Goal: Task Accomplishment & Management: Manage account settings

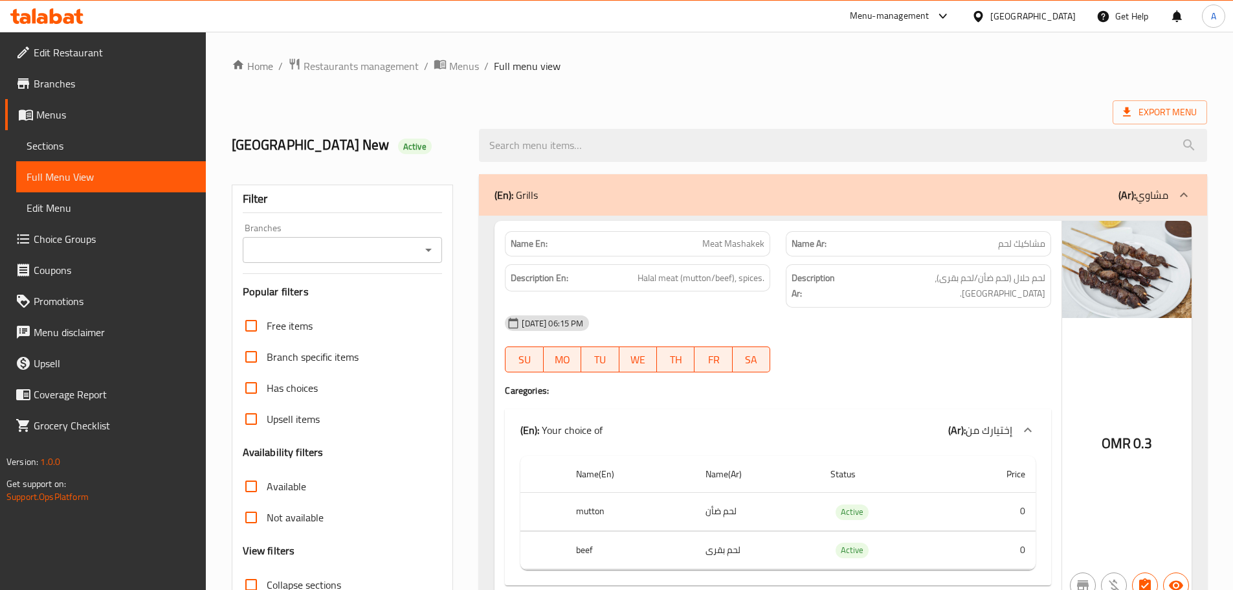
click at [830, 100] on div "Export Menu" at bounding box center [720, 112] width 976 height 24
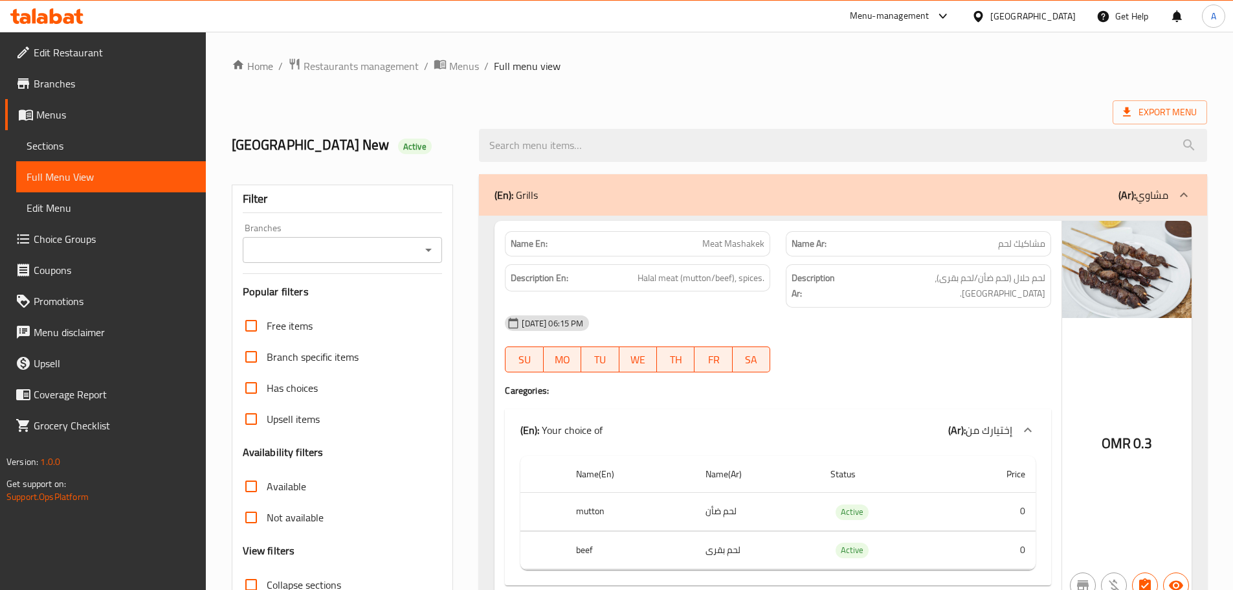
drag, startPoint x: 255, startPoint y: 145, endPoint x: 405, endPoint y: 131, distance: 150.9
click at [312, 145] on h2 "Yemen New Active" at bounding box center [348, 144] width 232 height 19
click at [73, 57] on span "Edit Restaurant" at bounding box center [115, 53] width 162 height 16
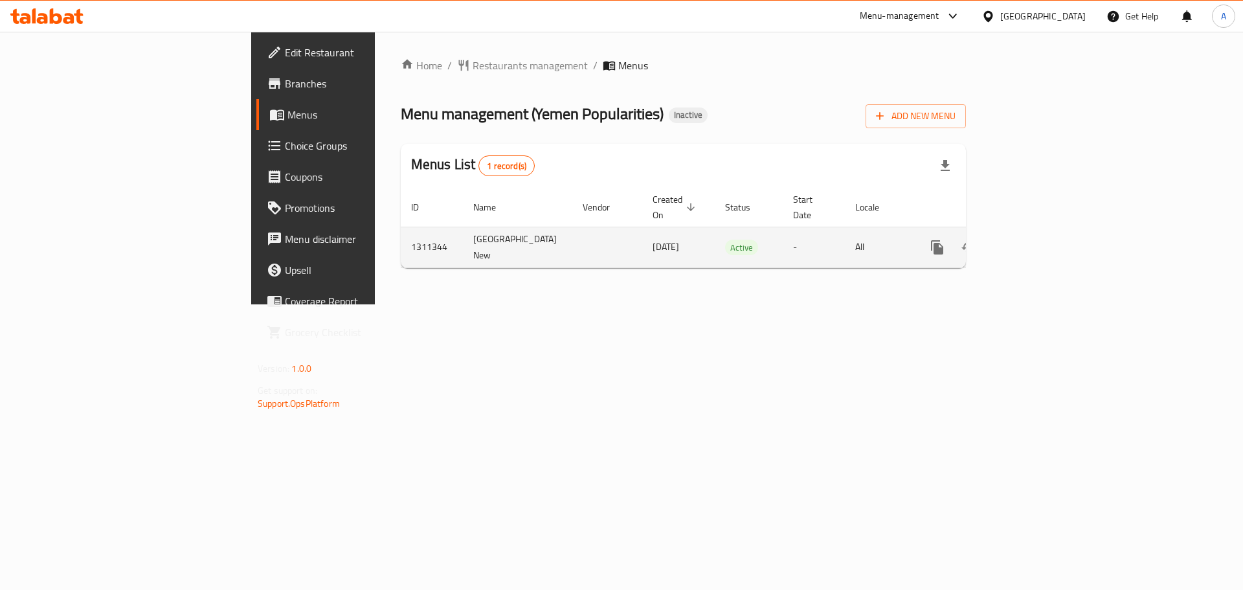
click at [1038, 240] on icon "enhanced table" at bounding box center [1031, 248] width 16 height 16
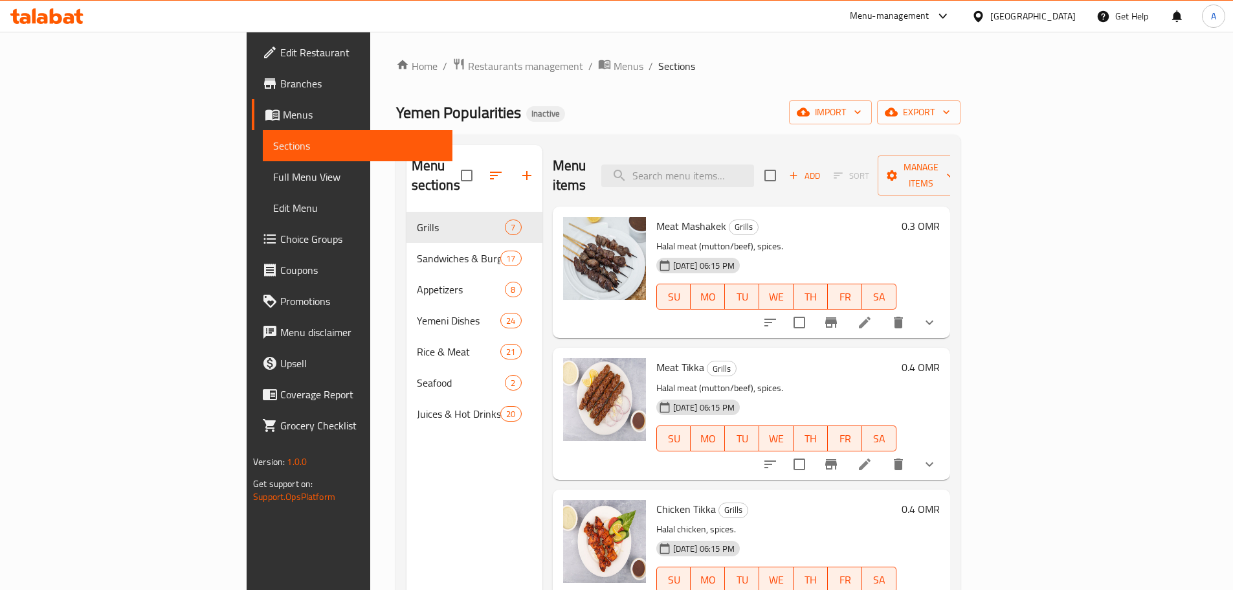
click at [273, 173] on span "Full Menu View" at bounding box center [357, 177] width 169 height 16
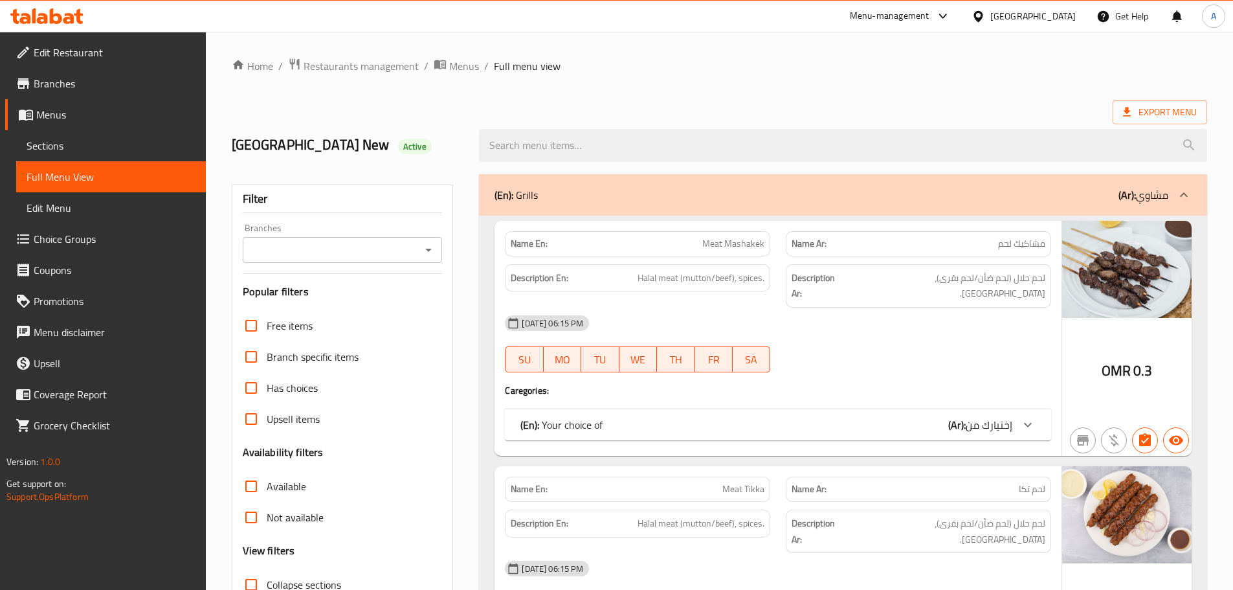
scroll to position [16, 0]
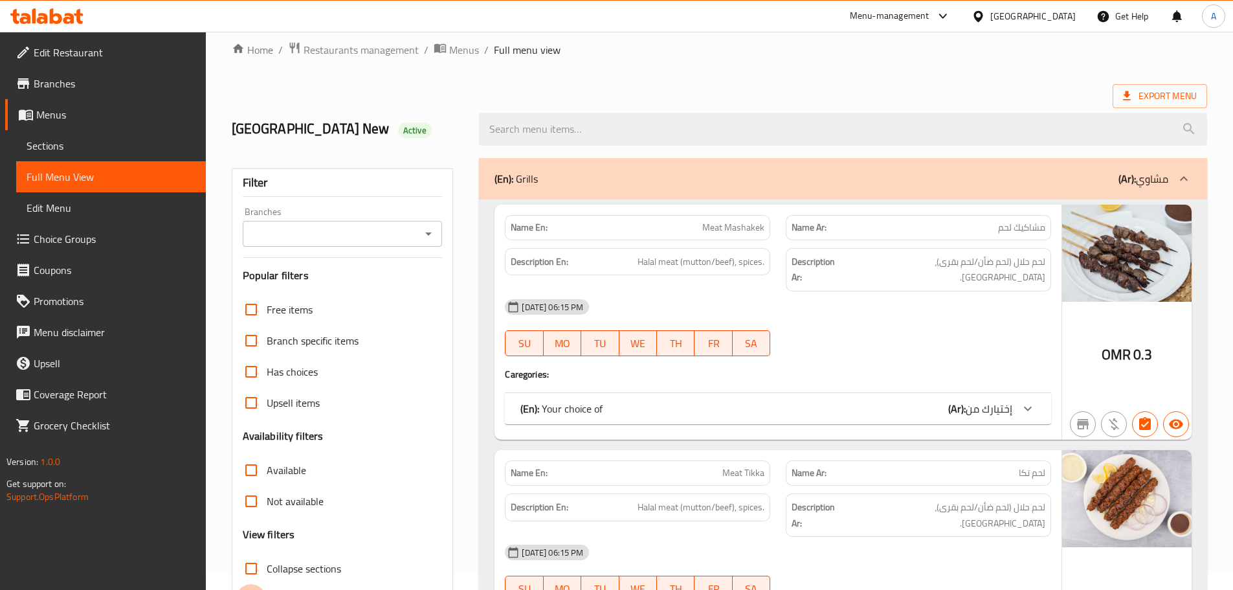
click at [255, 584] on input "Collapse categories" at bounding box center [251, 599] width 31 height 31
checkbox input "false"
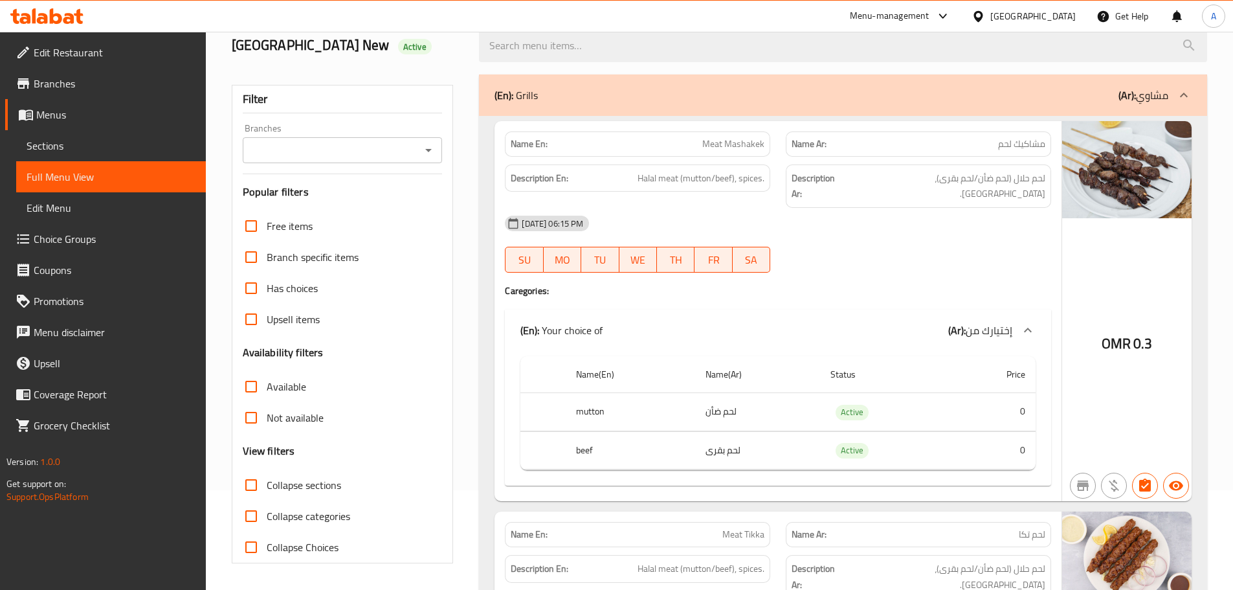
scroll to position [129, 0]
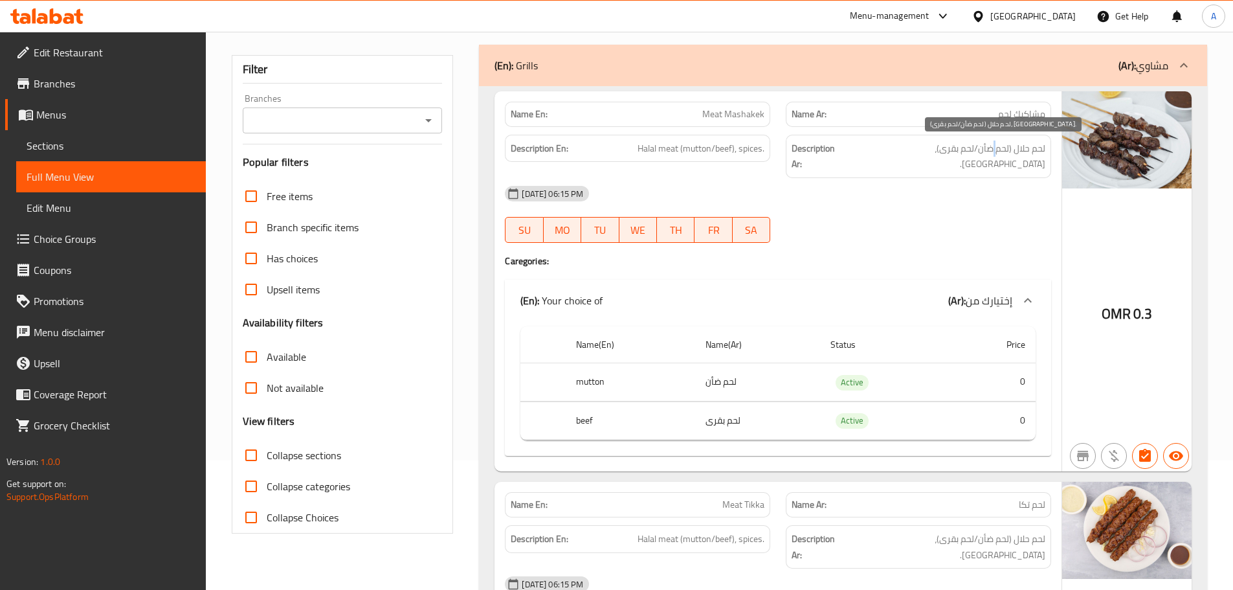
drag, startPoint x: 997, startPoint y: 150, endPoint x: 983, endPoint y: 150, distance: 14.2
click at [987, 150] on span "لحم حلال (لحم ضأن/لحم بقرى)، [GEOGRAPHIC_DATA]." at bounding box center [947, 156] width 196 height 32
drag, startPoint x: 983, startPoint y: 150, endPoint x: 963, endPoint y: 150, distance: 20.1
click at [977, 150] on span "لحم حلال (لحم ضأن/لحم بقرى)، [GEOGRAPHIC_DATA]." at bounding box center [947, 156] width 196 height 32
drag, startPoint x: 963, startPoint y: 150, endPoint x: 904, endPoint y: 162, distance: 60.2
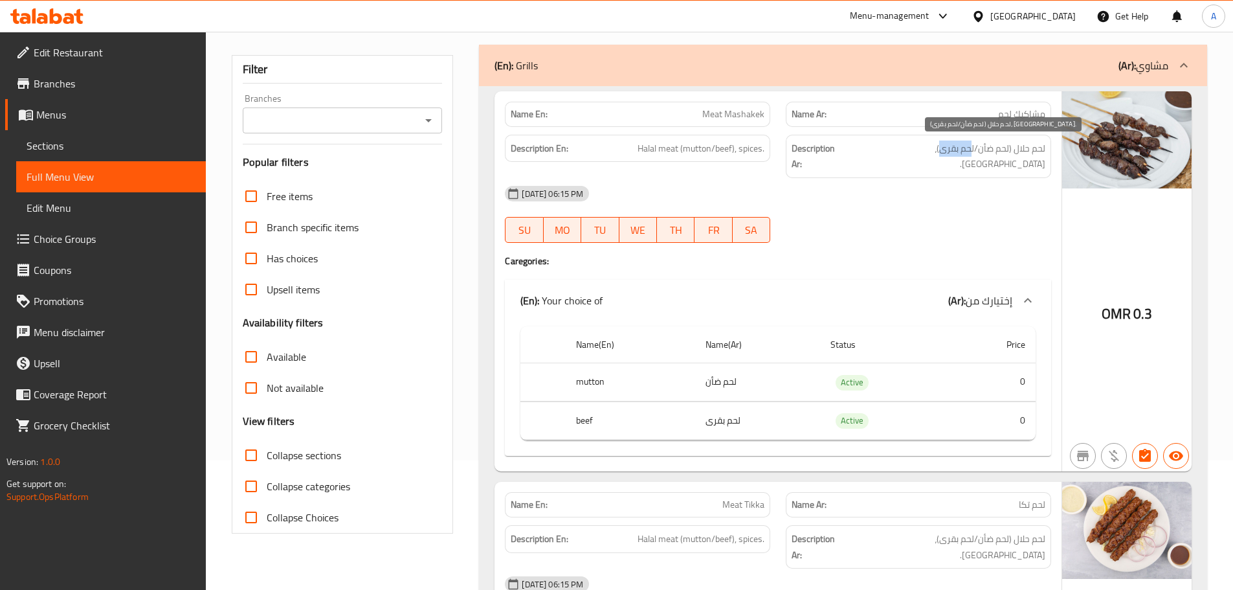
click at [920, 151] on span "لحم حلال (لحم ضأن/لحم بقرى)، [GEOGRAPHIC_DATA]." at bounding box center [947, 156] width 196 height 32
drag, startPoint x: 767, startPoint y: 394, endPoint x: 710, endPoint y: 388, distance: 57.3
click at [710, 401] on td "لحم بقرى" at bounding box center [757, 420] width 125 height 38
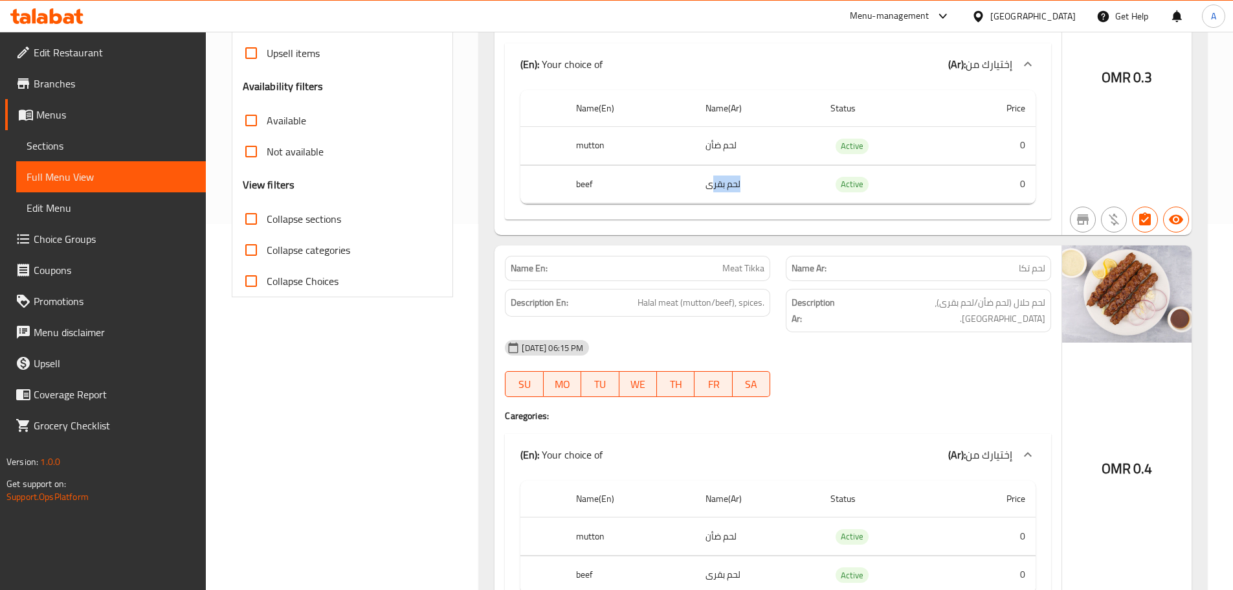
scroll to position [453, 0]
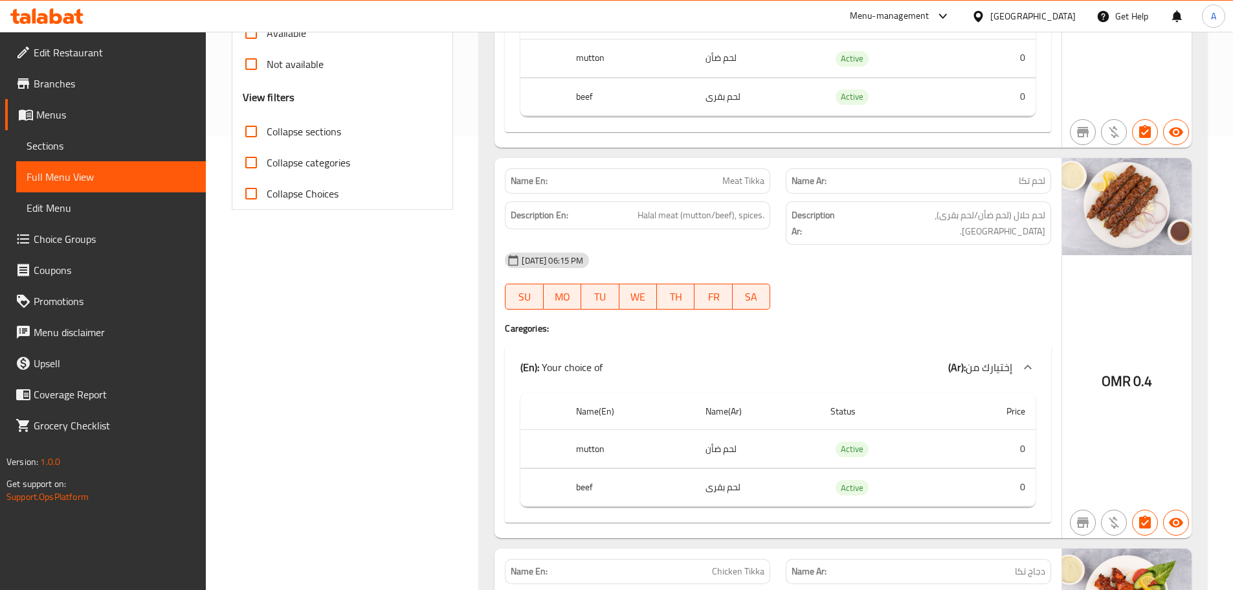
drag, startPoint x: 711, startPoint y: 170, endPoint x: 817, endPoint y: 192, distance: 107.7
click at [779, 172] on div "Name En: Meat Tikka Name Ar: لحم تكا" at bounding box center [778, 181] width 562 height 41
drag, startPoint x: 1021, startPoint y: 192, endPoint x: 855, endPoint y: 192, distance: 166.4
click at [875, 207] on h6 "Description Ar: لحم حلال (لحم ضأن/لحم بقرى)، توابل." at bounding box center [919, 223] width 254 height 32
click at [711, 207] on span "Halal meat (mutton/beef), spices." at bounding box center [701, 215] width 127 height 16
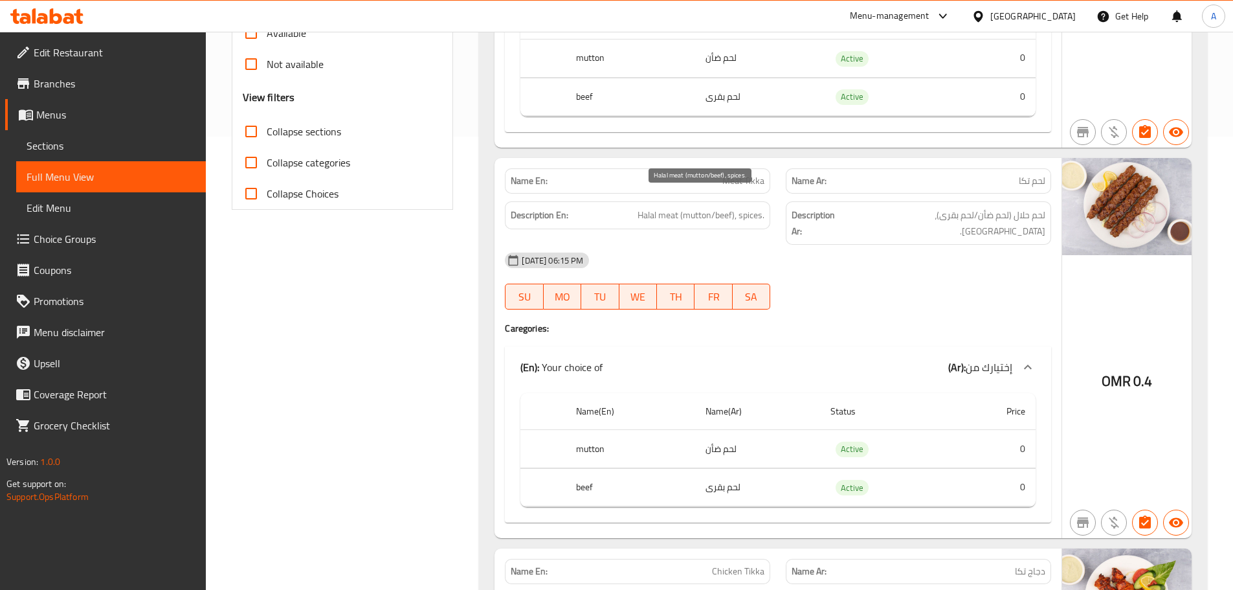
click at [939, 248] on div "12-09-2025 06:15 PM SU MO TU WE TH FR SA" at bounding box center [778, 281] width 562 height 73
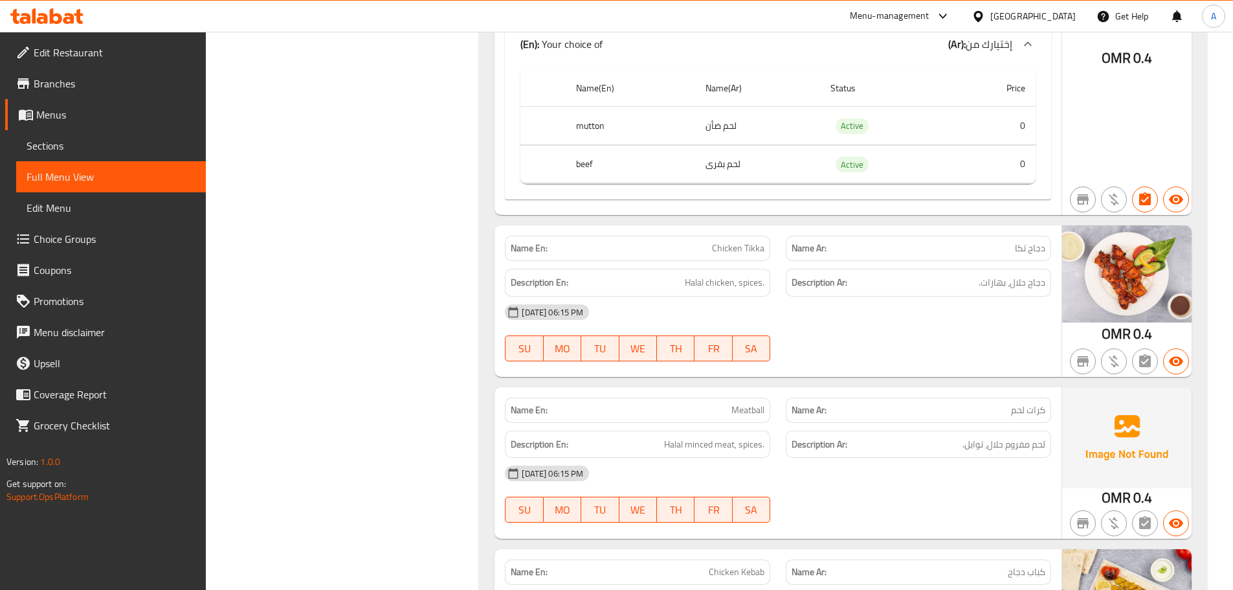
scroll to position [777, 0]
drag, startPoint x: 719, startPoint y: 241, endPoint x: 822, endPoint y: 302, distance: 119.9
click at [728, 268] on div "Description En: Halal chicken, spices." at bounding box center [637, 282] width 265 height 28
click at [825, 305] on div "12-09-2025 06:15 PM SU MO TU WE TH FR SA" at bounding box center [778, 332] width 562 height 73
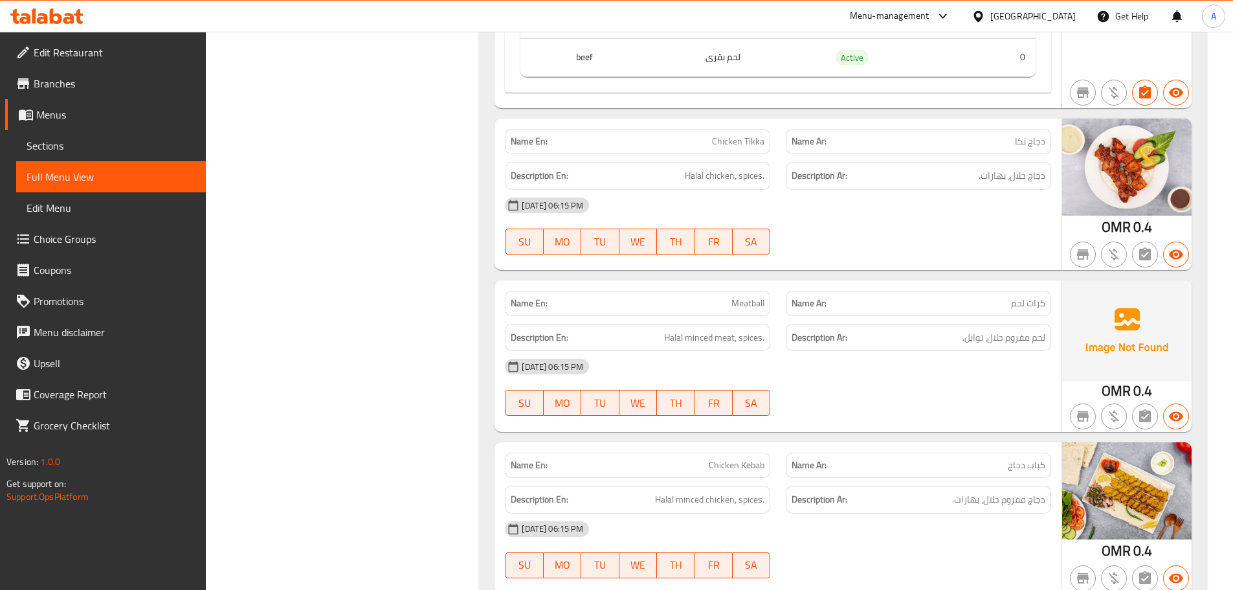
scroll to position [906, 0]
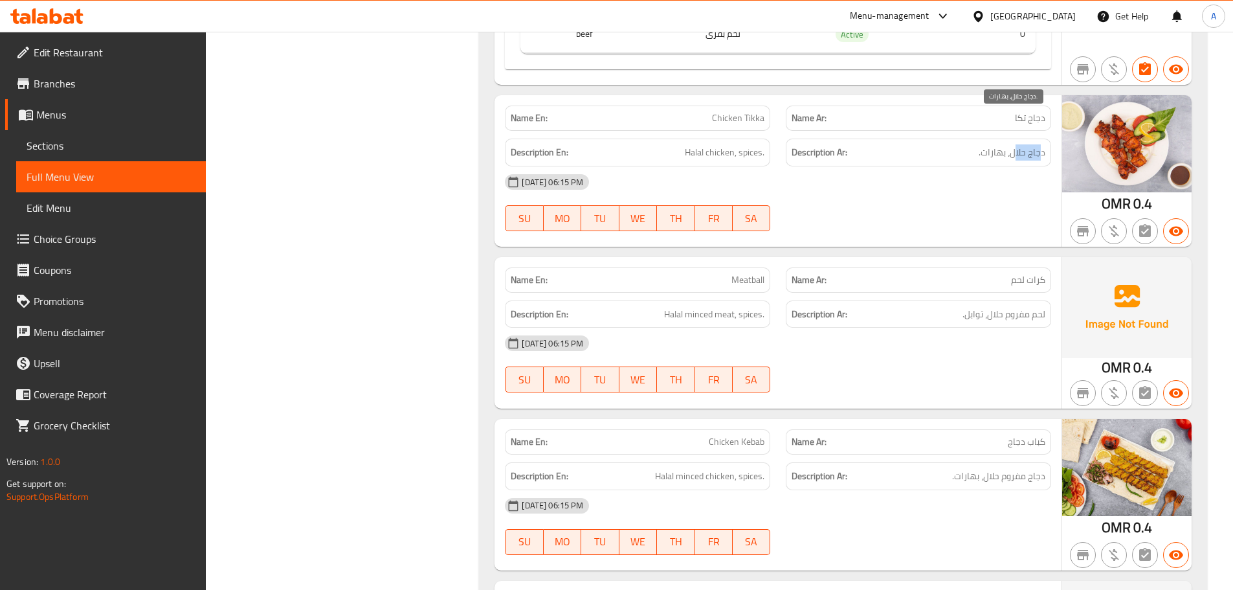
drag, startPoint x: 1042, startPoint y: 119, endPoint x: 1016, endPoint y: 119, distance: 25.9
click at [1016, 144] on span "دجاج حلال، بهارات." at bounding box center [1012, 152] width 67 height 16
drag, startPoint x: 999, startPoint y: 119, endPoint x: 955, endPoint y: 179, distance: 74.6
click at [978, 144] on h6 "Description Ar: دجاج حلال، بهارات." at bounding box center [919, 152] width 254 height 16
drag, startPoint x: 948, startPoint y: 221, endPoint x: 671, endPoint y: 296, distance: 286.5
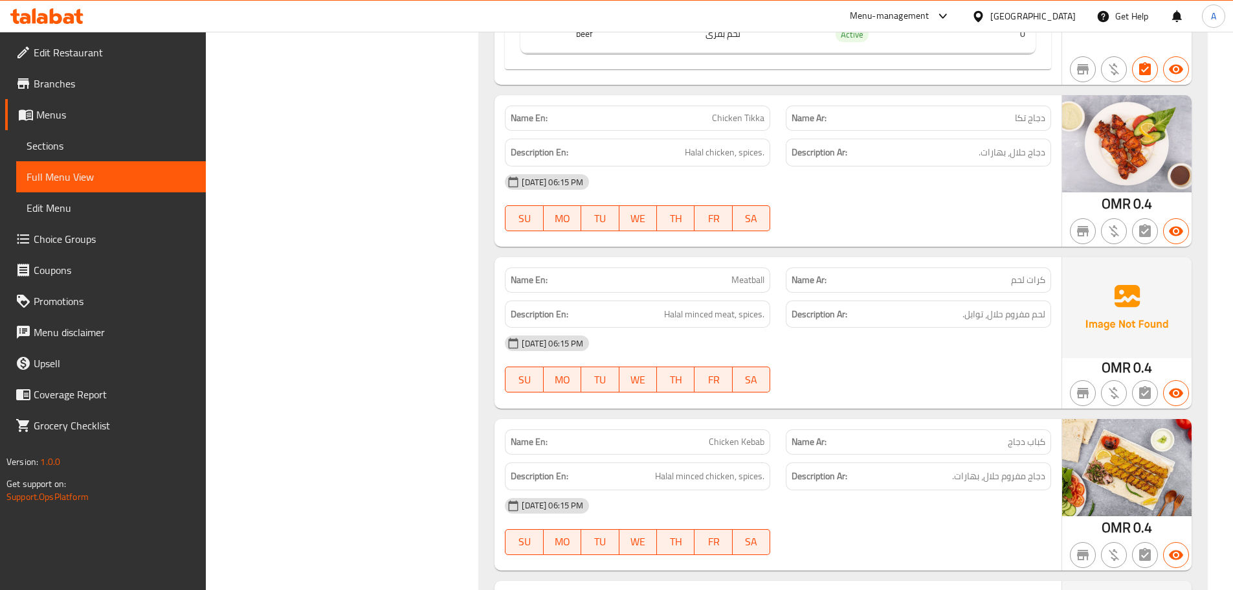
click at [942, 221] on div "Name En: Meat Mashakek Name Ar: مشاكيك لحم Description En: Halal meat (mutton/b…" at bounding box center [843, 349] width 728 height 2080
drag, startPoint x: 759, startPoint y: 241, endPoint x: 935, endPoint y: 180, distance: 186.5
click at [875, 219] on div "Name En: Meat Mashakek Name Ar: مشاكيك لحم Description En: Halal meat (mutton/b…" at bounding box center [843, 349] width 728 height 2080
click at [948, 171] on div "12-09-2025 06:15 PM SU MO TU WE TH FR SA" at bounding box center [778, 202] width 562 height 73
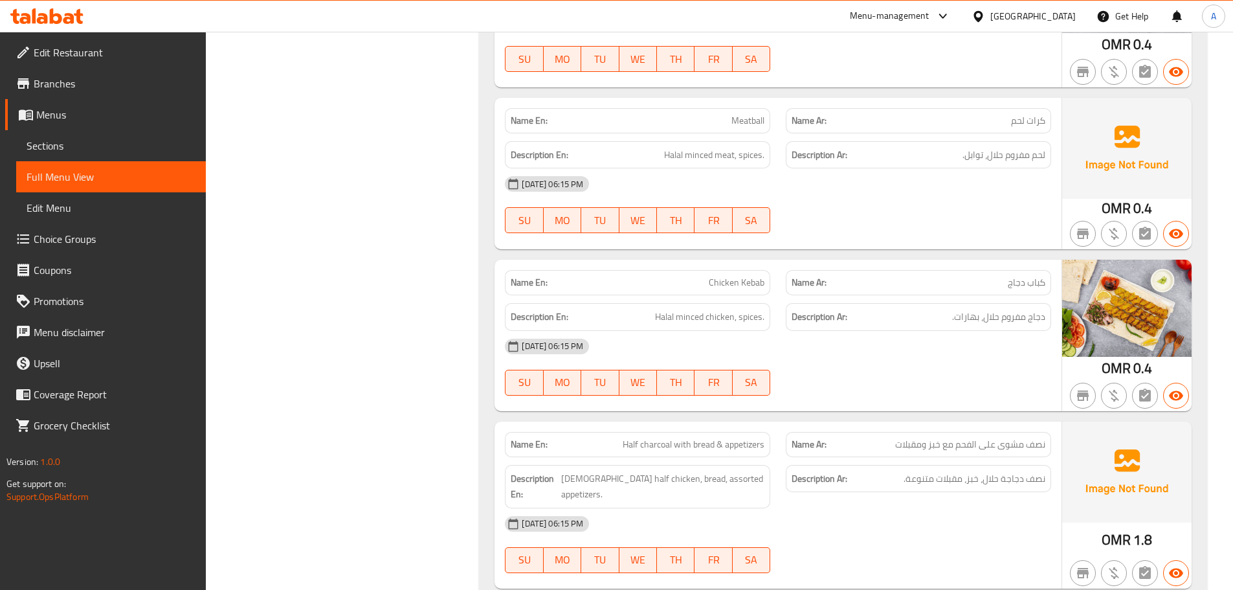
scroll to position [1101, 0]
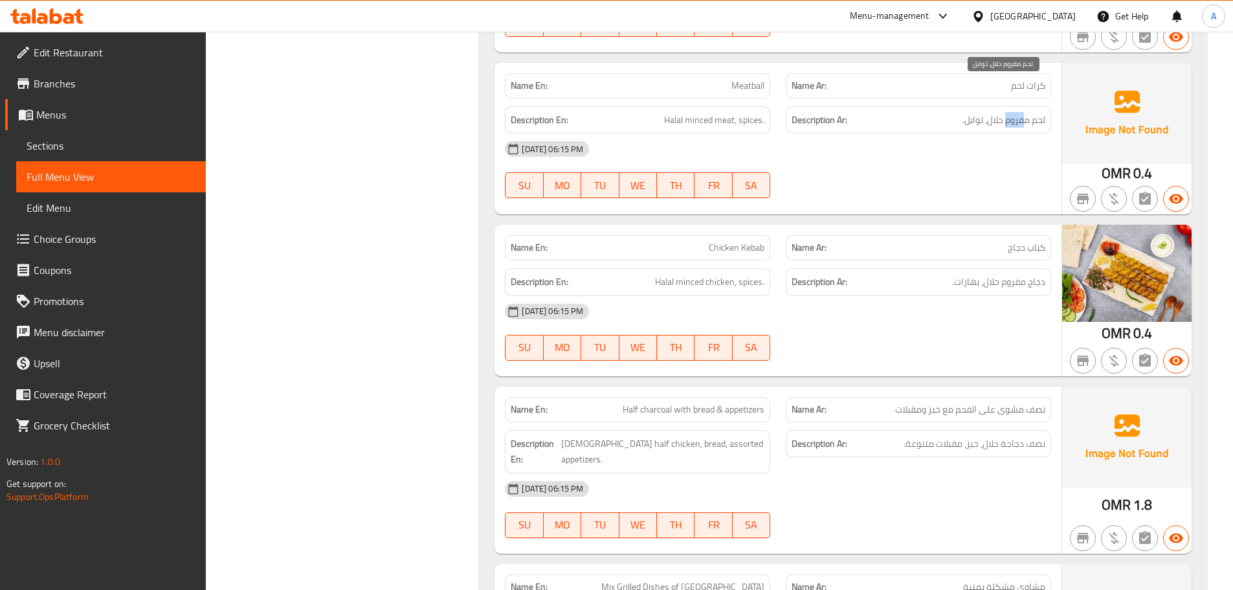
drag, startPoint x: 1021, startPoint y: 87, endPoint x: 937, endPoint y: 161, distance: 111.0
click at [981, 112] on span "لحم مفروم حلال، توابل." at bounding box center [1004, 120] width 83 height 16
drag, startPoint x: 937, startPoint y: 162, endPoint x: 898, endPoint y: 163, distance: 38.8
click at [921, 190] on div at bounding box center [918, 198] width 281 height 16
drag, startPoint x: 704, startPoint y: 210, endPoint x: 861, endPoint y: 293, distance: 177.2
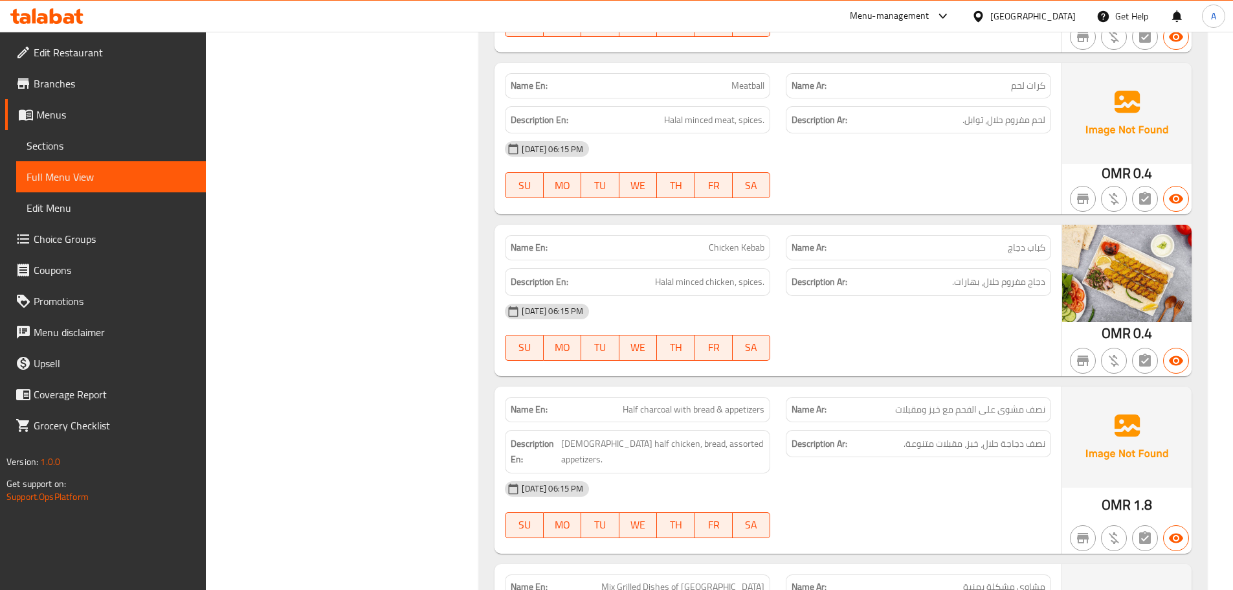
click at [767, 235] on div "Name En: Chicken Kebab" at bounding box center [637, 247] width 265 height 25
click at [888, 308] on div "12-09-2025 06:15 PM SU MO TU WE TH FR SA" at bounding box center [778, 332] width 562 height 73
drag, startPoint x: 1038, startPoint y: 215, endPoint x: 1016, endPoint y: 240, distance: 33.5
click at [1011, 241] on span "كباب دجاج" at bounding box center [1027, 248] width 38 height 14
drag, startPoint x: 1036, startPoint y: 251, endPoint x: 978, endPoint y: 251, distance: 58.3
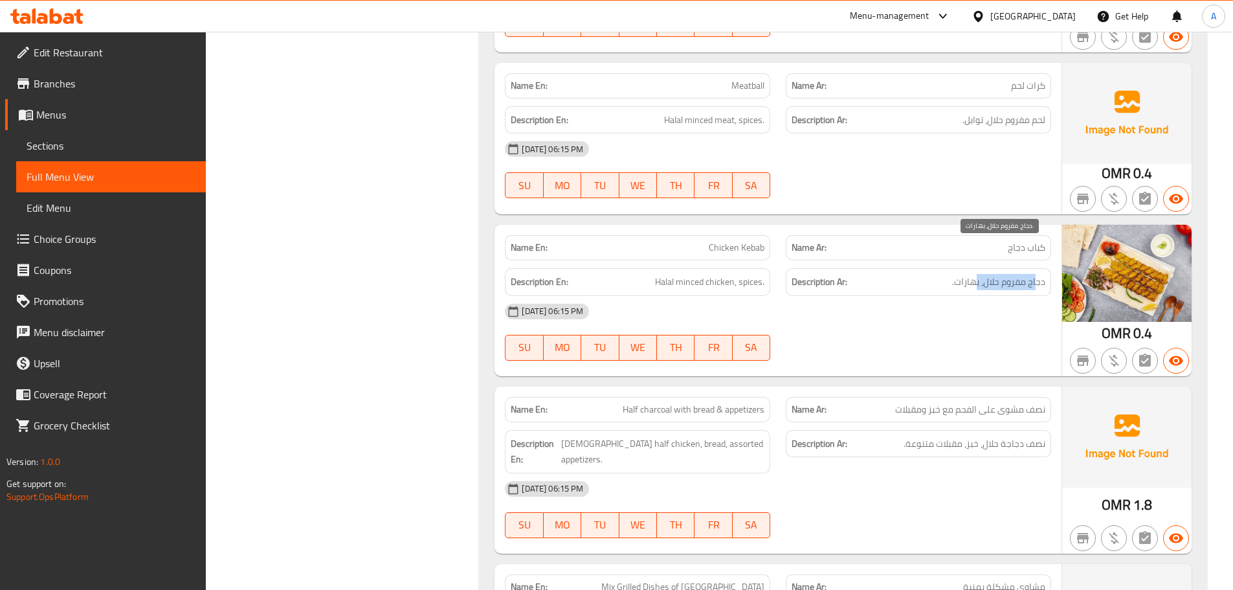
click at [978, 274] on span "دجاج مفروم حلال، بهارات." at bounding box center [998, 282] width 93 height 16
click at [708, 274] on span "Halal minced chicken, spices." at bounding box center [709, 282] width 109 height 16
drag, startPoint x: 708, startPoint y: 251, endPoint x: 673, endPoint y: 251, distance: 35.0
click at [673, 274] on span "Halal minced chicken, spices." at bounding box center [709, 282] width 109 height 16
click at [944, 296] on div "12-09-2025 06:15 PM" at bounding box center [778, 311] width 562 height 31
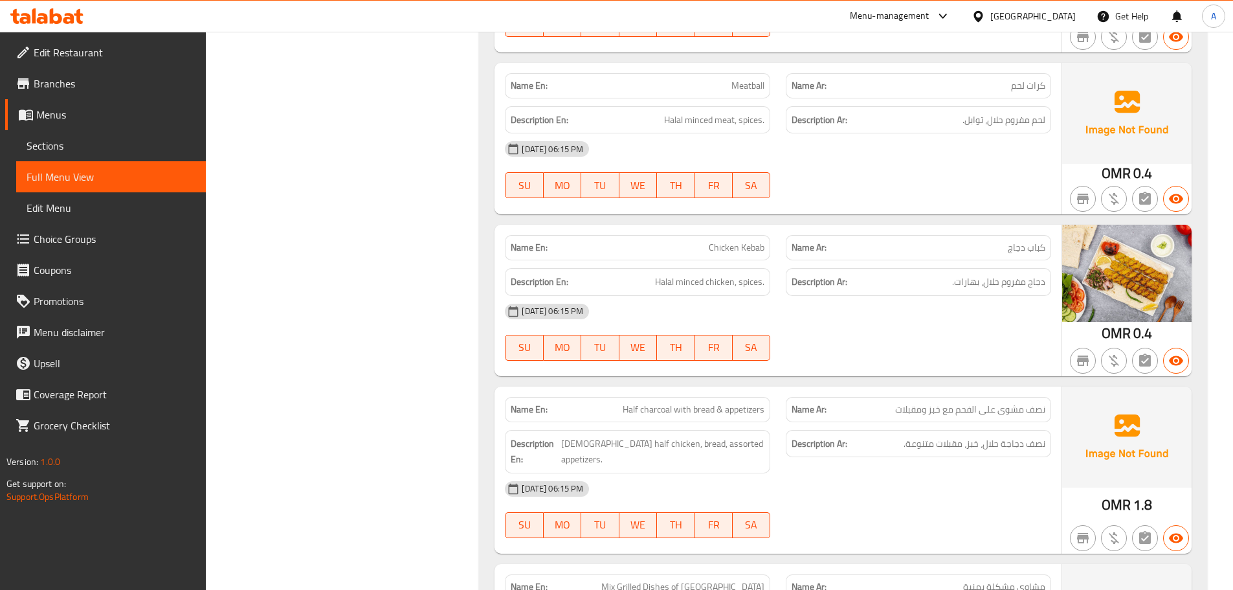
scroll to position [1165, 0]
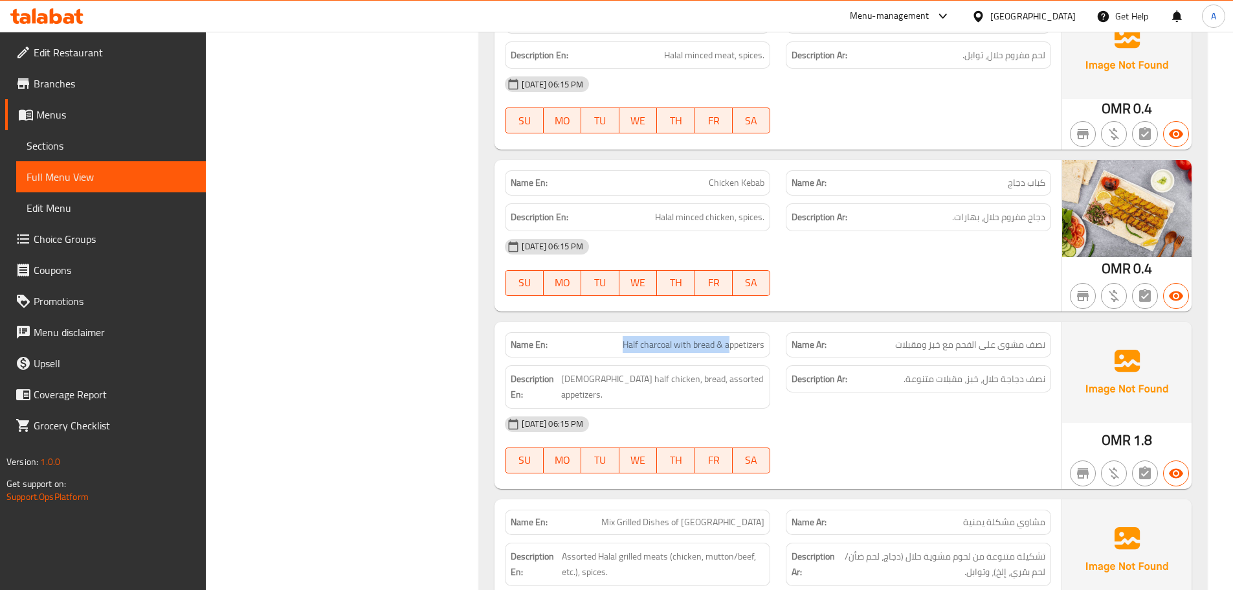
drag, startPoint x: 642, startPoint y: 309, endPoint x: 814, endPoint y: 297, distance: 172.7
click at [757, 338] on p "Name En: Half charcoal with bread & appetizers" at bounding box center [638, 345] width 254 height 14
click at [851, 288] on div at bounding box center [918, 296] width 281 height 16
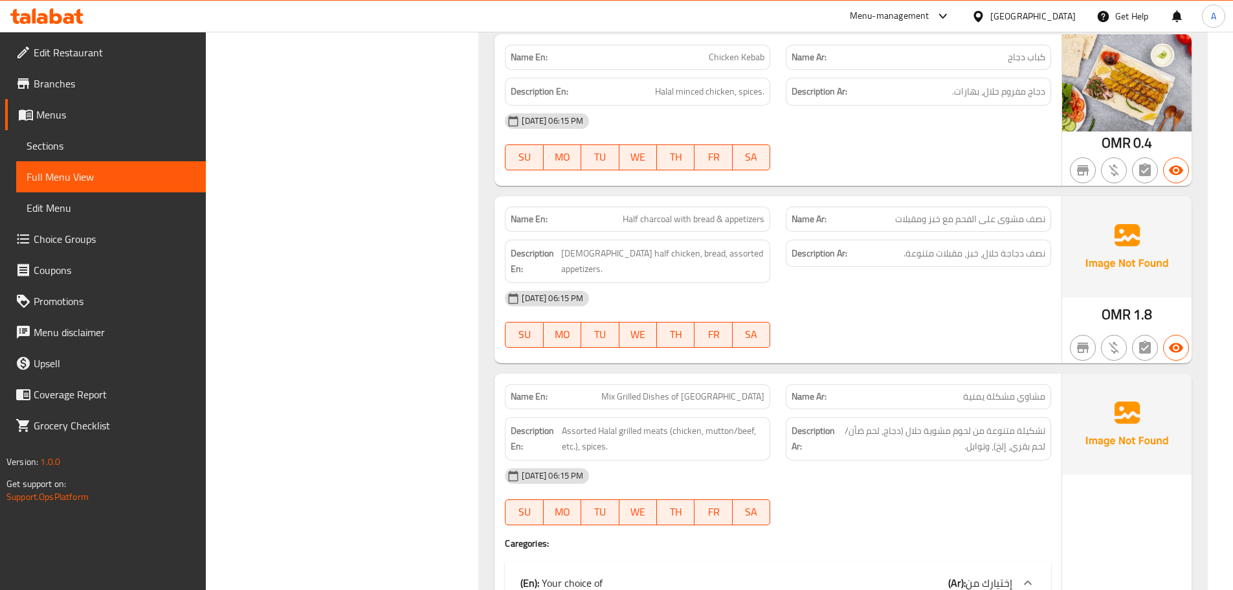
scroll to position [1295, 0]
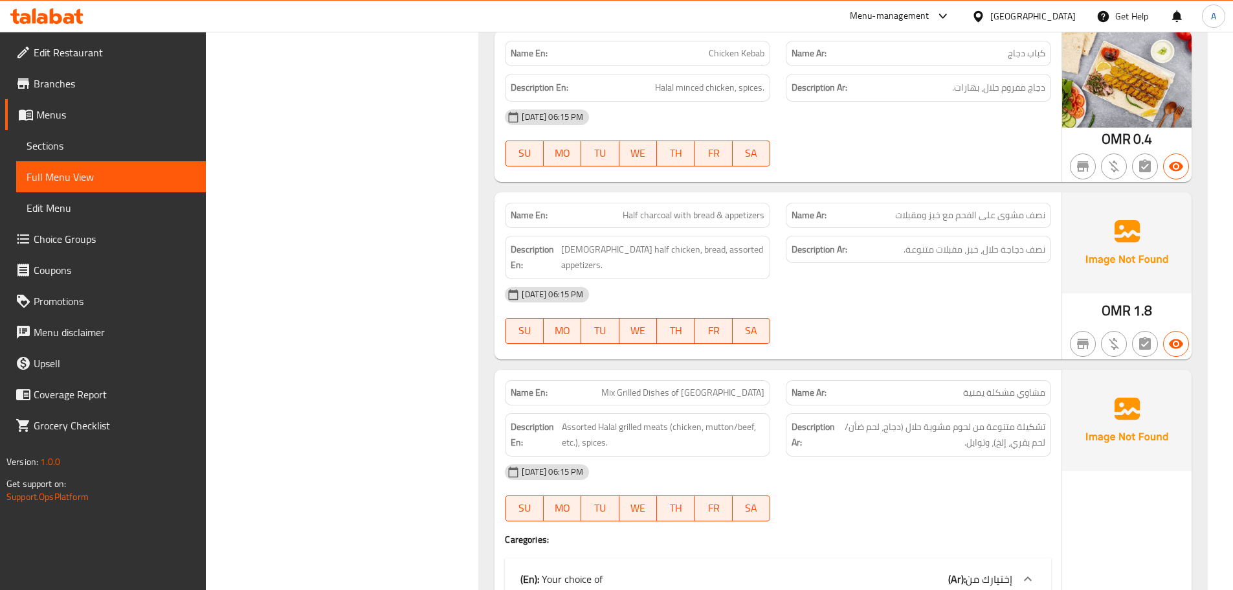
click at [1040, 208] on span "نصف مشوى على الفحم مع خبز ومقبلات" at bounding box center [970, 215] width 150 height 14
drag, startPoint x: 1040, startPoint y: 179, endPoint x: 996, endPoint y: 181, distance: 43.4
click at [996, 208] on span "نصف مشوى على الفحم مع خبز ومقبلات" at bounding box center [970, 215] width 150 height 14
click at [636, 208] on span "Half charcoal with bread & appetizers" at bounding box center [694, 215] width 142 height 14
drag, startPoint x: 636, startPoint y: 183, endPoint x: 786, endPoint y: 196, distance: 150.8
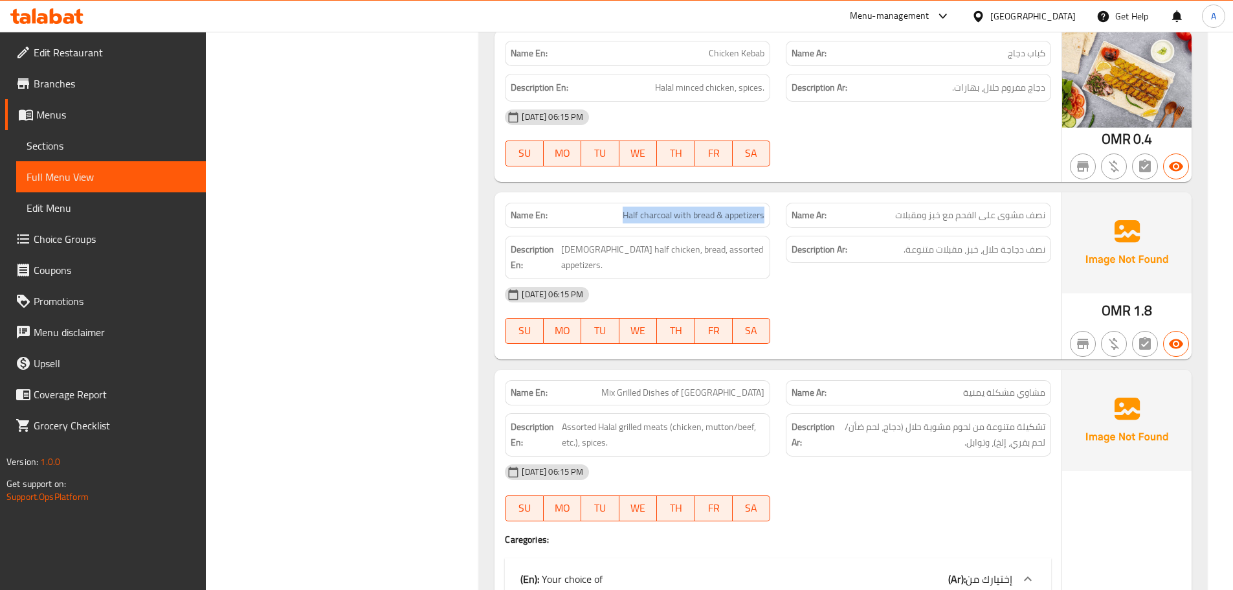
click at [772, 195] on div "Name En: Half charcoal with bread & appetizers" at bounding box center [637, 215] width 281 height 41
click at [941, 279] on div "12-09-2025 06:15 PM" at bounding box center [778, 294] width 562 height 31
click at [1046, 236] on div "Description Ar: نصف دجاجة حلال، خبز، مقبلات متنوعة." at bounding box center [918, 250] width 265 height 28
click at [1040, 241] on span "نصف دجاجة حلال، خبز، مقبلات متنوعة." at bounding box center [975, 249] width 142 height 16
drag, startPoint x: 1040, startPoint y: 216, endPoint x: 987, endPoint y: 209, distance: 52.9
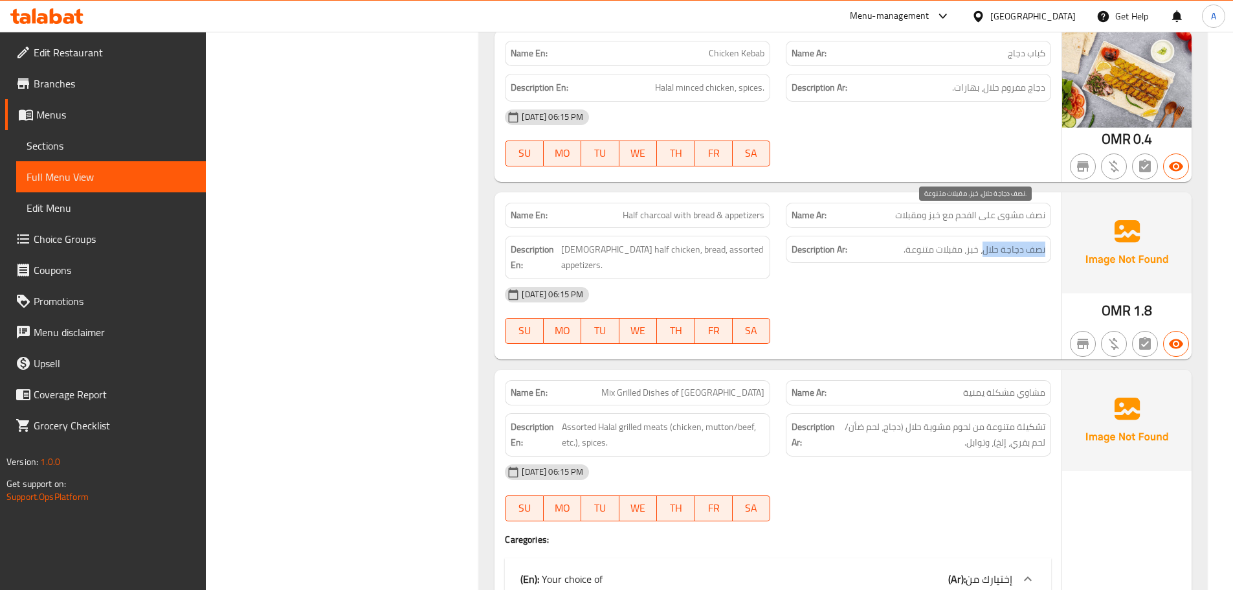
click at [989, 241] on span "نصف دجاجة حلال، خبز، مقبلات متنوعة." at bounding box center [975, 249] width 142 height 16
click at [638, 241] on span "Halal half chicken, bread, assorted appetizers." at bounding box center [662, 257] width 203 height 32
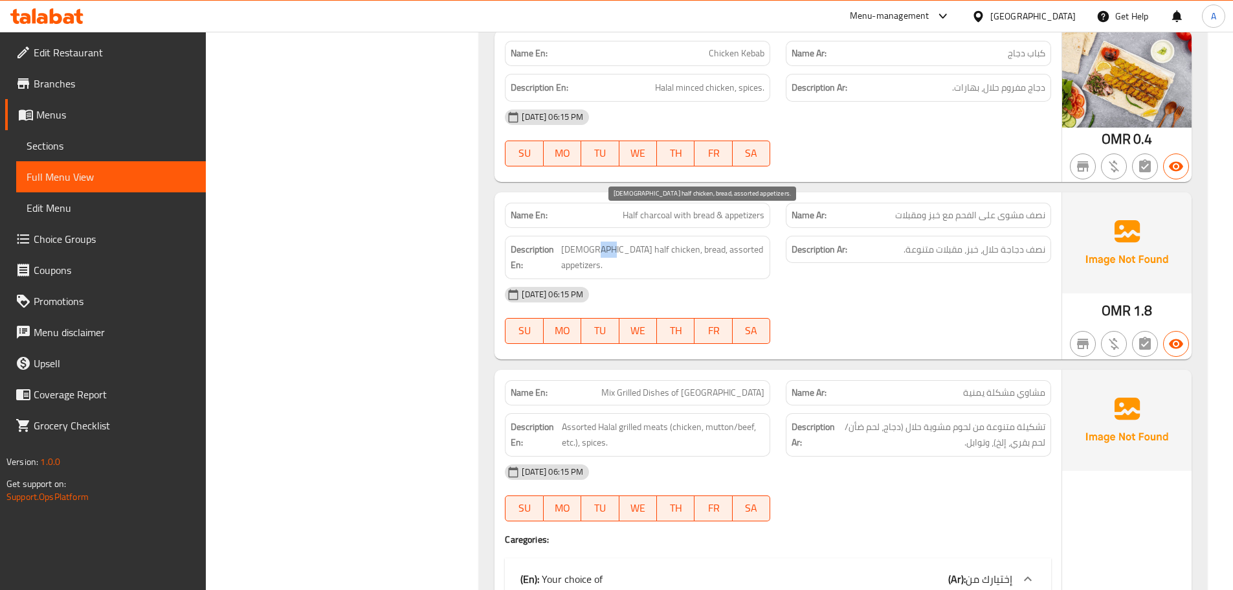
drag, startPoint x: 627, startPoint y: 215, endPoint x: 616, endPoint y: 213, distance: 11.8
click at [616, 241] on span "Halal half chicken, bread, assorted appetizers." at bounding box center [662, 257] width 203 height 32
click at [681, 241] on span "Halal half chicken, bread, assorted appetizers." at bounding box center [662, 257] width 203 height 32
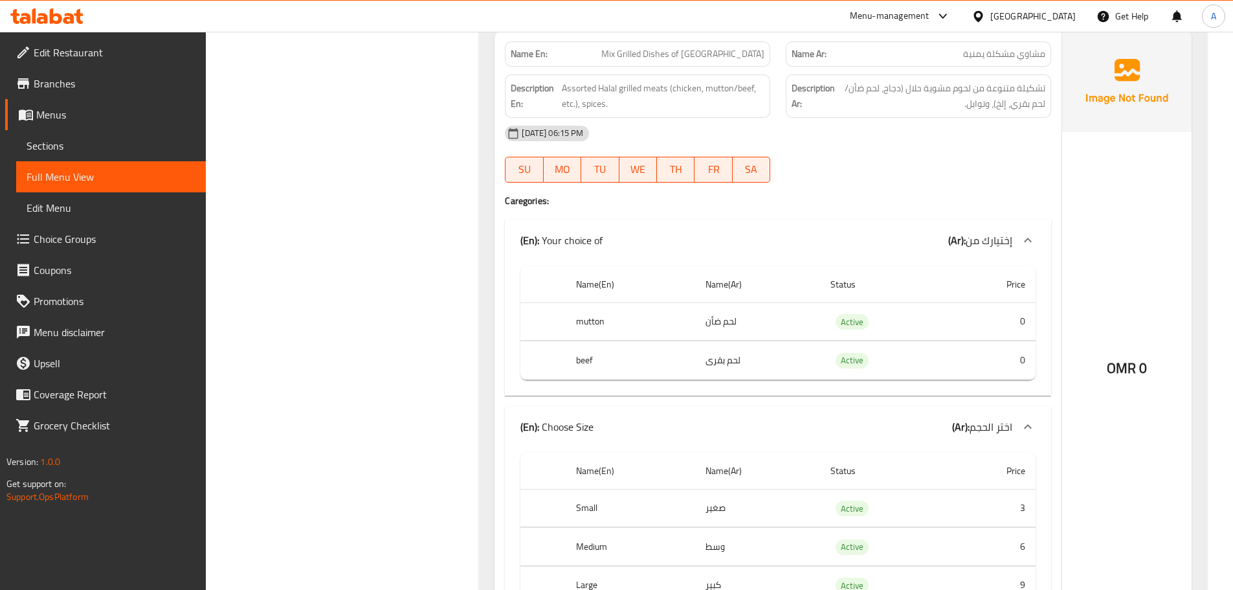
scroll to position [1554, 0]
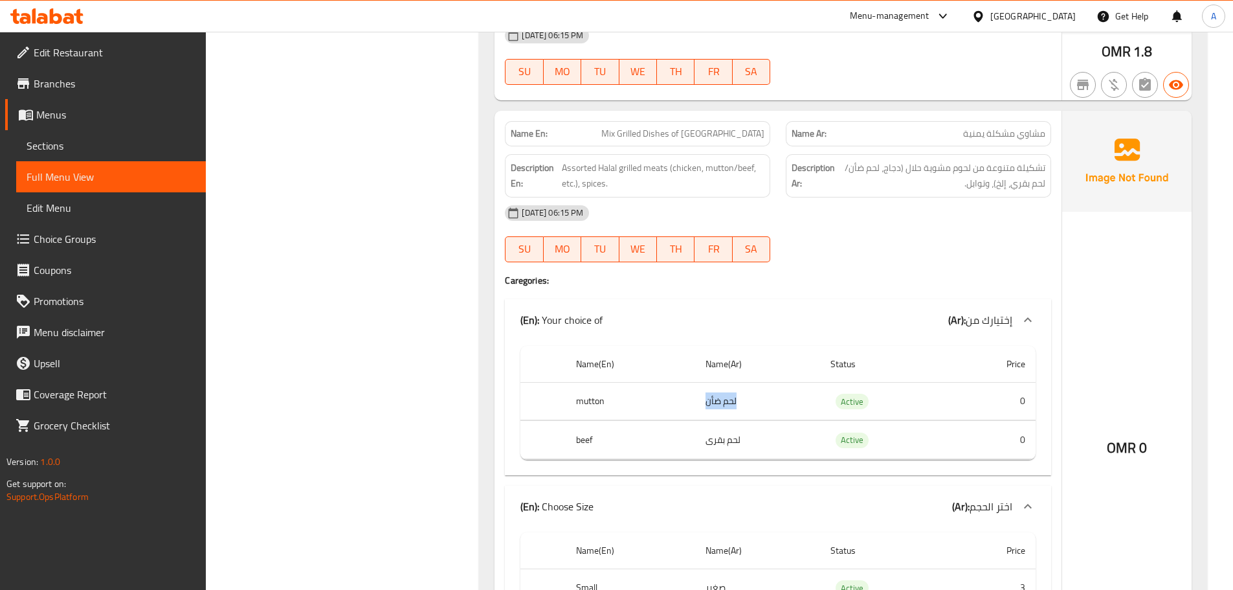
drag, startPoint x: 692, startPoint y: 349, endPoint x: 704, endPoint y: 366, distance: 20.8
click at [691, 382] on tr "mutton لحم ضأن Active 0" at bounding box center [778, 401] width 515 height 38
drag, startPoint x: 757, startPoint y: 392, endPoint x: 710, endPoint y: 386, distance: 47.0
click at [710, 421] on td "لحم بقرى" at bounding box center [757, 440] width 125 height 38
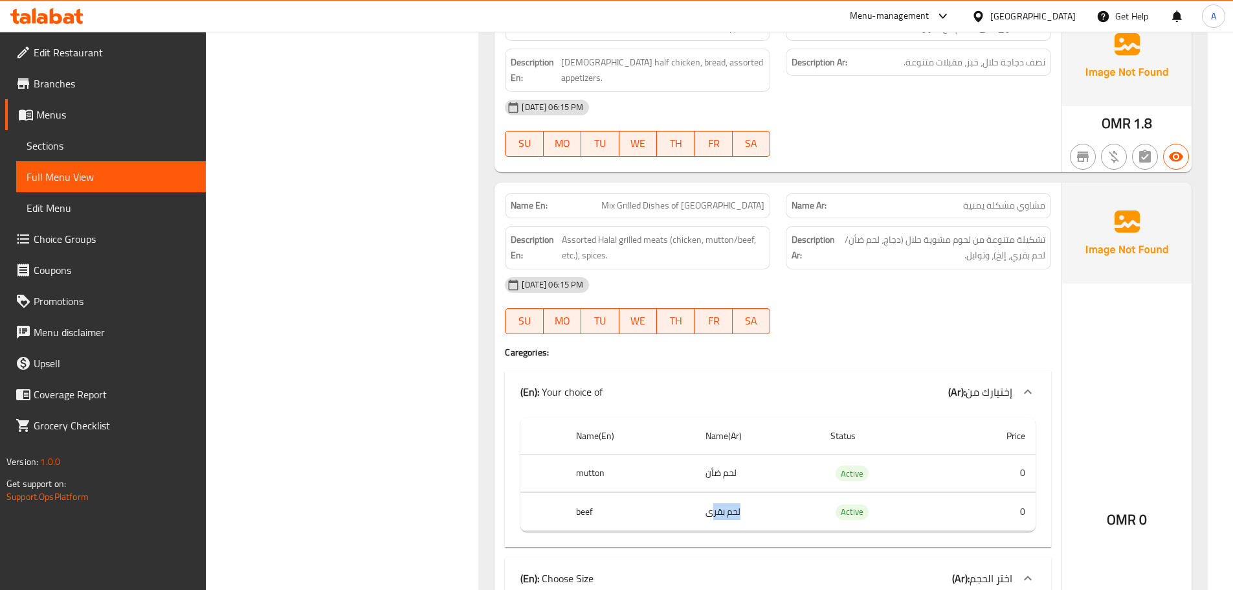
scroll to position [1424, 0]
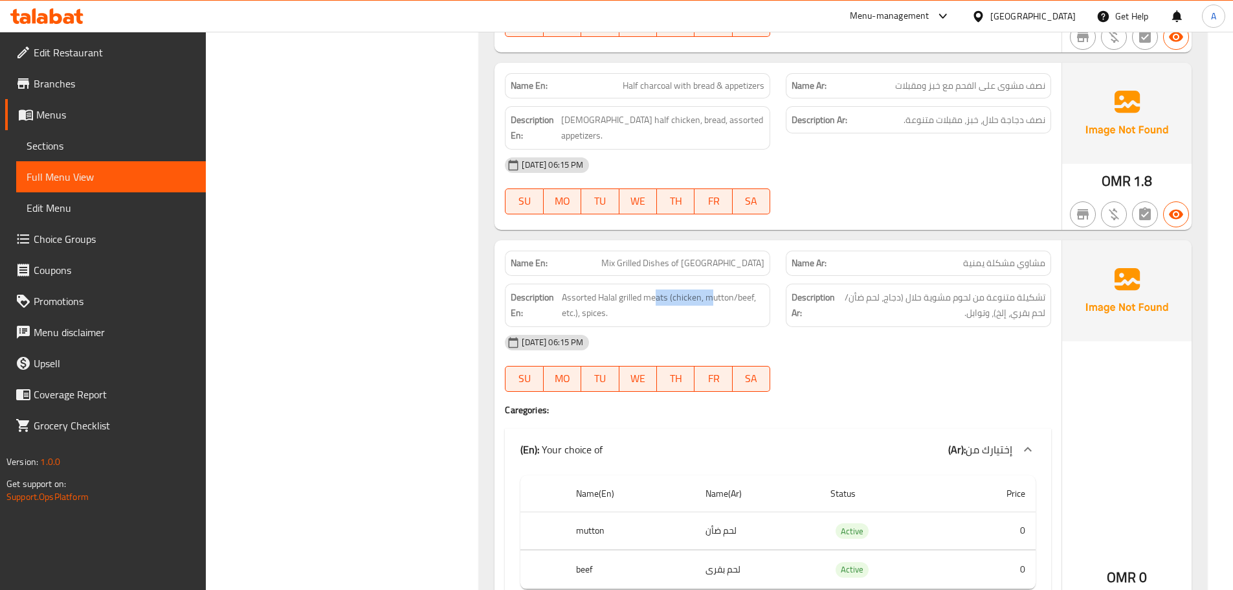
drag, startPoint x: 656, startPoint y: 229, endPoint x: 827, endPoint y: 230, distance: 171.6
click at [723, 276] on div "Description En: Assorted Halal grilled meats (chicken, mutton/beef, etc.), spic…" at bounding box center [637, 305] width 281 height 59
click at [1028, 276] on div "Description Ar: تشكيلة متنوعة من لحوم مشوية حلال (دجاج، لحم ضأن/لحم بقري، إلخ)،…" at bounding box center [918, 305] width 281 height 59
click at [1018, 289] on span "تشكيلة متنوعة من لحوم مشوية حلال (دجاج، لحم ضأن/لحم بقري، إلخ)، وتوابل." at bounding box center [942, 305] width 208 height 32
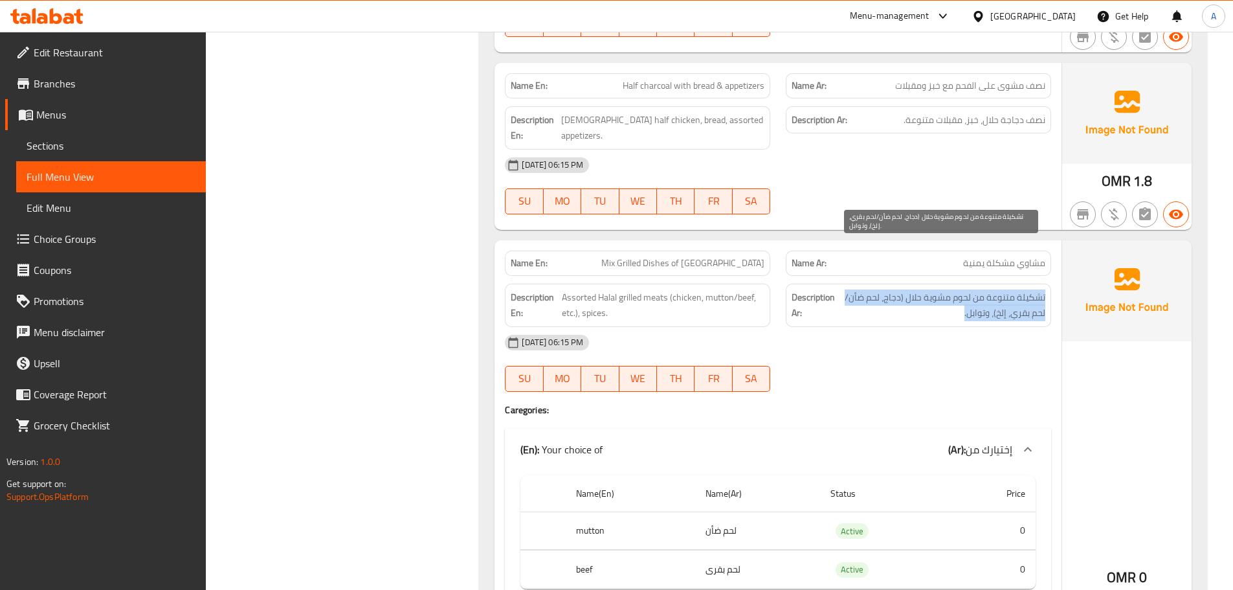
click at [1018, 289] on span "تشكيلة متنوعة من لحوم مشوية حلال (دجاج، لحم ضأن/لحم بقري، إلخ)، وتوابل." at bounding box center [942, 305] width 208 height 32
click at [935, 327] on div "12-09-2025 06:15 PM" at bounding box center [778, 342] width 562 height 31
drag, startPoint x: 948, startPoint y: 246, endPoint x: 902, endPoint y: 265, distance: 50.3
click at [913, 289] on span "تشكيلة متنوعة من لحوم مشوية حلال (دجاج، لحم ضأن/لحم بقري، إلخ)، وتوابل." at bounding box center [942, 305] width 208 height 32
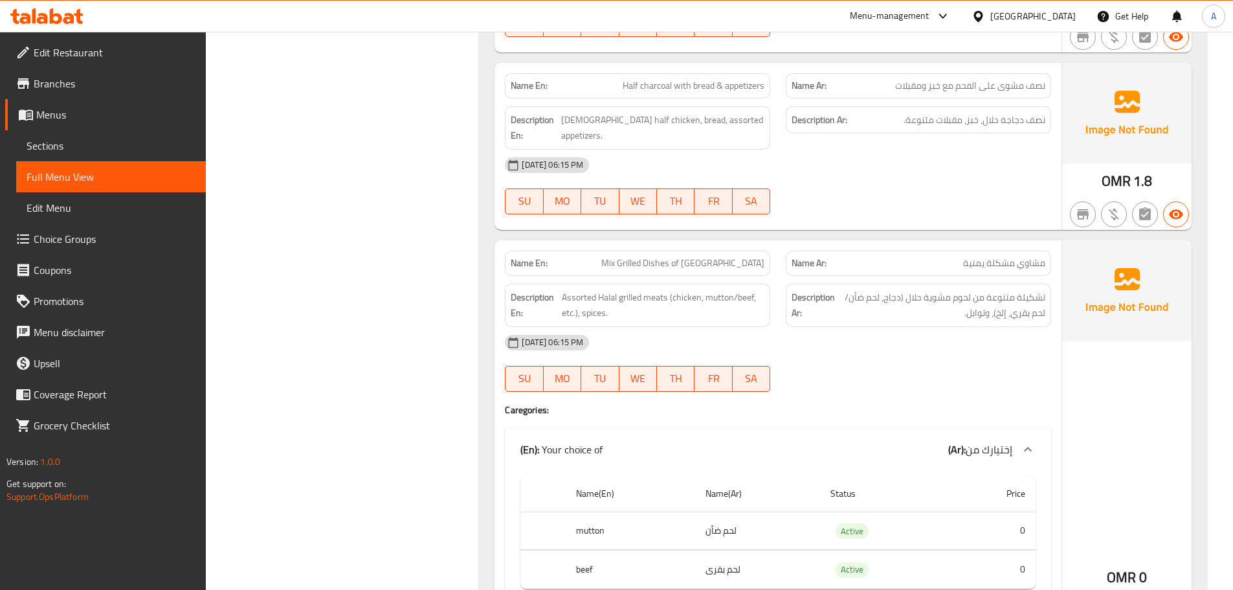
click at [879, 327] on div "12-09-2025 06:15 PM SU MO TU WE TH FR SA" at bounding box center [778, 363] width 562 height 73
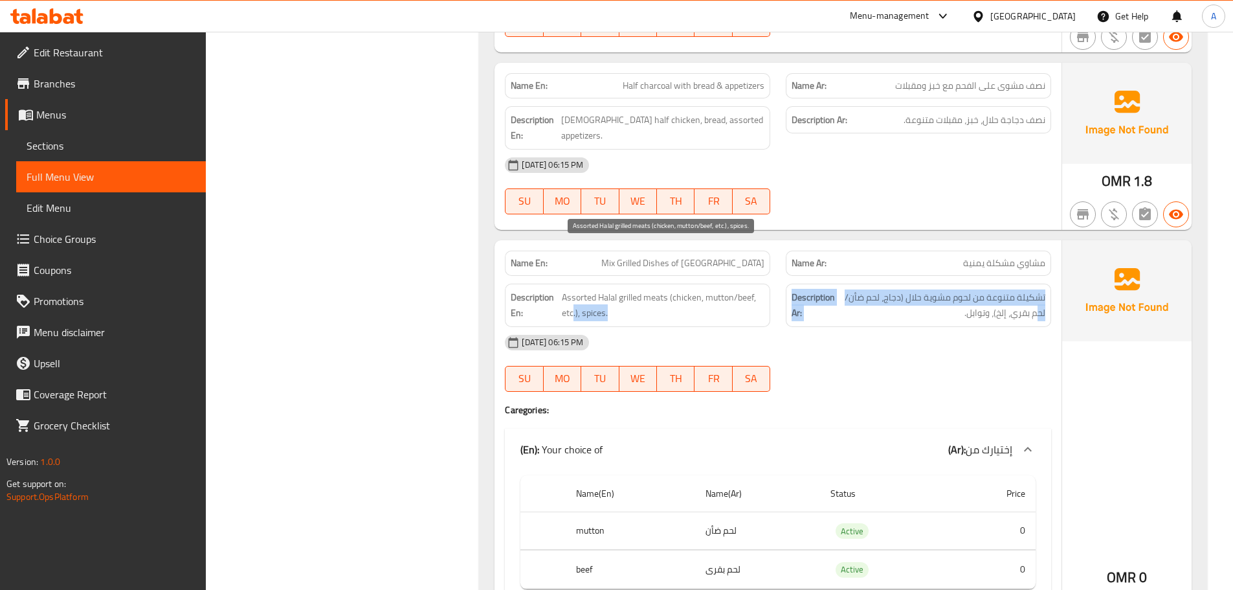
drag, startPoint x: 1038, startPoint y: 262, endPoint x: 570, endPoint y: 272, distance: 467.5
click at [570, 276] on div "Description En: Assorted Halal grilled meats (chicken, mutton/beef, etc.), spic…" at bounding box center [778, 305] width 562 height 59
click at [575, 289] on span "Assorted Halal grilled meats (chicken, mutton/beef, etc.), spices." at bounding box center [663, 305] width 203 height 32
drag, startPoint x: 575, startPoint y: 254, endPoint x: 987, endPoint y: 271, distance: 412.7
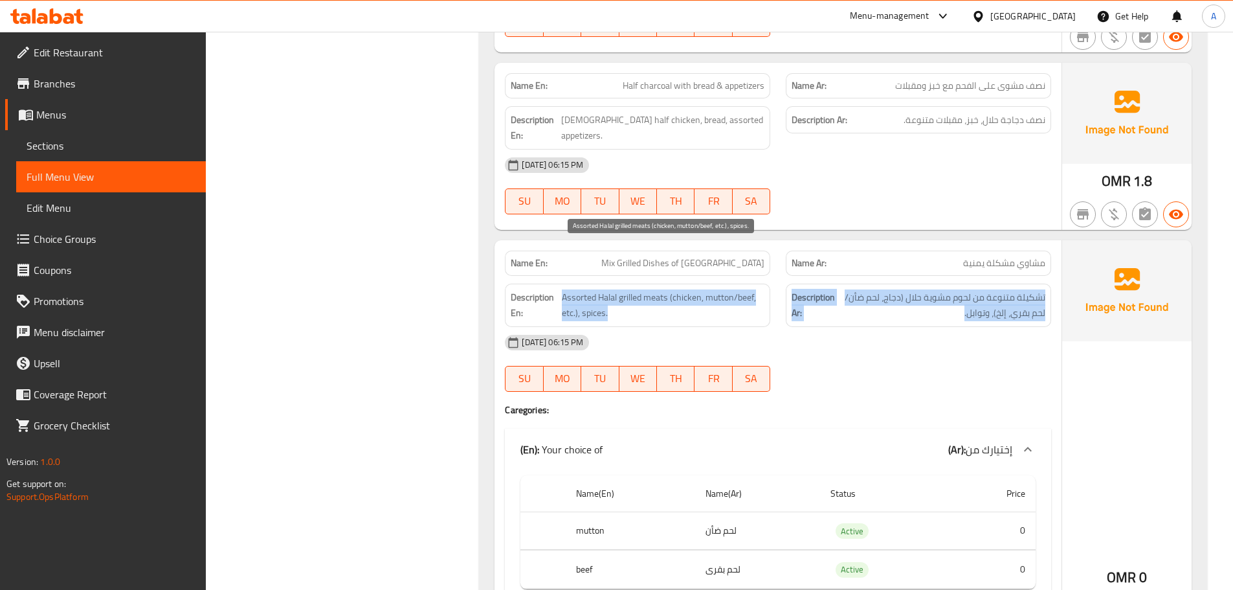
click at [978, 276] on div "Description En: Assorted Halal grilled meats (chicken, mutton/beef, etc.), spic…" at bounding box center [778, 305] width 562 height 59
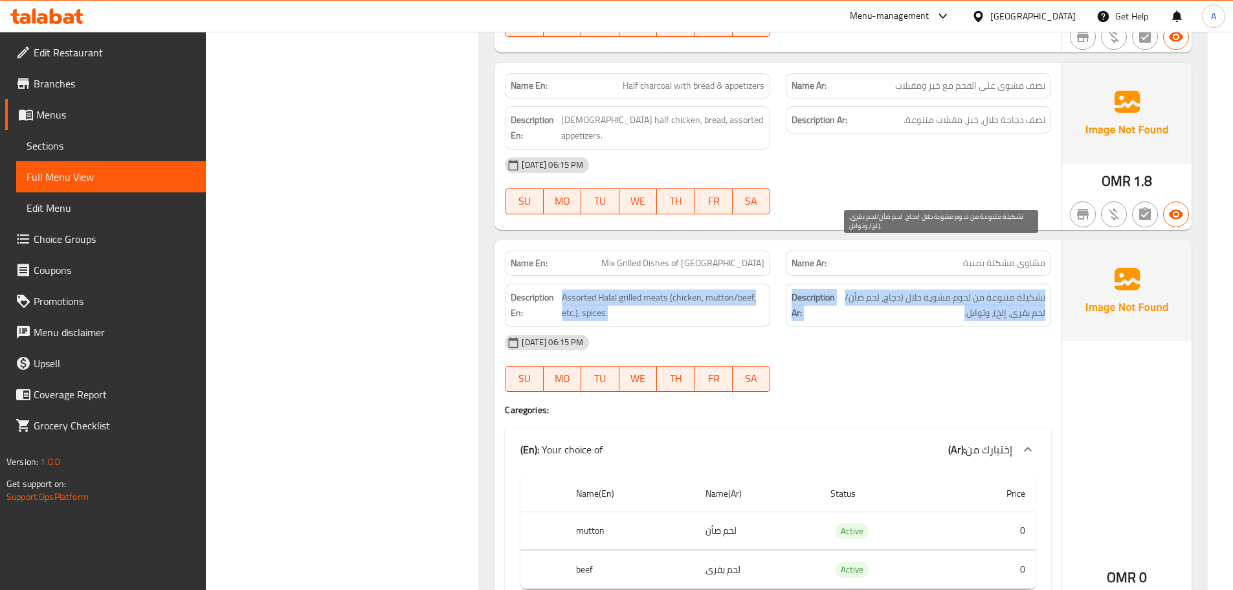
click at [990, 289] on span "تشكيلة متنوعة من لحوم مشوية حلال (دجاج، لحم ضأن/لحم بقري، إلخ)، وتوابل." at bounding box center [942, 305] width 208 height 32
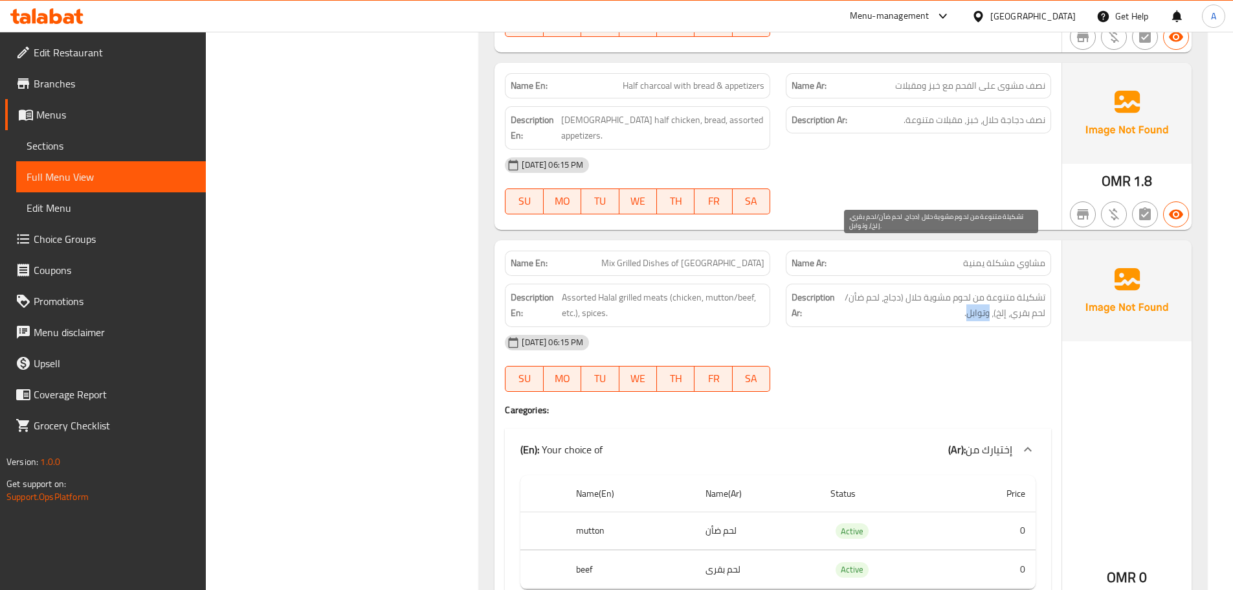
click at [990, 289] on span "تشكيلة متنوعة من لحوم مشوية حلال (دجاج، لحم ضأن/لحم بقري، إلخ)، وتوابل." at bounding box center [942, 305] width 208 height 32
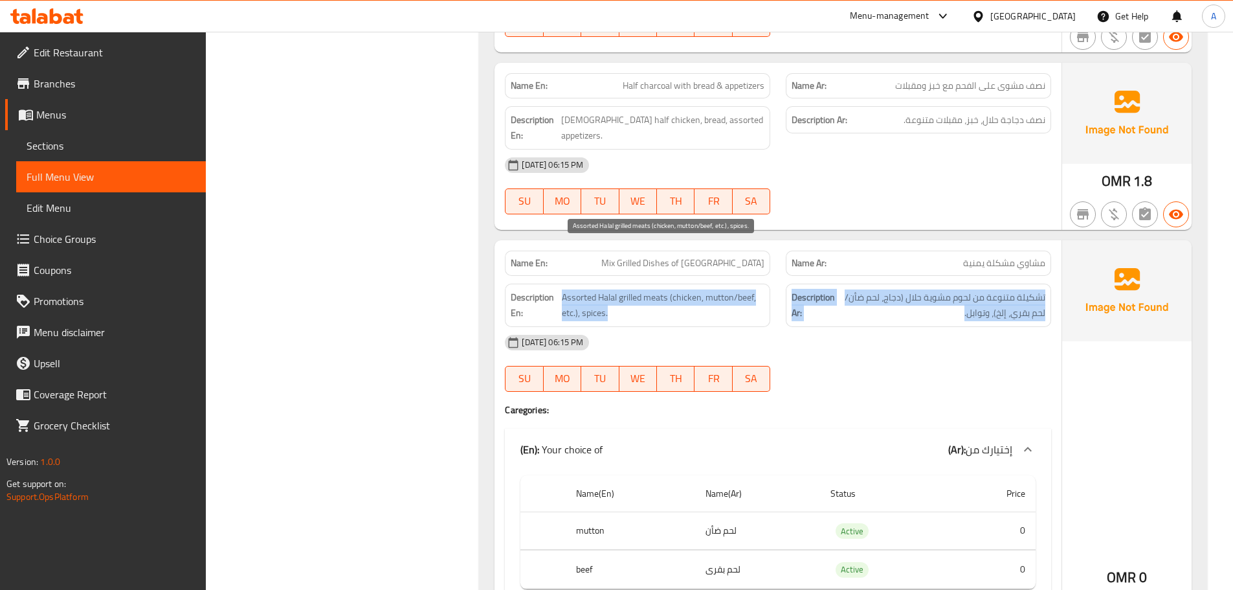
drag, startPoint x: 990, startPoint y: 265, endPoint x: 724, endPoint y: 286, distance: 266.2
click at [590, 276] on div "Description En: Assorted Halal grilled meats (chicken, mutton/beef, etc.), spic…" at bounding box center [778, 305] width 562 height 59
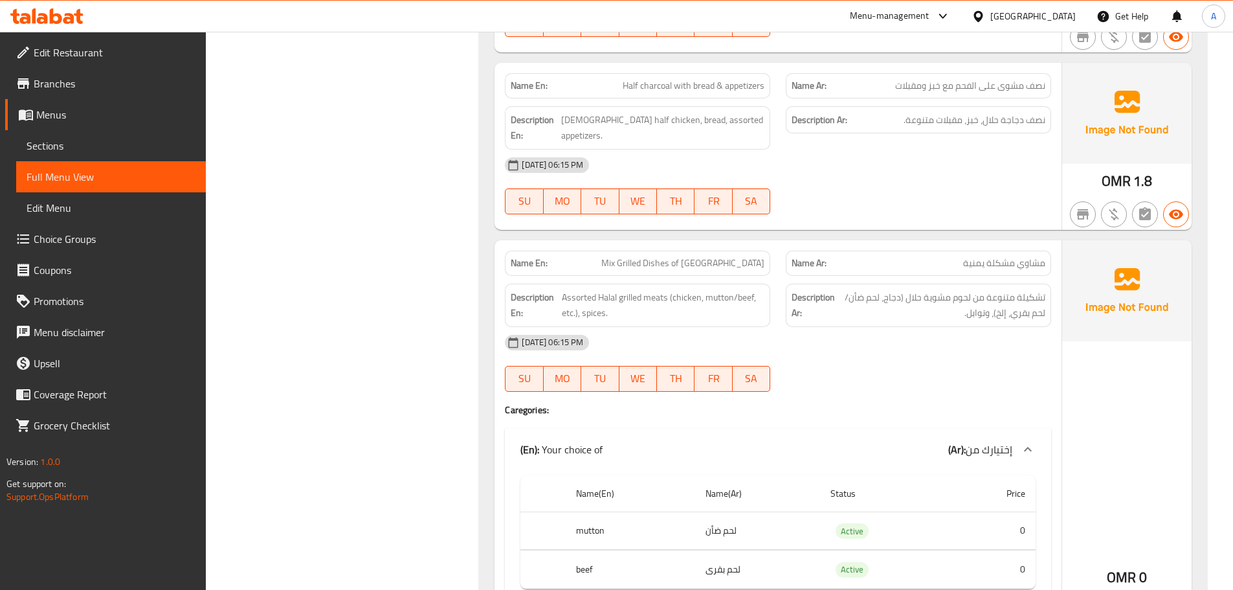
click at [890, 327] on div "12-09-2025 06:15 PM" at bounding box center [778, 342] width 562 height 31
click at [914, 289] on span "تشكيلة متنوعة من لحوم مشوية حلال (دجاج، لحم ضأن/لحم بقري، إلخ)، وتوابل." at bounding box center [942, 305] width 208 height 32
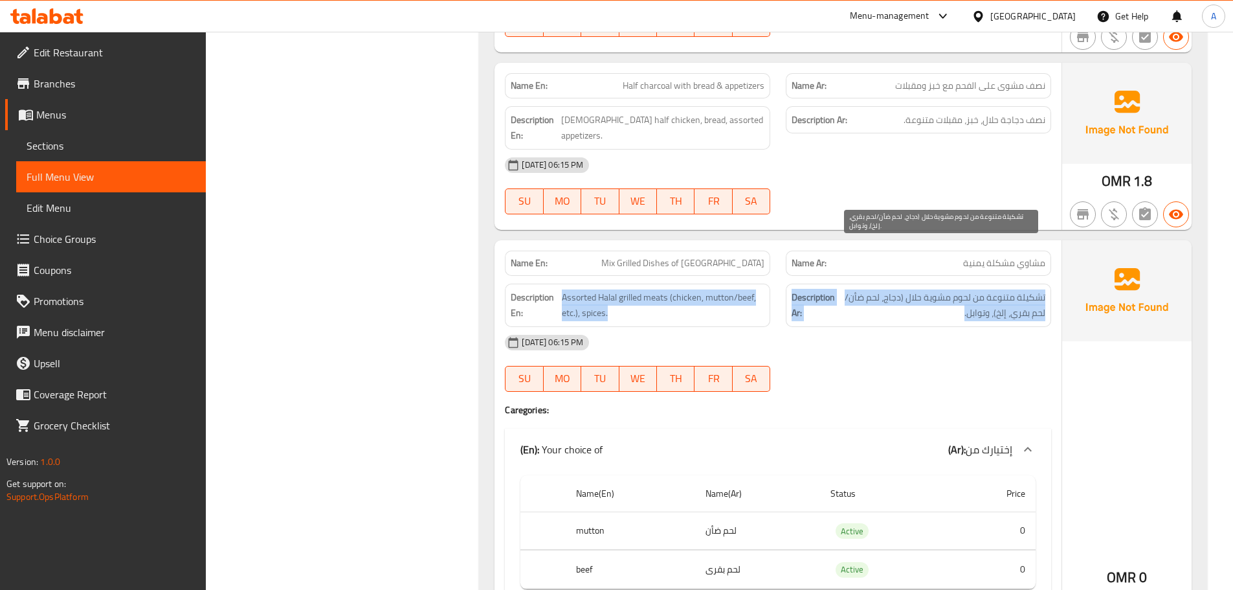
drag, startPoint x: 914, startPoint y: 261, endPoint x: 699, endPoint y: 251, distance: 215.8
click at [699, 276] on div "Description En: Assorted Halal grilled meats (chicken, mutton/beef, etc.), spic…" at bounding box center [778, 305] width 562 height 59
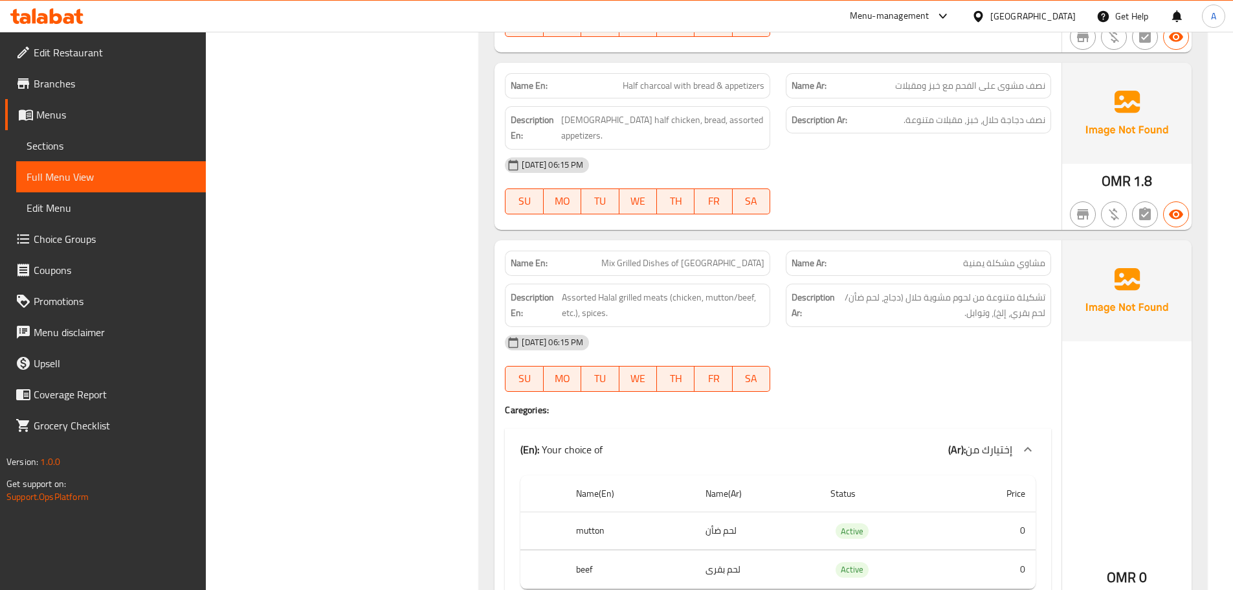
click at [921, 327] on div "12-09-2025 06:15 PM" at bounding box center [778, 342] width 562 height 31
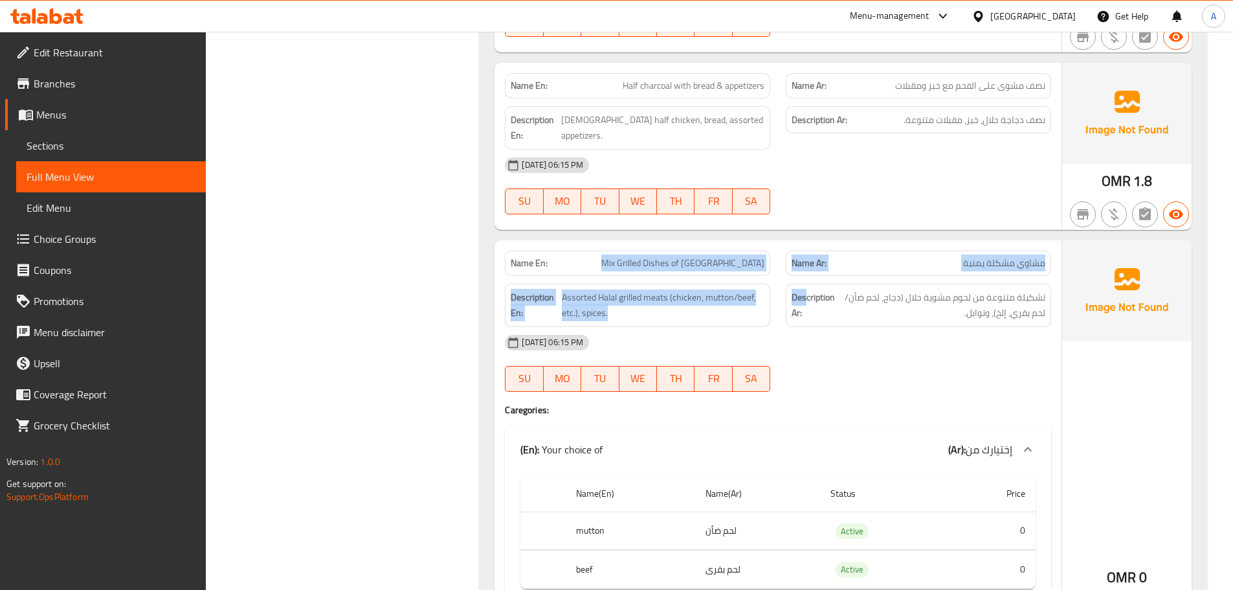
drag, startPoint x: 633, startPoint y: 217, endPoint x: 870, endPoint y: 266, distance: 242.0
click at [839, 249] on div "Name En: Mix Grilled Dishes of Yemen Name Ar: مشاوي مشكلة يمنية Description En:…" at bounding box center [778, 542] width 567 height 605
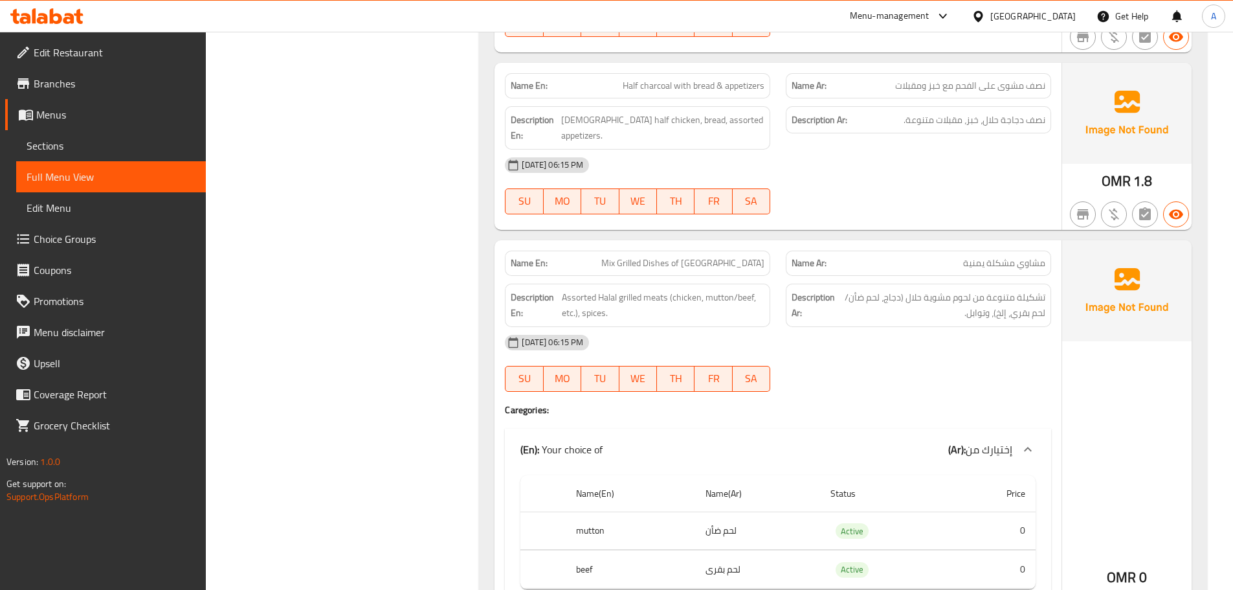
click at [913, 327] on div "12-09-2025 06:15 PM SU MO TU WE TH FR SA" at bounding box center [778, 363] width 562 height 73
click at [949, 289] on span "تشكيلة متنوعة من لحوم مشوية حلال (دجاج، لحم ضأن/لحم بقري، إلخ)، وتوابل." at bounding box center [942, 305] width 208 height 32
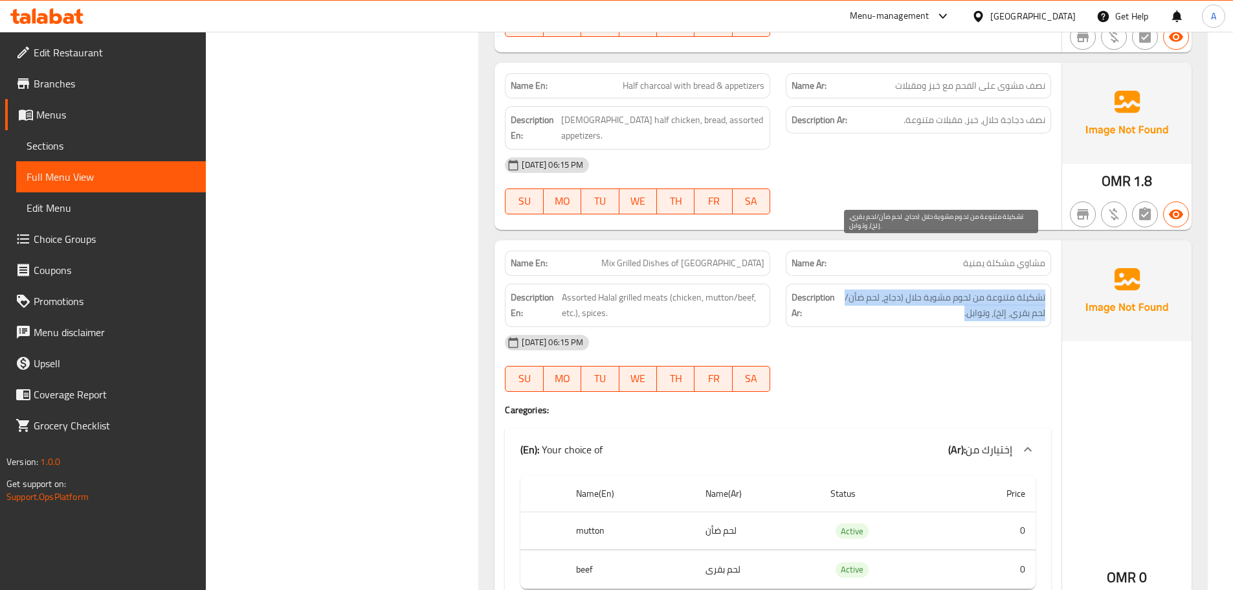
click at [949, 289] on span "تشكيلة متنوعة من لحوم مشوية حلال (دجاج، لحم ضأن/لحم بقري، إلخ)، وتوابل." at bounding box center [942, 305] width 208 height 32
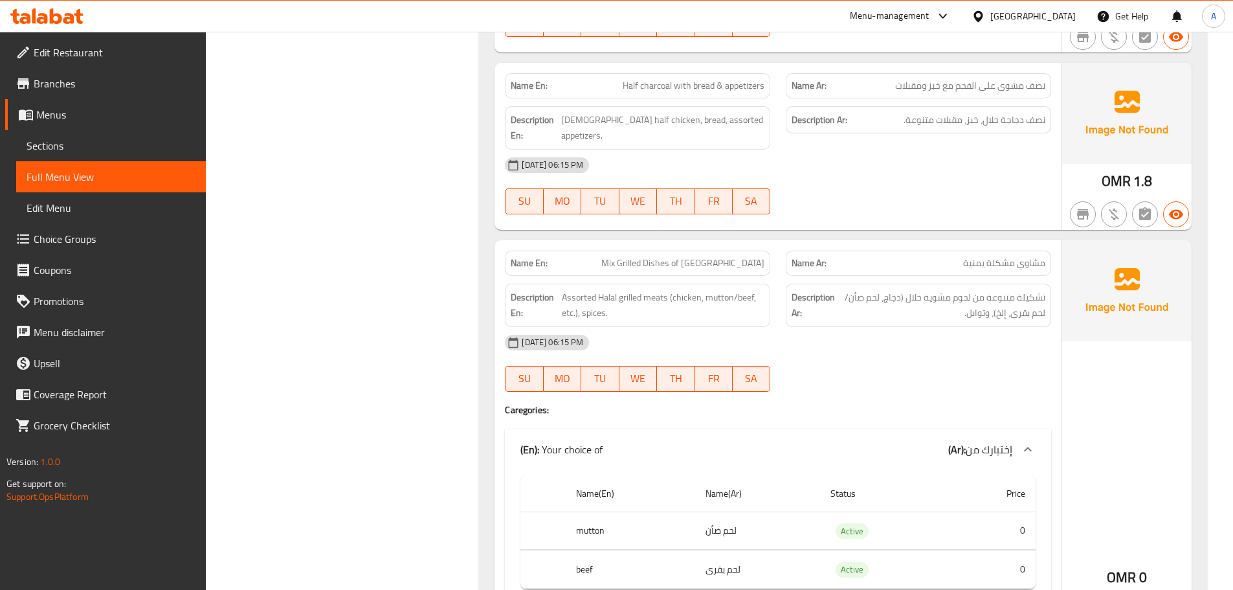
click at [531, 256] on strong "Name En:" at bounding box center [529, 263] width 37 height 14
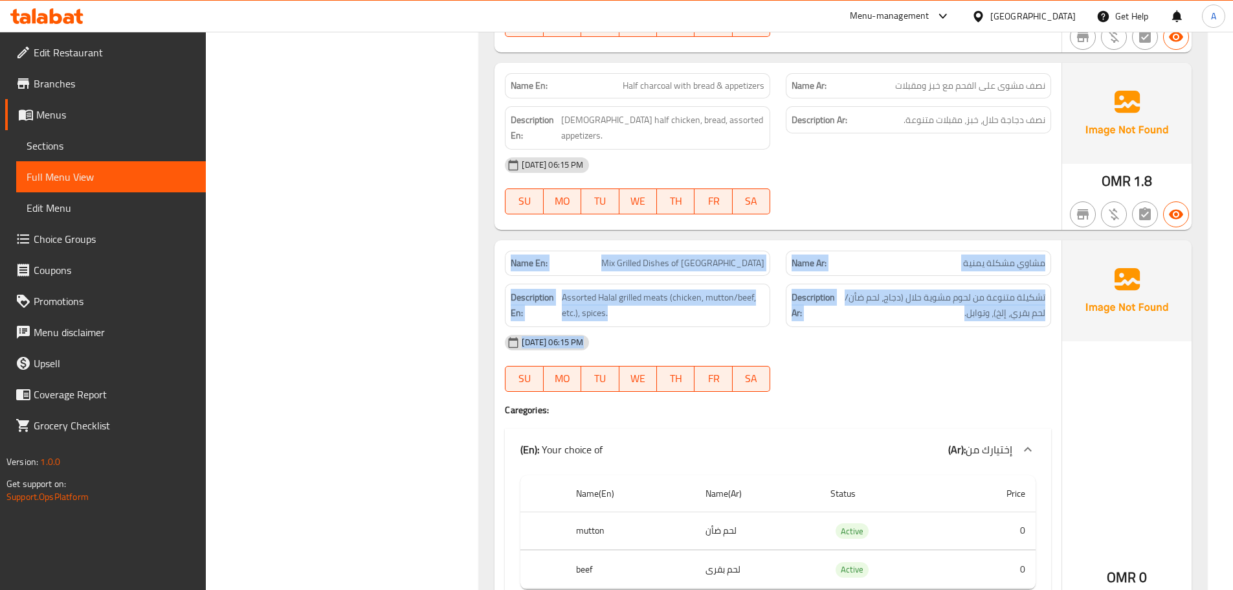
drag, startPoint x: 531, startPoint y: 215, endPoint x: 909, endPoint y: 316, distance: 391.3
click at [902, 315] on div "Name En: Mix Grilled Dishes of Yemen Name Ar: مشاوي مشكلة يمنية Description En:…" at bounding box center [778, 542] width 567 height 605
click at [910, 327] on div "12-09-2025 06:15 PM SU MO TU WE TH FR SA" at bounding box center [778, 363] width 562 height 73
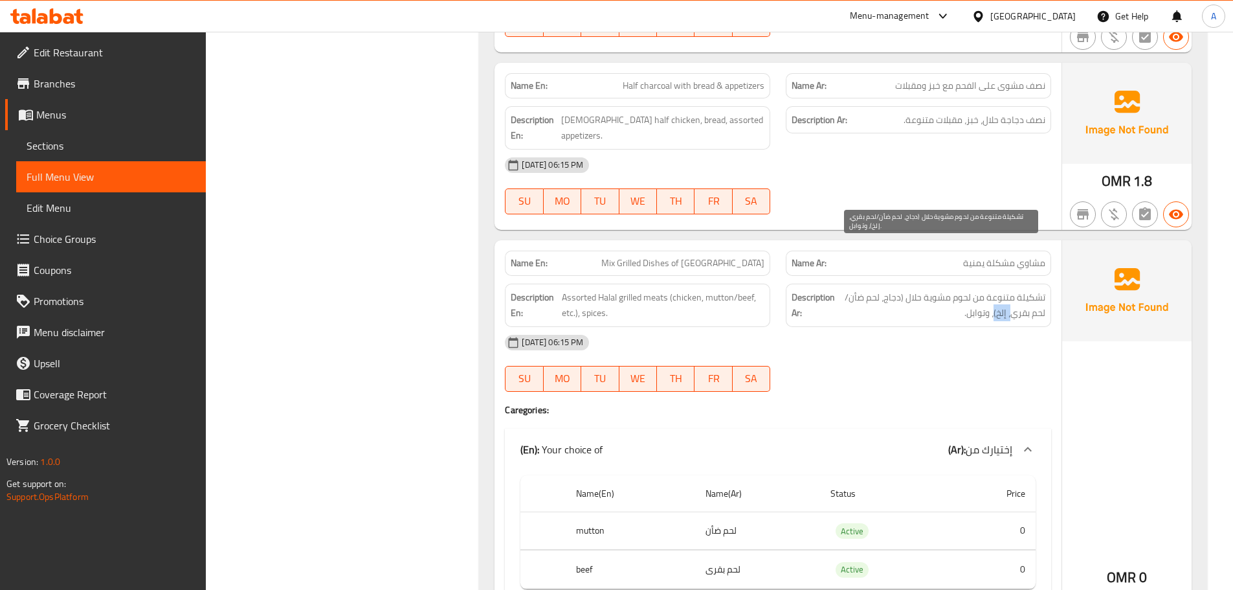
drag, startPoint x: 989, startPoint y: 265, endPoint x: 981, endPoint y: 268, distance: 7.8
click at [983, 289] on span "تشكيلة متنوعة من لحوم مشوية حلال (دجاج، لحم ضأن/لحم بقري، إلخ)، وتوابل." at bounding box center [942, 305] width 208 height 32
click at [969, 327] on div "12-09-2025 06:15 PM" at bounding box center [778, 342] width 562 height 31
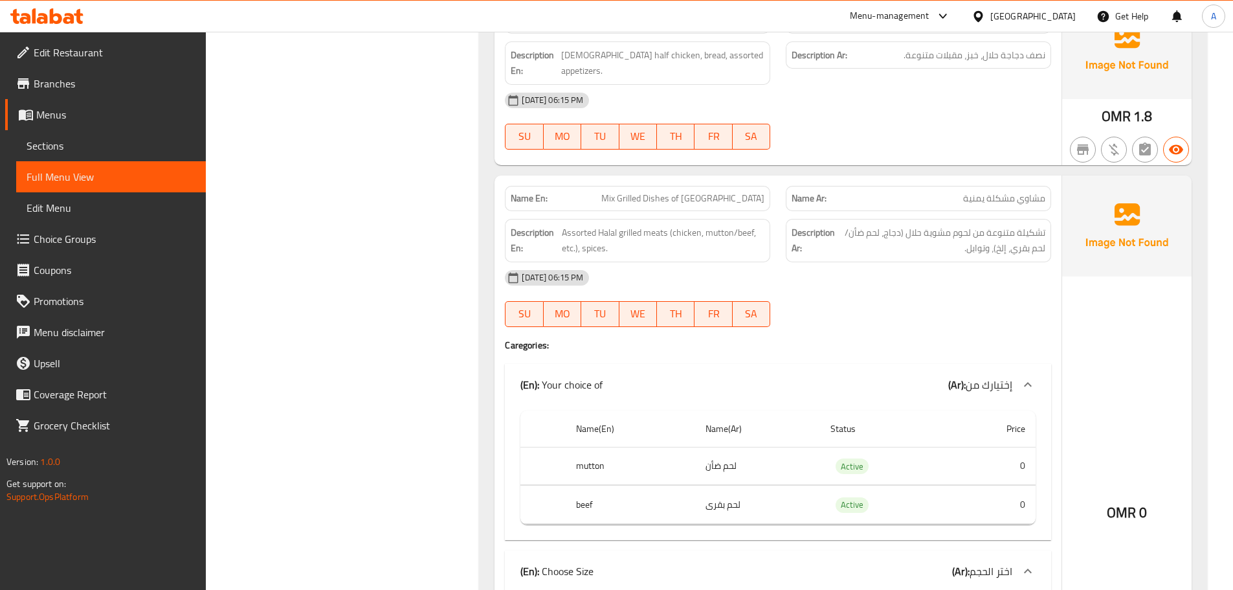
click at [672, 192] on span "Mix Grilled Dishes of Yemen" at bounding box center [682, 199] width 163 height 14
click at [666, 192] on span "Mix Grilled Dishes of Yemen" at bounding box center [682, 199] width 163 height 14
drag, startPoint x: 666, startPoint y: 148, endPoint x: 745, endPoint y: 151, distance: 78.4
click at [745, 192] on span "Mix Grilled Dishes of Yemen" at bounding box center [682, 199] width 163 height 14
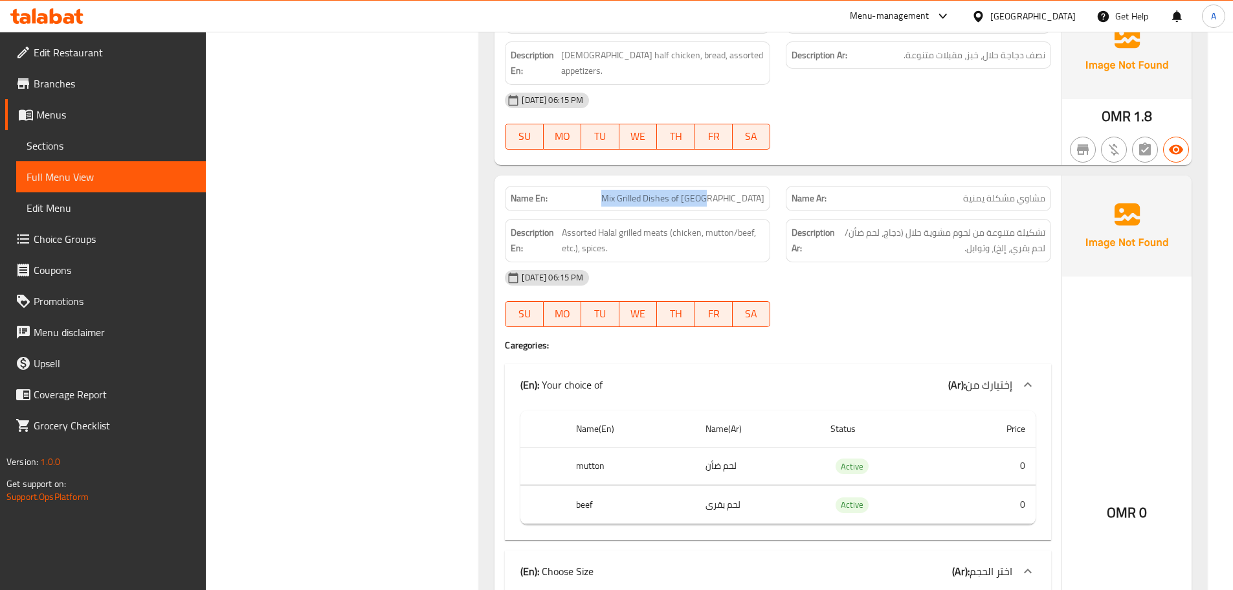
copy span "Mix Grilled Dishes of Yemen"
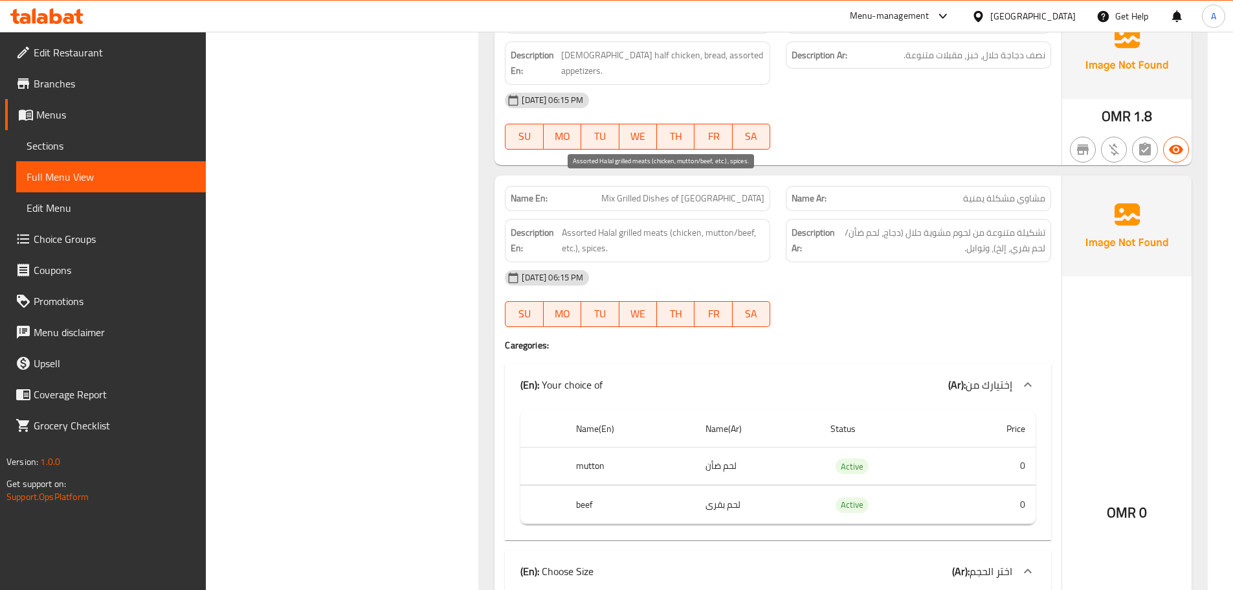
click at [577, 225] on span "Assorted Halal grilled meats (chicken, mutton/beef, etc.), spices." at bounding box center [663, 241] width 203 height 32
drag, startPoint x: 577, startPoint y: 186, endPoint x: 590, endPoint y: 201, distance: 18.8
click at [590, 225] on span "Assorted Halal grilled meats (chicken, mutton/beef, etc.), spices." at bounding box center [663, 241] width 203 height 32
copy span "Assorted Halal grilled meats (chicken, mutton/beef, etc.), spices"
drag, startPoint x: 651, startPoint y: 137, endPoint x: 807, endPoint y: 211, distance: 172.6
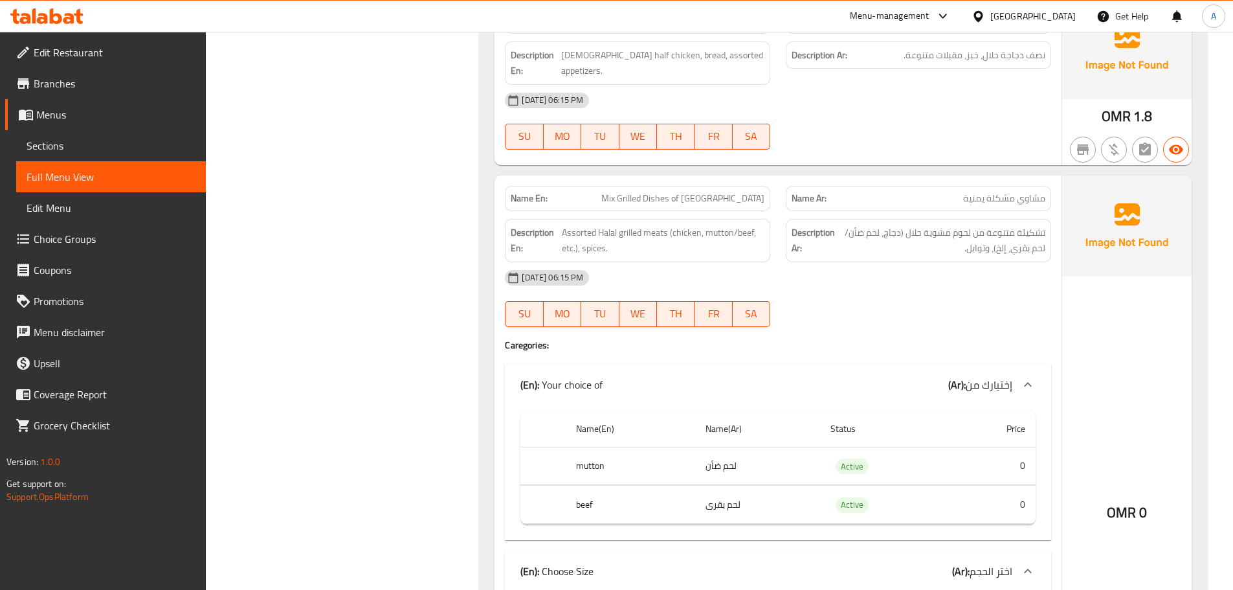
click at [777, 203] on div "Name En: Mix Grilled Dishes of Yemen Name Ar: مشاوي مشكلة يمنية Description En:…" at bounding box center [778, 477] width 567 height 605
click at [891, 225] on span "تشكيلة متنوعة من لحوم مشوية حلال (دجاج، لحم ضأن/لحم بقري، إلخ)، وتوابل." at bounding box center [942, 241] width 208 height 32
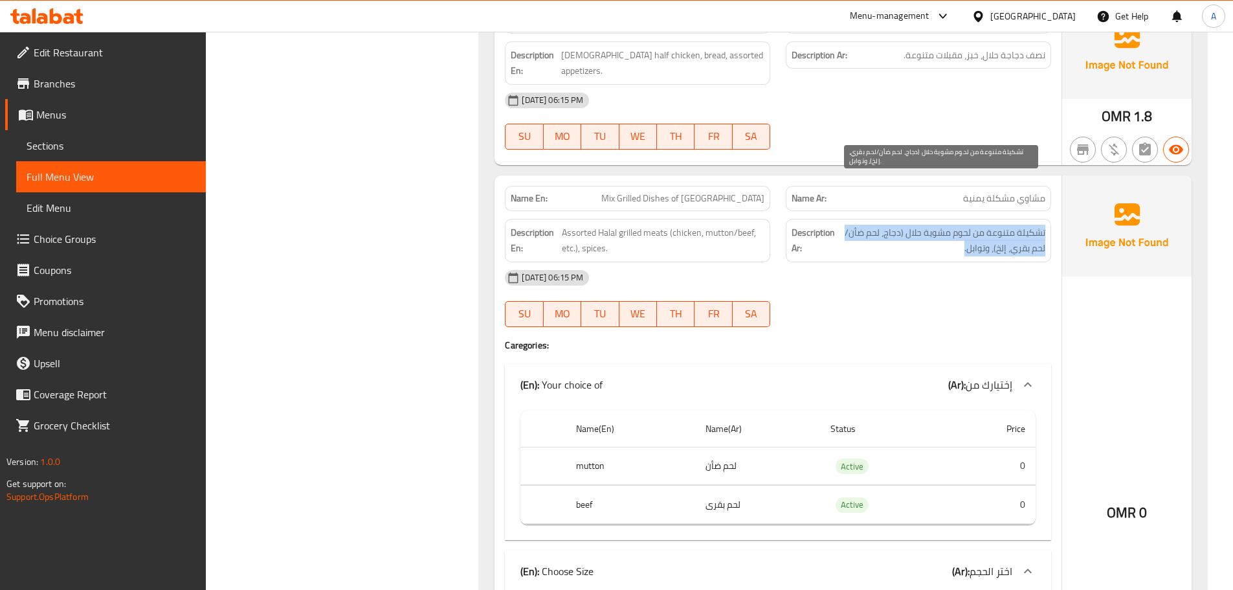
drag, startPoint x: 891, startPoint y: 201, endPoint x: 883, endPoint y: 223, distance: 23.3
click at [891, 225] on span "تشكيلة متنوعة من لحوم مشوية حلال (دجاج، لحم ضأن/لحم بقري، إلخ)، وتوابل." at bounding box center [942, 241] width 208 height 32
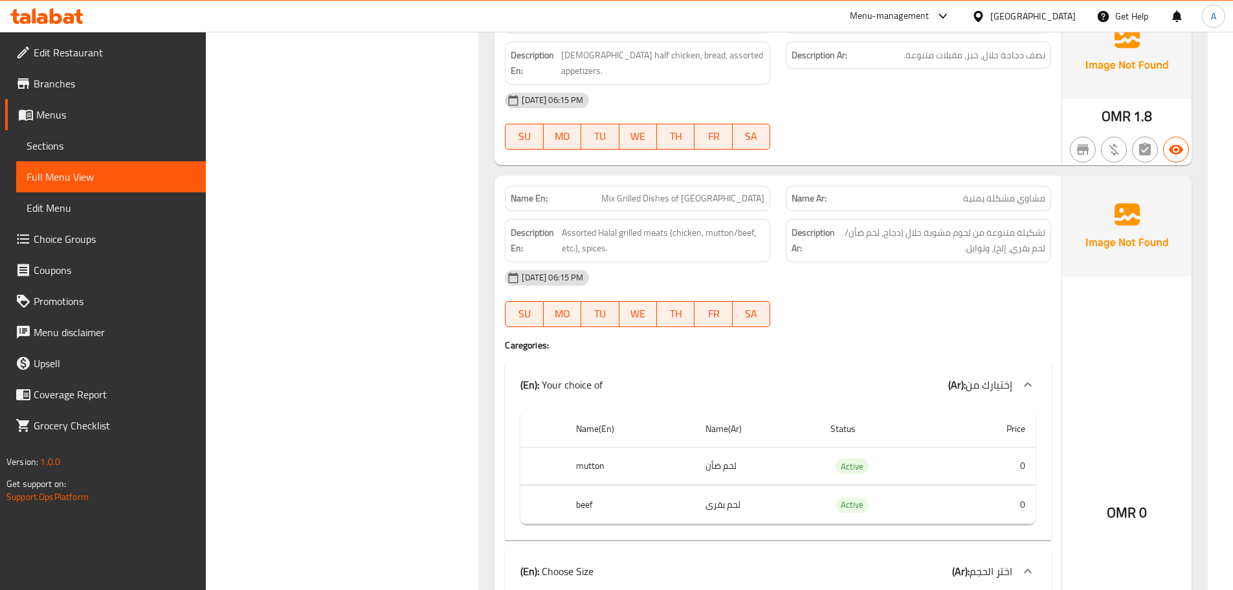
drag, startPoint x: 874, startPoint y: 247, endPoint x: 847, endPoint y: 254, distance: 27.3
click at [873, 262] on div "12-09-2025 06:15 PM SU MO TU WE TH FR SA" at bounding box center [778, 298] width 562 height 73
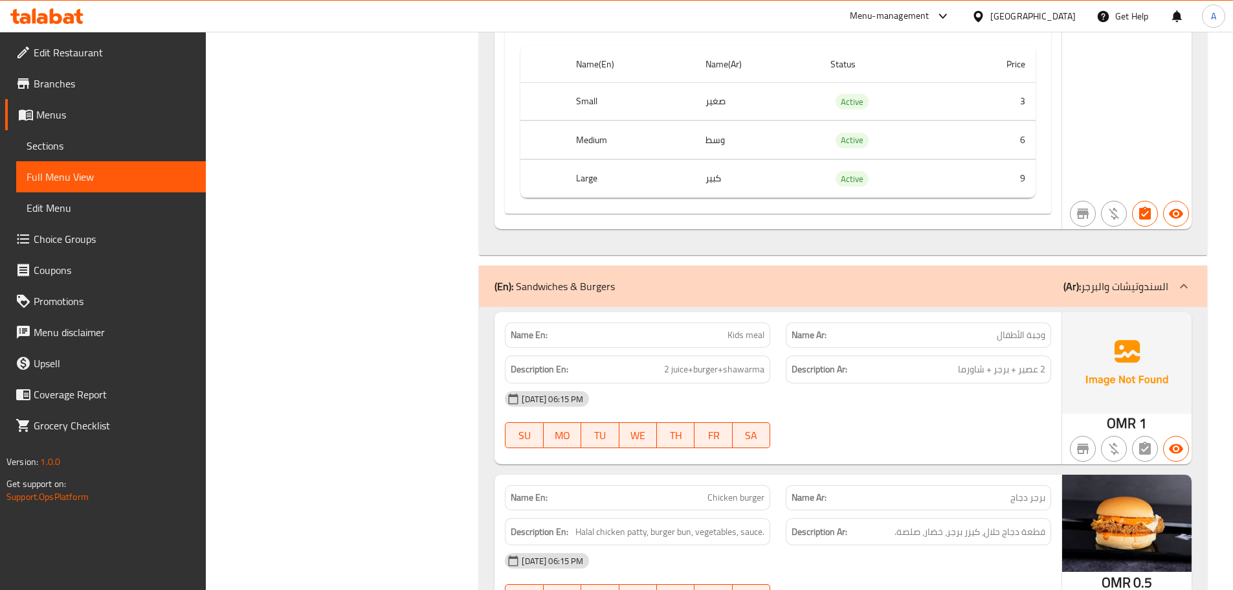
scroll to position [2136, 0]
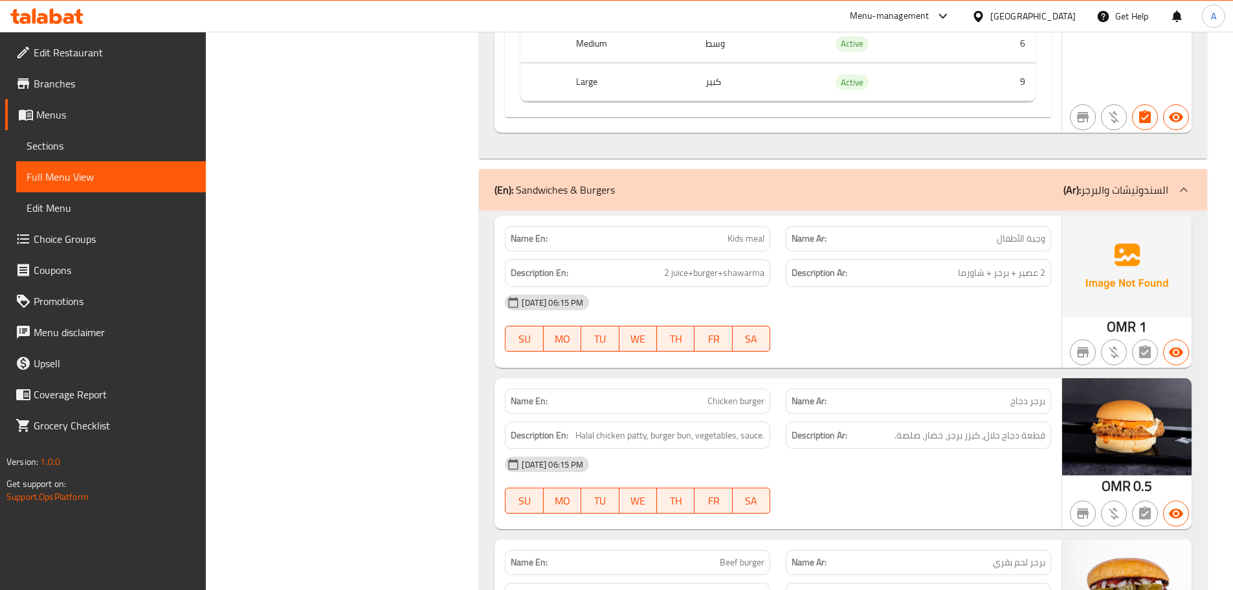
drag, startPoint x: 660, startPoint y: 201, endPoint x: 910, endPoint y: 264, distance: 257.7
click at [875, 238] on div "Name En: Kids meal Name Ar: وجبة الأطفال Description En: 2 juice+burger+shawarm…" at bounding box center [778, 291] width 567 height 151
drag, startPoint x: 911, startPoint y: 267, endPoint x: 900, endPoint y: 284, distance: 20.7
click at [911, 287] on div "12-09-2025 06:15 PM" at bounding box center [778, 302] width 562 height 31
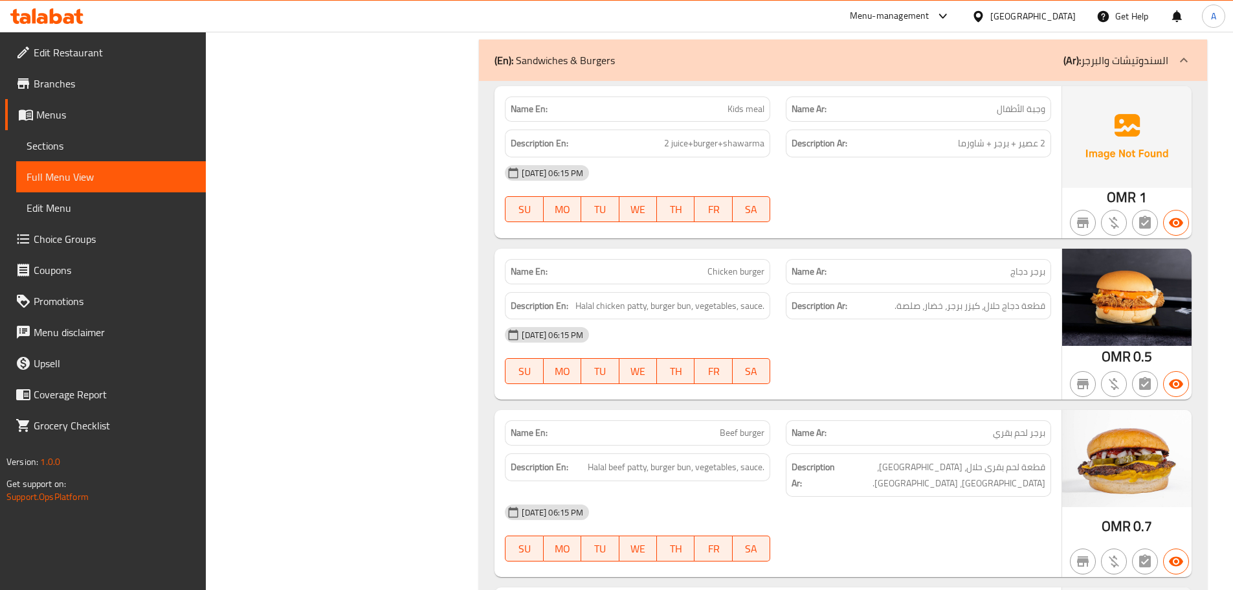
click at [980, 319] on div "12-09-2025 06:15 PM SU MO TU WE TH FR SA" at bounding box center [778, 355] width 562 height 73
click at [1032, 298] on span "قطعة دجاج حلال، كيزر برجر، خضار، صلصة." at bounding box center [970, 306] width 151 height 16
drag, startPoint x: 1032, startPoint y: 254, endPoint x: 989, endPoint y: 254, distance: 42.7
click at [989, 298] on span "قطعة دجاج حلال، كيزر برجر، خضار، صلصة." at bounding box center [970, 306] width 151 height 16
click at [944, 319] on div "12-09-2025 06:15 PM" at bounding box center [778, 334] width 562 height 31
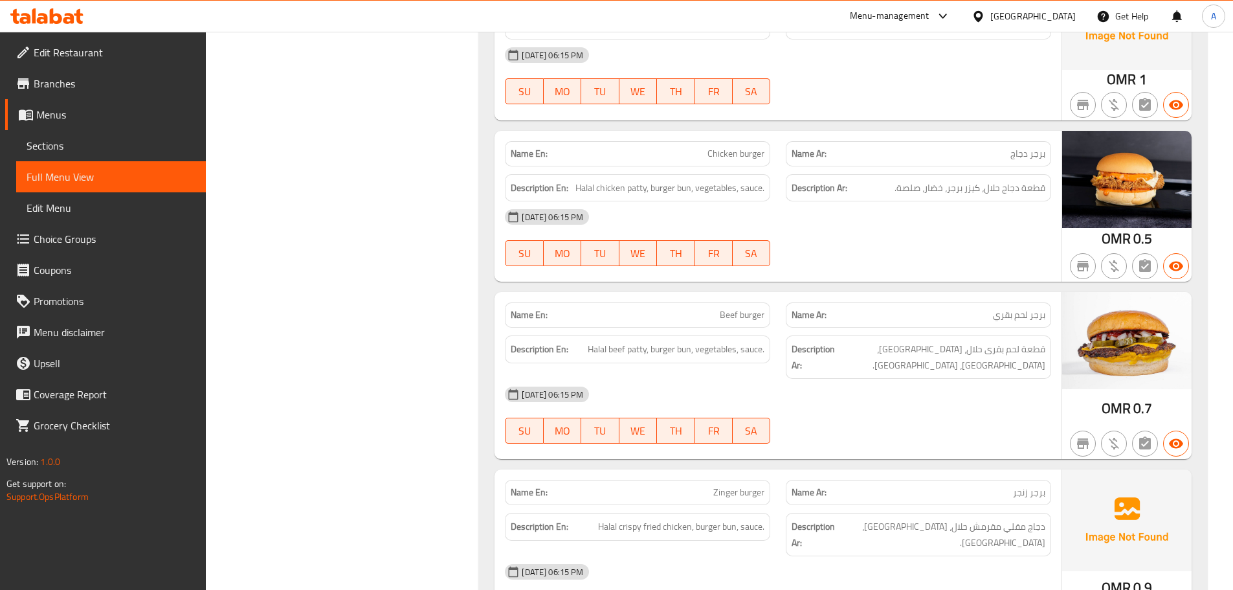
scroll to position [2460, 0]
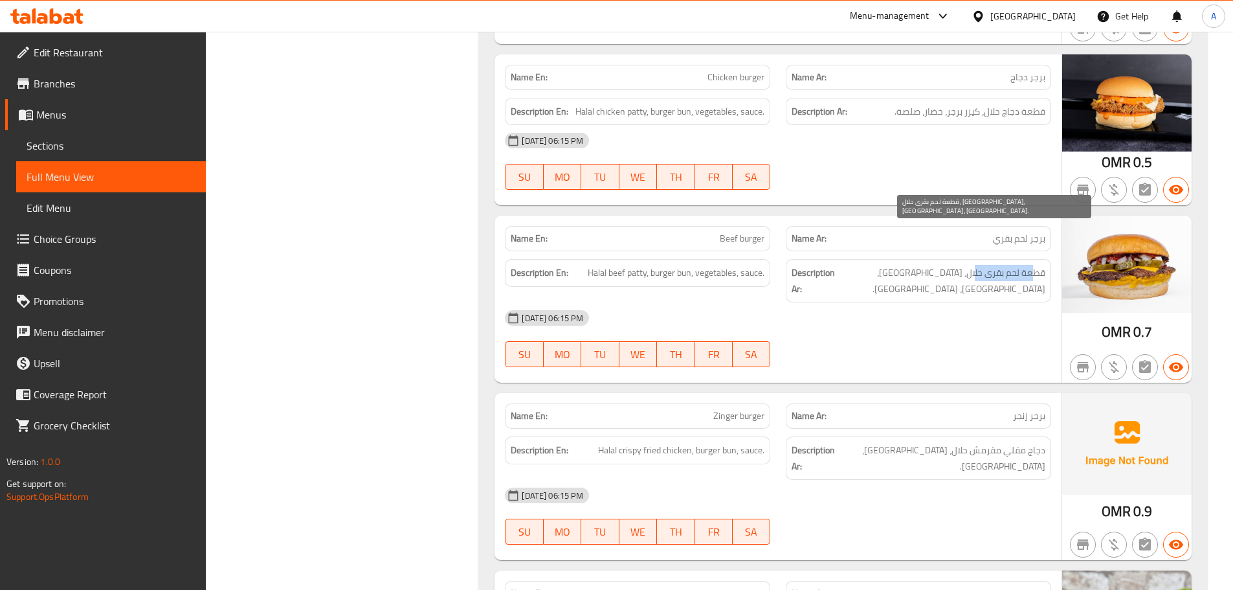
drag, startPoint x: 1022, startPoint y: 226, endPoint x: 976, endPoint y: 226, distance: 45.3
click at [976, 265] on span "قطعة لحم بقرى حلال، كيزر برجر، خضار، صلصة." at bounding box center [942, 281] width 208 height 32
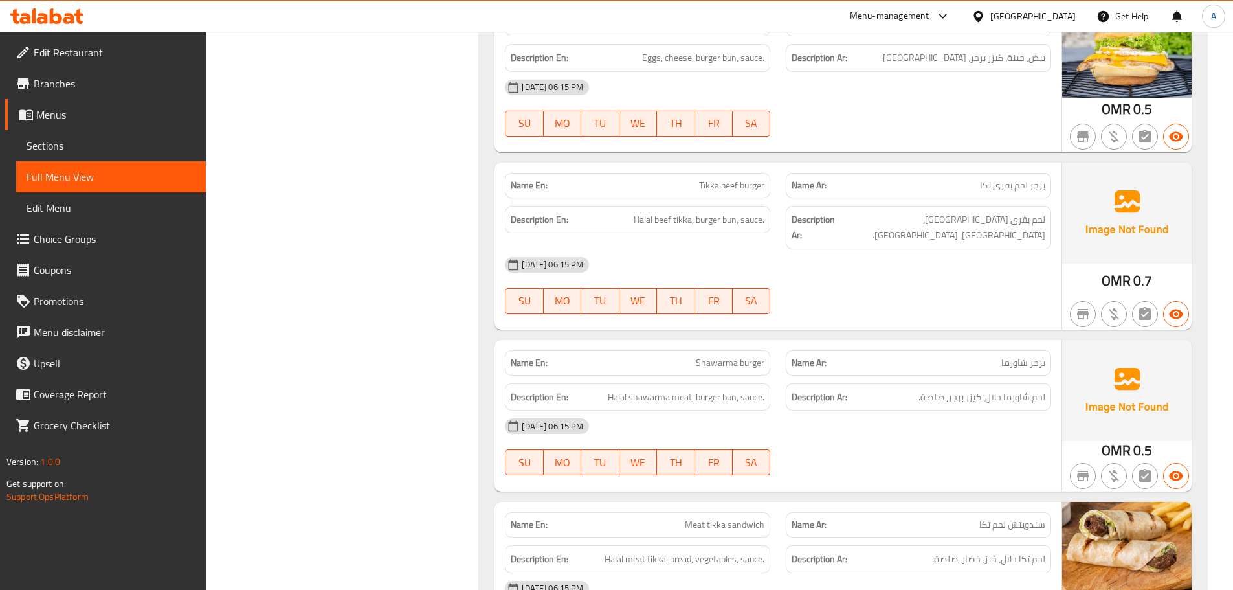
scroll to position [3159, 0]
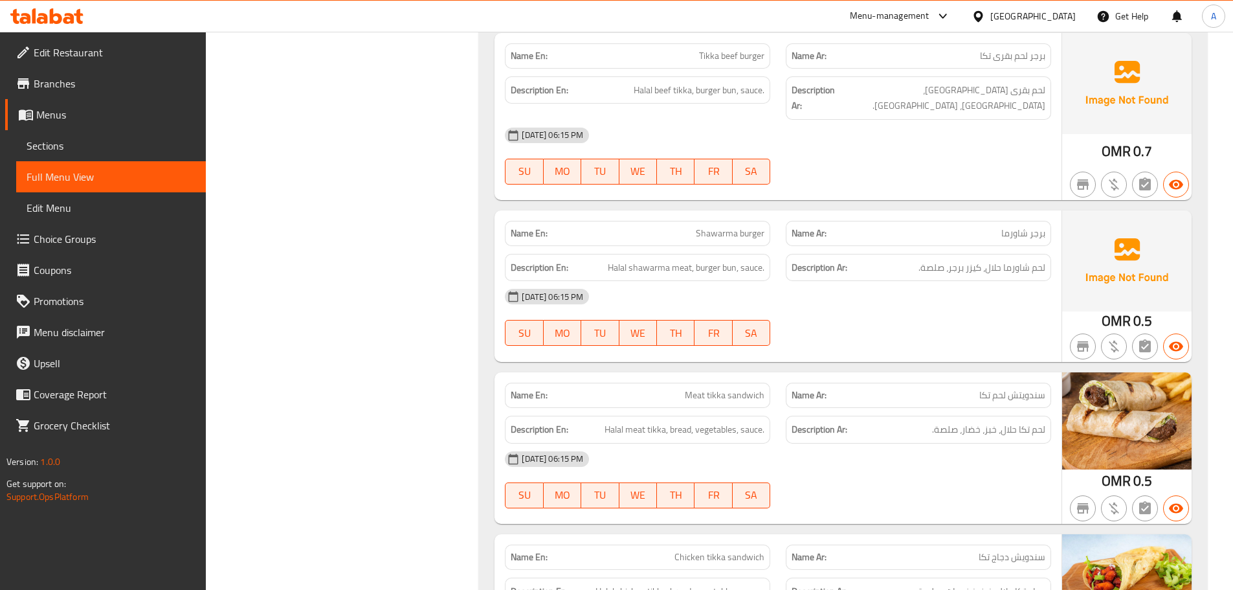
click at [759, 210] on div "Name En: Shawarma burger Name Ar: برجر شاورما Description En: Halal shawarma me…" at bounding box center [778, 285] width 567 height 151
click at [833, 281] on div "12-09-2025 06:15 PM" at bounding box center [778, 296] width 562 height 31
drag, startPoint x: 983, startPoint y: 174, endPoint x: 959, endPoint y: 184, distance: 25.5
click at [965, 260] on span "لحم شاورما حلال، كيزر برجر، صلصة." at bounding box center [982, 268] width 127 height 16
click at [963, 281] on div "12-09-2025 06:15 PM SU MO TU WE TH FR SA" at bounding box center [778, 317] width 562 height 73
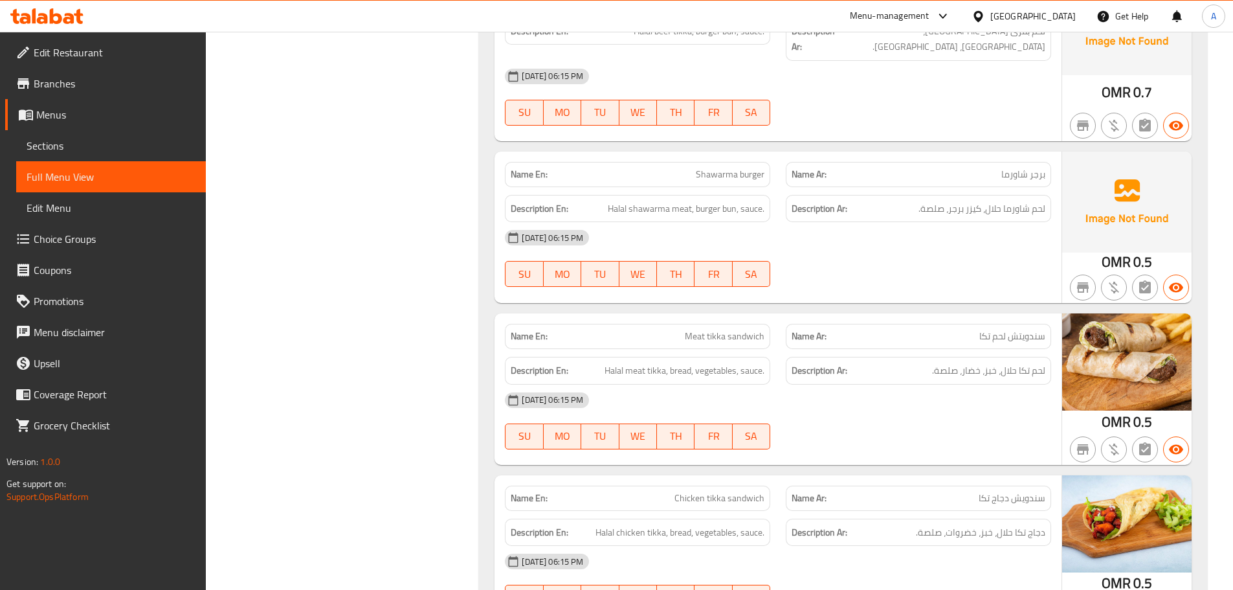
scroll to position [3289, 0]
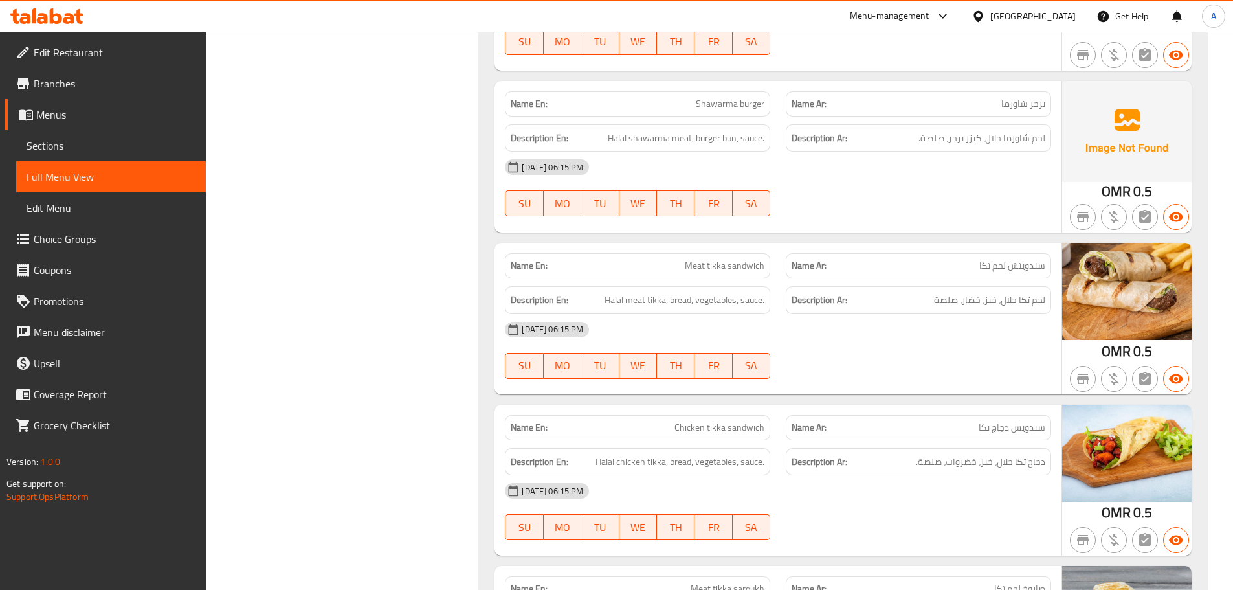
drag, startPoint x: 703, startPoint y: 164, endPoint x: 796, endPoint y: 187, distance: 95.9
click at [732, 259] on span "Meat tikka sandwich" at bounding box center [725, 266] width 80 height 14
click at [983, 371] on div at bounding box center [918, 379] width 281 height 16
drag, startPoint x: 1034, startPoint y: 211, endPoint x: 1017, endPoint y: 211, distance: 16.8
click at [1024, 292] on span "لحم تكا حلال، خبز، خضار، صلصة." at bounding box center [988, 300] width 113 height 16
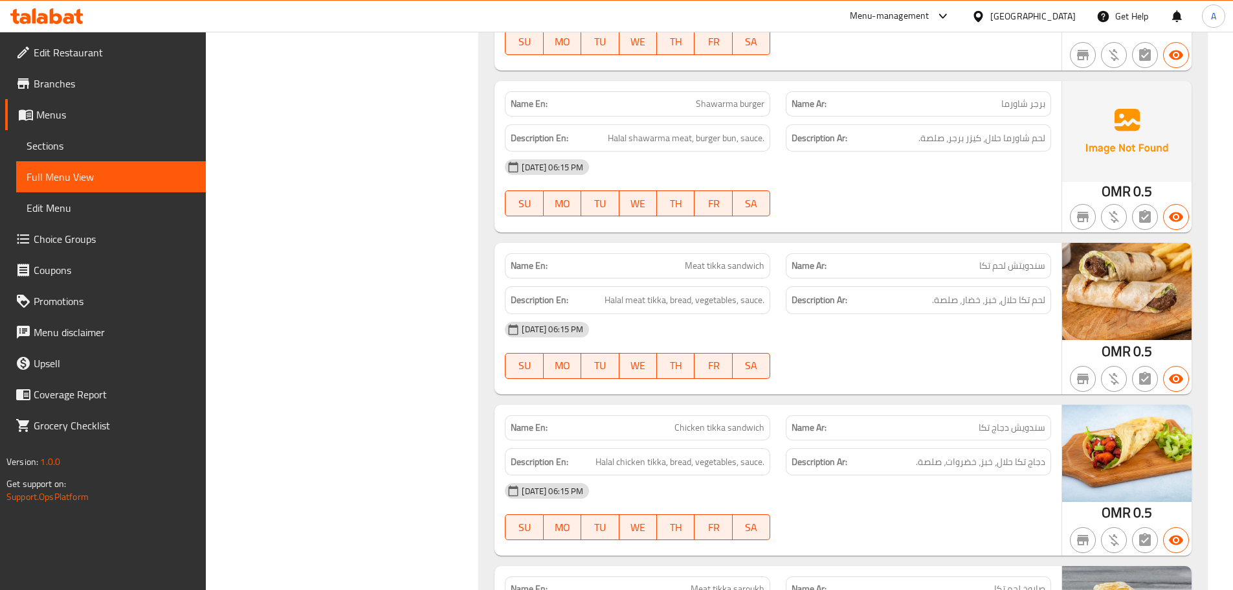
click at [940, 314] on div "12-09-2025 06:15 PM SU MO TU WE TH FR SA" at bounding box center [778, 350] width 562 height 73
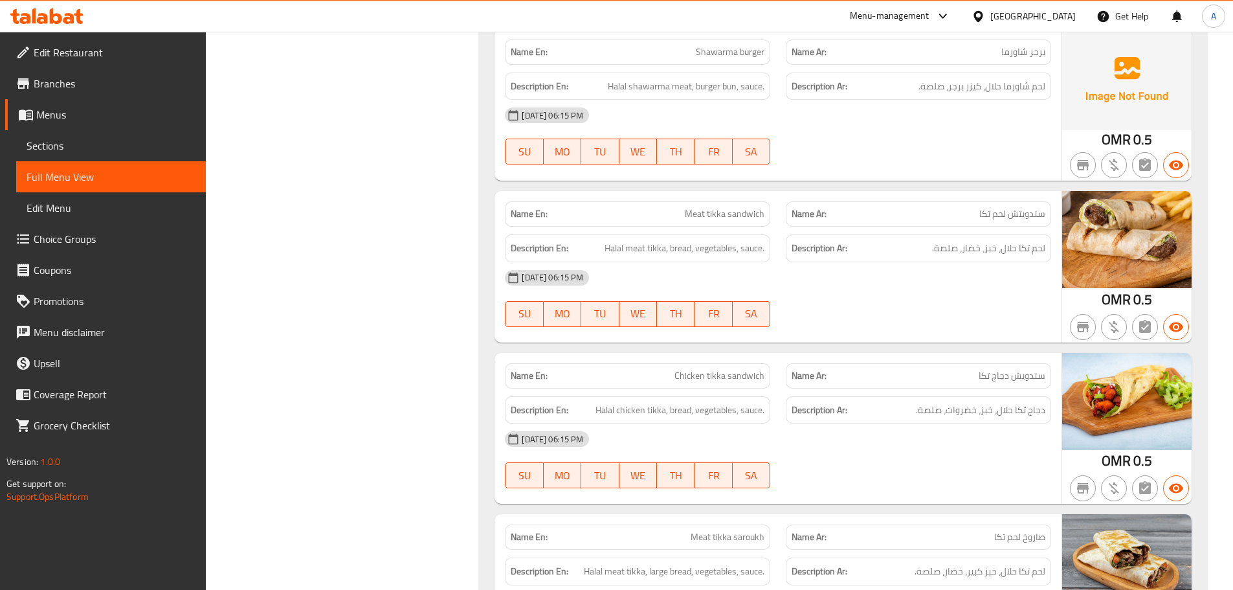
scroll to position [3418, 0]
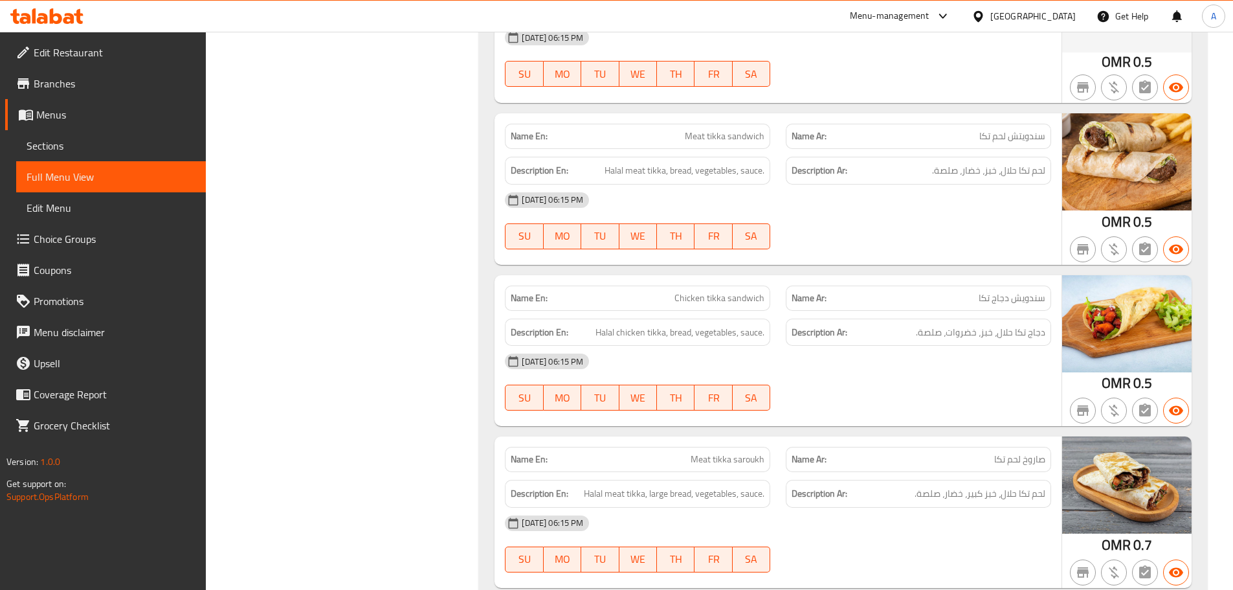
drag, startPoint x: 680, startPoint y: 205, endPoint x: 759, endPoint y: 208, distance: 79.0
click at [721, 291] on span "Chicken tikka sandwich" at bounding box center [720, 298] width 90 height 14
click at [874, 346] on div "12-09-2025 06:15 PM" at bounding box center [778, 361] width 562 height 31
drag, startPoint x: 1035, startPoint y: 236, endPoint x: 917, endPoint y: 236, distance: 118.5
click at [918, 324] on span "دجاج تكا حلال، خبز، خضروات، صلصة." at bounding box center [980, 332] width 129 height 16
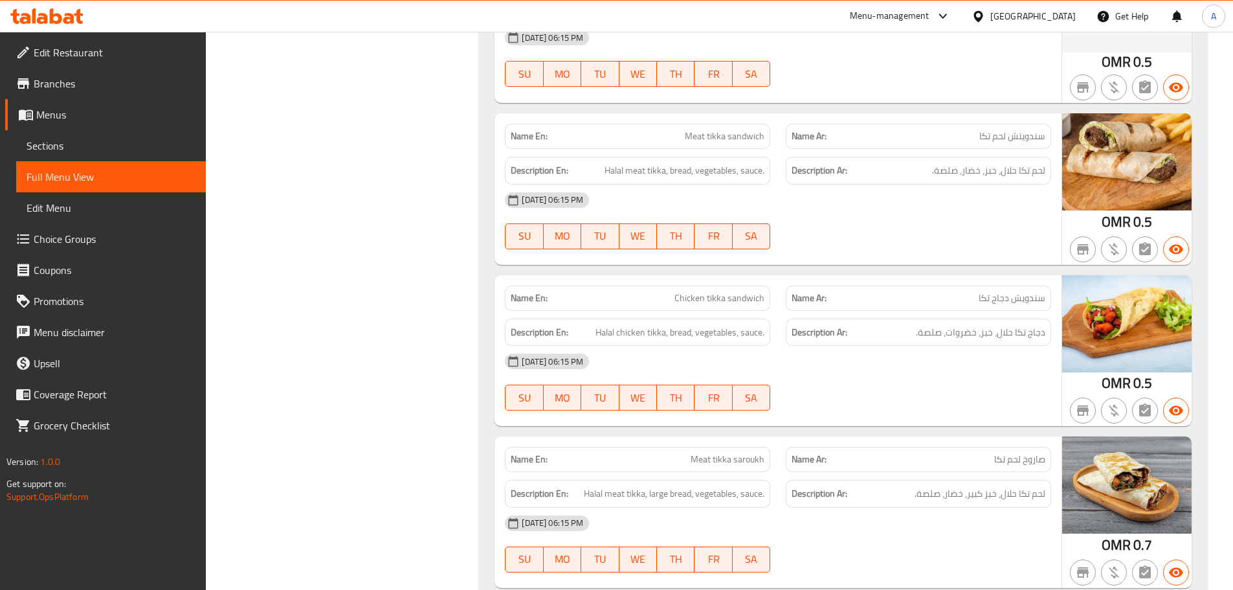
drag, startPoint x: 864, startPoint y: 290, endPoint x: 822, endPoint y: 289, distance: 41.4
click at [862, 346] on div "12-09-2025 06:15 PM SU MO TU WE TH FR SA" at bounding box center [778, 382] width 562 height 73
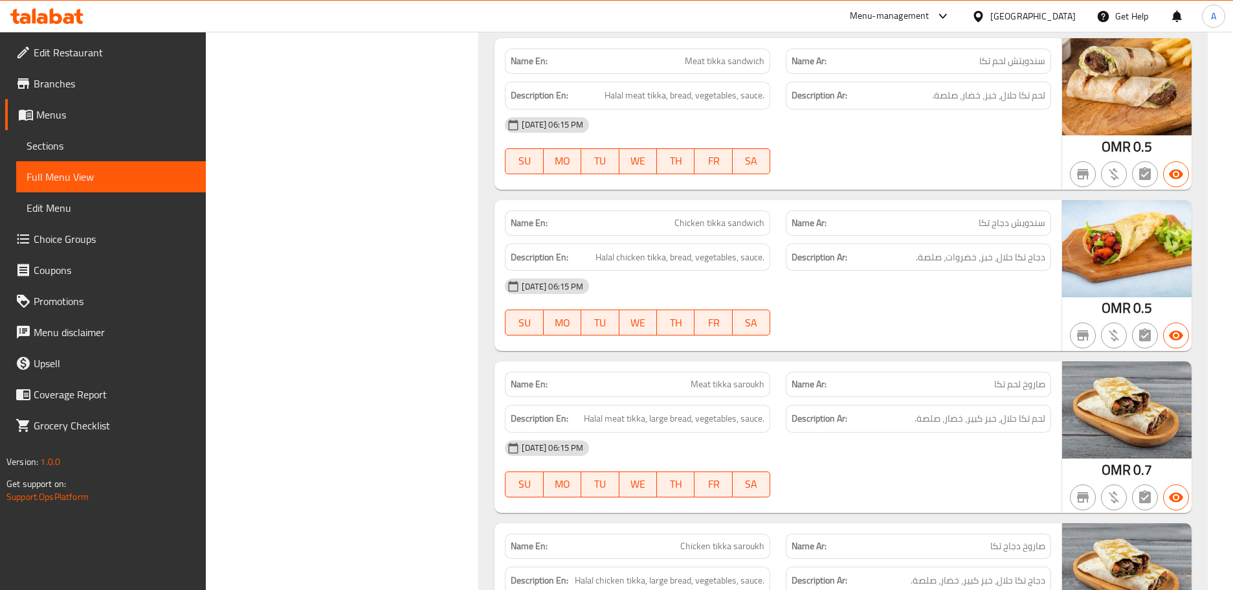
scroll to position [3548, 0]
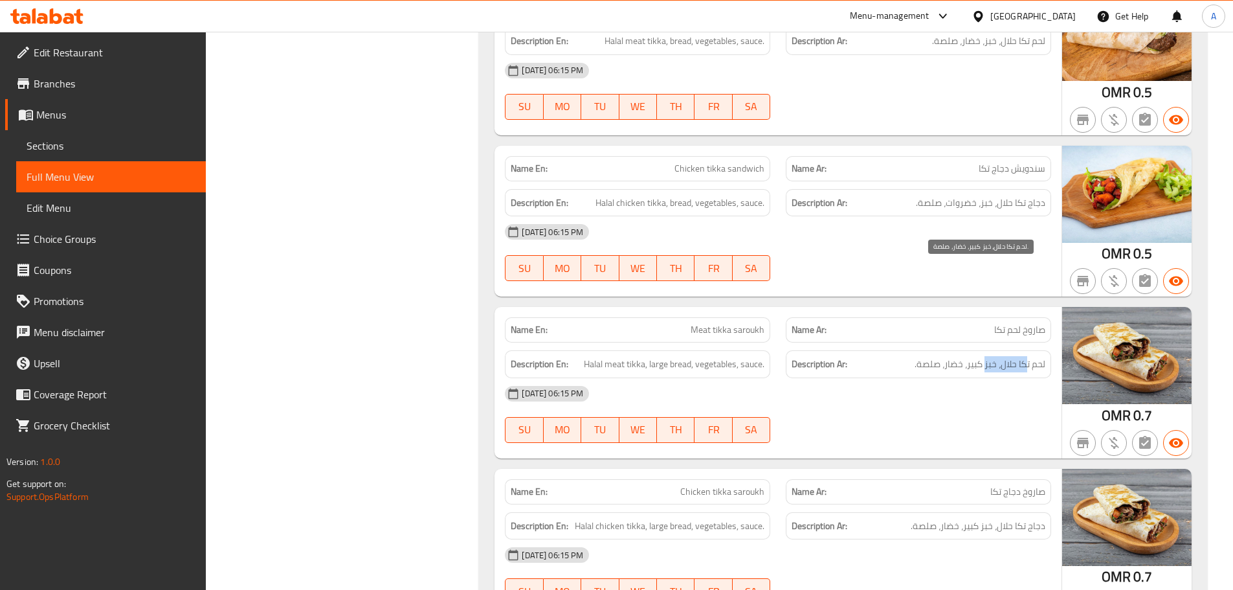
drag, startPoint x: 1026, startPoint y: 270, endPoint x: 984, endPoint y: 270, distance: 42.1
click at [985, 356] on span "لحم تكا حلال، خبز كبير، خضار، صلصة." at bounding box center [980, 364] width 131 height 16
click at [966, 378] on div "12-09-2025 06:15 PM SU MO TU WE TH FR SA" at bounding box center [778, 414] width 562 height 73
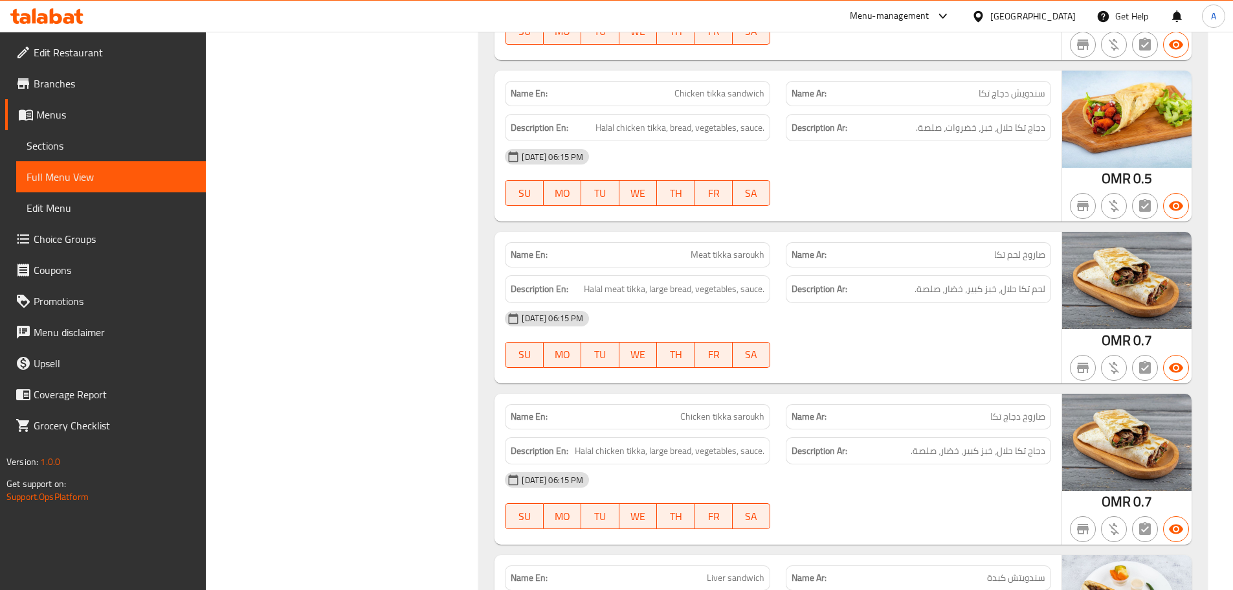
scroll to position [3677, 0]
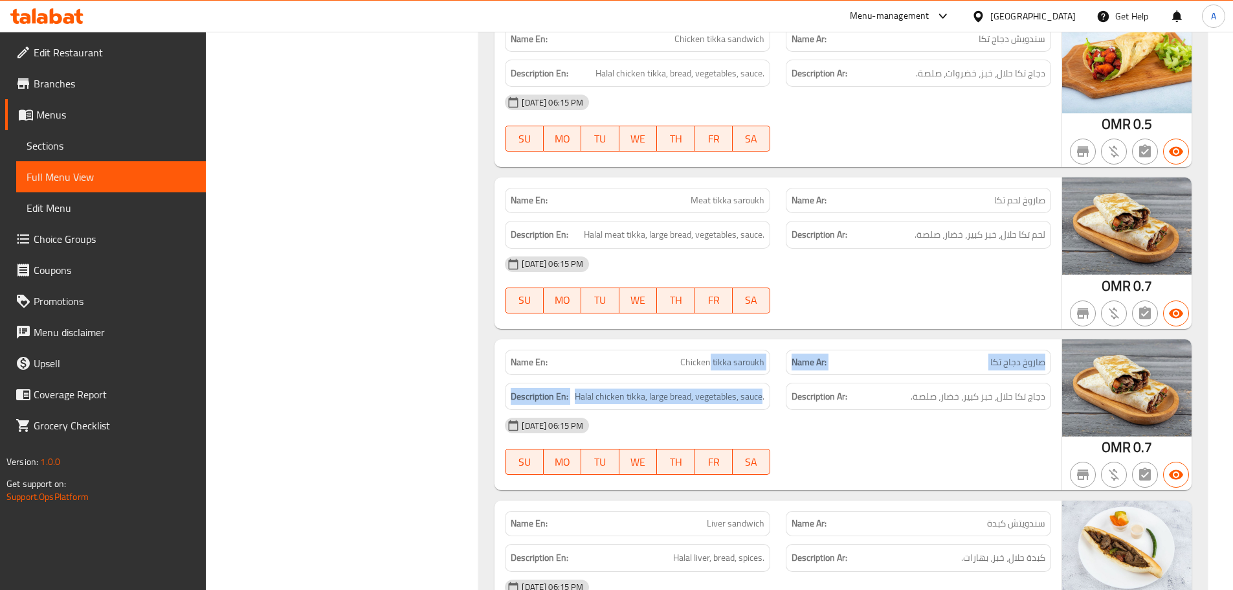
drag, startPoint x: 761, startPoint y: 282, endPoint x: 877, endPoint y: 357, distance: 138.1
click at [790, 339] on div "Name En: Chicken tikka saroukh Name Ar: صاروخ دجاج تكا Description En: Halal ch…" at bounding box center [778, 414] width 567 height 151
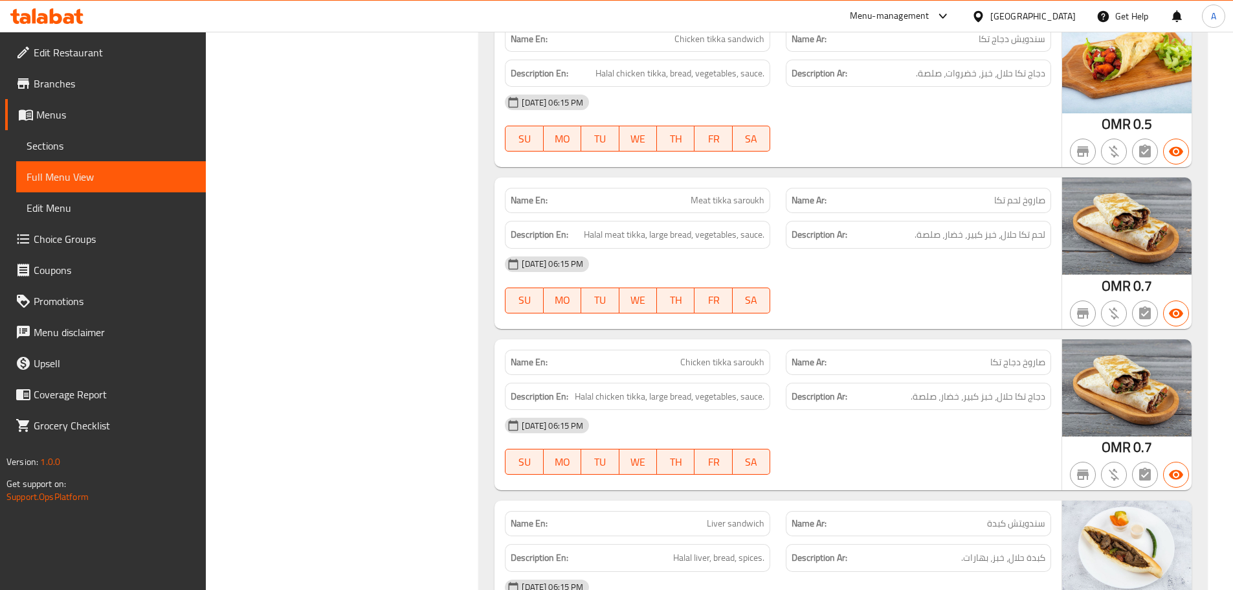
drag, startPoint x: 896, startPoint y: 367, endPoint x: 886, endPoint y: 368, distance: 9.8
click at [899, 410] on div "12-09-2025 06:15 PM SU MO TU WE TH FR SA" at bounding box center [778, 446] width 562 height 73
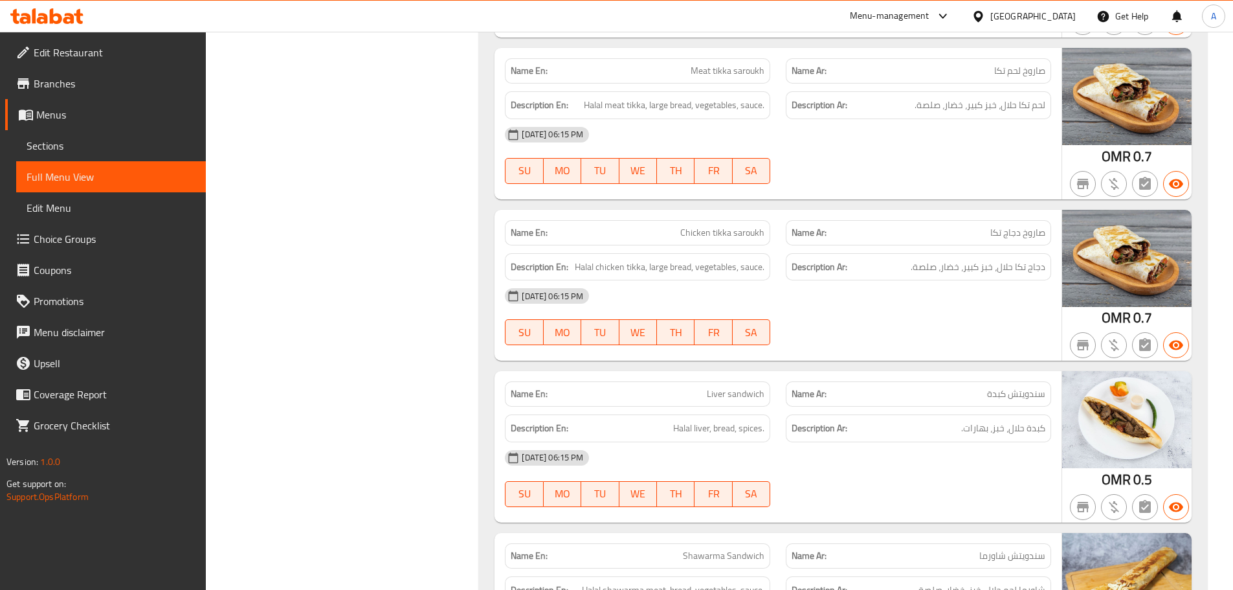
drag, startPoint x: 679, startPoint y: 298, endPoint x: 850, endPoint y: 363, distance: 182.5
click at [826, 371] on div "Name En: Liver sandwich Name Ar: سندويتش كبدة Description En: Halal liver, brea…" at bounding box center [778, 446] width 567 height 151
click at [852, 442] on div "12-09-2025 06:15 PM" at bounding box center [778, 457] width 562 height 31
drag, startPoint x: 674, startPoint y: 138, endPoint x: 737, endPoint y: 148, distance: 64.3
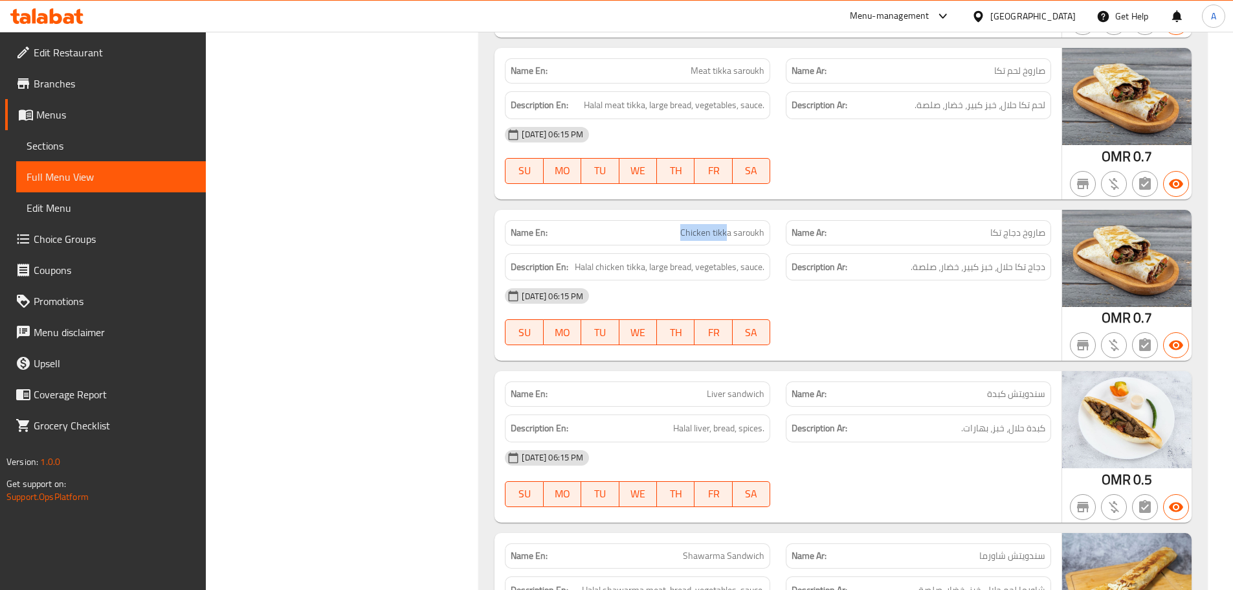
click at [737, 220] on div "Name En: Chicken tikka saroukh" at bounding box center [637, 232] width 265 height 25
click at [717, 226] on span "Chicken tikka saroukh" at bounding box center [722, 233] width 84 height 14
click at [998, 226] on span "صاروخ دجاج تكا" at bounding box center [1018, 233] width 55 height 14
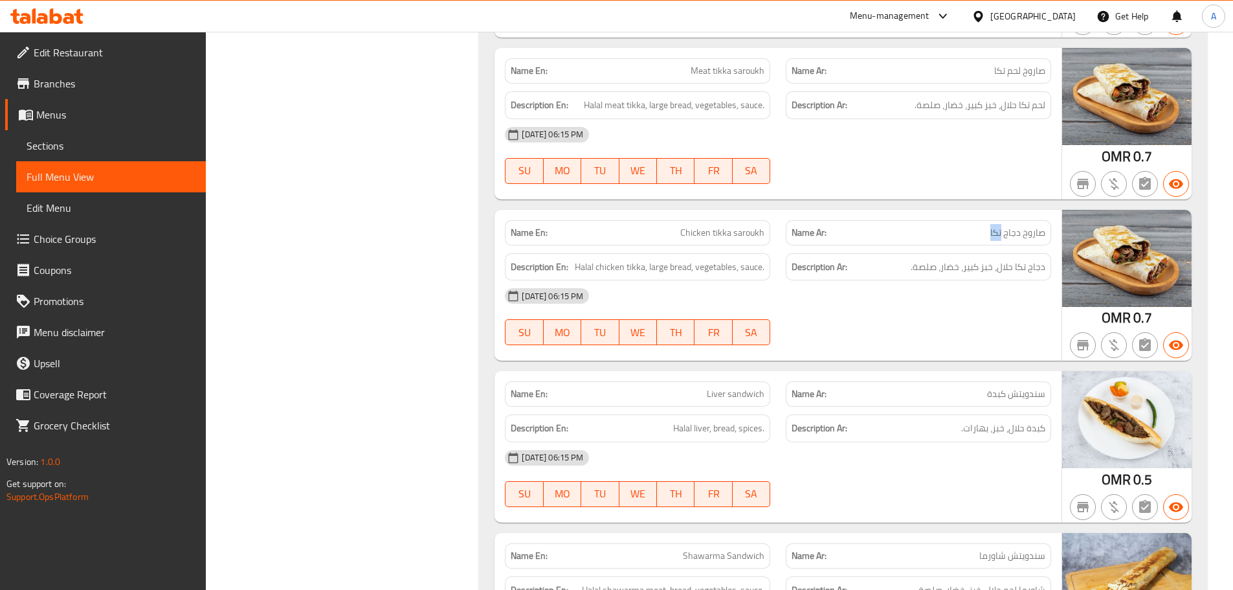
click at [998, 226] on span "صاروخ دجاج تكا" at bounding box center [1018, 233] width 55 height 14
drag, startPoint x: 1034, startPoint y: 171, endPoint x: 987, endPoint y: 173, distance: 46.7
click at [987, 259] on span "دجاج تكا حلال، خبز كبير، خضار، صلصة." at bounding box center [978, 267] width 135 height 16
click at [974, 259] on span "دجاج تكا حلال، خبز كبير، خضار، صلصة." at bounding box center [978, 267] width 135 height 16
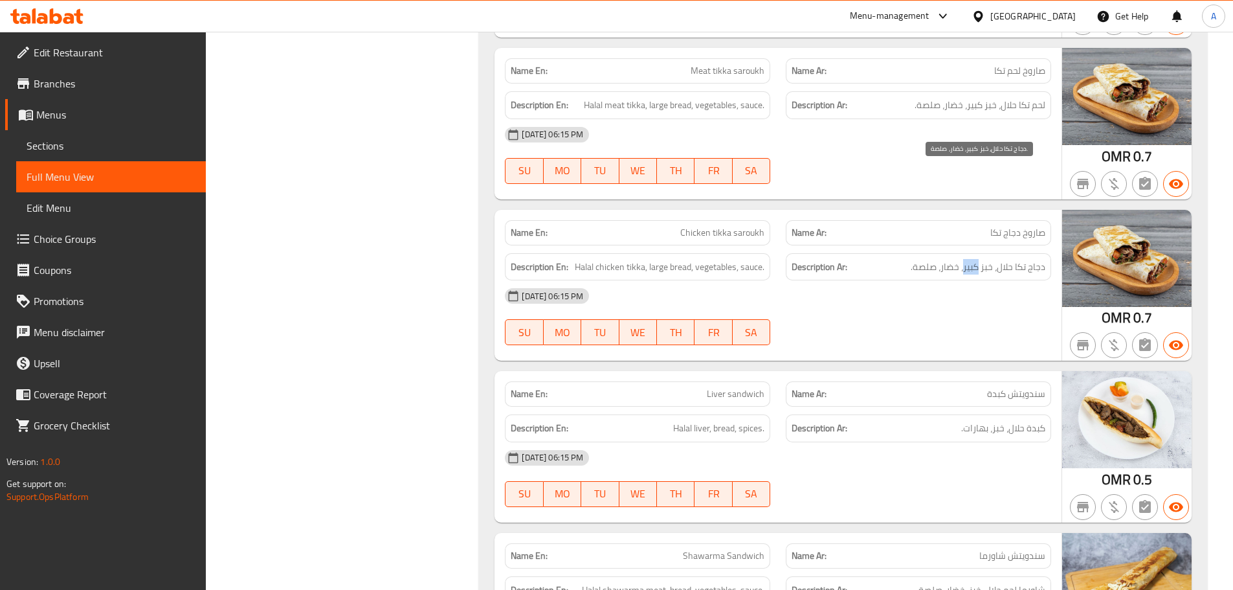
drag, startPoint x: 974, startPoint y: 177, endPoint x: 961, endPoint y: 188, distance: 17.4
click at [974, 259] on span "دجاج تكا حلال، خبز كبير، خضار، صلصة." at bounding box center [978, 267] width 135 height 16
click at [959, 259] on span "دجاج تكا حلال، خبز كبير، خضار، صلصة." at bounding box center [978, 267] width 135 height 16
drag, startPoint x: 959, startPoint y: 172, endPoint x: 926, endPoint y: 172, distance: 33.0
click at [939, 259] on span "دجاج تكا حلال، خبز كبير، خضار، صلصة." at bounding box center [978, 267] width 135 height 16
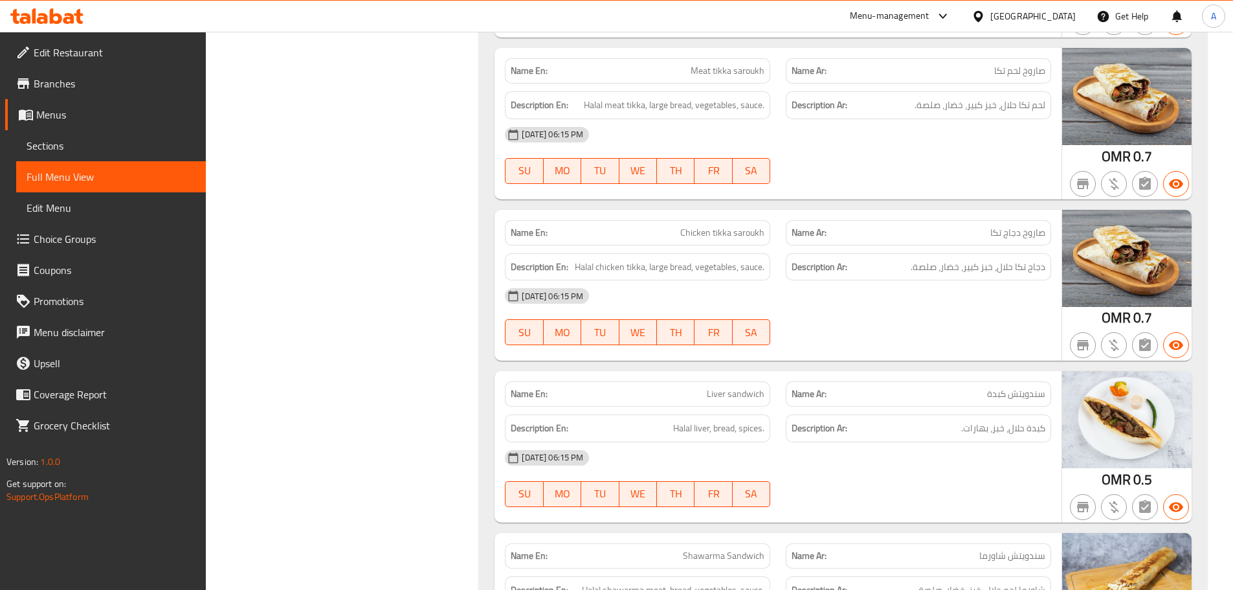
drag, startPoint x: 726, startPoint y: 161, endPoint x: 768, endPoint y: 179, distance: 46.7
click at [741, 253] on div "Description En: Halal chicken tikka, large bread, vegetables, sauce." at bounding box center [637, 267] width 265 height 28
click at [848, 280] on div "12-09-2025 06:15 PM SU MO TU WE TH FR SA" at bounding box center [778, 316] width 562 height 73
drag, startPoint x: 684, startPoint y: 295, endPoint x: 826, endPoint y: 298, distance: 141.8
click at [798, 374] on div "Name En: Liver sandwich Name Ar: سندويتش كبدة" at bounding box center [778, 394] width 562 height 41
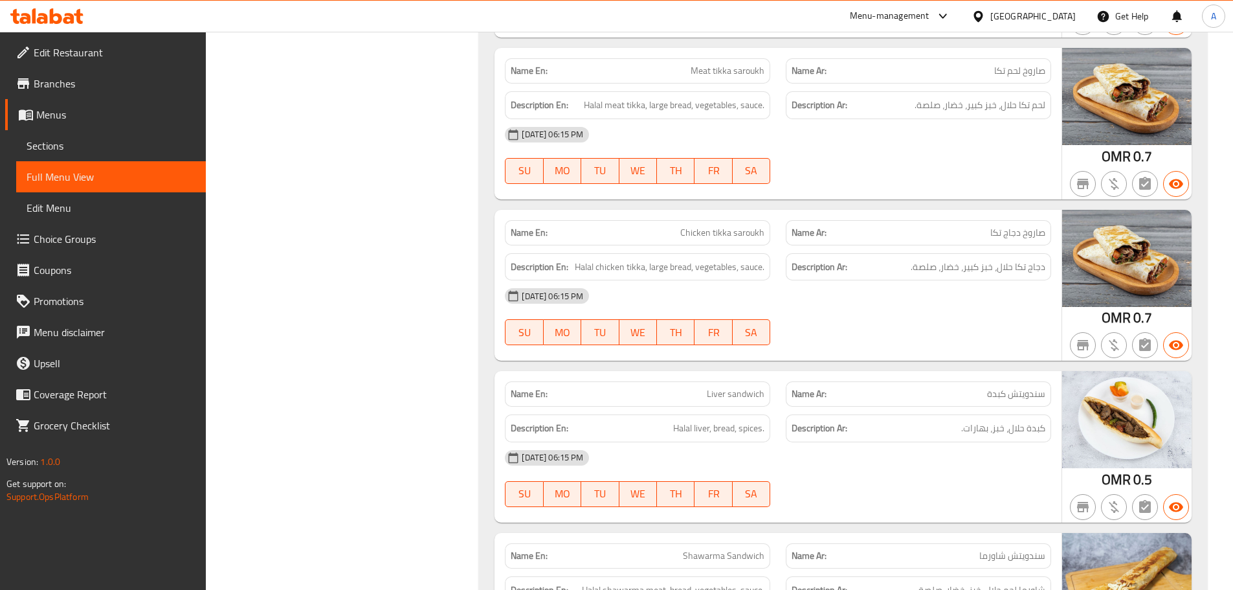
click at [858, 271] on div "Name En: Kids meal Name Ar: وجبة الأطفال Description En: 2 juice+burger+shawarm…" at bounding box center [843, 207] width 728 height 3335
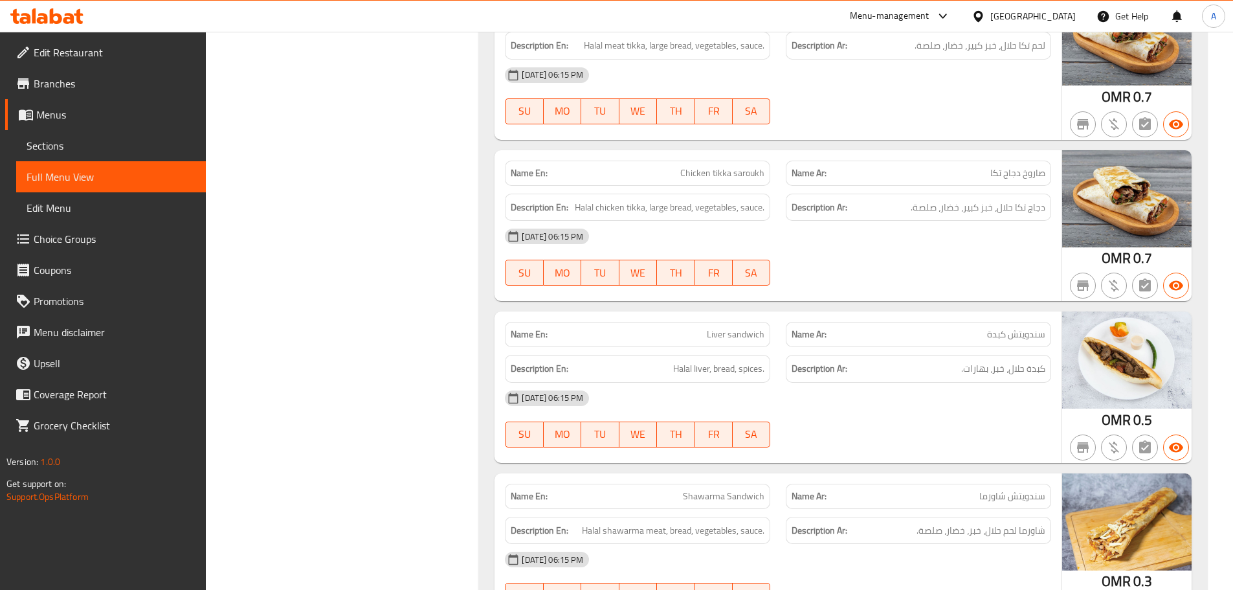
scroll to position [3871, 0]
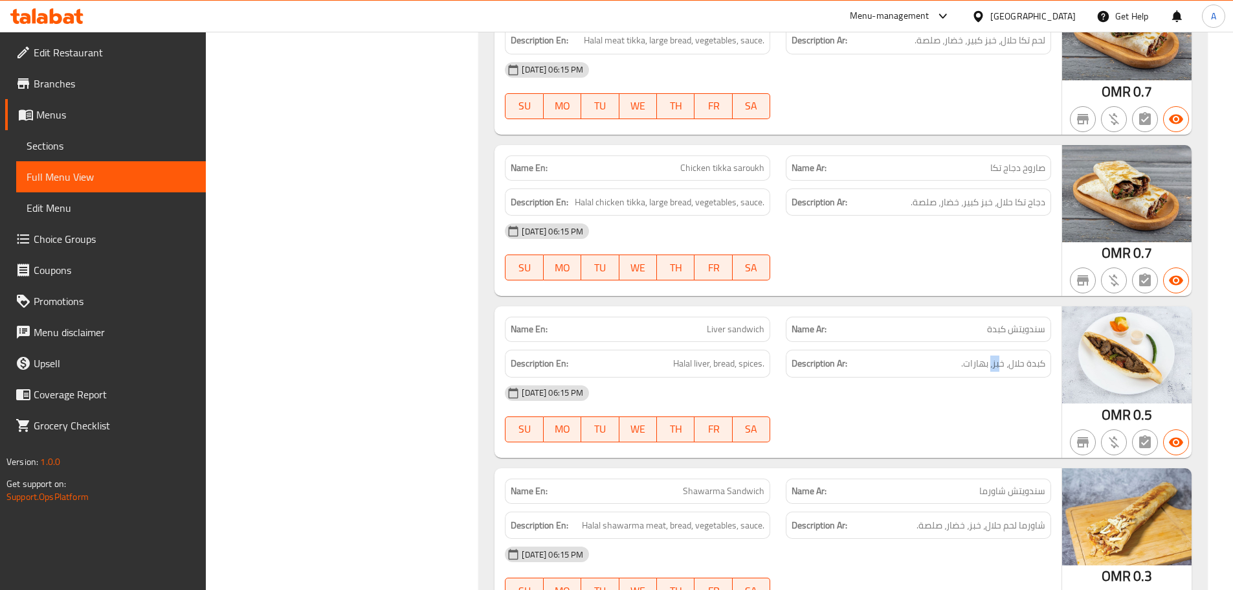
click at [954, 355] on h6 "Description Ar: كبدة حلال، خبز، بهارات." at bounding box center [919, 363] width 254 height 16
drag, startPoint x: 702, startPoint y: 267, endPoint x: 827, endPoint y: 313, distance: 134.0
click at [752, 355] on span "Halal liver, bread, spices." at bounding box center [718, 363] width 91 height 16
drag, startPoint x: 830, startPoint y: 315, endPoint x: 670, endPoint y: 302, distance: 160.4
click at [811, 377] on div "12-09-2025 06:15 PM SU MO TU WE TH FR SA" at bounding box center [778, 413] width 562 height 73
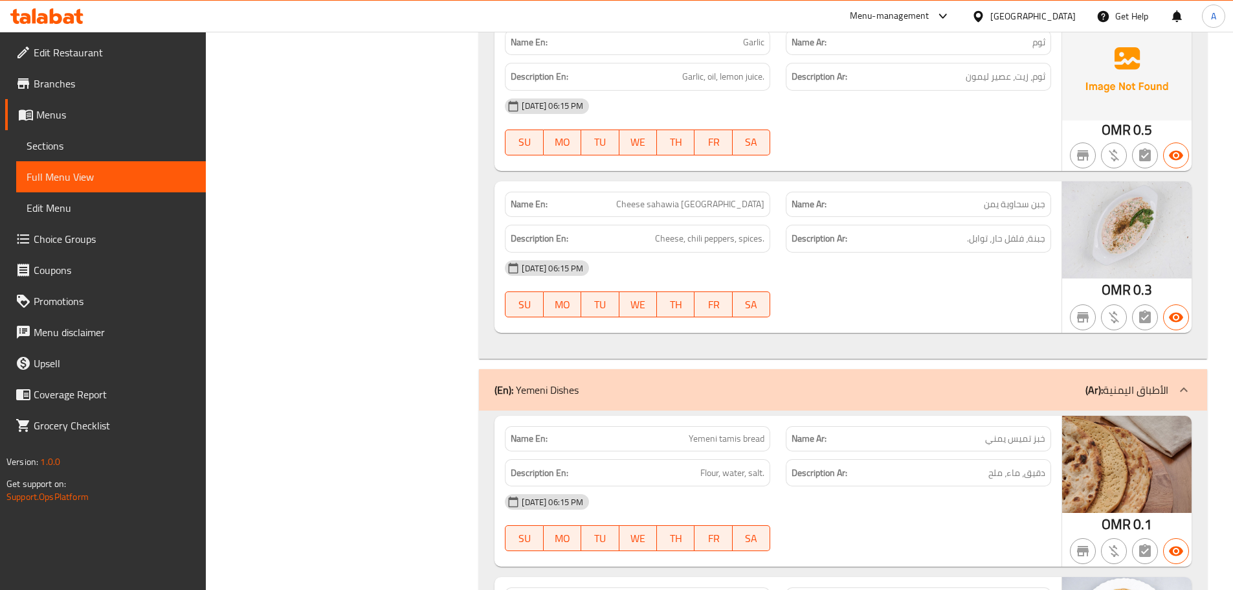
scroll to position [6746, 0]
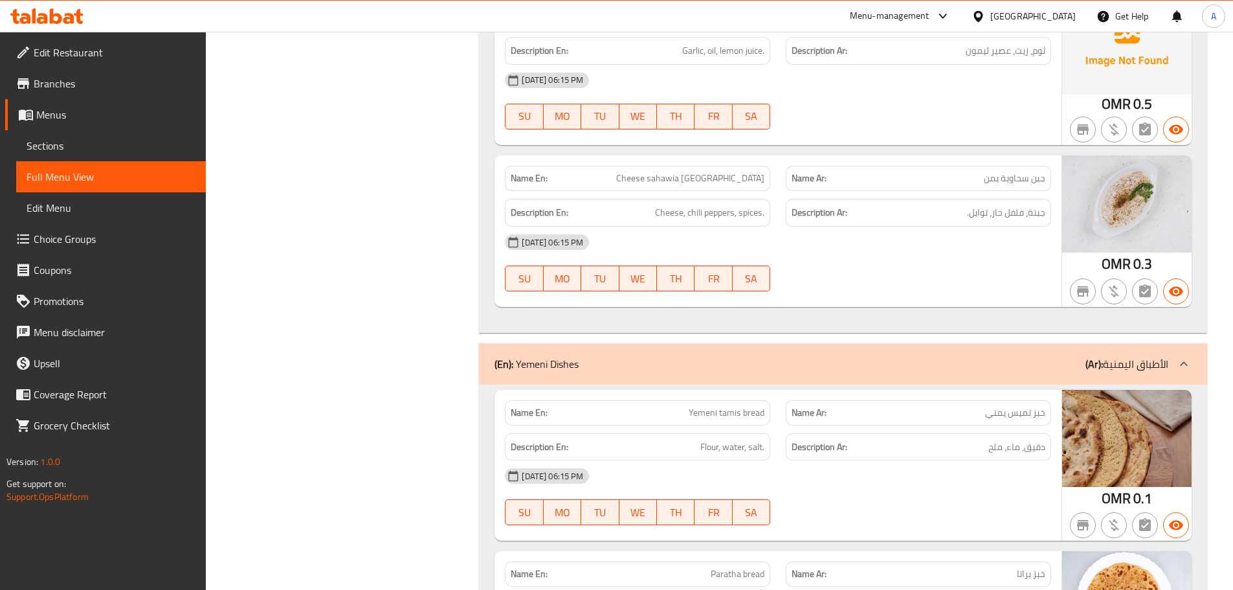
click at [675, 172] on span "Cheese sahawia Yemen" at bounding box center [690, 179] width 148 height 14
drag, startPoint x: 675, startPoint y: 70, endPoint x: 739, endPoint y: 73, distance: 63.5
click at [735, 172] on span "Cheese sahawia Yemen" at bounding box center [690, 179] width 148 height 14
drag, startPoint x: 1040, startPoint y: 106, endPoint x: 978, endPoint y: 131, distance: 67.4
click at [1005, 205] on span "جبنة، فلفل حار، توابل." at bounding box center [1006, 213] width 78 height 16
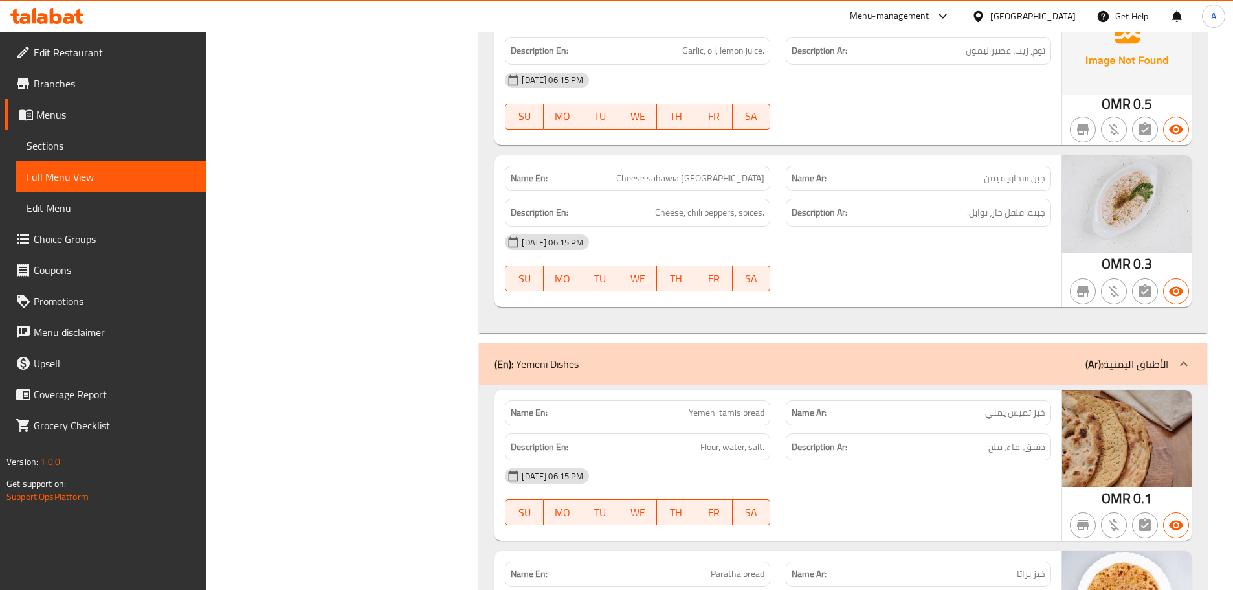
click at [974, 227] on div "12-09-2025 06:15 PM" at bounding box center [778, 242] width 562 height 31
drag, startPoint x: 693, startPoint y: 105, endPoint x: 930, endPoint y: 174, distance: 246.1
click at [756, 199] on div "Description En: Cheese, chili peppers, spices." at bounding box center [637, 213] width 265 height 28
click at [932, 284] on div at bounding box center [918, 292] width 281 height 16
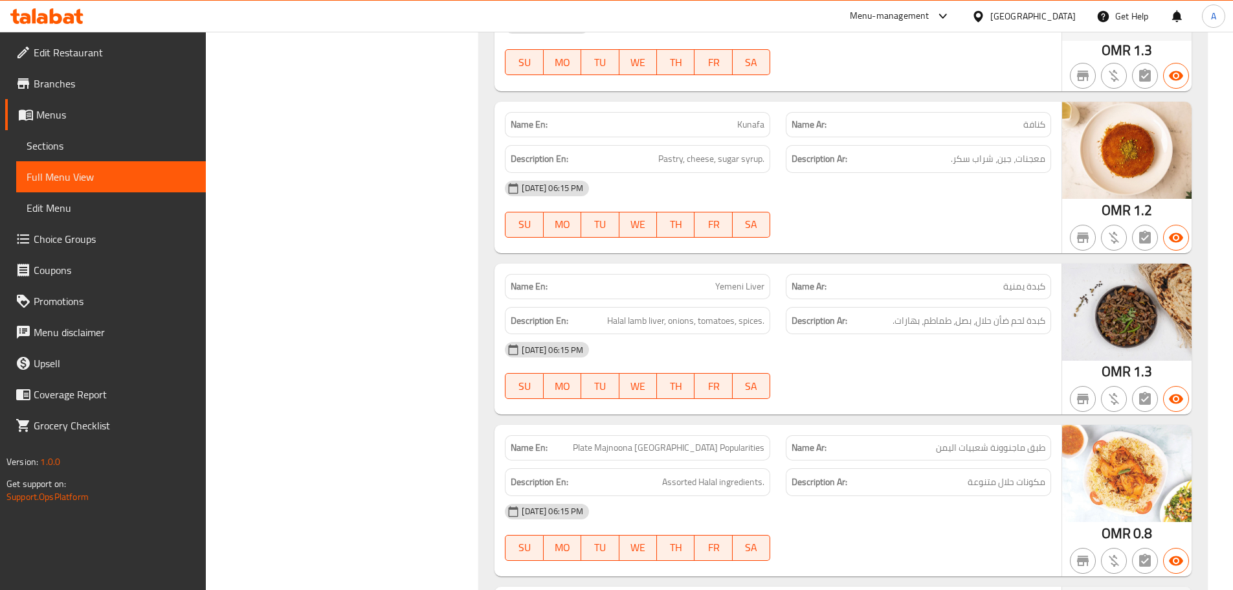
scroll to position [8170, 0]
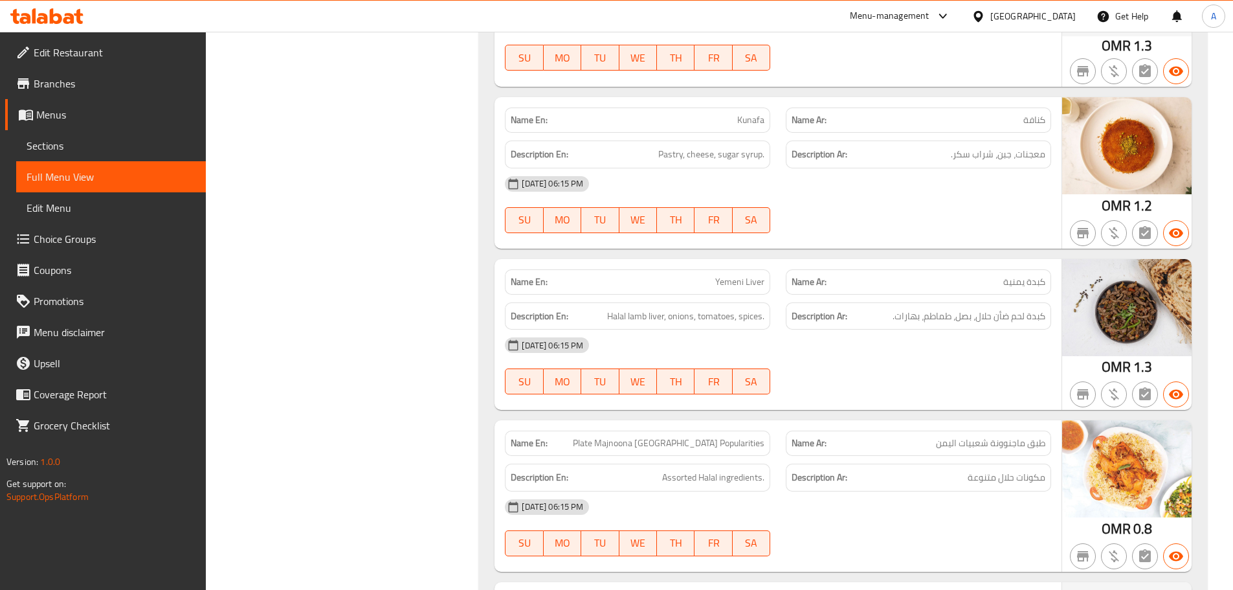
drag, startPoint x: 692, startPoint y: 172, endPoint x: 794, endPoint y: 230, distance: 117.4
click at [743, 259] on div "Name En: Yemeni Liver Name Ar: كبدة يمنية Description En: Halal lamb liver, oni…" at bounding box center [778, 334] width 567 height 151
drag, startPoint x: 825, startPoint y: 254, endPoint x: 811, endPoint y: 267, distance: 19.7
click at [825, 330] on div "12-09-2025 06:15 PM SU MO TU WE TH FR SA" at bounding box center [778, 366] width 562 height 73
drag, startPoint x: 1029, startPoint y: 208, endPoint x: 998, endPoint y: 208, distance: 31.1
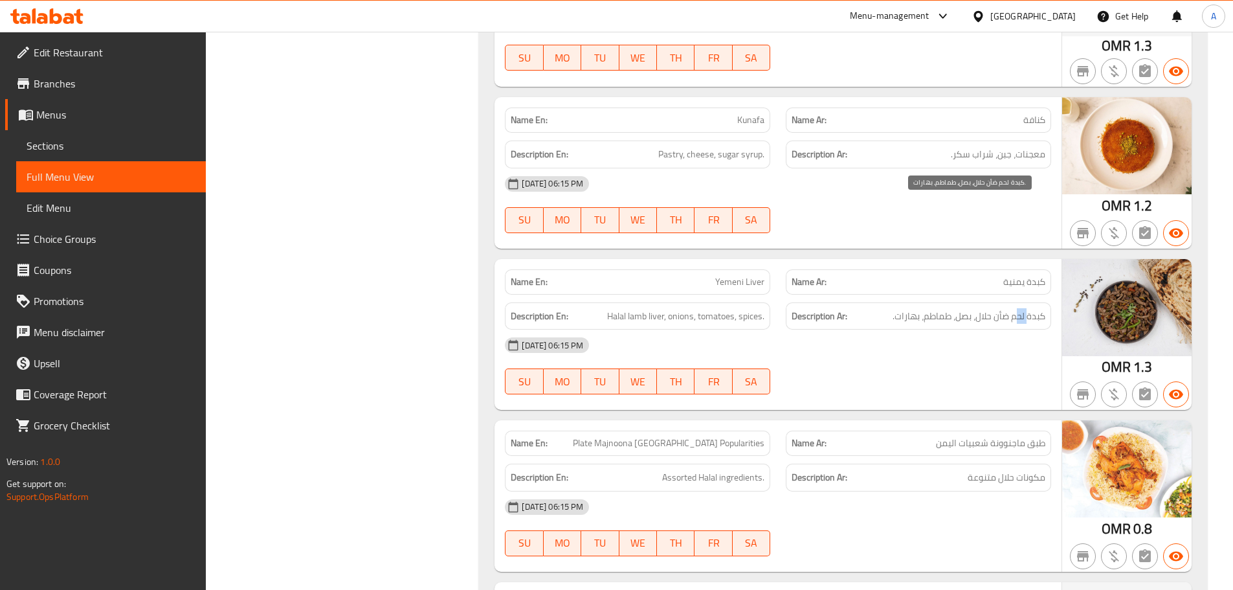
click at [1007, 308] on span "كبدة لحم ضأن حلال، بصل، طماطم، بهارات." at bounding box center [969, 316] width 153 height 16
click at [965, 308] on span "كبدة لحم ضأن حلال، بصل، طماطم، بهارات." at bounding box center [969, 316] width 153 height 16
click at [928, 308] on span "كبدة لحم ضأن حلال، بصل، طماطم، بهارات." at bounding box center [969, 316] width 153 height 16
drag, startPoint x: 928, startPoint y: 210, endPoint x: 892, endPoint y: 212, distance: 36.3
click at [898, 308] on span "كبدة لحم ضأن حلال، بصل، طماطم، بهارات." at bounding box center [969, 316] width 153 height 16
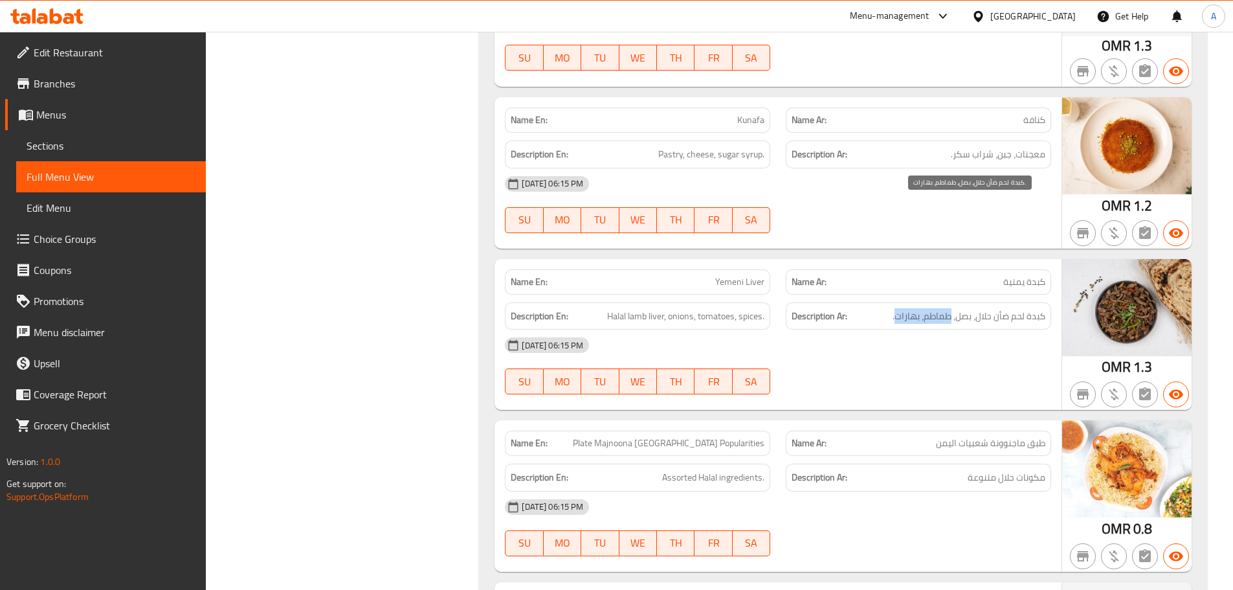
click at [893, 330] on div "12-09-2025 06:15 PM SU MO TU WE TH FR SA" at bounding box center [778, 366] width 562 height 73
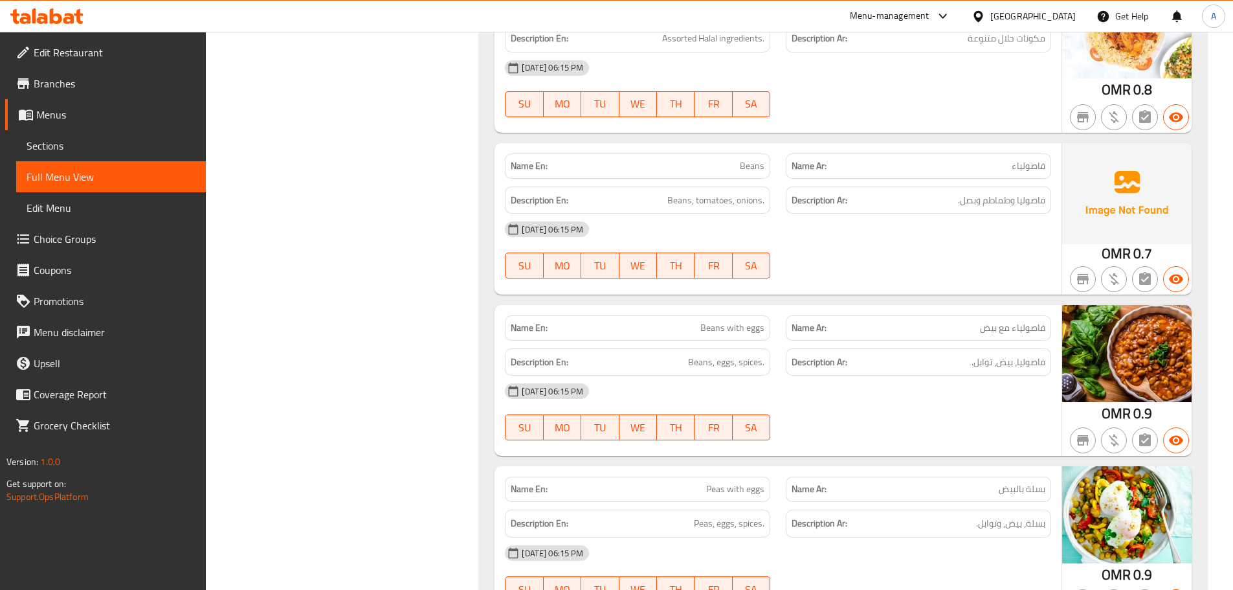
scroll to position [8610, 0]
drag, startPoint x: 695, startPoint y: 205, endPoint x: 767, endPoint y: 230, distance: 76.0
click at [754, 314] on div "Name En: Beans with eggs" at bounding box center [637, 326] width 265 height 25
drag, startPoint x: 857, startPoint y: 284, endPoint x: 875, endPoint y: 288, distance: 19.2
click at [862, 374] on div "12-09-2025 06:15 PM" at bounding box center [778, 389] width 562 height 31
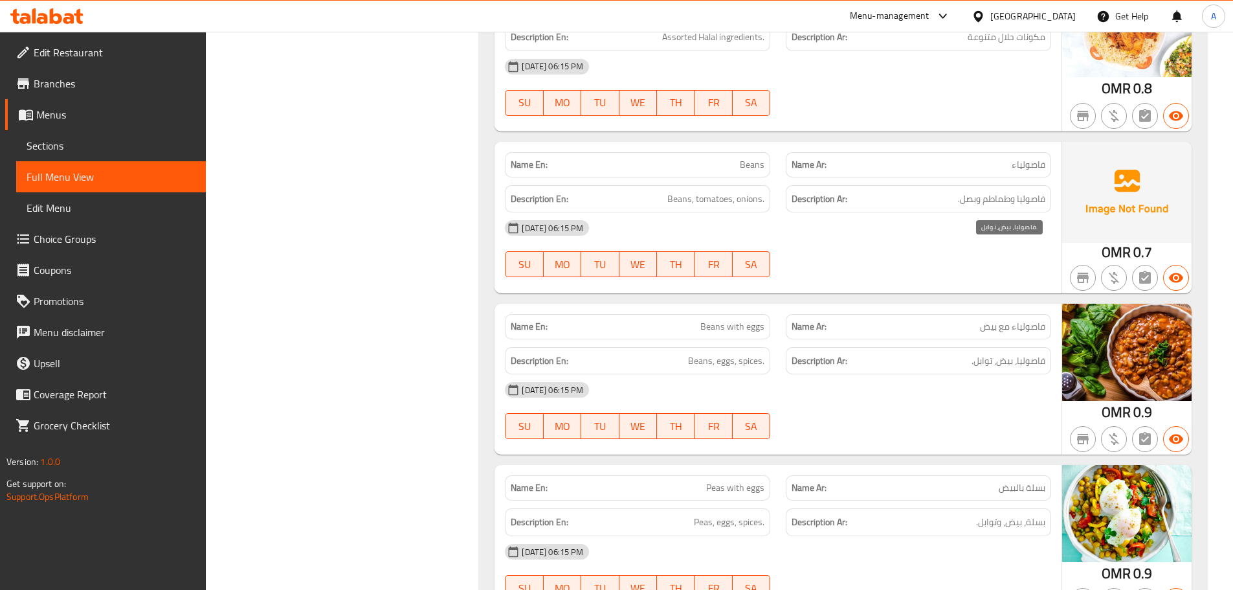
click at [1036, 353] on span "فاصوليا، بيض، توابل." at bounding box center [1009, 361] width 74 height 16
drag, startPoint x: 1036, startPoint y: 250, endPoint x: 655, endPoint y: 253, distance: 380.7
click at [655, 339] on div "Description En: Beans, eggs, spices. Description Ar: فاصوليا، بيض، توابل." at bounding box center [778, 360] width 562 height 43
click at [847, 374] on div "12-09-2025 06:15 PM" at bounding box center [778, 389] width 562 height 31
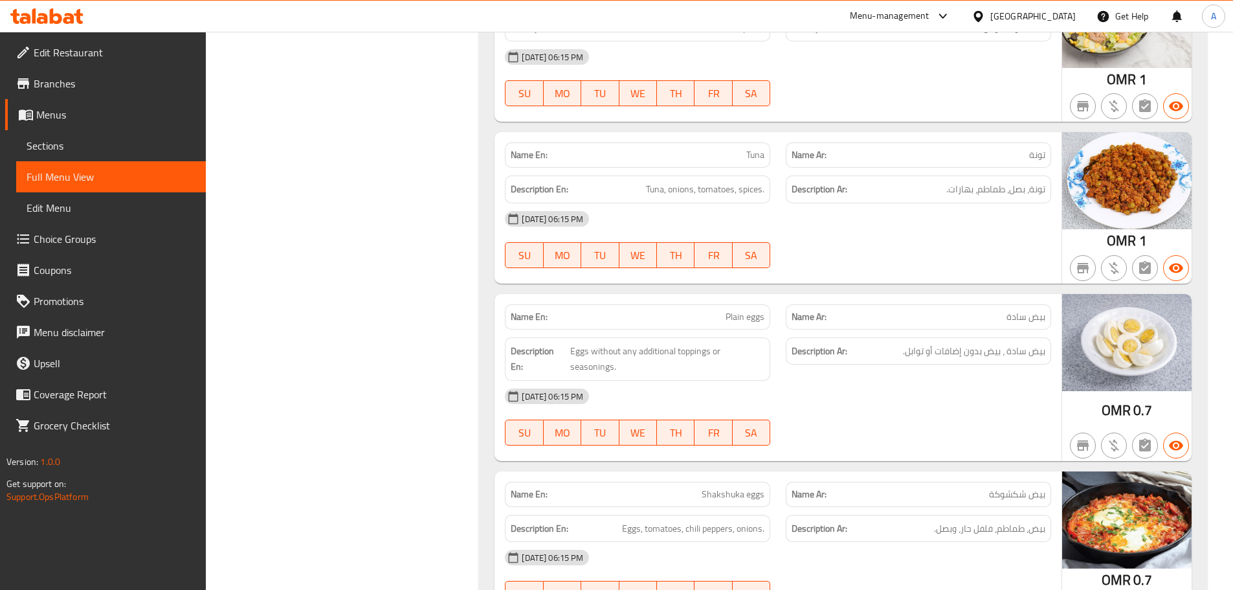
scroll to position [9284, 0]
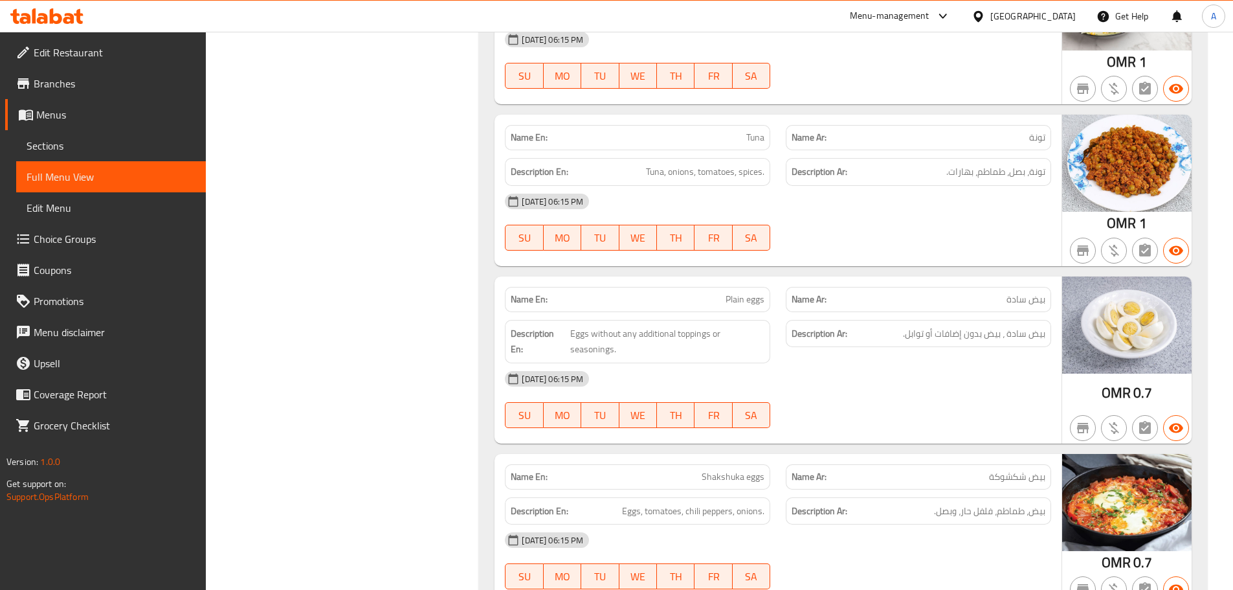
click at [736, 293] on span "Plain eggs" at bounding box center [745, 300] width 39 height 14
drag, startPoint x: 736, startPoint y: 185, endPoint x: 754, endPoint y: 185, distance: 17.5
click at [754, 293] on span "Plain eggs" at bounding box center [745, 300] width 39 height 14
copy span "Plain eggs"
click at [865, 312] on div "Description Ar: بيض سادة ، بيض بدون إضافات أو توابل." at bounding box center [918, 341] width 281 height 59
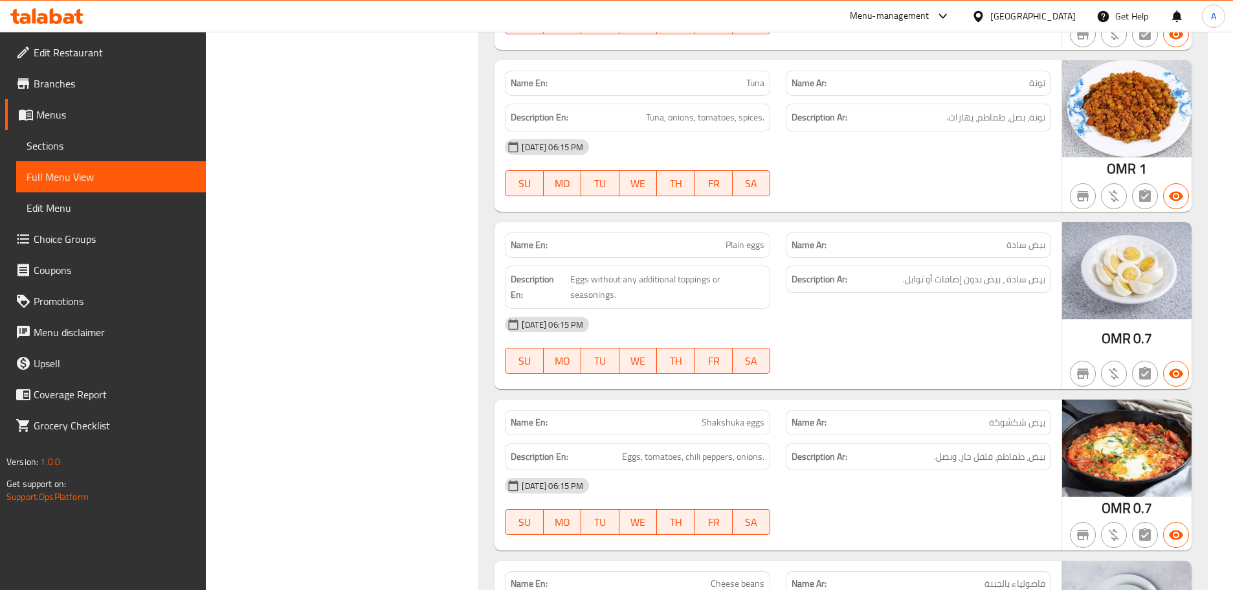
scroll to position [9413, 0]
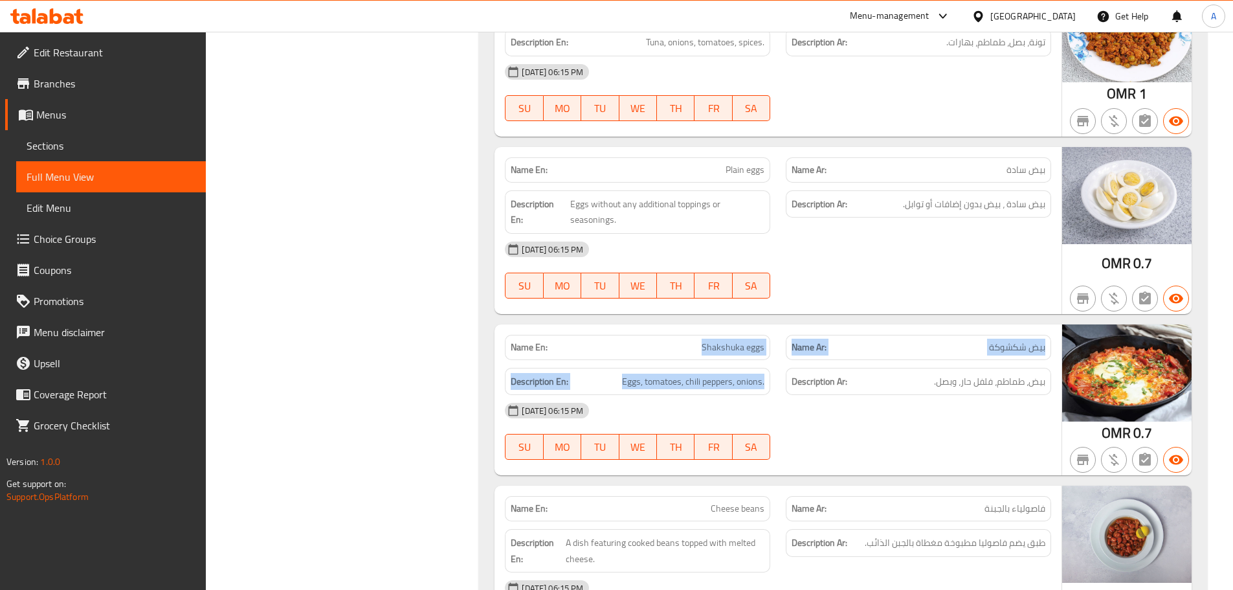
click at [799, 324] on div "Name En: Shakshuka eggs Name Ar: بيض شكشوكة Description En: Eggs, tomatoes, chi…" at bounding box center [778, 399] width 567 height 151
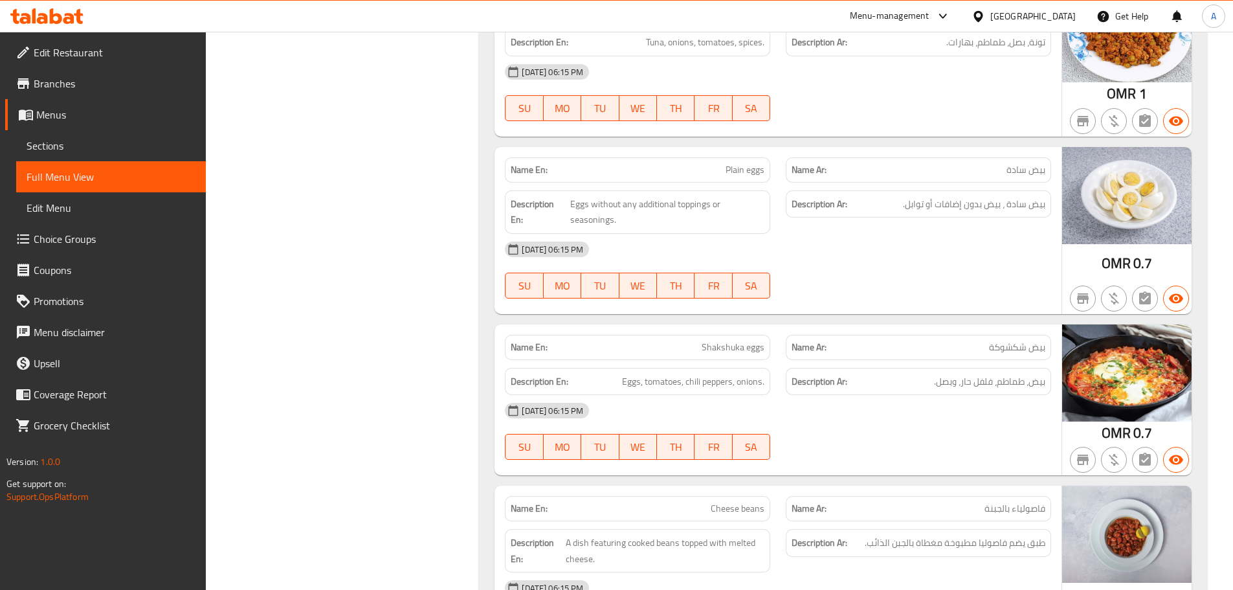
click at [890, 395] on div "12-09-2025 06:15 PM SU MO TU WE TH FR SA" at bounding box center [778, 431] width 562 height 73
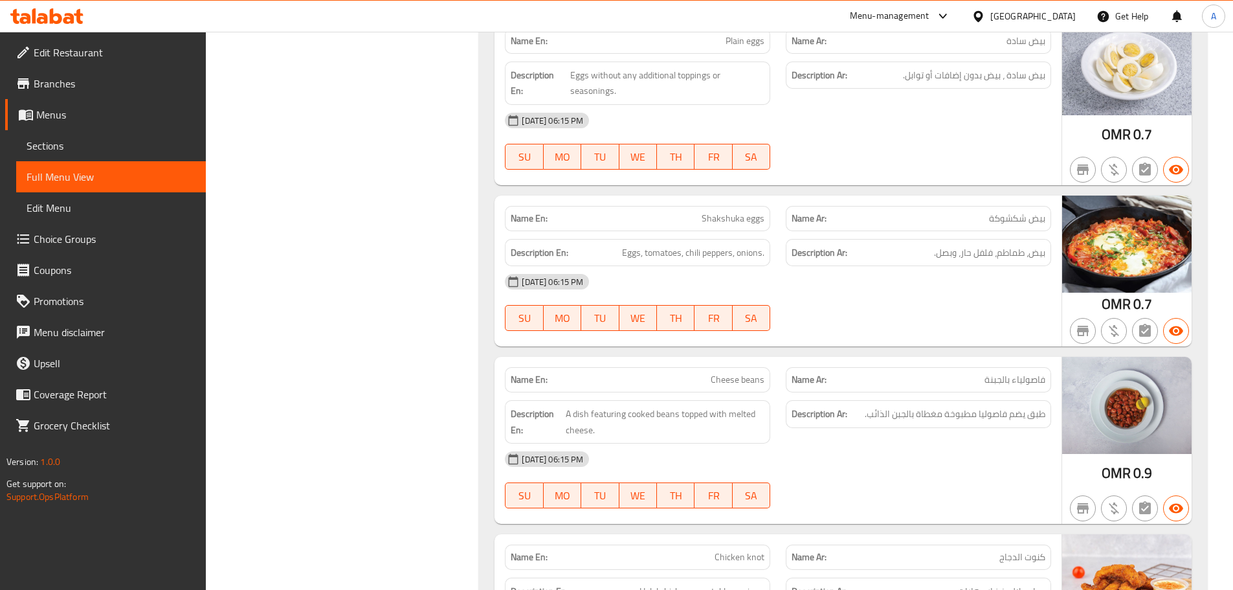
scroll to position [9543, 0]
click at [991, 244] on span "بيض، طماطم، فلفل حار، وبصل." at bounding box center [989, 252] width 111 height 16
drag, startPoint x: 989, startPoint y: 148, endPoint x: 923, endPoint y: 196, distance: 81.6
click at [949, 195] on div "Name En: Shakshuka eggs Name Ar: بيض شكشوكة Description En: Eggs, tomatoes, chi…" at bounding box center [778, 270] width 567 height 151
drag, startPoint x: 921, startPoint y: 206, endPoint x: 787, endPoint y: 243, distance: 139.0
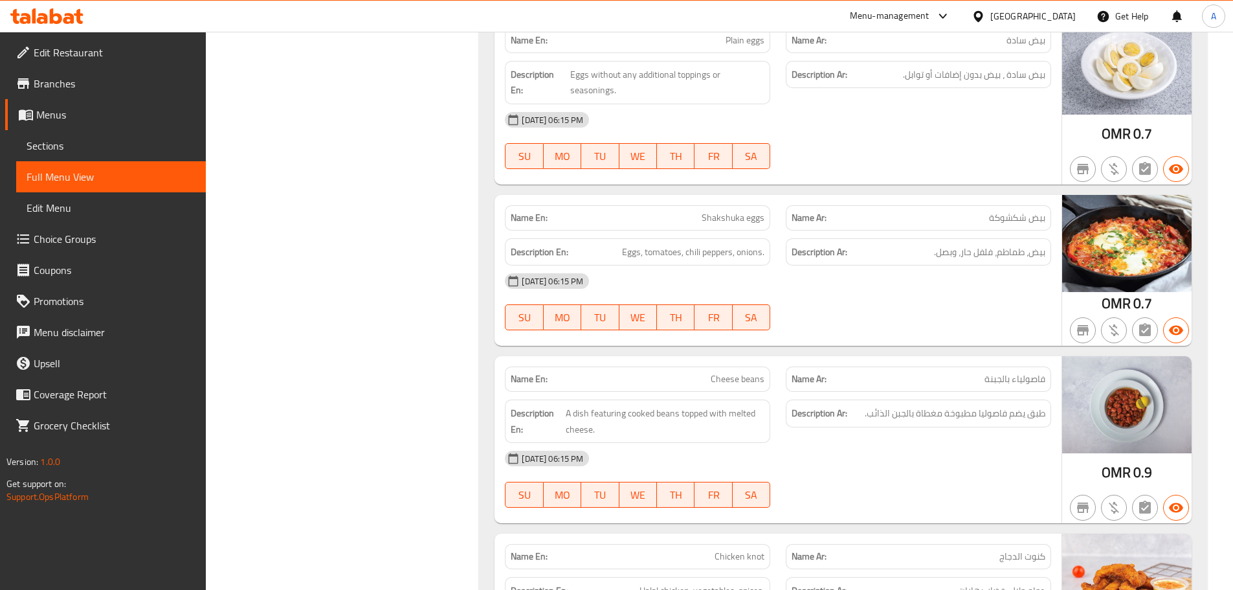
click at [910, 265] on div "12-09-2025 06:15 PM SU MO TU WE TH FR SA" at bounding box center [778, 301] width 562 height 73
drag, startPoint x: 716, startPoint y: 268, endPoint x: 913, endPoint y: 238, distance: 199.8
click at [839, 359] on div "Name En: Cheese beans Name Ar: فاصولياء بالجبنة" at bounding box center [778, 379] width 562 height 41
click at [957, 322] on div at bounding box center [918, 330] width 281 height 16
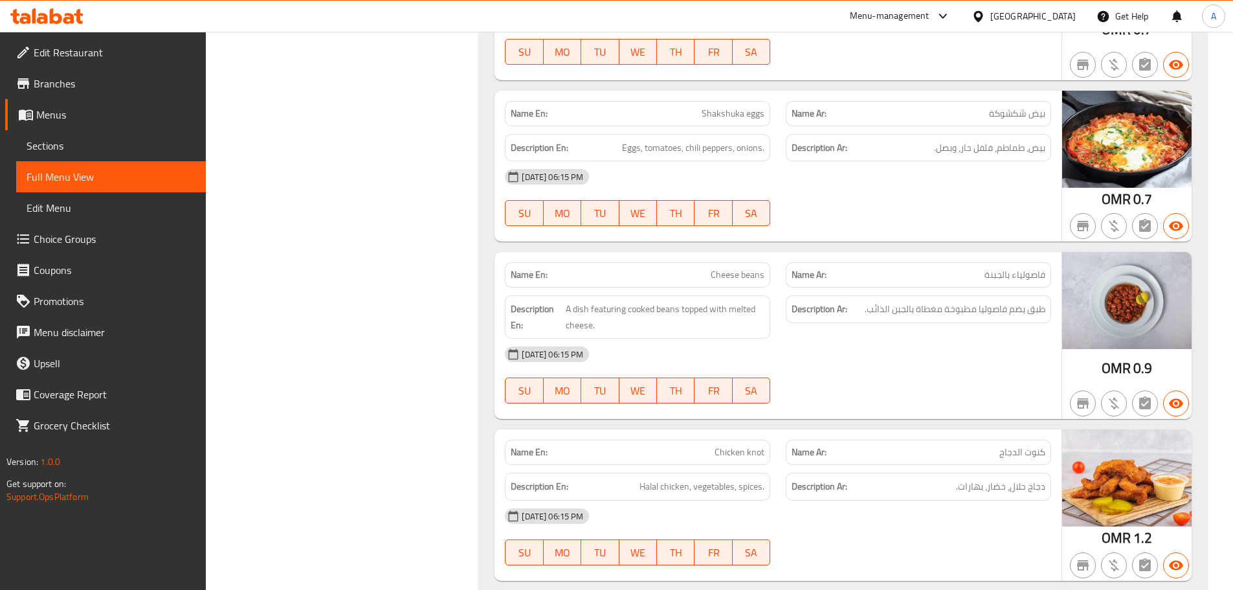
scroll to position [9672, 0]
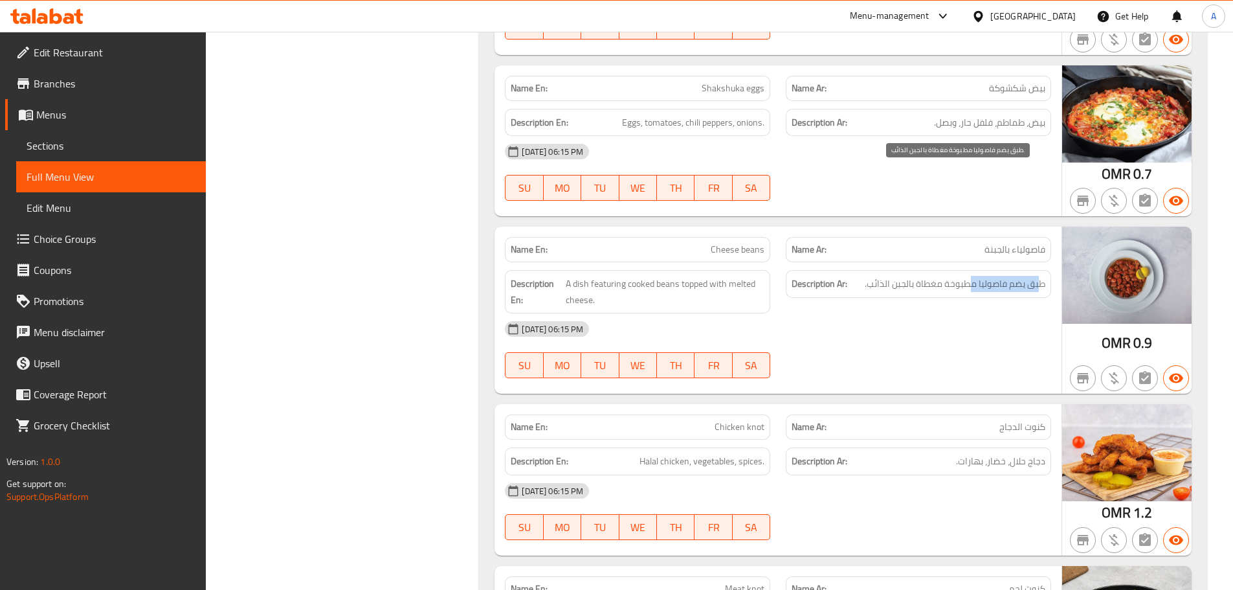
drag, startPoint x: 1038, startPoint y: 175, endPoint x: 932, endPoint y: 172, distance: 106.2
click at [950, 276] on span "طبق يضم فاصوليا مطبوخة مغطاة بالجبن الذائب." at bounding box center [955, 284] width 181 height 16
click at [942, 276] on span "طبق يضم فاصوليا مطبوخة مغطاة بالجبن الذائب." at bounding box center [955, 284] width 181 height 16
drag, startPoint x: 932, startPoint y: 172, endPoint x: 884, endPoint y: 177, distance: 47.5
click at [890, 276] on span "طبق يضم فاصوليا مطبوخة مغطاة بالجبن الذائب." at bounding box center [955, 284] width 181 height 16
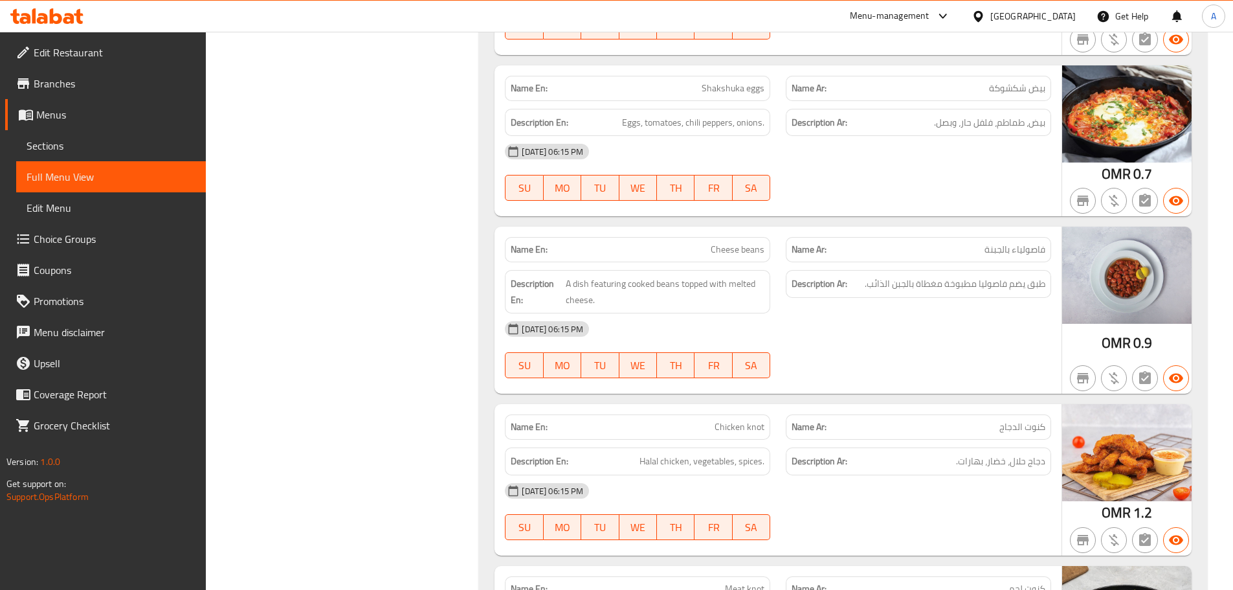
drag, startPoint x: 844, startPoint y: 262, endPoint x: 590, endPoint y: 214, distance: 257.6
click at [843, 370] on div at bounding box center [918, 378] width 281 height 16
drag, startPoint x: 634, startPoint y: 175, endPoint x: 730, endPoint y: 206, distance: 99.9
click at [672, 276] on span "A dish featuring cooked beans topped with melted cheese." at bounding box center [665, 292] width 199 height 32
drag, startPoint x: 695, startPoint y: 295, endPoint x: 824, endPoint y: 289, distance: 129.0
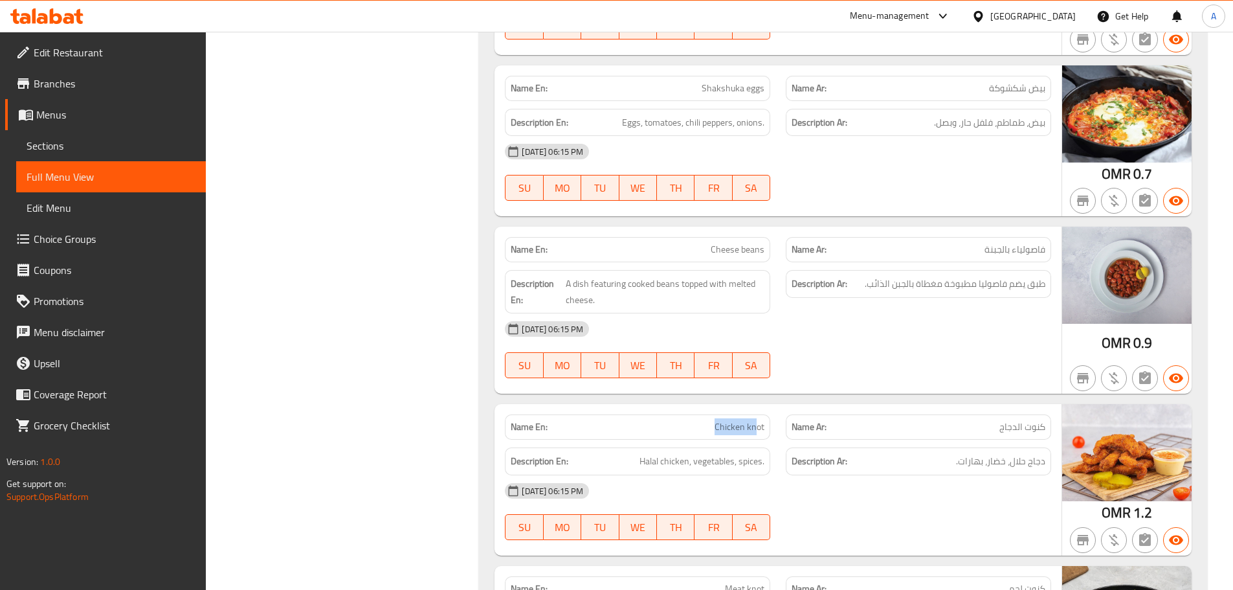
click at [787, 404] on div "Name En: Chicken knot Name Ar: كنوت الدجاج Description En: Halal chicken, veget…" at bounding box center [778, 479] width 567 height 151
click at [836, 370] on div at bounding box center [918, 378] width 281 height 16
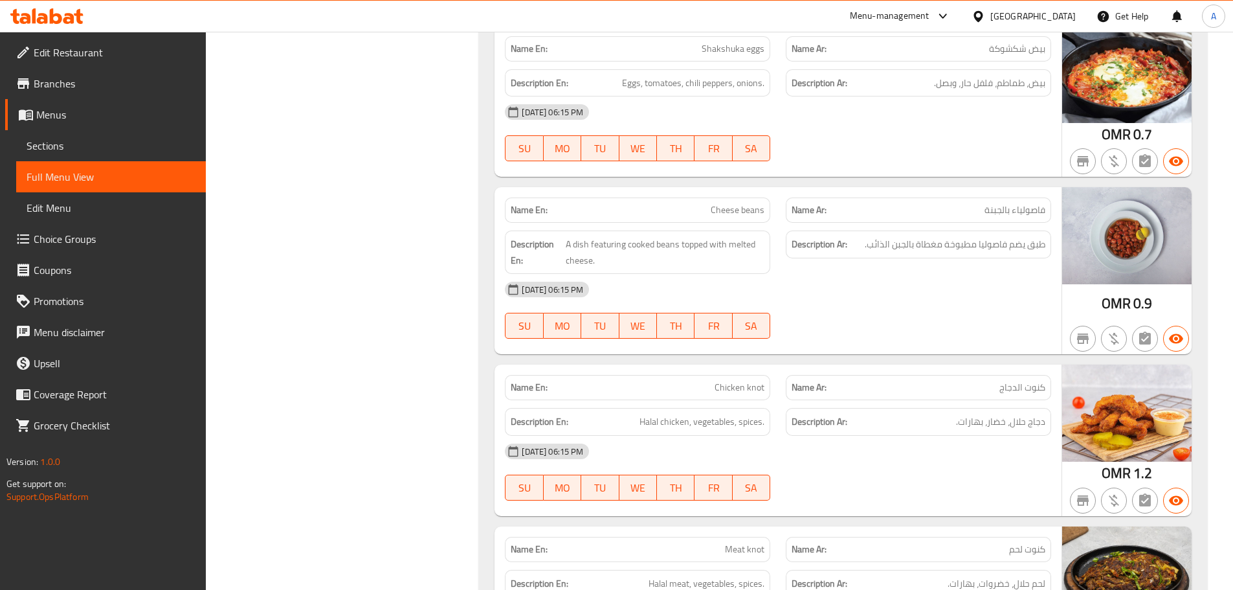
scroll to position [9737, 0]
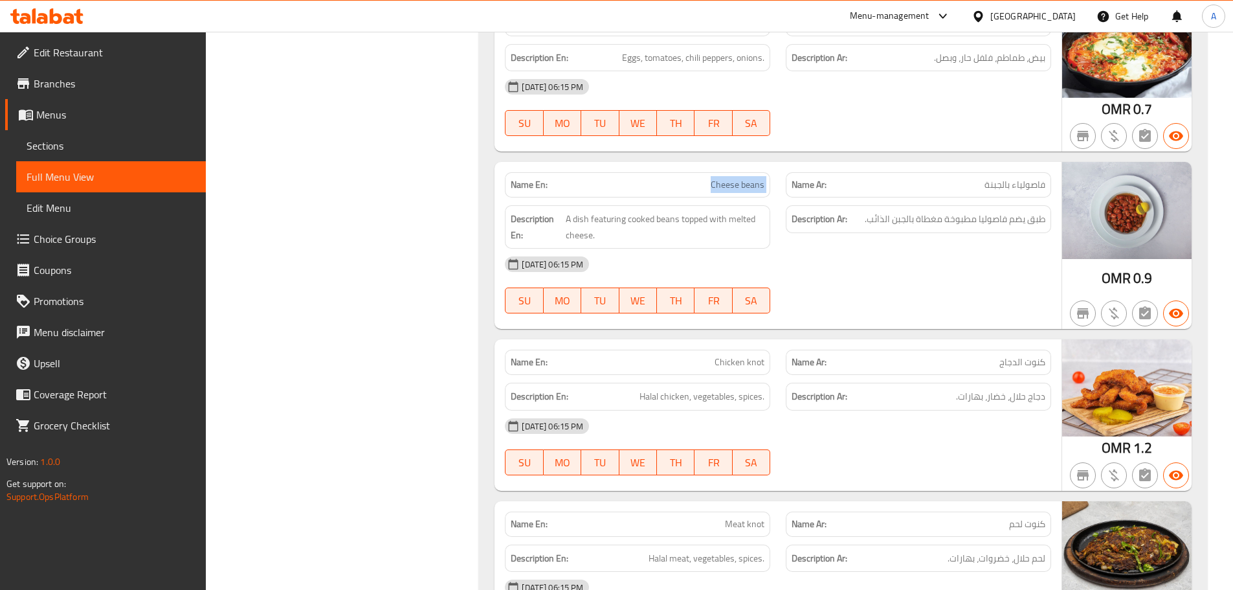
drag, startPoint x: 701, startPoint y: 78, endPoint x: 819, endPoint y: 96, distance: 119.1
click at [796, 164] on div "Name En: Cheese beans Name Ar: فاصولياء بالجبنة" at bounding box center [778, 184] width 562 height 41
drag, startPoint x: 931, startPoint y: 109, endPoint x: 858, endPoint y: 126, distance: 75.1
click at [870, 211] on span "طبق يضم فاصوليا مطبوخة مغطاة بالجبن الذائب." at bounding box center [955, 219] width 181 height 16
click at [846, 249] on div "12-09-2025 06:15 PM SU MO TU WE TH FR SA" at bounding box center [778, 285] width 562 height 73
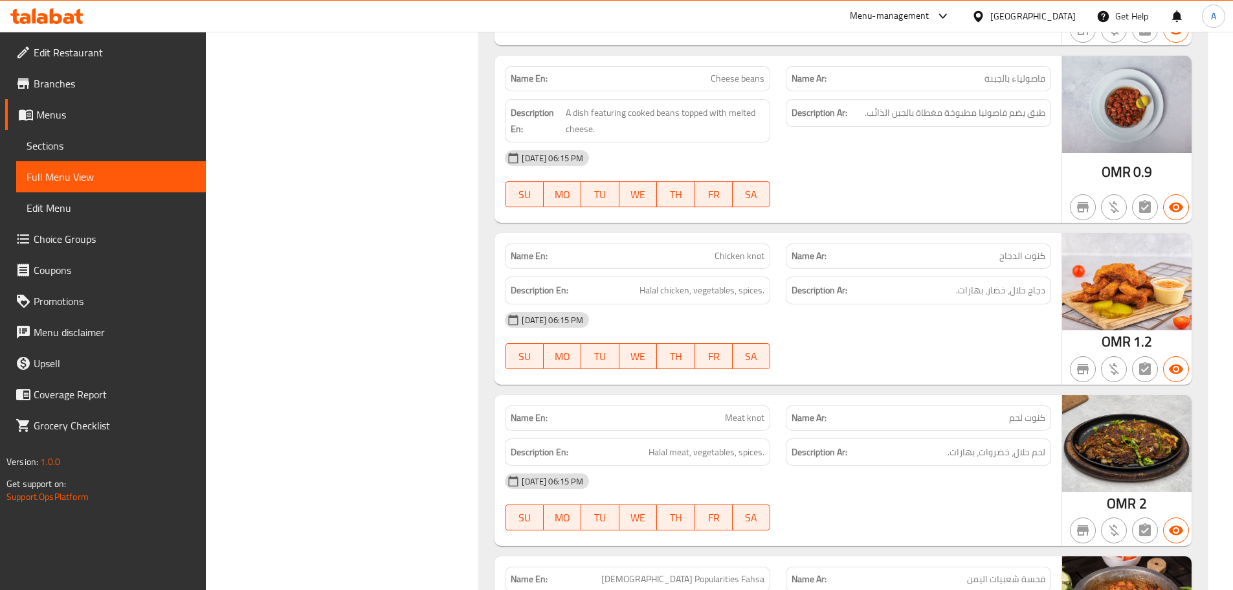
scroll to position [9866, 0]
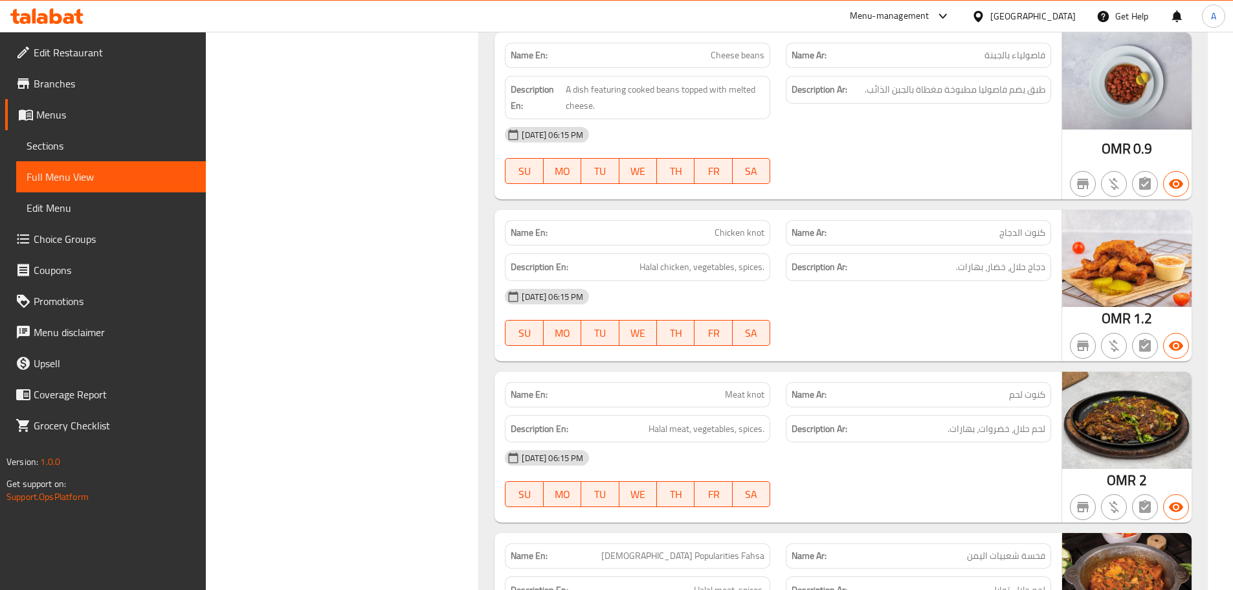
click at [816, 372] on div "Name En: Meat knot Name Ar: كنوت لحم Description En: Halal meat, vegetables, sp…" at bounding box center [778, 447] width 567 height 151
click at [879, 442] on div "12-09-2025 06:15 PM SU MO TU WE TH FR SA" at bounding box center [778, 478] width 562 height 73
drag, startPoint x: 1015, startPoint y: 328, endPoint x: 910, endPoint y: 338, distance: 105.4
click at [918, 415] on div "Description Ar: لحم حلال، خضروات، بهارات." at bounding box center [918, 429] width 265 height 28
click at [871, 442] on div "12-09-2025 06:15 PM SU MO TU WE TH FR SA" at bounding box center [778, 478] width 562 height 73
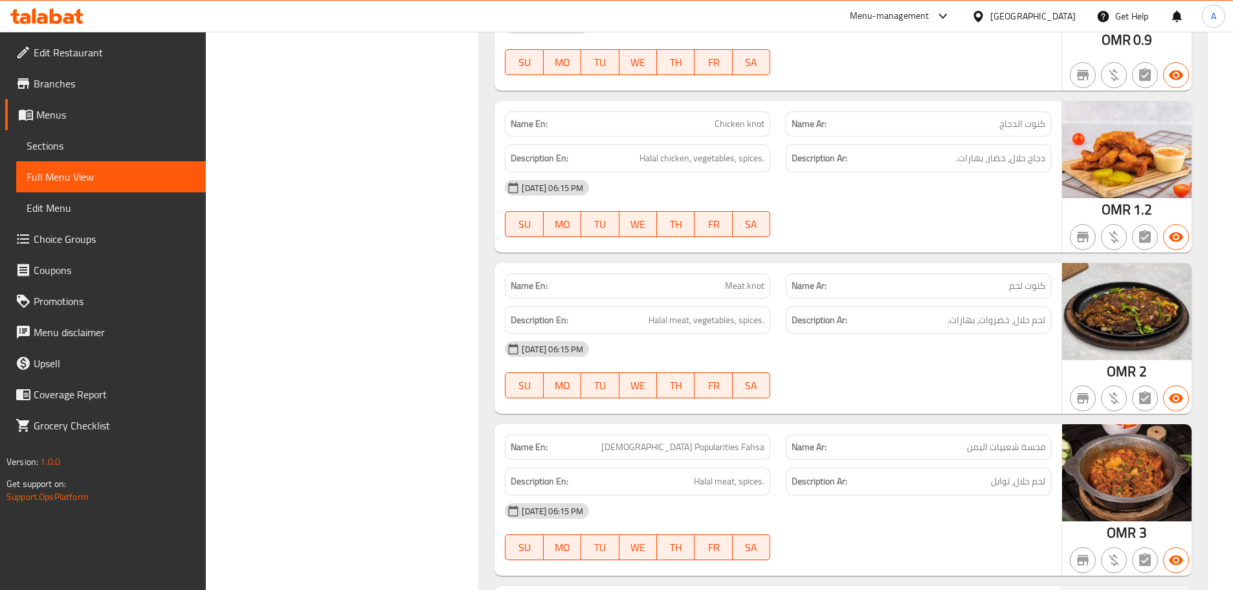
scroll to position [10061, 0]
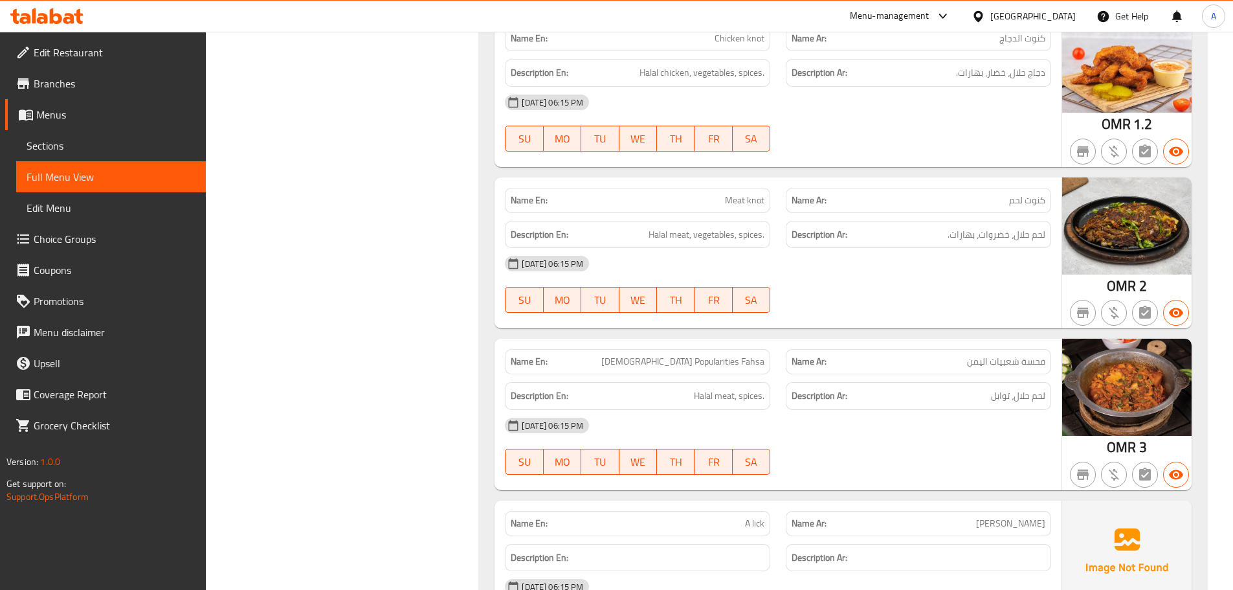
drag, startPoint x: 655, startPoint y: 251, endPoint x: 804, endPoint y: 293, distance: 155.5
click at [709, 355] on p "Name En: Yemeni Popularities Fahsa" at bounding box center [638, 362] width 254 height 14
click at [875, 410] on div "12-09-2025 06:15 PM SU MO TU WE TH FR SA" at bounding box center [778, 446] width 562 height 73
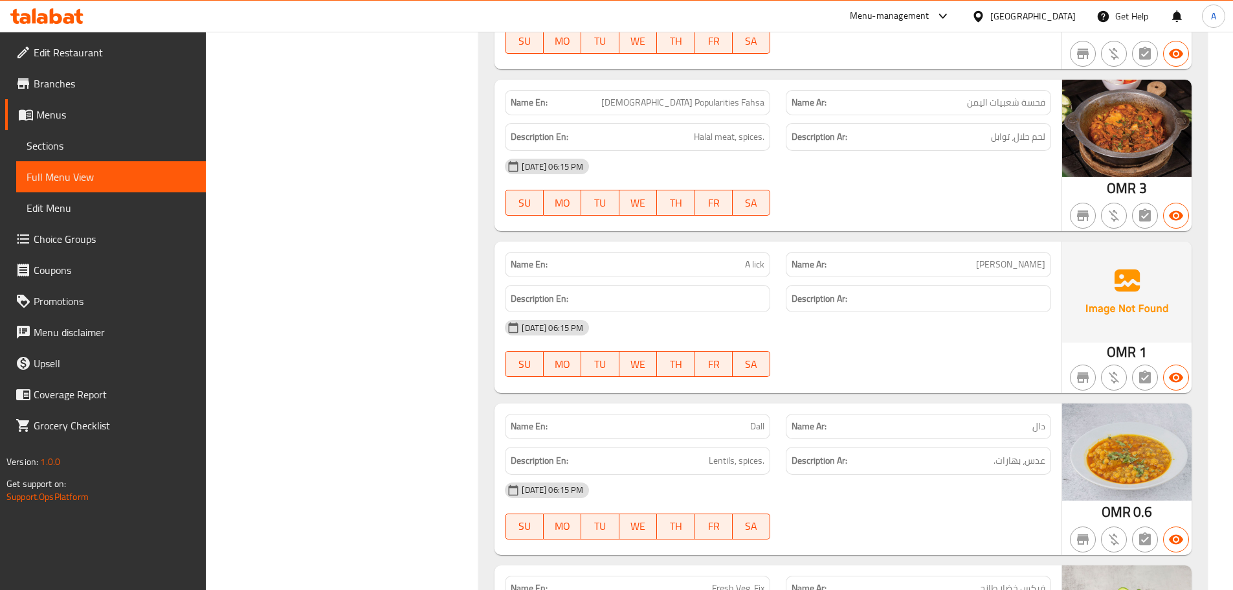
scroll to position [10384, 0]
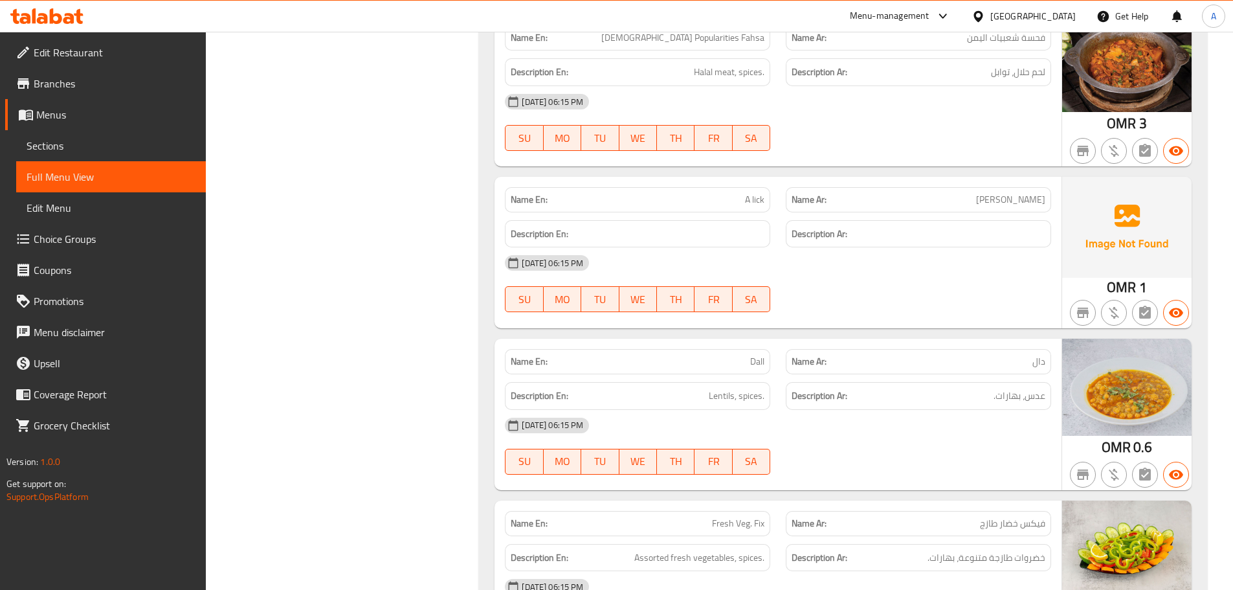
drag, startPoint x: 721, startPoint y: 257, endPoint x: 831, endPoint y: 305, distance: 120.6
click at [767, 349] on div "Name En: Dall" at bounding box center [637, 361] width 265 height 25
click at [865, 410] on div "12-09-2025 06:15 PM SU MO TU WE TH FR SA" at bounding box center [778, 446] width 562 height 73
click at [977, 339] on div "Name En: Dall Name Ar: دال Description En: Lentils, spices. Description Ar: عدس…" at bounding box center [778, 414] width 567 height 151
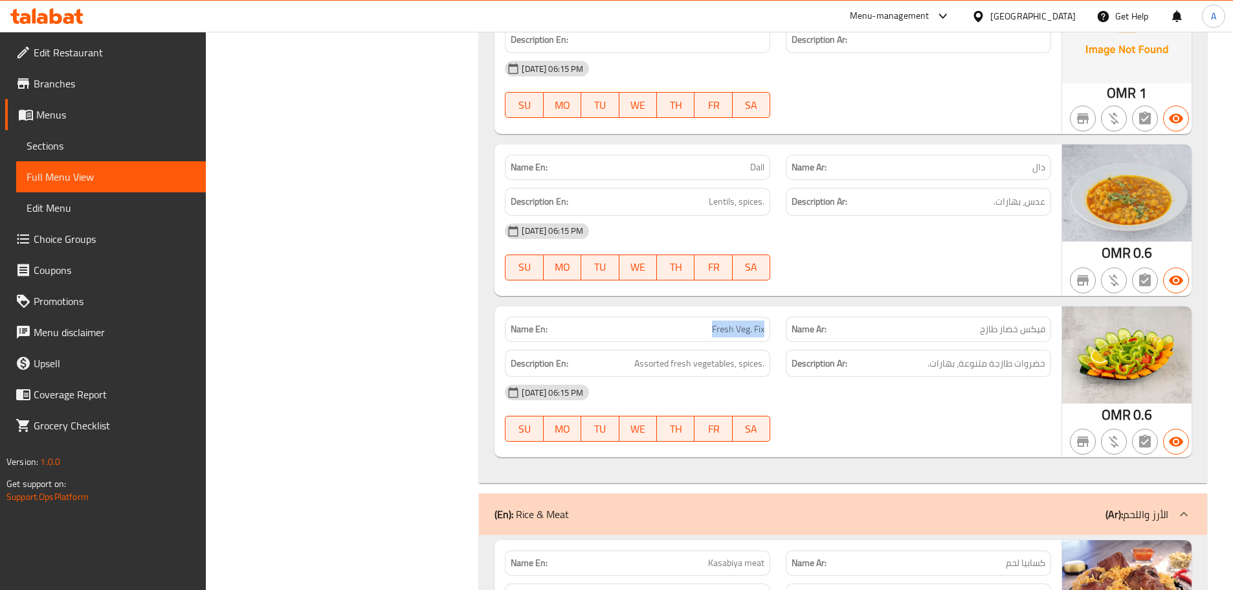
drag, startPoint x: 711, startPoint y: 227, endPoint x: 816, endPoint y: 255, distance: 108.7
click at [794, 306] on div "Name En: Fresh Veg. Fix Name Ar: فيكس خضار طازج Description En: Assorted fresh …" at bounding box center [778, 381] width 567 height 151
click at [837, 377] on div "12-09-2025 06:15 PM" at bounding box center [778, 392] width 562 height 31
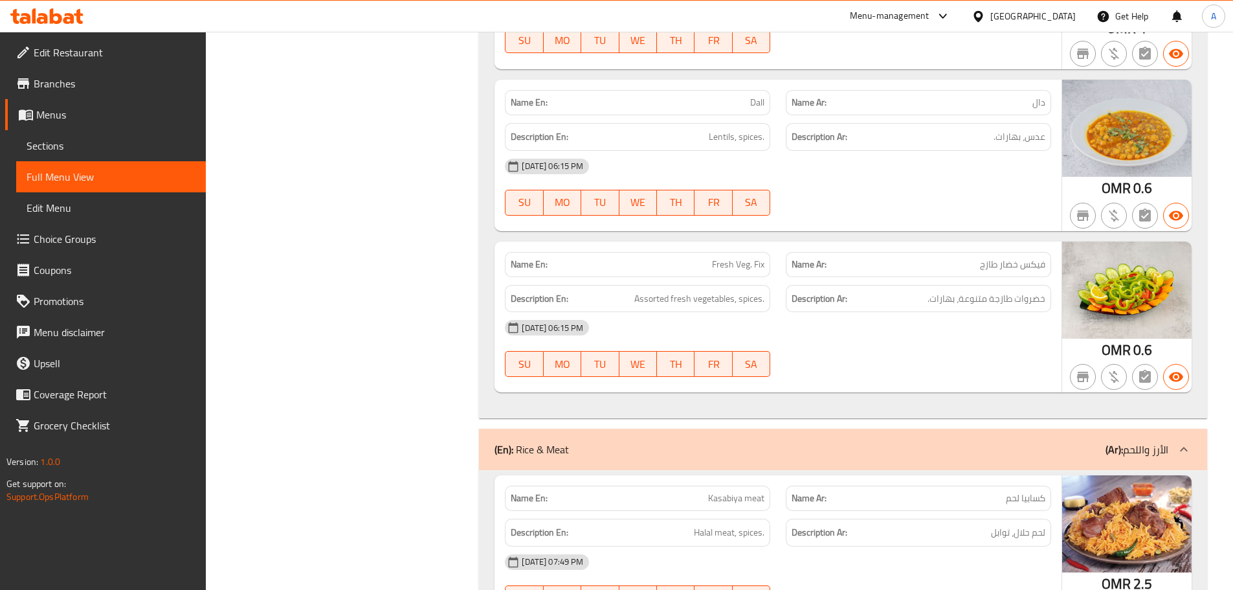
scroll to position [10708, 0]
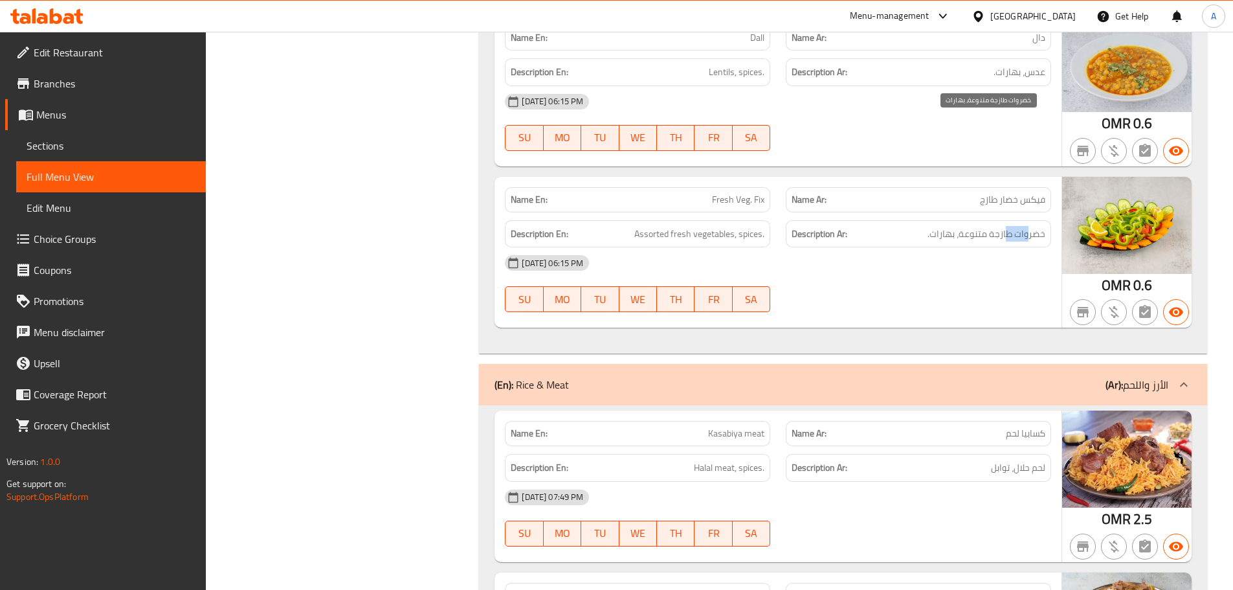
drag, startPoint x: 1027, startPoint y: 117, endPoint x: 952, endPoint y: 162, distance: 88.6
click at [981, 220] on div "Description Ar: خضروات طازجة متنوعة، بهارات." at bounding box center [918, 234] width 265 height 28
drag, startPoint x: 948, startPoint y: 172, endPoint x: 935, endPoint y: 175, distance: 12.7
click at [947, 247] on div "12-09-2025 06:15 PM SU MO TU WE TH FR SA" at bounding box center [778, 283] width 562 height 73
drag, startPoint x: 659, startPoint y: 123, endPoint x: 689, endPoint y: 128, distance: 30.8
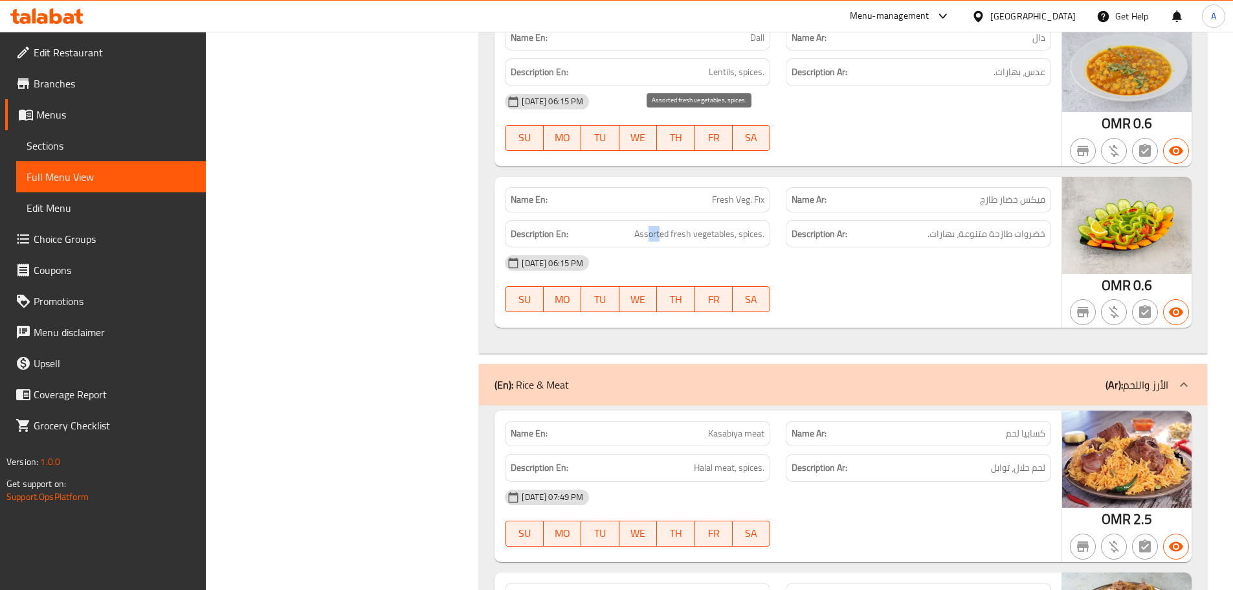
click at [688, 226] on span "Assorted fresh vegetables, spices." at bounding box center [699, 234] width 130 height 16
click at [929, 304] on div at bounding box center [918, 312] width 281 height 16
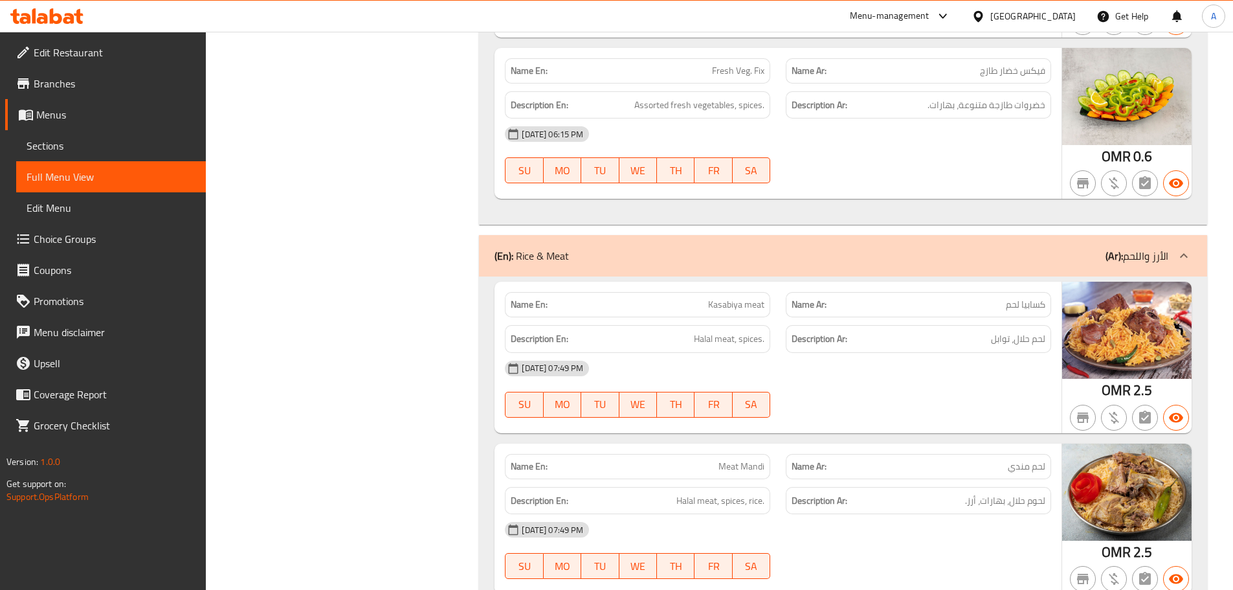
scroll to position [10837, 0]
drag, startPoint x: 725, startPoint y: 187, endPoint x: 833, endPoint y: 240, distance: 120.2
click at [790, 281] on div "Name En: Kasabiya meat Name Ar: كسابيا لحم Description En: Halal meat, spices. …" at bounding box center [778, 356] width 567 height 151
click at [860, 352] on div "12-09-2025 07:49 PM" at bounding box center [778, 367] width 562 height 31
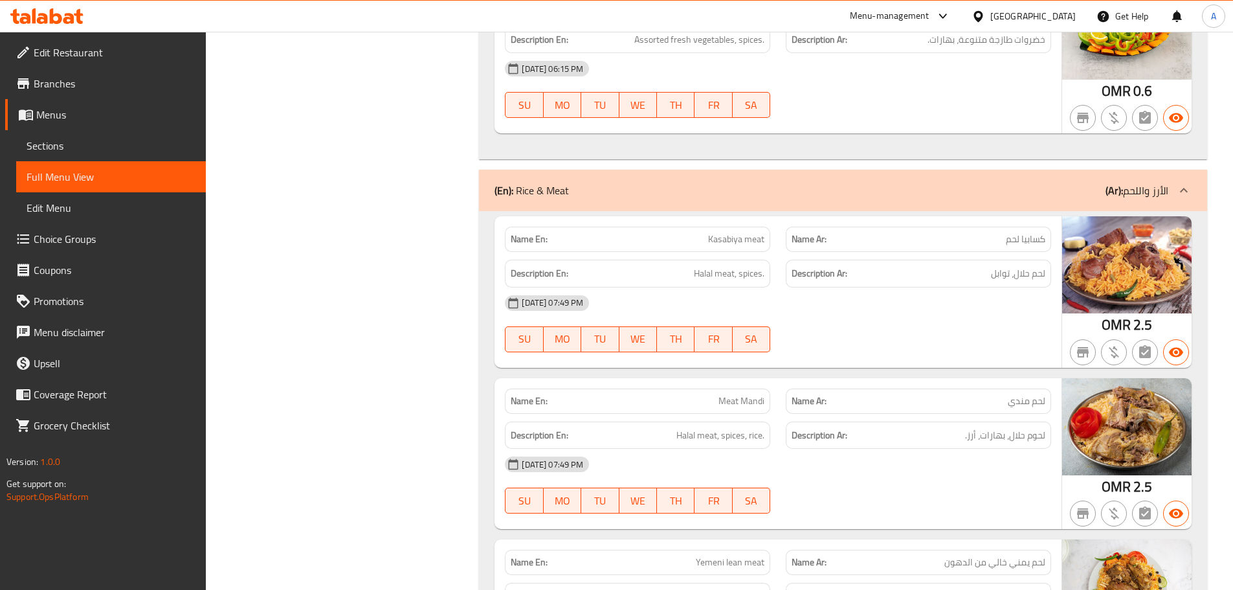
click at [726, 232] on span "Kasabiya meat" at bounding box center [736, 239] width 56 height 14
drag, startPoint x: 726, startPoint y: 129, endPoint x: 746, endPoint y: 129, distance: 20.1
click at [746, 232] on span "Kasabiya meat" at bounding box center [736, 239] width 56 height 14
drag, startPoint x: 1043, startPoint y: 161, endPoint x: 1004, endPoint y: 184, distance: 45.0
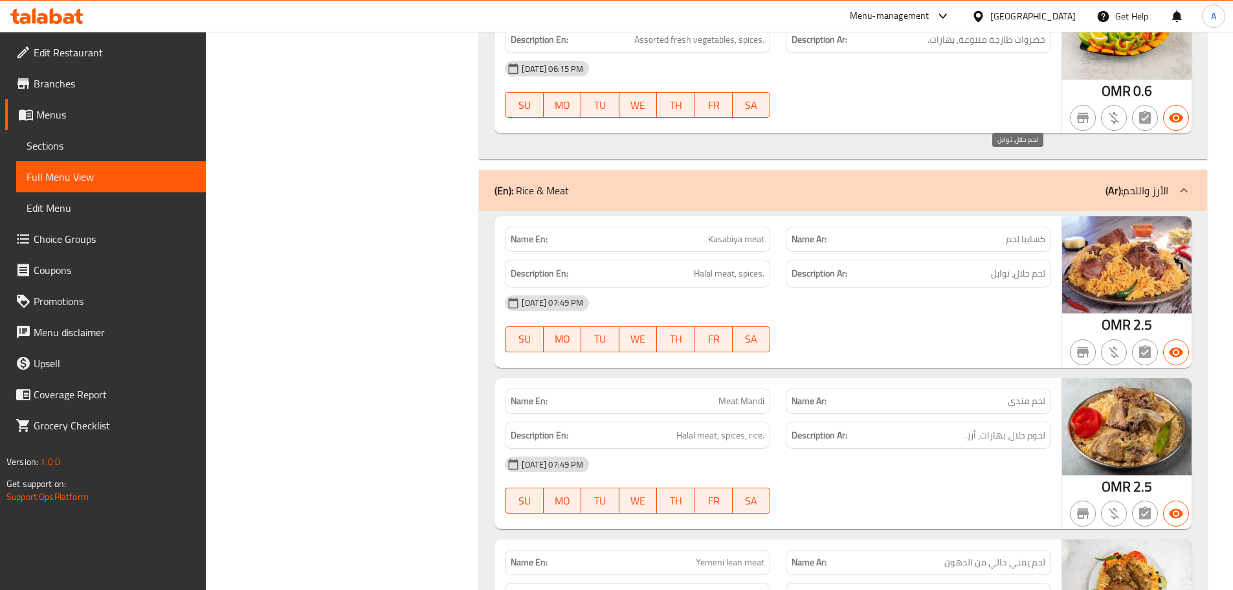
click at [1026, 265] on span "لحم حلال، توابل" at bounding box center [1018, 273] width 54 height 16
drag, startPoint x: 965, startPoint y: 246, endPoint x: 839, endPoint y: 251, distance: 125.7
click at [954, 344] on div at bounding box center [918, 352] width 281 height 16
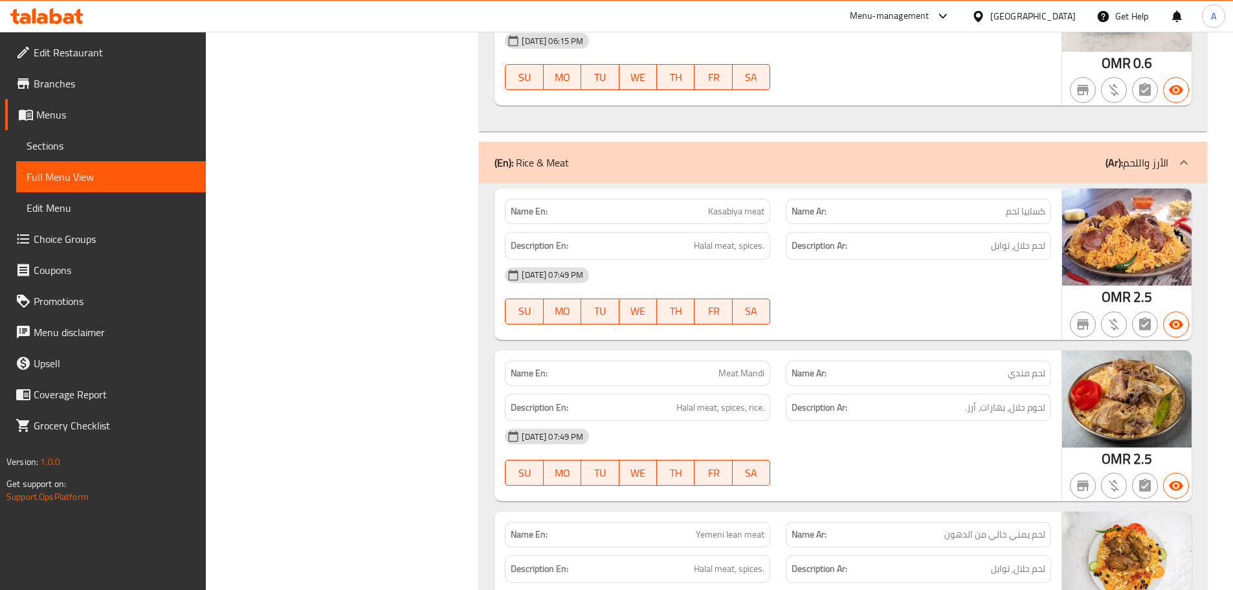
scroll to position [11032, 0]
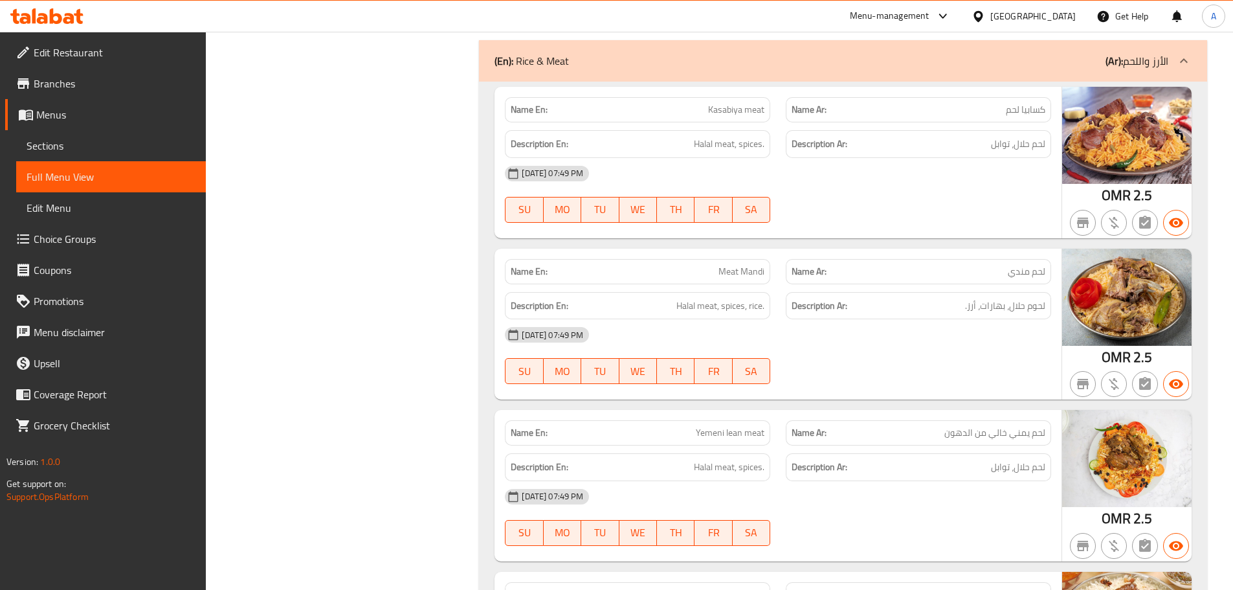
drag, startPoint x: 715, startPoint y: 172, endPoint x: 882, endPoint y: 229, distance: 175.7
click at [757, 249] on div "Name En: Meat Mandi Name Ar: لحم مندي Description En: Halal meat, spices, rice.…" at bounding box center [778, 324] width 567 height 151
click at [919, 319] on div "12-09-2025 07:49 PM SU MO TU WE TH FR SA" at bounding box center [778, 355] width 562 height 73
click at [974, 298] on span "لحوم حلال، بهارات، أرز." at bounding box center [1005, 306] width 80 height 16
drag, startPoint x: 704, startPoint y: 199, endPoint x: 823, endPoint y: 223, distance: 121.5
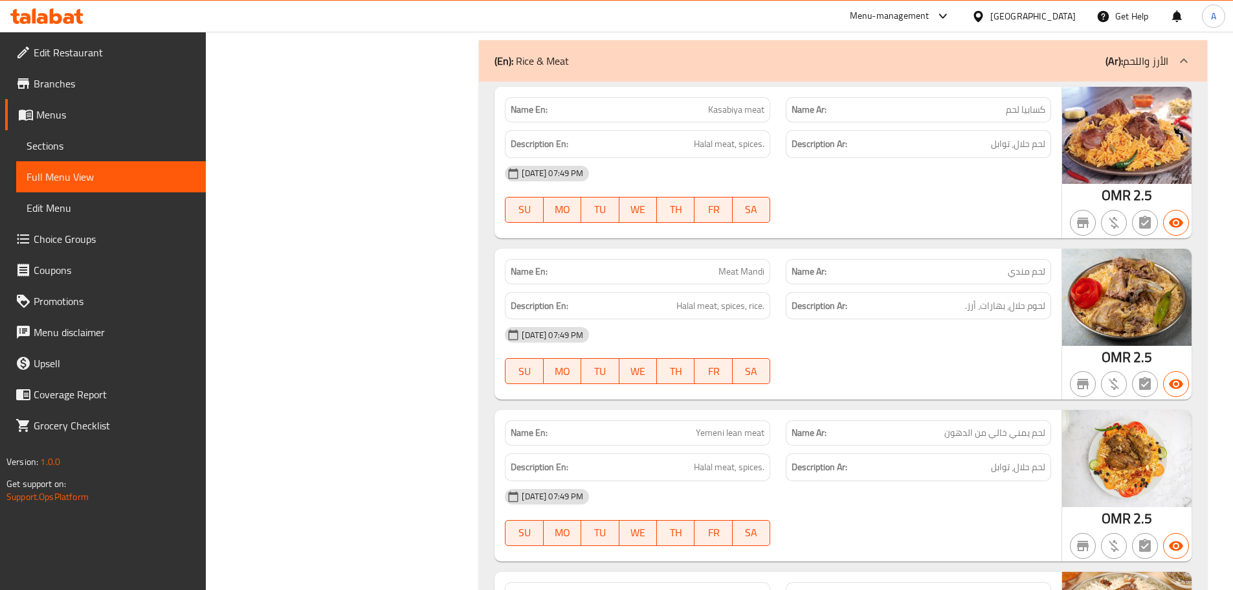
click at [754, 298] on span "Halal meat, spices, rice." at bounding box center [721, 306] width 88 height 16
click at [864, 319] on div "12-09-2025 07:49 PM" at bounding box center [778, 334] width 562 height 31
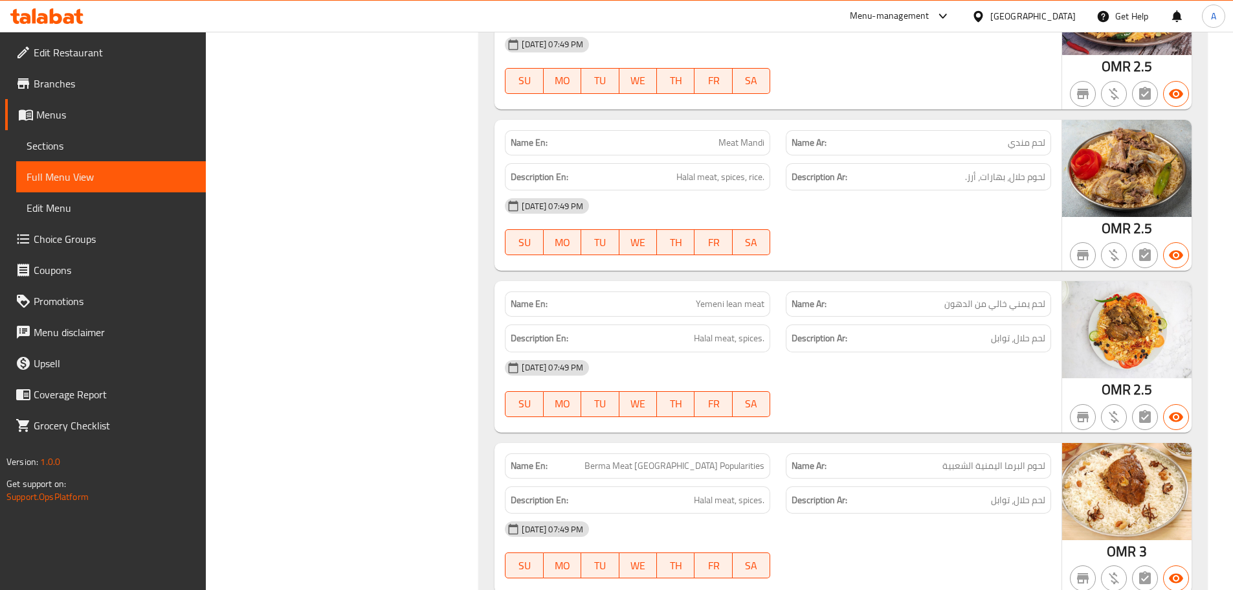
scroll to position [11161, 0]
drag, startPoint x: 681, startPoint y: 191, endPoint x: 819, endPoint y: 229, distance: 142.9
click at [779, 280] on div "Name En: Yemeni lean meat Name Ar: لحم يمني خالي من الدهون Description En: Hala…" at bounding box center [778, 355] width 567 height 151
click at [872, 352] on div "12-09-2025 07:49 PM" at bounding box center [778, 367] width 562 height 31
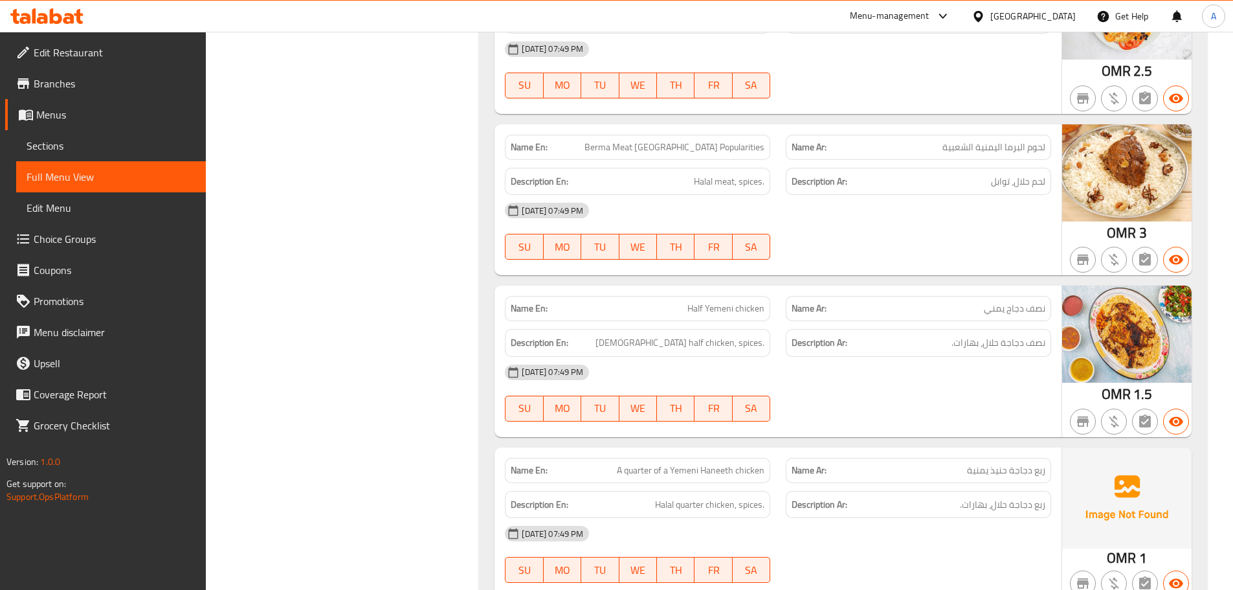
scroll to position [11524, 0]
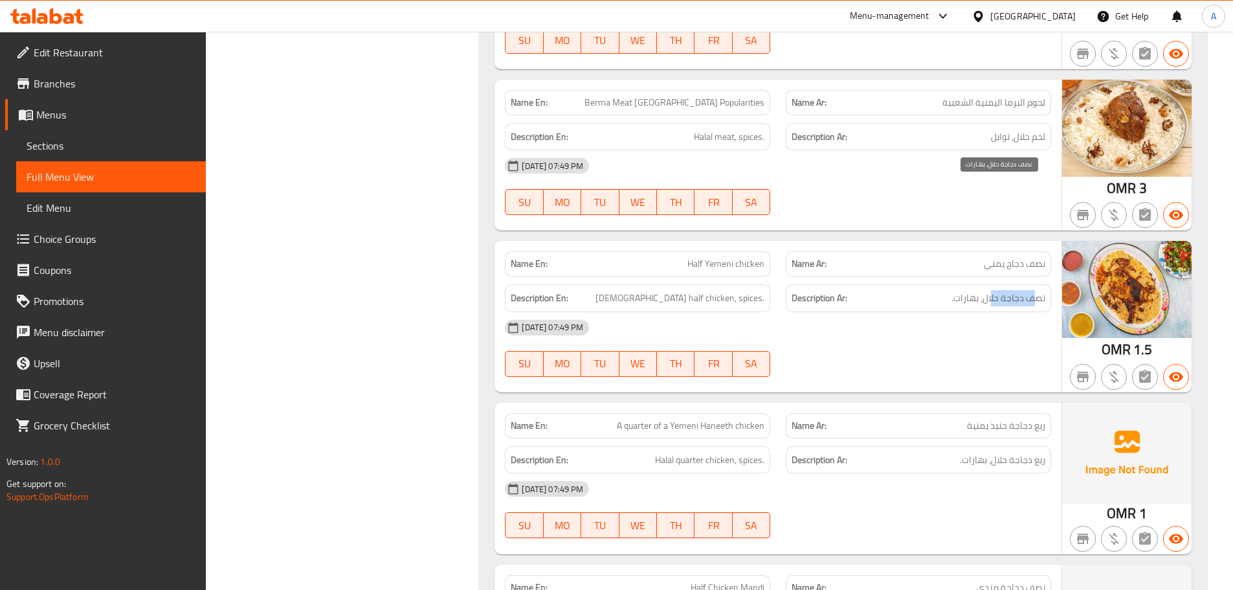
drag, startPoint x: 1024, startPoint y: 191, endPoint x: 993, endPoint y: 191, distance: 31.1
click at [993, 290] on span "نصف دجاجة حلال، بهارات." at bounding box center [999, 298] width 94 height 16
click at [939, 312] on div "12-09-2025 07:49 PM" at bounding box center [778, 327] width 562 height 31
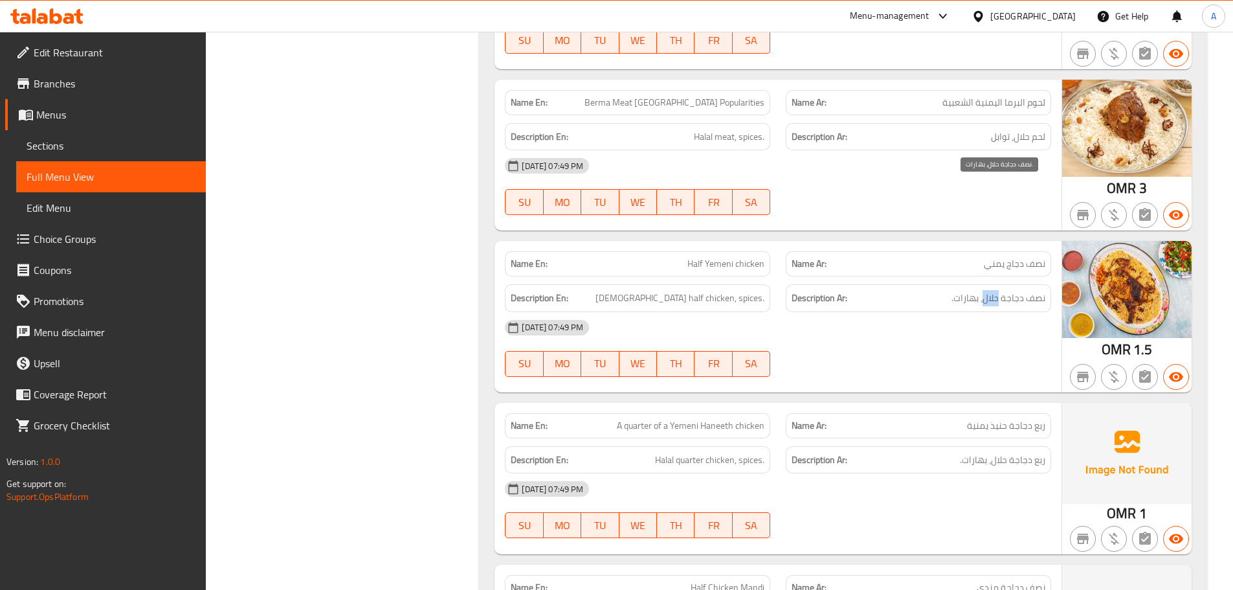
click at [939, 312] on div "12-09-2025 07:49 PM" at bounding box center [778, 327] width 562 height 31
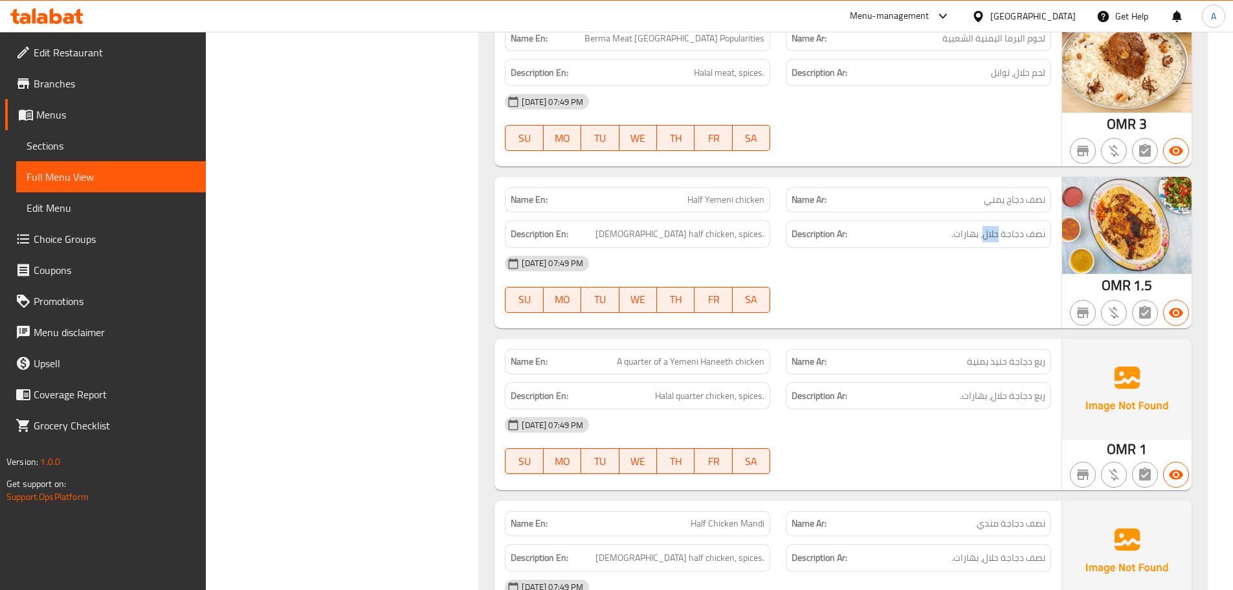
scroll to position [11588, 0]
drag, startPoint x: 611, startPoint y: 244, endPoint x: 726, endPoint y: 246, distance: 114.6
click at [680, 354] on p "Name En: A quarter of a Yemeni Haneeth chicken" at bounding box center [638, 361] width 254 height 14
click at [1026, 354] on span "ربع دجاجة حنيذ يمنية" at bounding box center [1006, 361] width 78 height 14
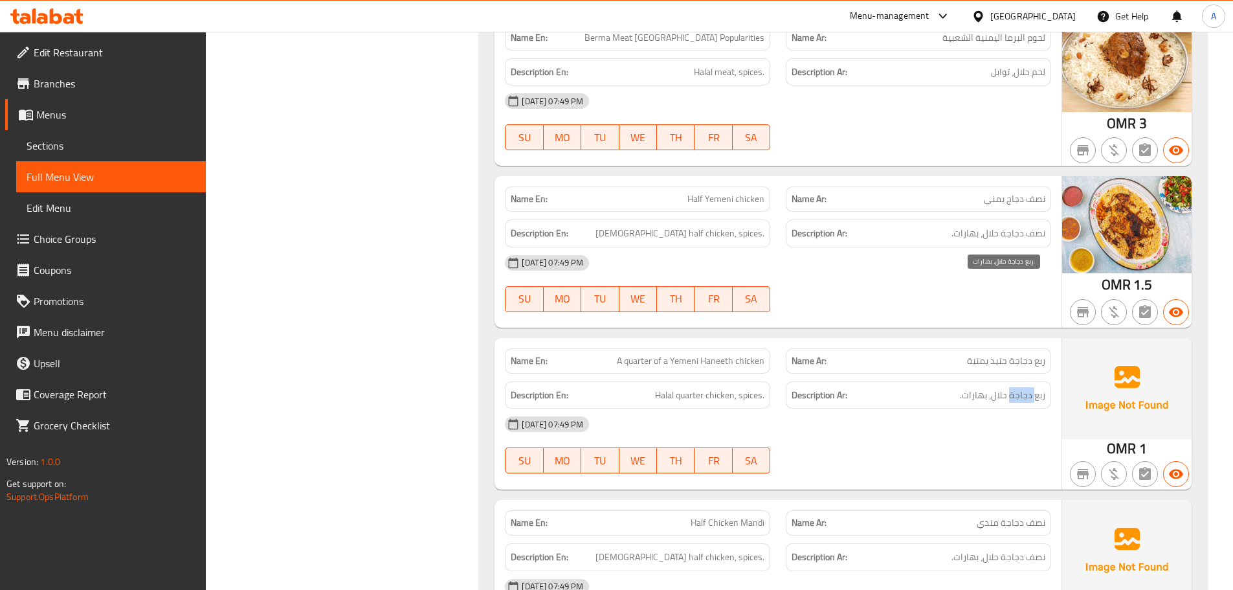
drag, startPoint x: 1034, startPoint y: 286, endPoint x: 940, endPoint y: 315, distance: 98.5
click at [1004, 387] on span "ربع دجاجة حلال، بهارات." at bounding box center [1002, 395] width 85 height 16
drag, startPoint x: 939, startPoint y: 315, endPoint x: 891, endPoint y: 315, distance: 48.6
click at [939, 409] on div "12-09-2025 07:49 PM" at bounding box center [778, 424] width 562 height 31
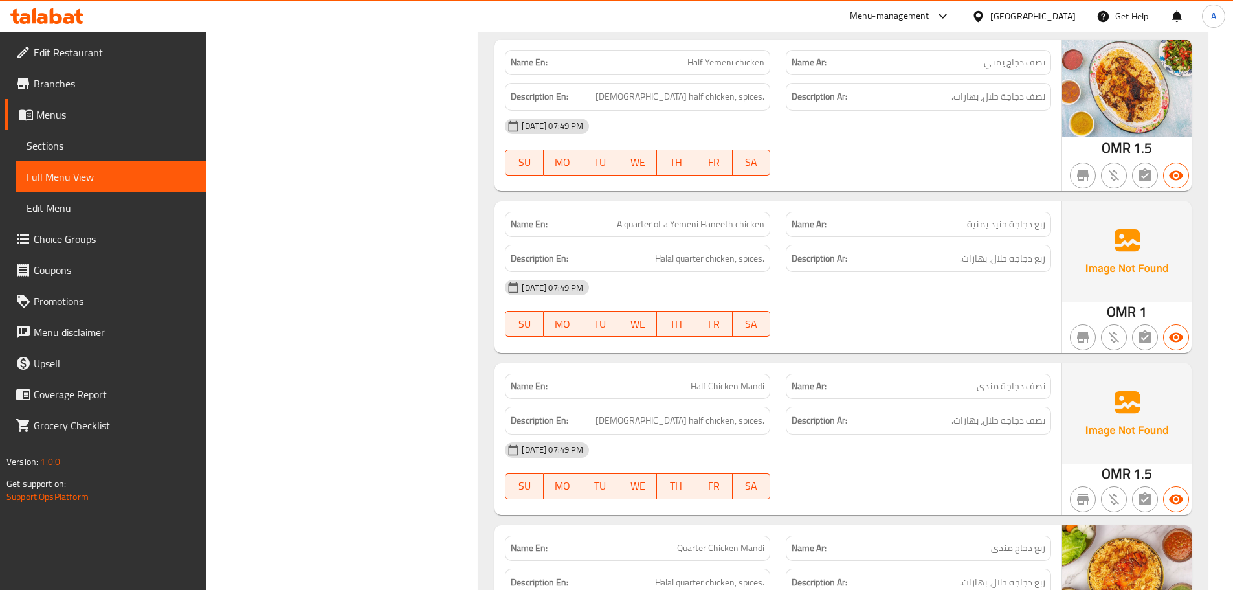
scroll to position [11783, 0]
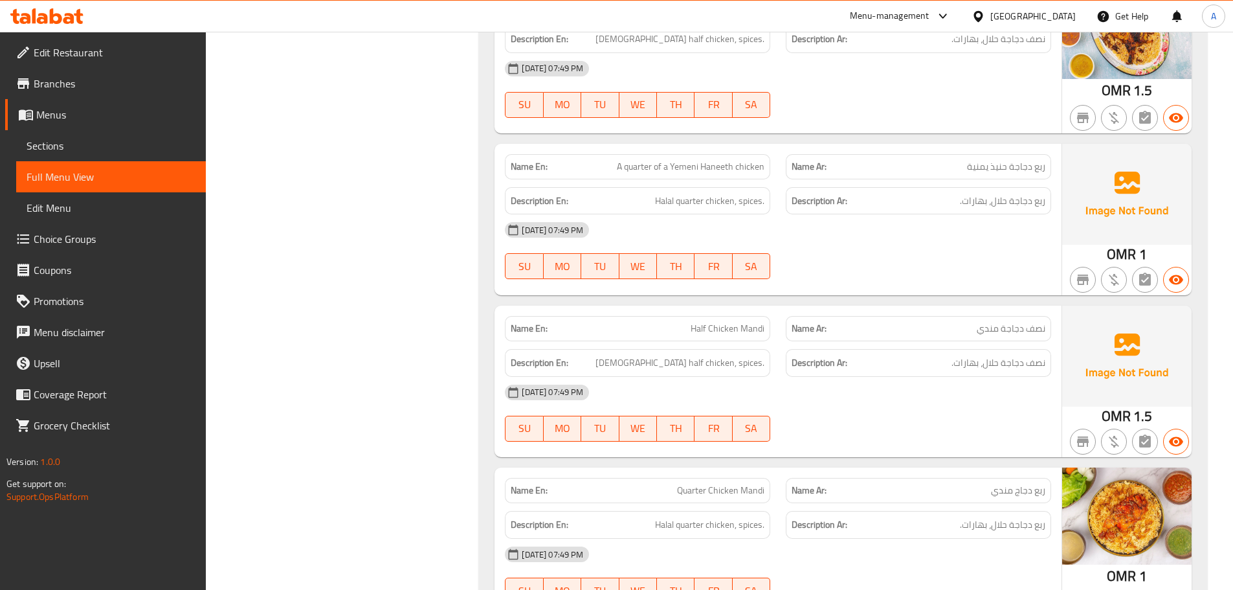
drag, startPoint x: 656, startPoint y: 219, endPoint x: 685, endPoint y: 219, distance: 29.1
click at [682, 322] on p "Name En: Half Chicken Mandi" at bounding box center [638, 329] width 254 height 14
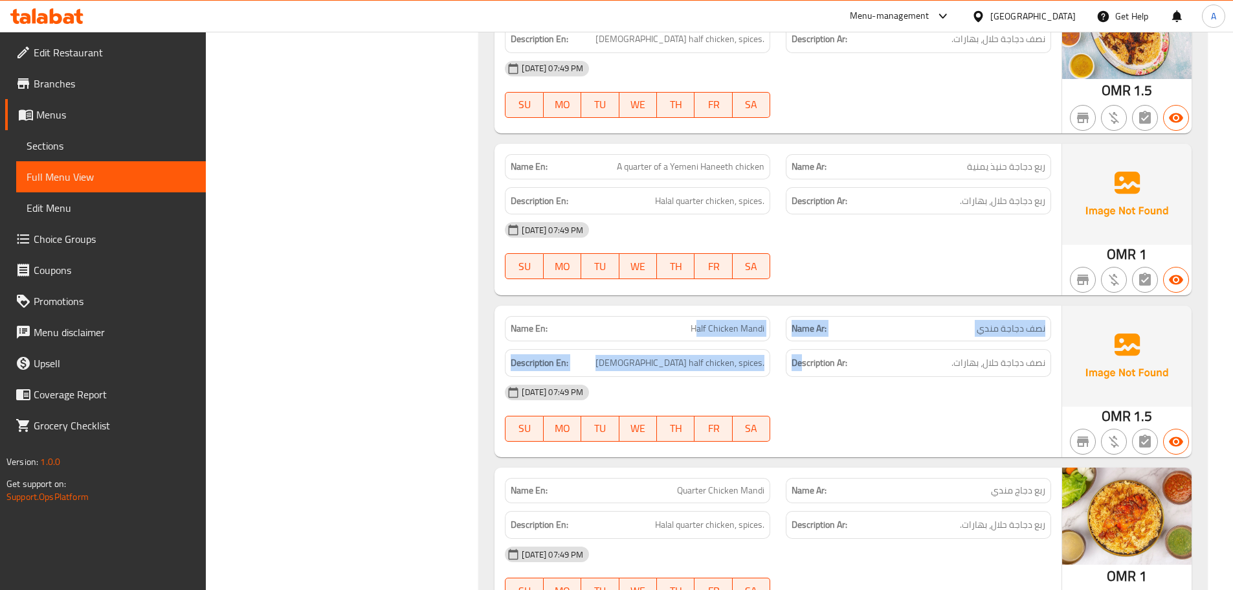
drag, startPoint x: 796, startPoint y: 234, endPoint x: 869, endPoint y: 249, distance: 75.4
click at [834, 306] on div "Name En: Half Chicken Mandi Name Ar: نصف دجاجة مندي Description En: Halal half …" at bounding box center [778, 381] width 567 height 151
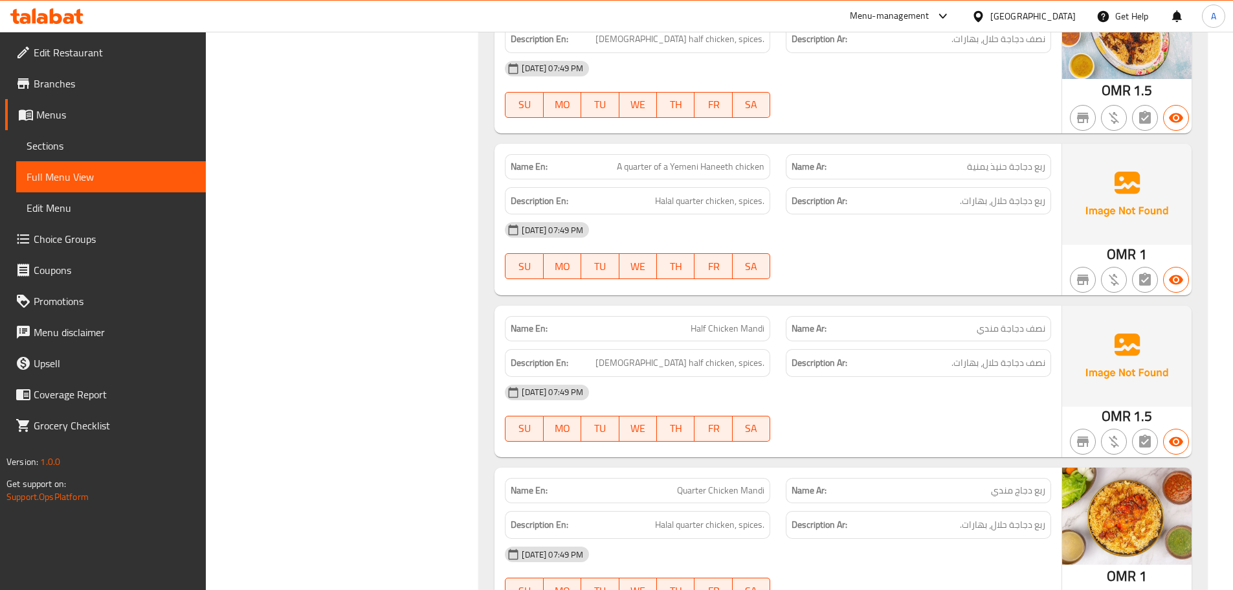
click at [950, 377] on div "12-09-2025 07:49 PM" at bounding box center [778, 392] width 562 height 31
drag, startPoint x: 1035, startPoint y: 252, endPoint x: 996, endPoint y: 256, distance: 39.7
click at [996, 355] on span "نصف دجاجة حلال، بهارات." at bounding box center [999, 363] width 94 height 16
click at [768, 349] on div "Description En: Halal half chicken, spices." at bounding box center [637, 363] width 265 height 28
drag, startPoint x: 854, startPoint y: 323, endPoint x: 746, endPoint y: 377, distance: 120.2
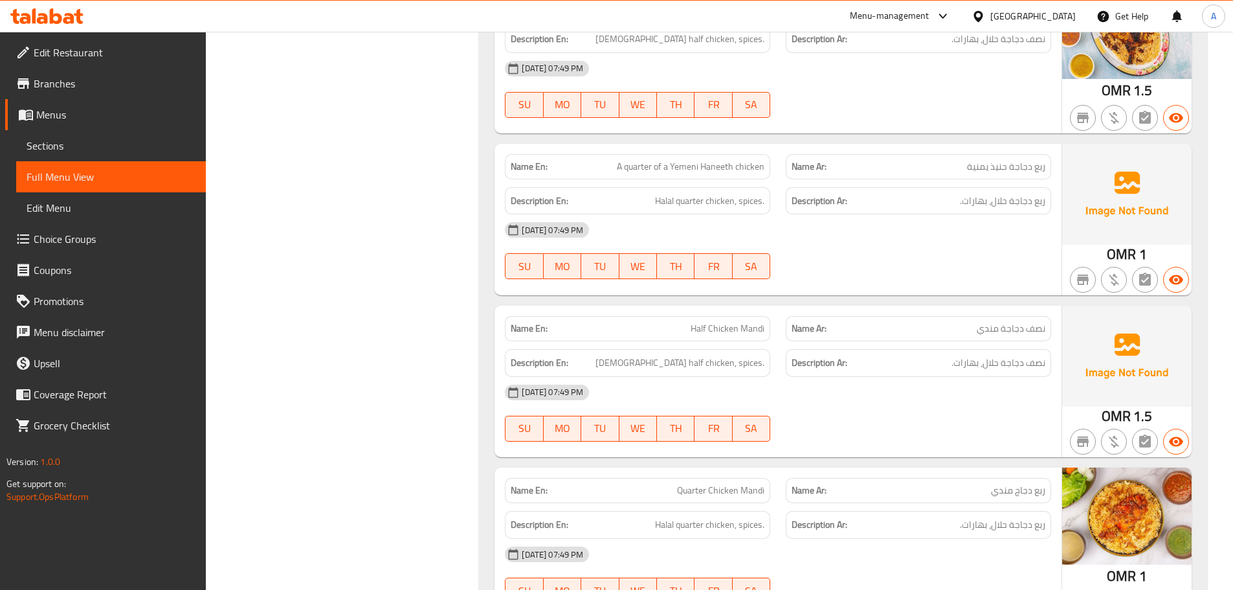
click at [851, 377] on div "12-09-2025 07:49 PM SU MO TU WE TH FR SA" at bounding box center [778, 413] width 562 height 73
drag, startPoint x: 668, startPoint y: 372, endPoint x: 885, endPoint y: 357, distance: 217.4
click at [760, 478] on div "Name En: Quarter Chicken Mandi" at bounding box center [637, 490] width 265 height 25
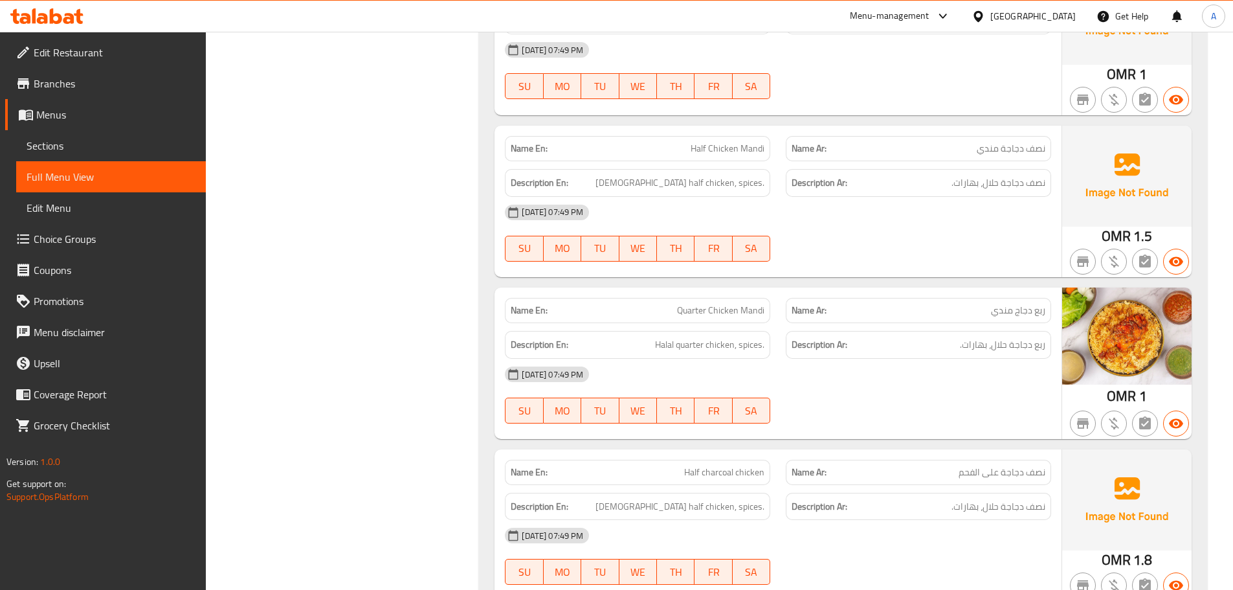
scroll to position [11977, 0]
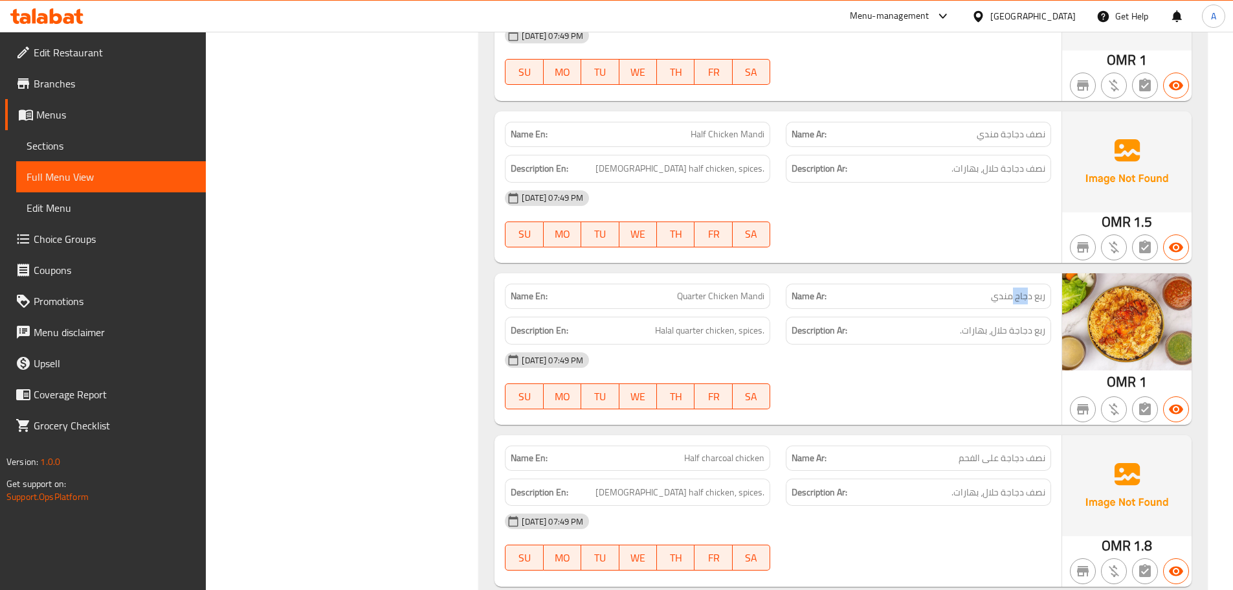
drag, startPoint x: 1027, startPoint y: 172, endPoint x: 984, endPoint y: 193, distance: 47.8
click at [992, 276] on div "Name Ar: ربع دجاج مندي" at bounding box center [918, 296] width 281 height 41
click at [923, 344] on div "12-09-2025 07:49 PM" at bounding box center [778, 359] width 562 height 31
drag, startPoint x: 687, startPoint y: 181, endPoint x: 757, endPoint y: 196, distance: 71.5
click at [730, 289] on span "Quarter Chicken Mandi" at bounding box center [720, 296] width 87 height 14
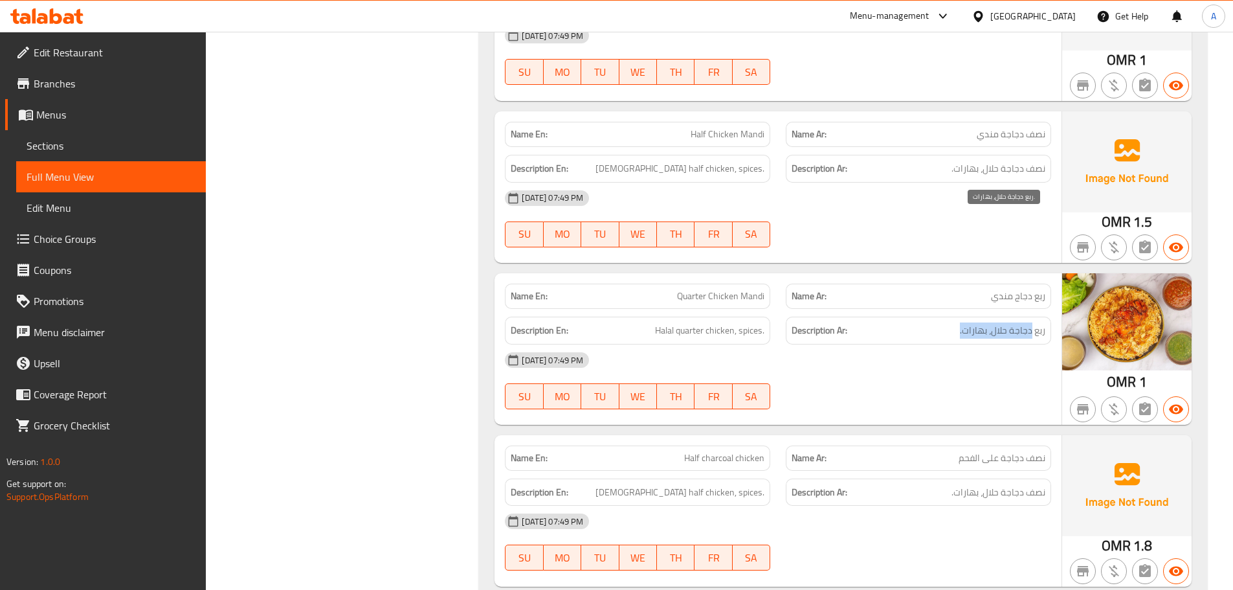
drag, startPoint x: 1031, startPoint y: 225, endPoint x: 961, endPoint y: 225, distance: 70.6
click at [961, 322] on span "ربع دجاجة حلال، بهارات." at bounding box center [1002, 330] width 85 height 16
click at [925, 344] on div "12-09-2025 07:49 PM" at bounding box center [778, 359] width 562 height 31
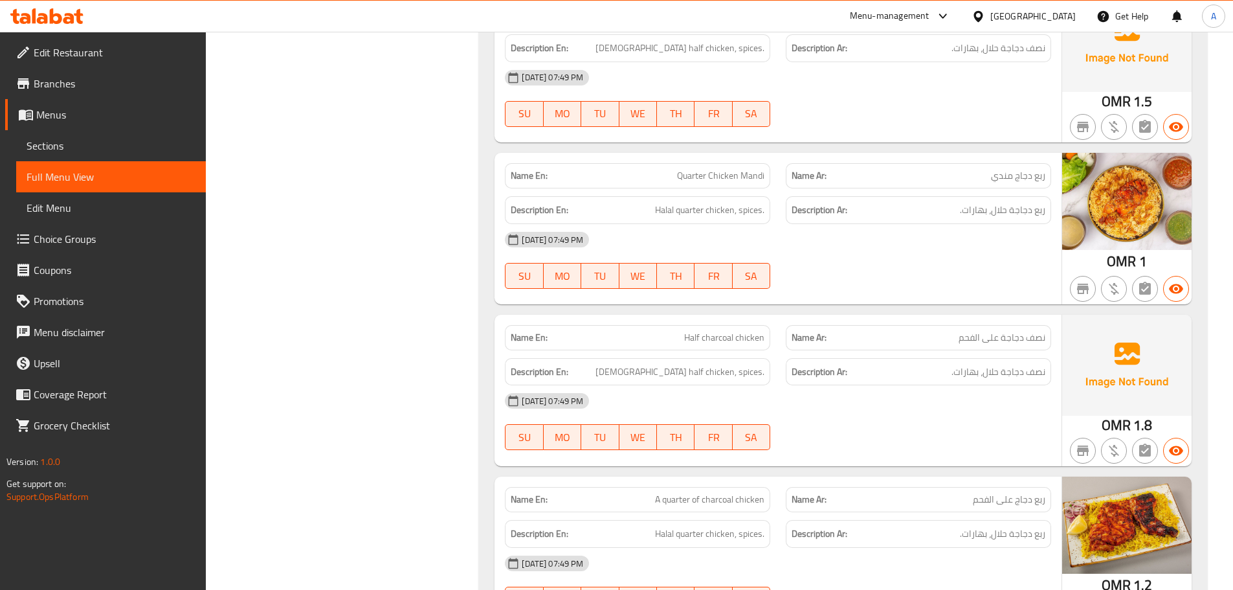
scroll to position [12106, 0]
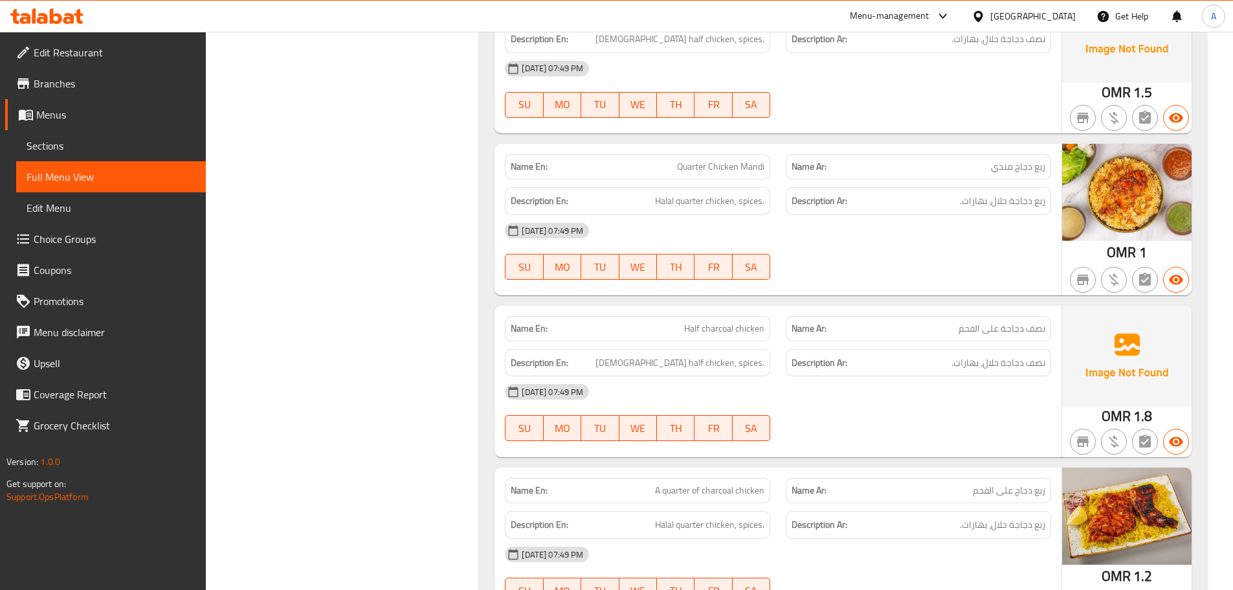
click at [723, 322] on p "Name En: Half charcoal chicken" at bounding box center [638, 329] width 254 height 14
click at [662, 341] on div "Description En: Halal half chicken, spices." at bounding box center [637, 362] width 281 height 43
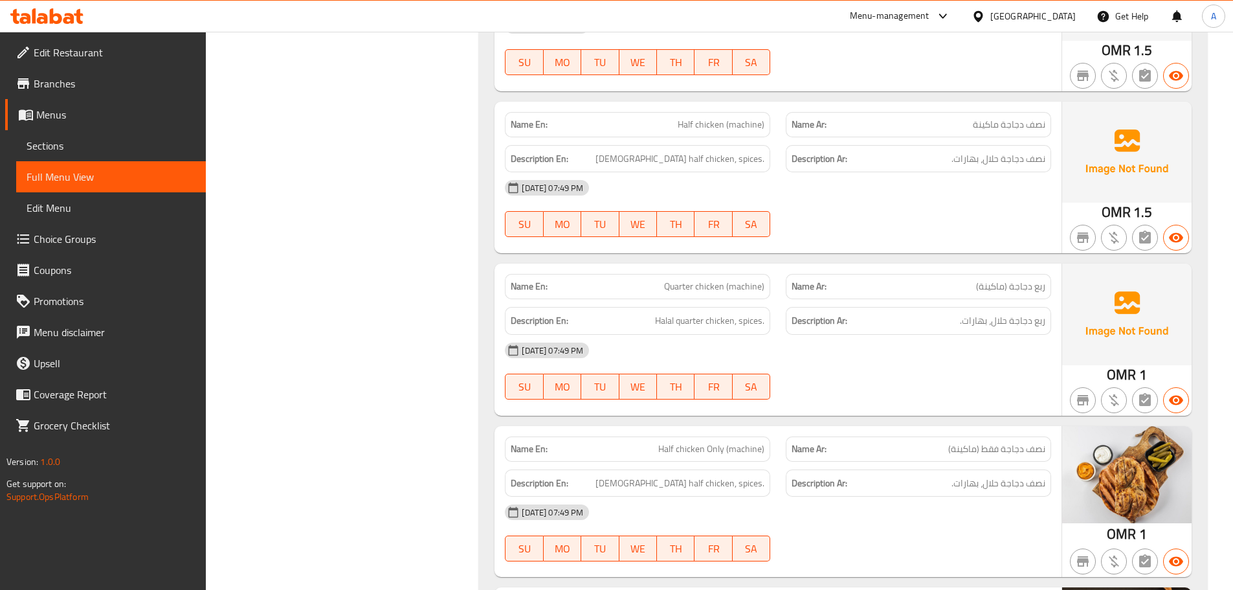
scroll to position [13207, 0]
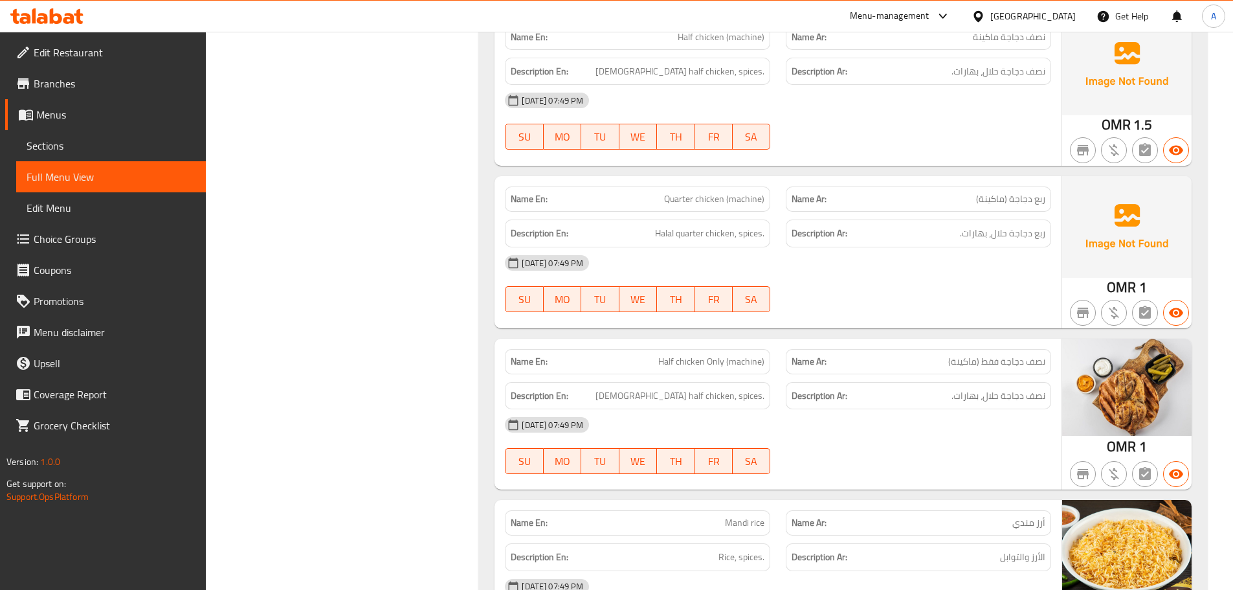
drag, startPoint x: 649, startPoint y: 230, endPoint x: 808, endPoint y: 271, distance: 163.8
click at [830, 409] on div "12-09-2025 07:49 PM" at bounding box center [778, 424] width 562 height 31
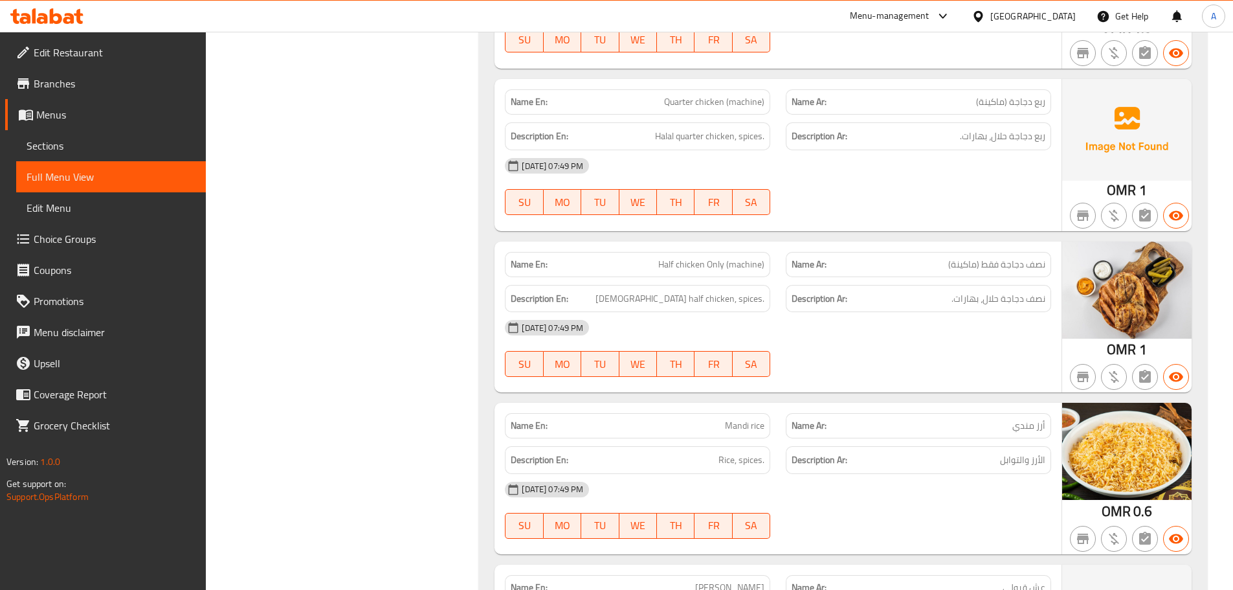
scroll to position [13401, 0]
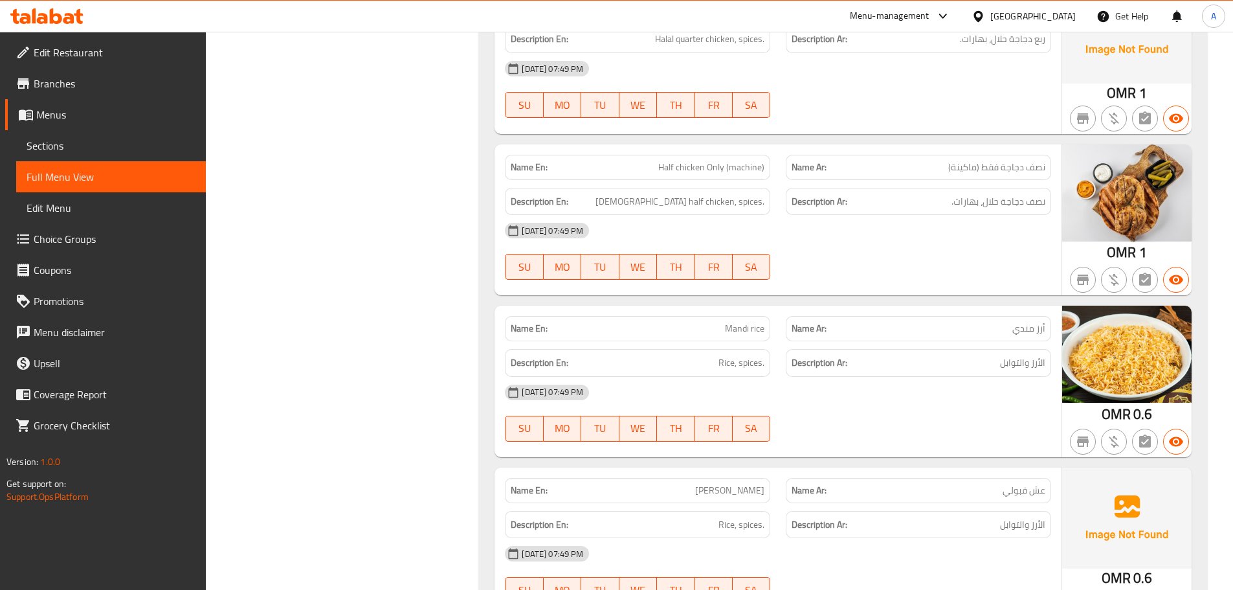
drag, startPoint x: 705, startPoint y: 216, endPoint x: 812, endPoint y: 254, distance: 113.7
click at [807, 306] on div "Name En: Mandi rice Name Ar: أرز مندي Description En: Rice, spices. Description…" at bounding box center [778, 381] width 567 height 151
click at [862, 434] on div at bounding box center [918, 442] width 281 height 16
drag, startPoint x: 712, startPoint y: 250, endPoint x: 831, endPoint y: 282, distance: 122.8
click at [812, 306] on div "Name En: Mandi rice Name Ar: أرز مندي Description En: Rice, spices. Description…" at bounding box center [778, 381] width 567 height 151
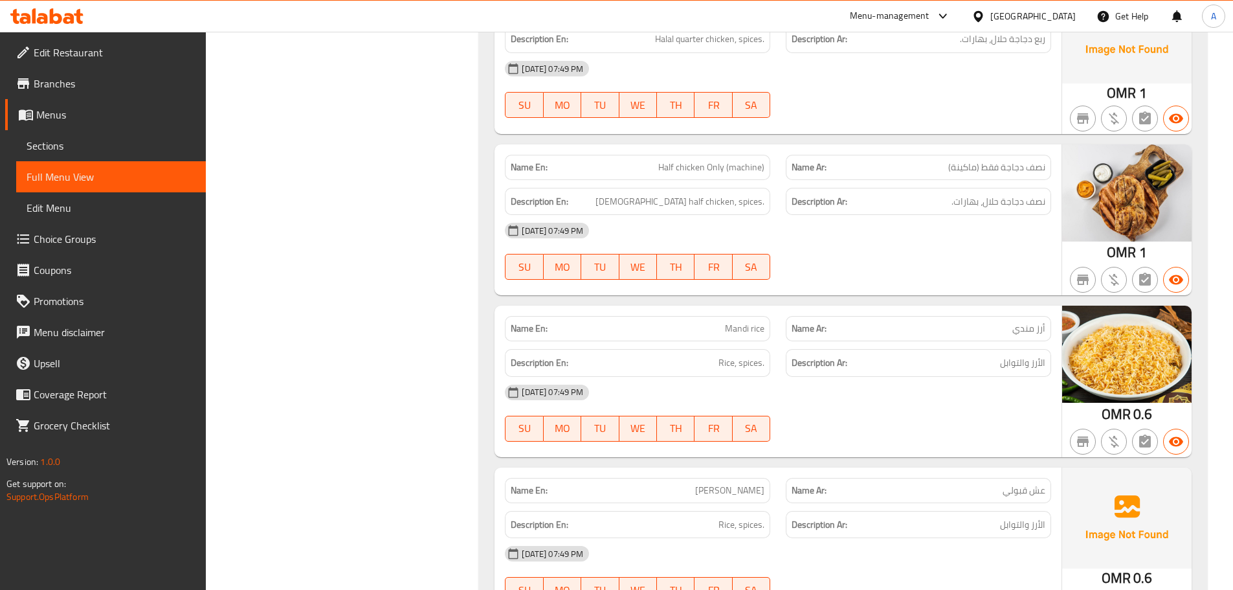
click at [877, 377] on div "12-09-2025 07:49 PM SU MO TU WE TH FR SA" at bounding box center [778, 413] width 562 height 73
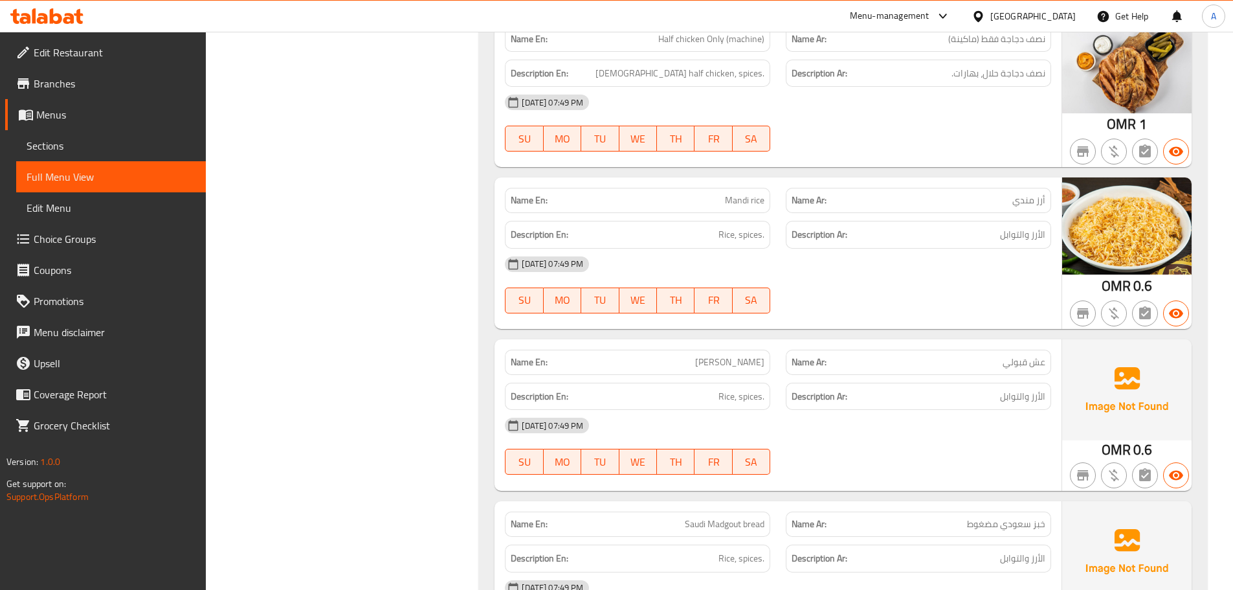
scroll to position [13531, 0]
drag, startPoint x: 730, startPoint y: 250, endPoint x: 822, endPoint y: 268, distance: 93.7
click at [805, 341] on div "Name En: Eish Quboli Name Ar: عش قبولي" at bounding box center [778, 361] width 562 height 41
click at [869, 409] on div "12-09-2025 07:49 PM" at bounding box center [778, 424] width 562 height 31
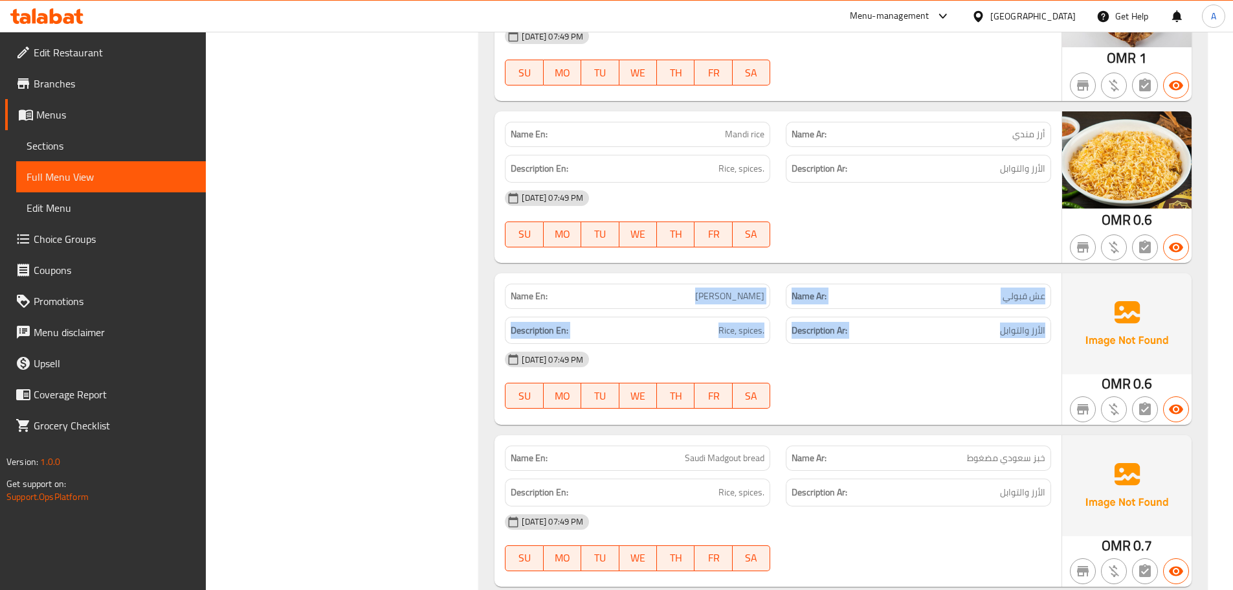
drag, startPoint x: 699, startPoint y: 183, endPoint x: 1025, endPoint y: 210, distance: 326.8
click at [1025, 273] on div "Name En: Eish Quboli Name Ar: عش قبولي Description En: Rice, spices. Descriptio…" at bounding box center [778, 348] width 567 height 151
click at [1025, 317] on div "Description Ar: الأرز والتوابل" at bounding box center [918, 331] width 265 height 28
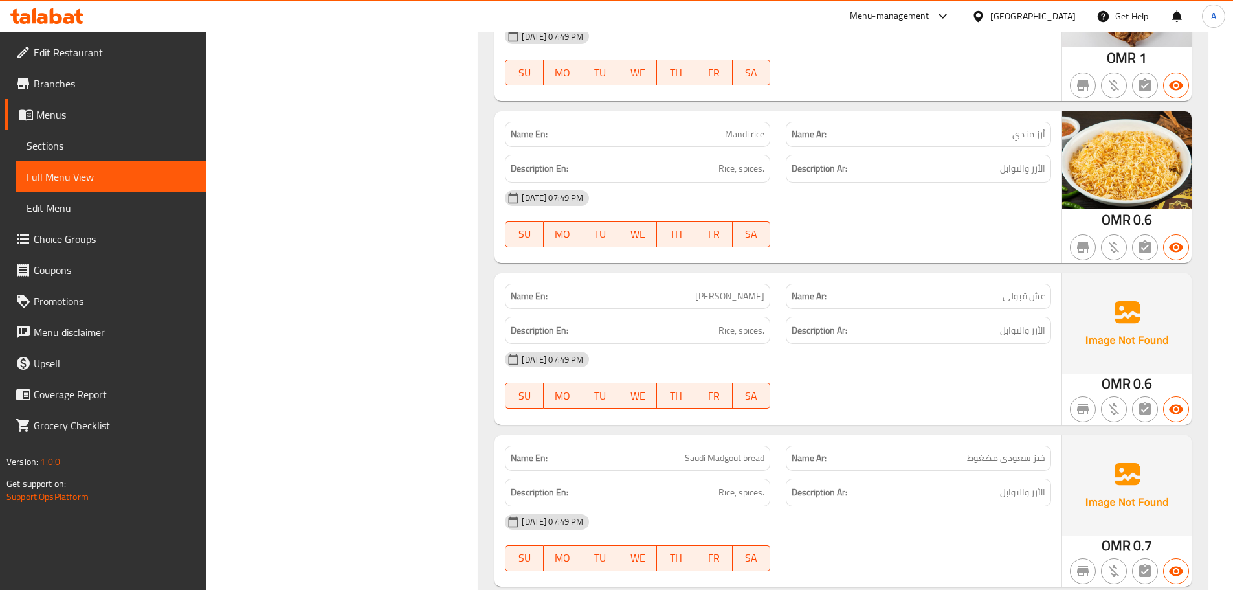
click at [1000, 322] on span "الأرز والتوابل" at bounding box center [1022, 330] width 45 height 16
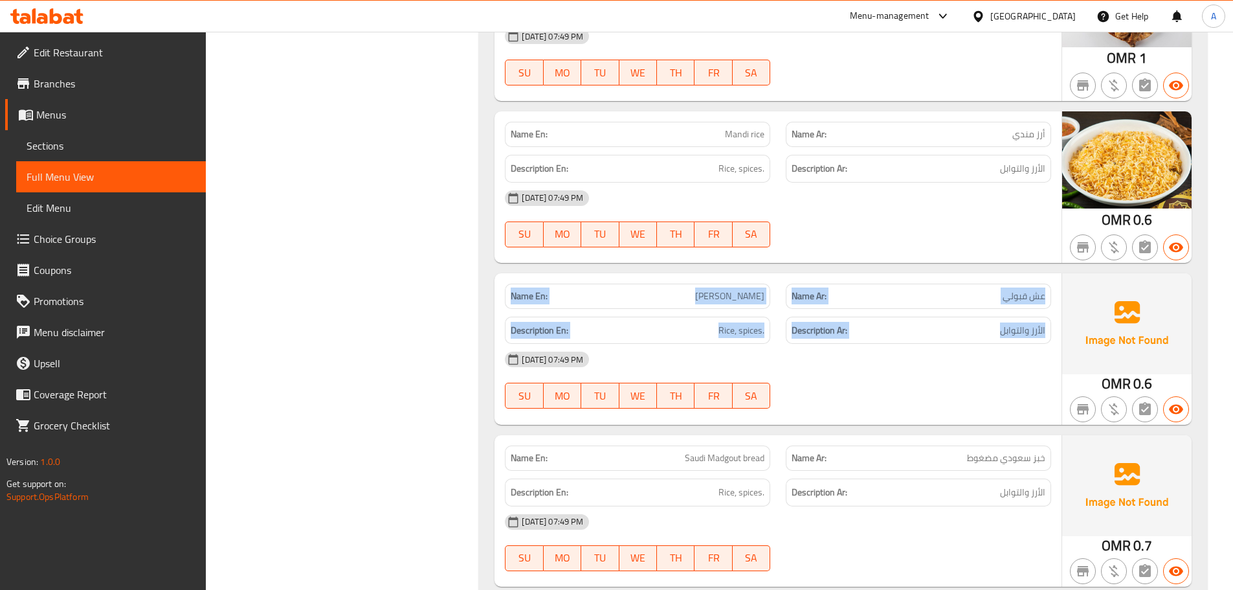
drag, startPoint x: 1000, startPoint y: 222, endPoint x: 547, endPoint y: 187, distance: 454.5
click at [547, 273] on div "Name En: Eish Quboli Name Ar: عش قبولي Description En: Rice, spices. Descriptio…" at bounding box center [778, 348] width 567 height 151
click at [544, 289] on strong "Name En:" at bounding box center [529, 296] width 37 height 14
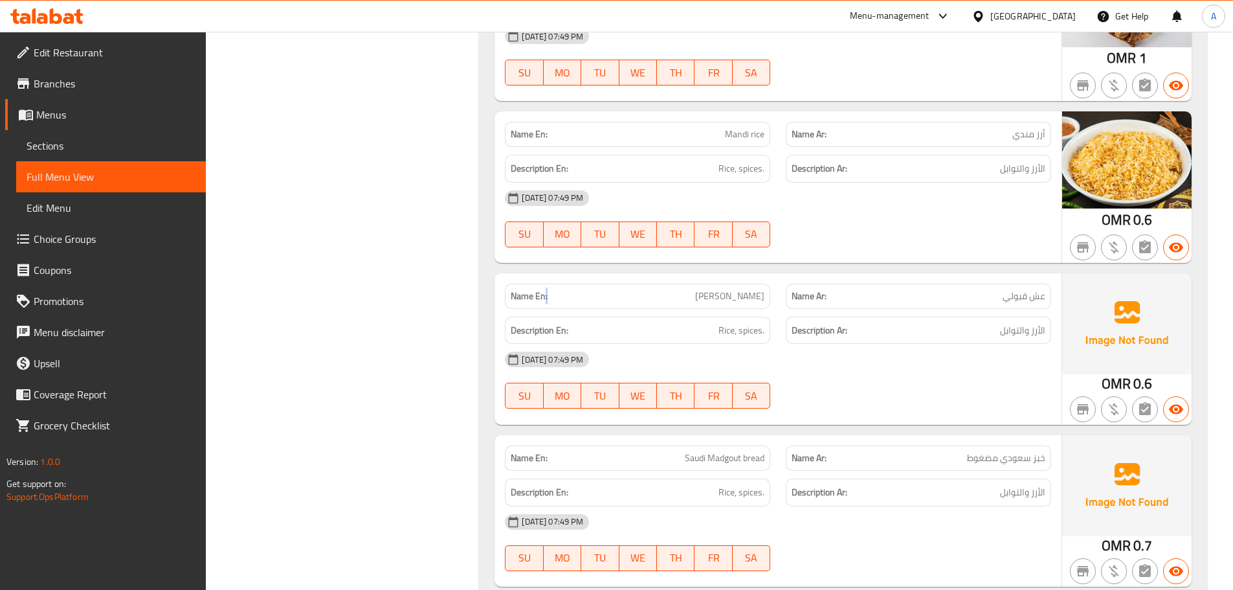
click at [544, 289] on strong "Name En:" at bounding box center [529, 296] width 37 height 14
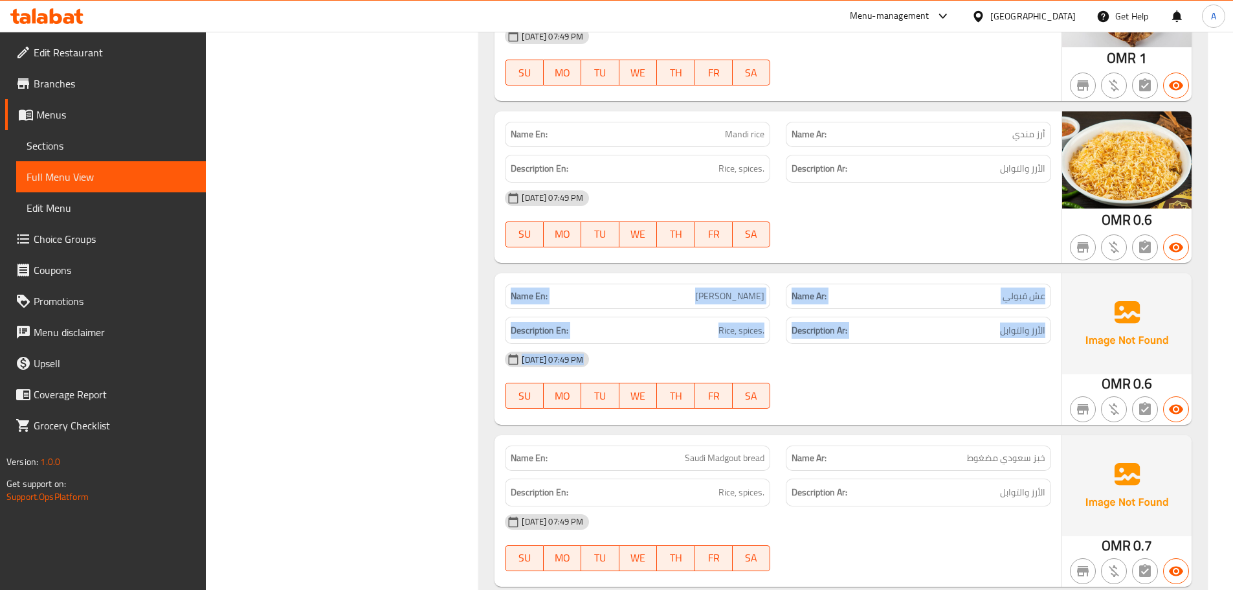
drag, startPoint x: 544, startPoint y: 185, endPoint x: 956, endPoint y: 268, distance: 420.6
click at [955, 273] on div "Name En: Eish Quboli Name Ar: عش قبولي Description En: Rice, spices. Descriptio…" at bounding box center [778, 348] width 567 height 151
click at [956, 344] on div "12-09-2025 07:49 PM SU MO TU WE TH FR SA" at bounding box center [778, 380] width 562 height 73
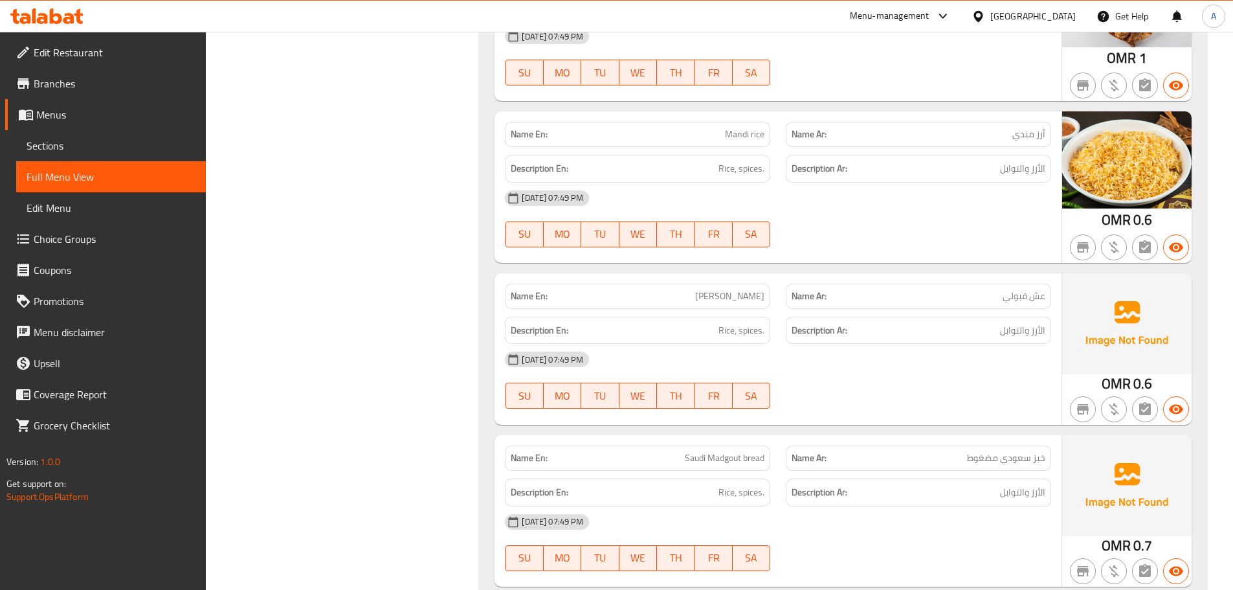
drag, startPoint x: 702, startPoint y: 194, endPoint x: 778, endPoint y: 203, distance: 76.9
click at [776, 273] on div "Name En: Eish Quboli Name Ar: عش قبولي Description En: Rice, spices. Descriptio…" at bounding box center [778, 348] width 567 height 151
click at [737, 289] on span "Eish Quboli" at bounding box center [729, 296] width 69 height 14
click at [734, 289] on span "Eish Quboli" at bounding box center [729, 296] width 69 height 14
drag, startPoint x: 734, startPoint y: 190, endPoint x: 752, endPoint y: 193, distance: 18.3
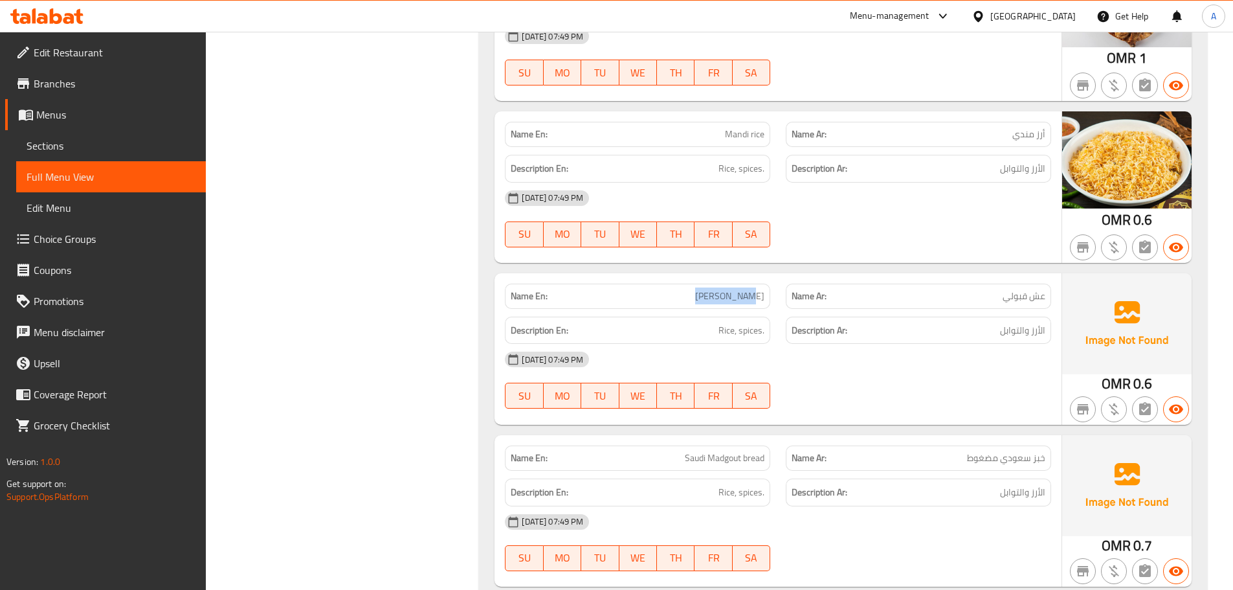
click at [752, 289] on span "Eish Quboli" at bounding box center [729, 296] width 69 height 14
copy span "Eish Quboli"
click at [969, 313] on div "Name En: Eish Quboli Name Ar: عش قبولي Description En: Rice, spices. Descriptio…" at bounding box center [778, 348] width 567 height 151
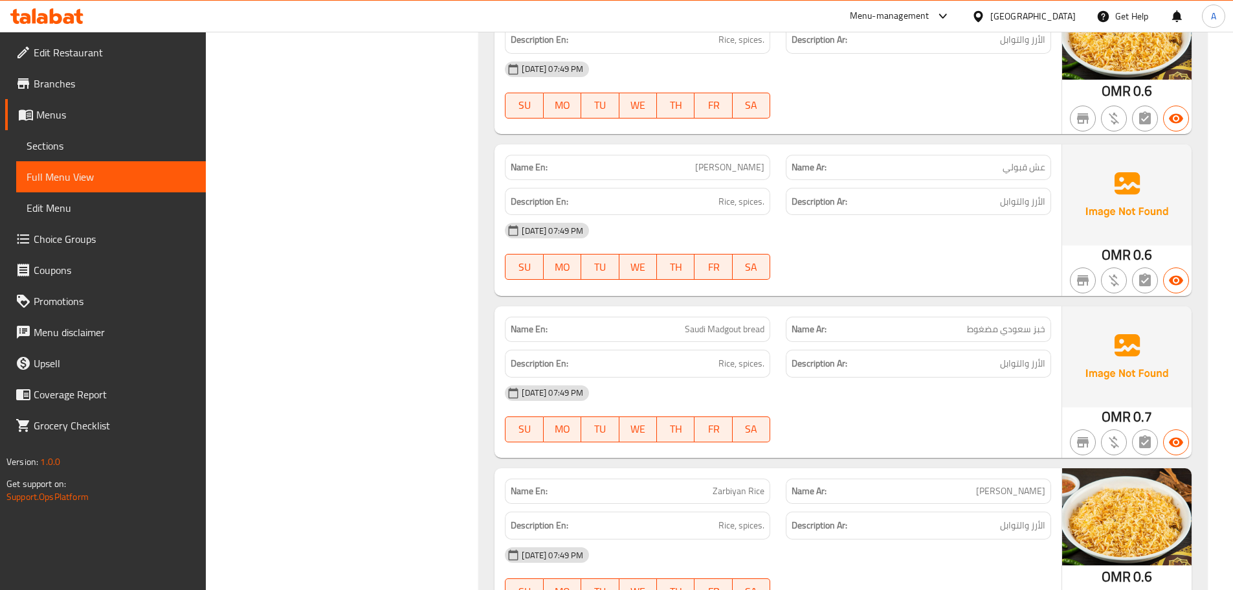
scroll to position [13725, 0]
drag, startPoint x: 698, startPoint y: 210, endPoint x: 867, endPoint y: 260, distance: 176.0
click at [811, 306] on div "Name En: Saudi Madgout bread Name Ar: خبز سعودي مضغوط Description En: Rice, spi…" at bounding box center [778, 381] width 567 height 151
click at [888, 377] on div "12-09-2025 07:49 PM" at bounding box center [778, 392] width 562 height 31
click at [973, 306] on div "Name En: Saudi Madgout bread Name Ar: خبز سعودي مضغوط Description En: Rice, spi…" at bounding box center [778, 381] width 567 height 151
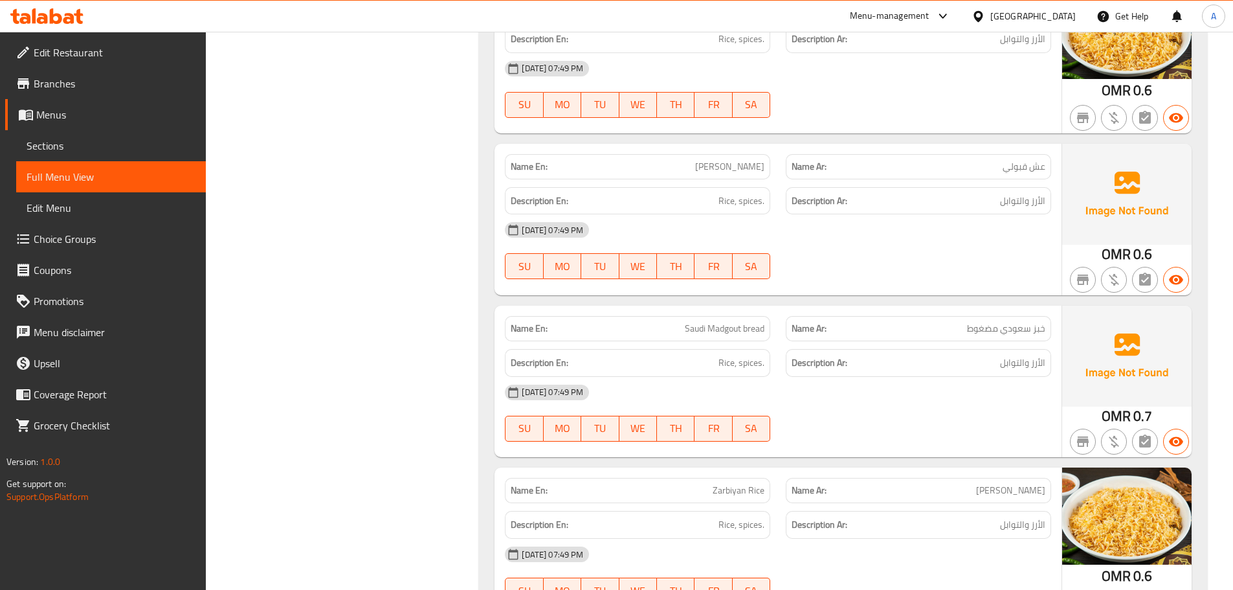
click at [934, 377] on div "12-09-2025 07:49 PM SU MO TU WE TH FR SA" at bounding box center [778, 413] width 562 height 73
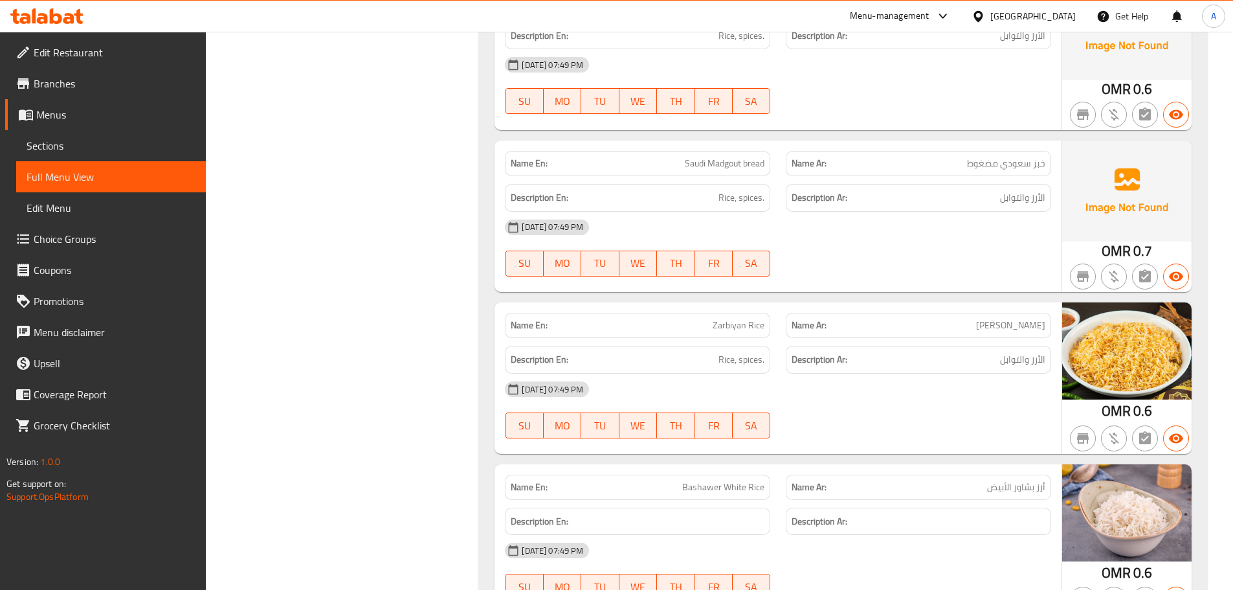
scroll to position [13919, 0]
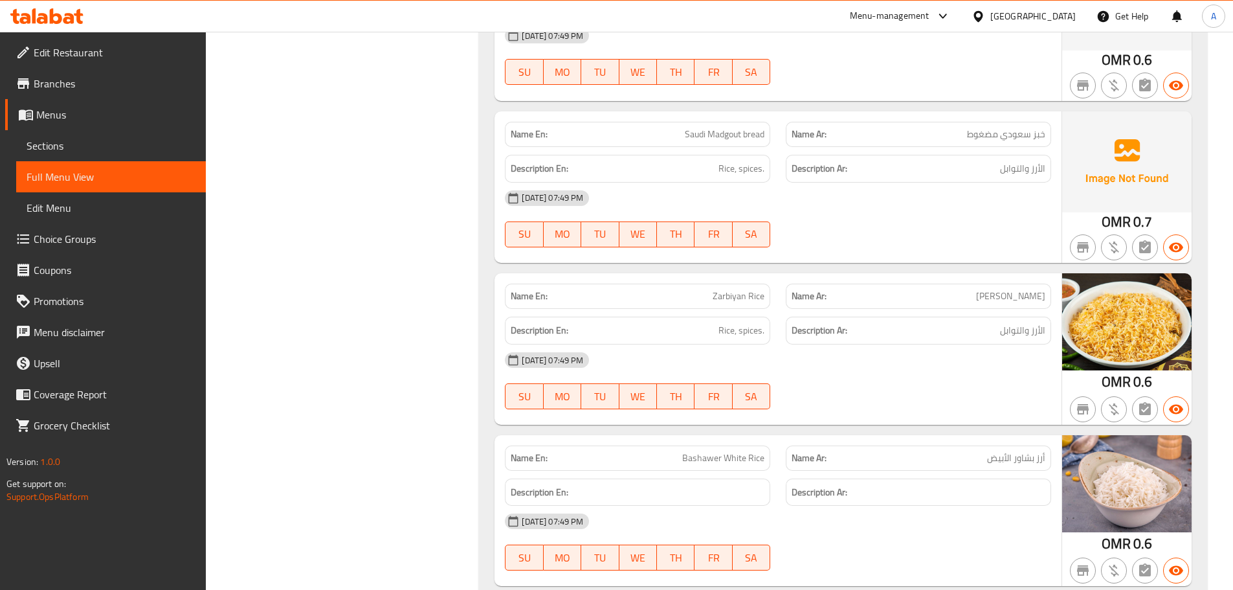
drag, startPoint x: 675, startPoint y: 185, endPoint x: 947, endPoint y: 251, distance: 280.4
click at [919, 273] on div "Name En: Zarbiyan Rice Name Ar: أرز زربيان Description En: Rice, spices. Descri…" at bounding box center [778, 348] width 567 height 151
click at [981, 401] on div at bounding box center [918, 409] width 281 height 16
drag, startPoint x: 1034, startPoint y: 216, endPoint x: 678, endPoint y: 229, distance: 356.3
click at [677, 309] on div "Description En: Rice, spices. Description Ar: الأرز والتوابل" at bounding box center [778, 330] width 562 height 43
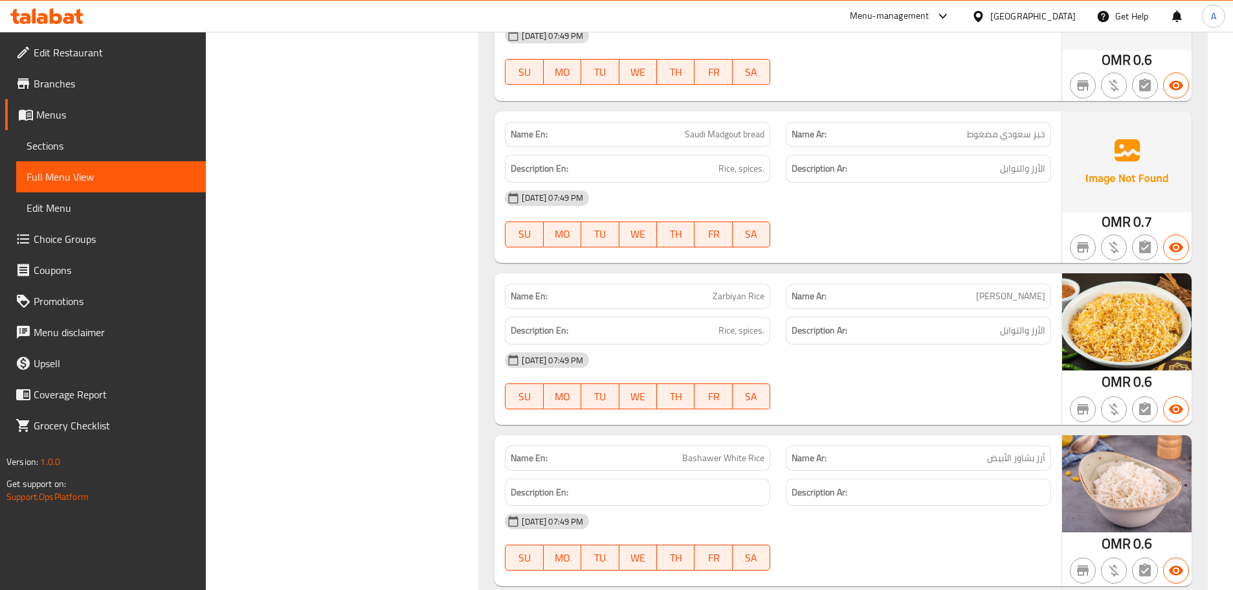
click at [797, 344] on div "12-09-2025 07:49 PM SU MO TU WE TH FR SA" at bounding box center [778, 380] width 562 height 73
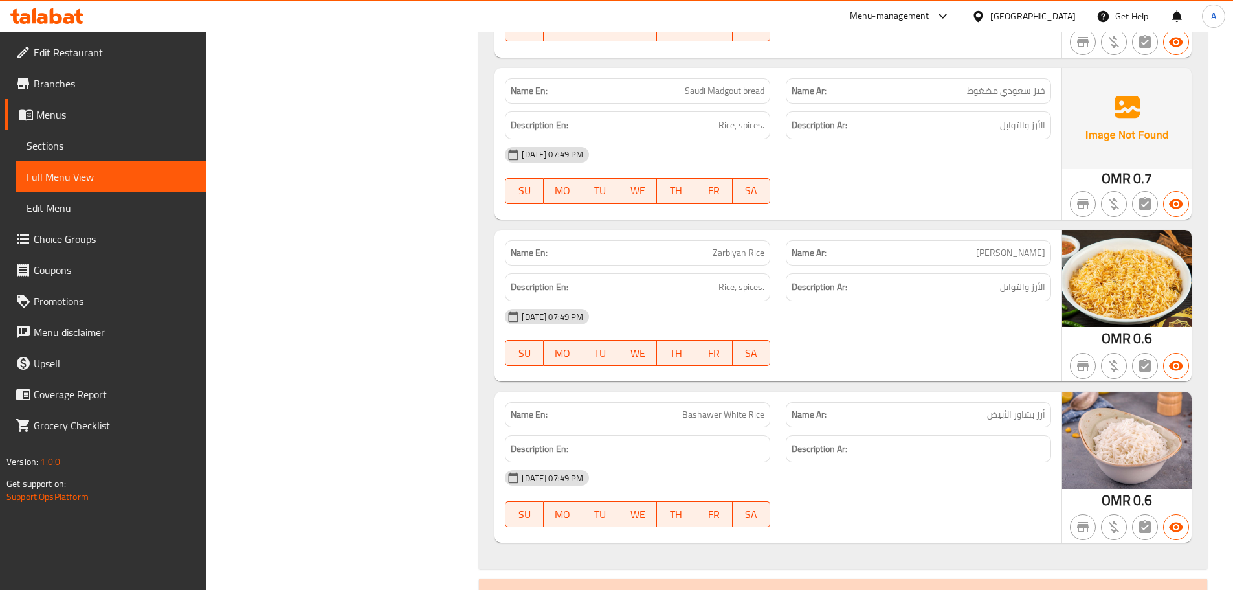
scroll to position [14049, 0]
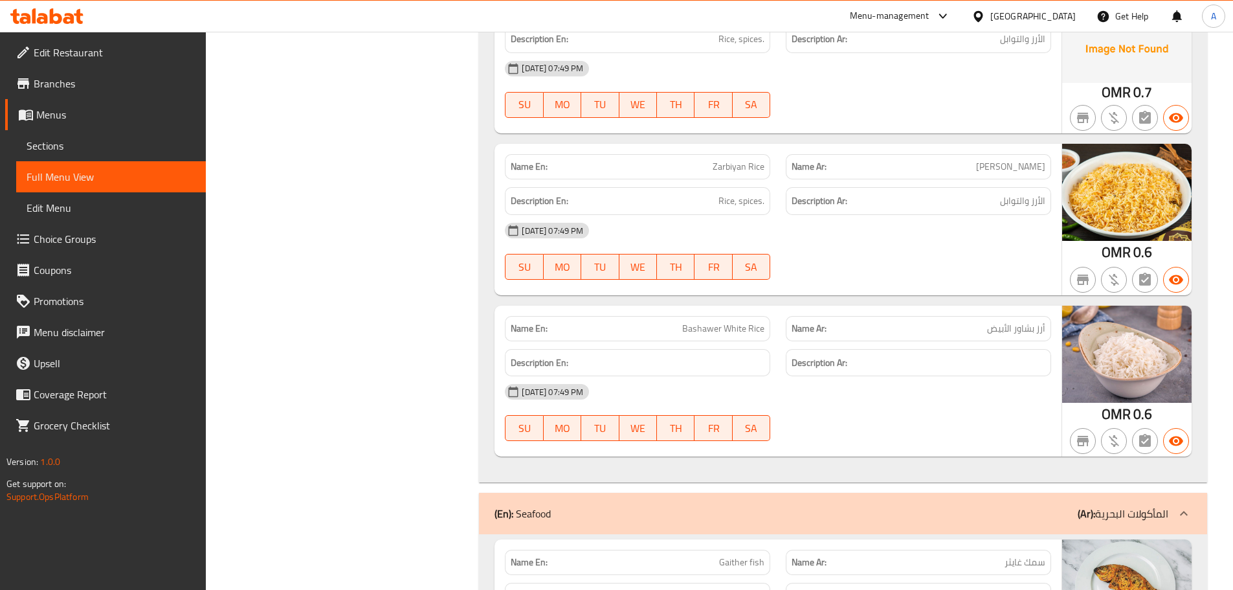
drag, startPoint x: 612, startPoint y: 200, endPoint x: 645, endPoint y: 205, distance: 33.4
click at [632, 308] on div "Name En: Bashawer White Rice" at bounding box center [637, 328] width 281 height 41
click at [693, 322] on span "Bashawer White Rice" at bounding box center [723, 329] width 82 height 14
drag, startPoint x: 693, startPoint y: 219, endPoint x: 1011, endPoint y: 222, distance: 317.9
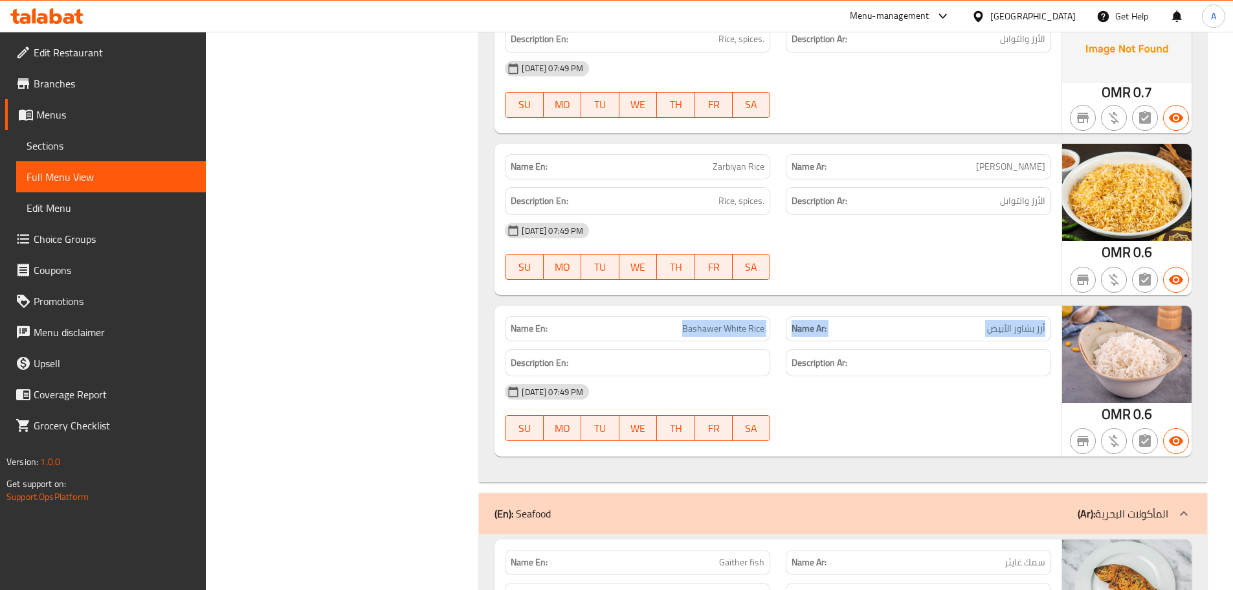
click at [996, 308] on div "Name En: Bashawer White Rice Name Ar: أرز بشاور الأبيض" at bounding box center [778, 328] width 562 height 41
click at [1019, 322] on span "أرز بشاور الأبيض" at bounding box center [1016, 329] width 58 height 14
click at [964, 376] on div "12-09-2025 07:49 PM" at bounding box center [778, 391] width 562 height 31
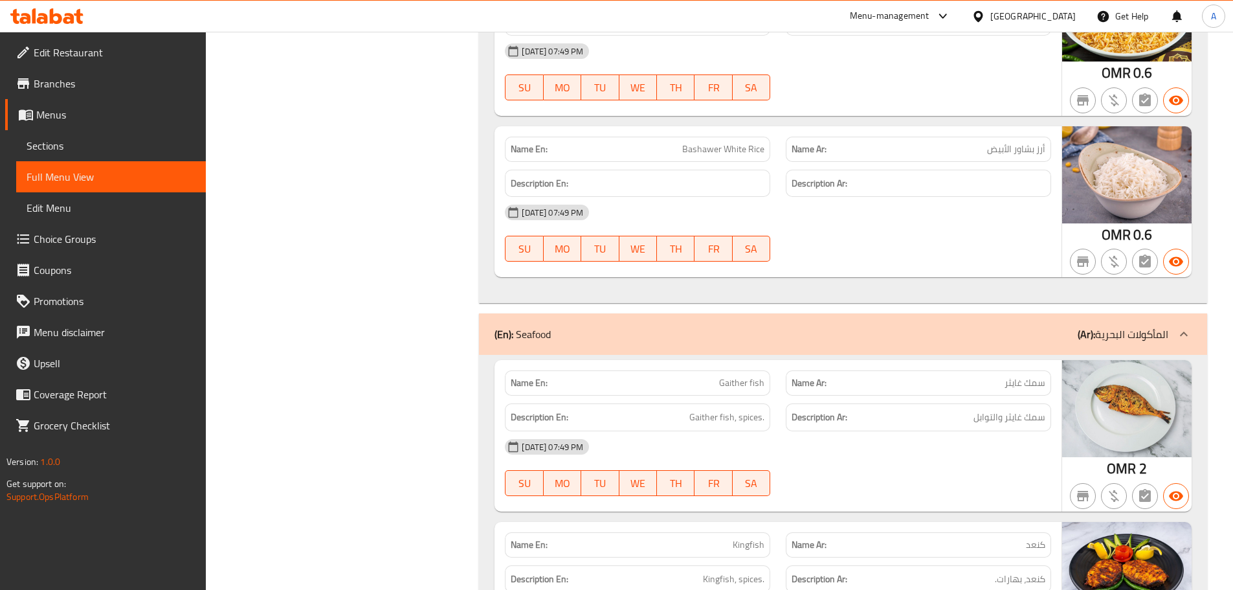
scroll to position [14308, 0]
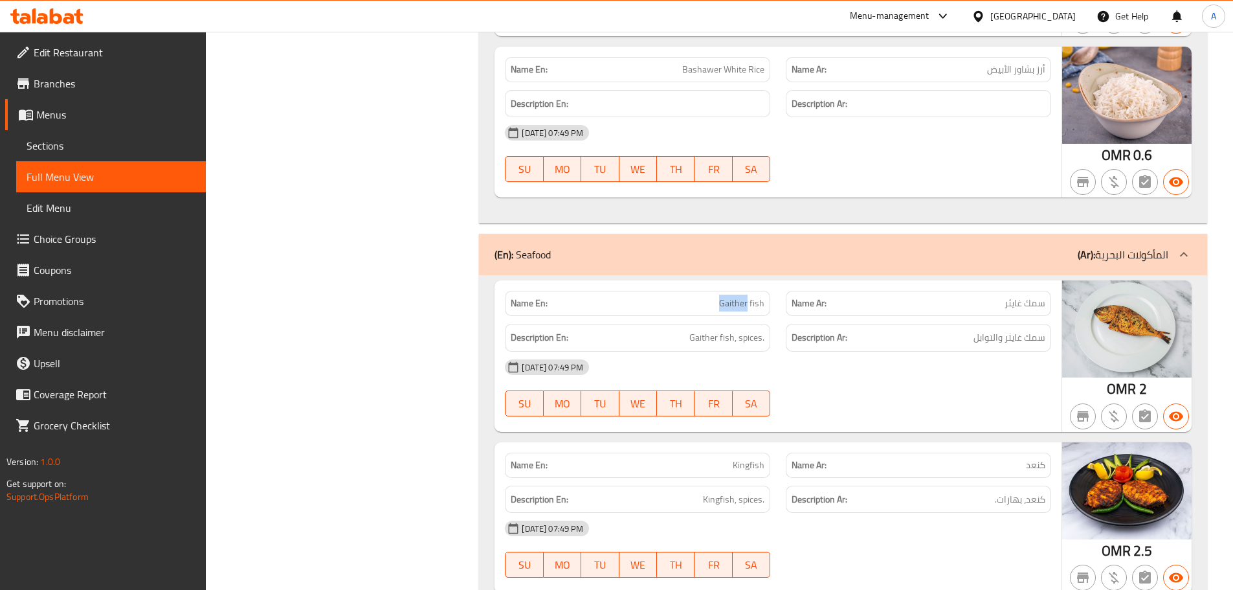
drag, startPoint x: 716, startPoint y: 204, endPoint x: 804, endPoint y: 212, distance: 88.4
click at [798, 280] on div "Name En: Gaither fish Name Ar: سمك غايثر Description En: Gaither fish, spices. …" at bounding box center [778, 355] width 567 height 151
click at [954, 409] on div at bounding box center [918, 417] width 281 height 16
drag, startPoint x: 1038, startPoint y: 229, endPoint x: 902, endPoint y: 229, distance: 136.0
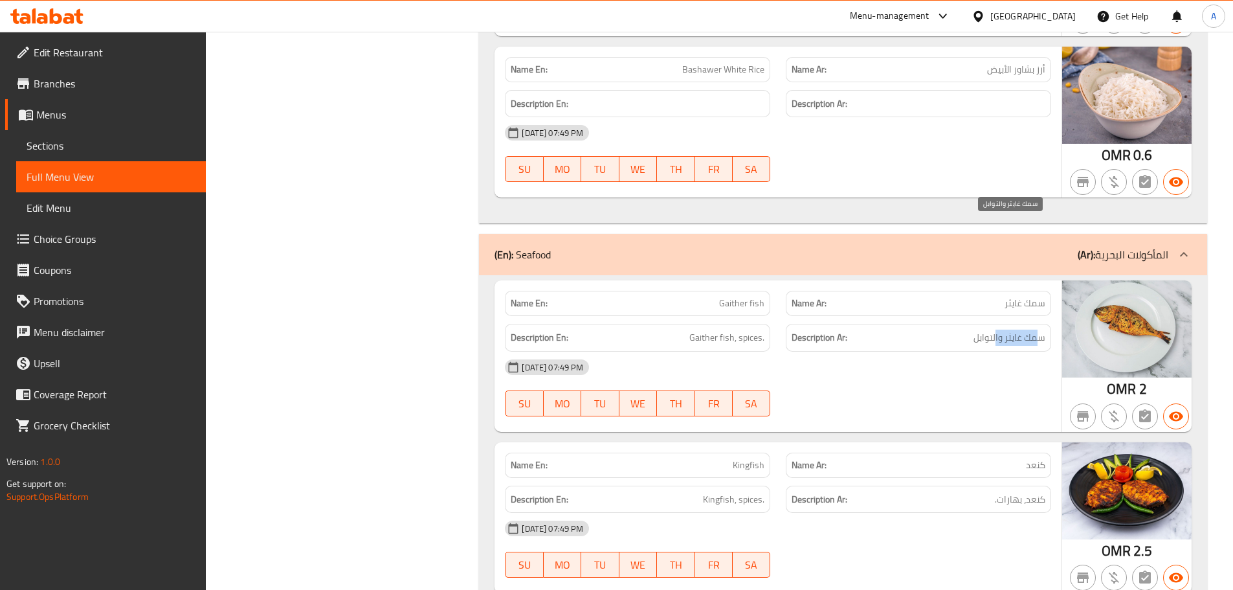
click at [988, 330] on span "سمك غايثر والتوابل" at bounding box center [1010, 338] width 72 height 16
click at [805, 316] on div "Description En: Gaither fish, spices. Description Ar: سمك غايثر والتوابل" at bounding box center [778, 337] width 562 height 43
click at [926, 352] on div "12-09-2025 07:49 PM SU MO TU WE TH FR SA" at bounding box center [778, 388] width 562 height 73
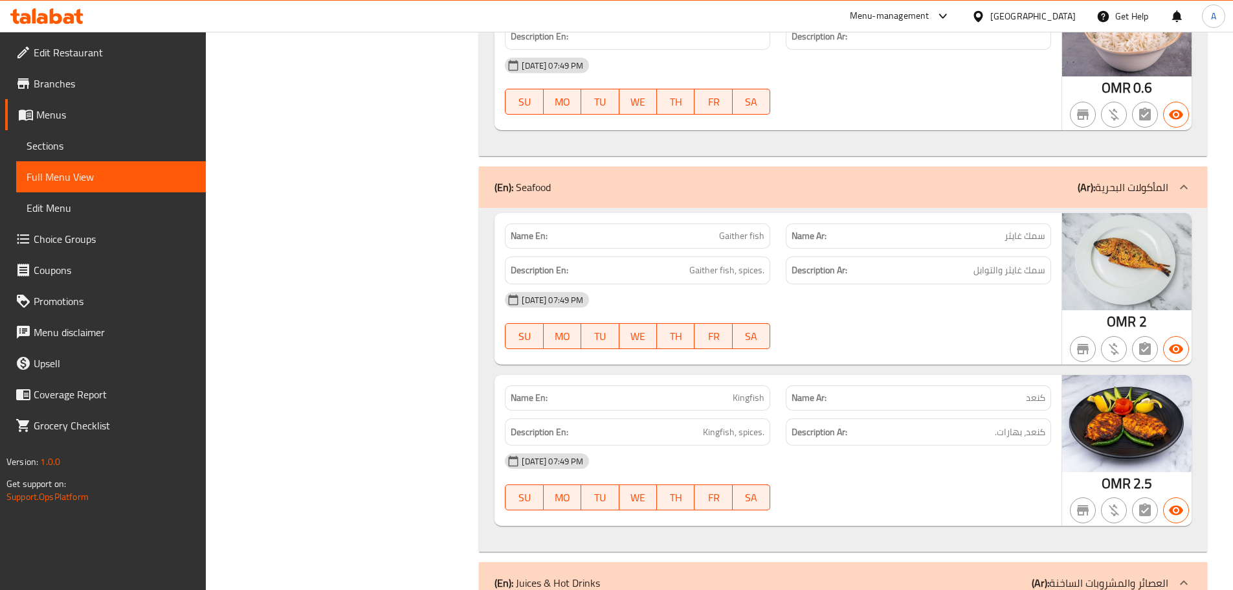
scroll to position [14437, 0]
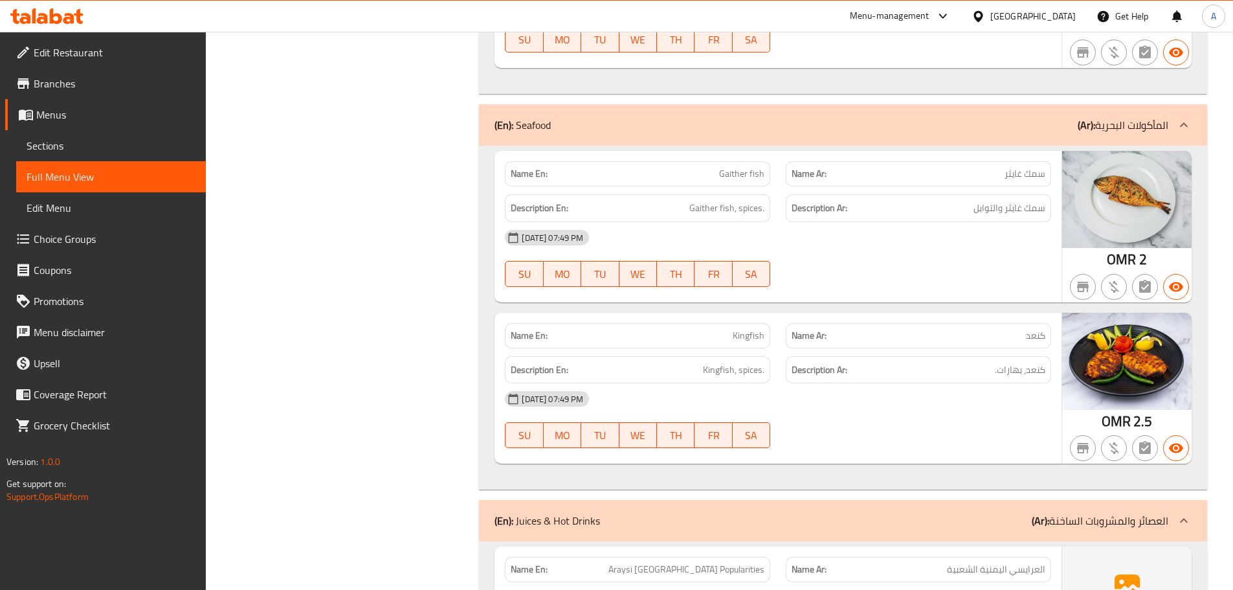
drag, startPoint x: 734, startPoint y: 232, endPoint x: 829, endPoint y: 240, distance: 96.2
click at [765, 329] on p "Name En: Kingfish" at bounding box center [638, 336] width 254 height 14
click at [807, 323] on div "Name Ar: كنعد" at bounding box center [918, 335] width 265 height 25
click at [872, 383] on div "12-09-2025 07:49 PM" at bounding box center [778, 398] width 562 height 31
drag, startPoint x: 1024, startPoint y: 262, endPoint x: 946, endPoint y: 302, distance: 87.1
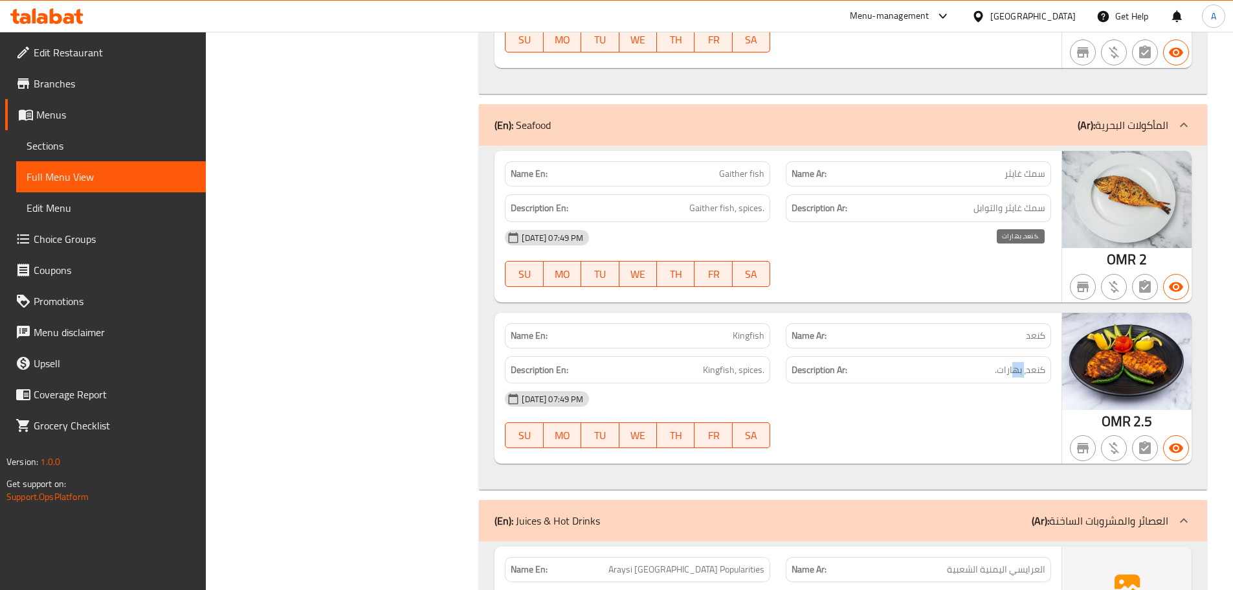
click at [991, 356] on div "Description Ar: كنعد، بهارات." at bounding box center [918, 370] width 265 height 28
drag, startPoint x: 934, startPoint y: 314, endPoint x: 773, endPoint y: 316, distance: 161.2
click at [924, 383] on div "12-09-2025 07:49 PM SU MO TU WE TH FR SA" at bounding box center [778, 419] width 562 height 73
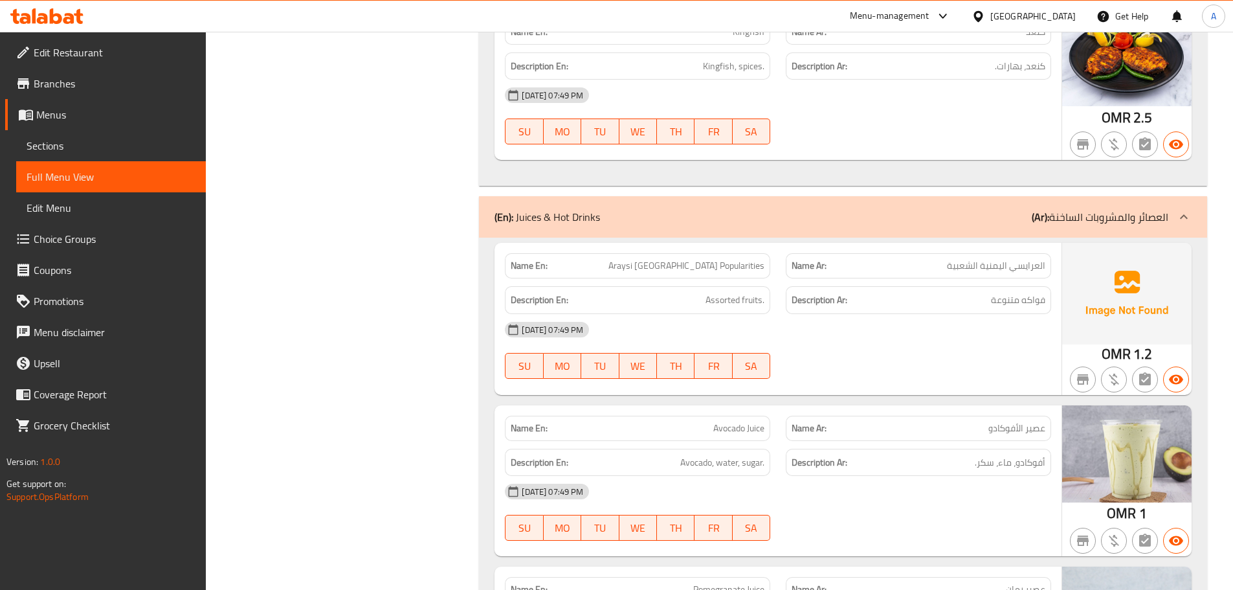
scroll to position [14761, 0]
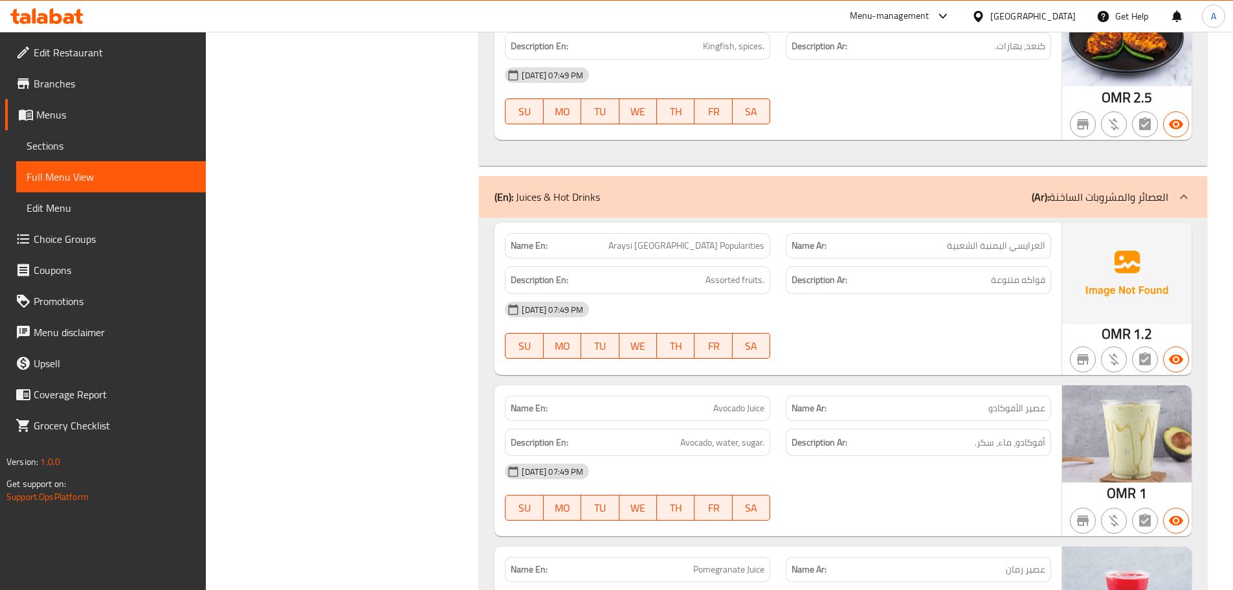
drag, startPoint x: 820, startPoint y: 170, endPoint x: 889, endPoint y: 210, distance: 79.7
click at [857, 223] on div "Name En: Araysi Yemen Popularities Name Ar: العرايسي اليمنية الشعبية Descriptio…" at bounding box center [778, 298] width 567 height 151
drag, startPoint x: 649, startPoint y: 135, endPoint x: 846, endPoint y: 194, distance: 206.1
click at [800, 223] on div "Name En: Araysi Yemen Popularities Name Ar: العرايسي اليمنية الشعبية Descriptio…" at bounding box center [778, 298] width 567 height 151
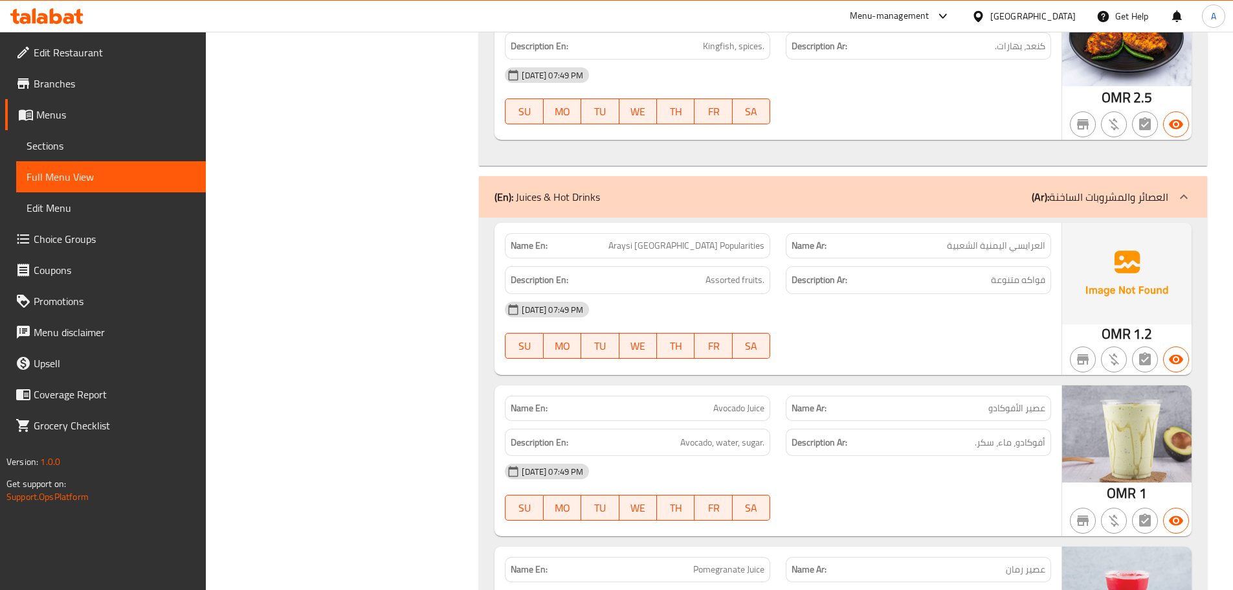
click at [890, 294] on div "12-09-2025 07:49 PM SU MO TU WE TH FR SA" at bounding box center [778, 330] width 562 height 73
drag, startPoint x: 655, startPoint y: 142, endPoint x: 889, endPoint y: 227, distance: 248.4
click at [837, 223] on div "Name En: Araysi Yemen Popularities Name Ar: العرايسي اليمنية الشعبية Descriptio…" at bounding box center [778, 298] width 567 height 151
drag, startPoint x: 917, startPoint y: 253, endPoint x: 928, endPoint y: 256, distance: 11.3
click at [921, 351] on div at bounding box center [918, 359] width 281 height 16
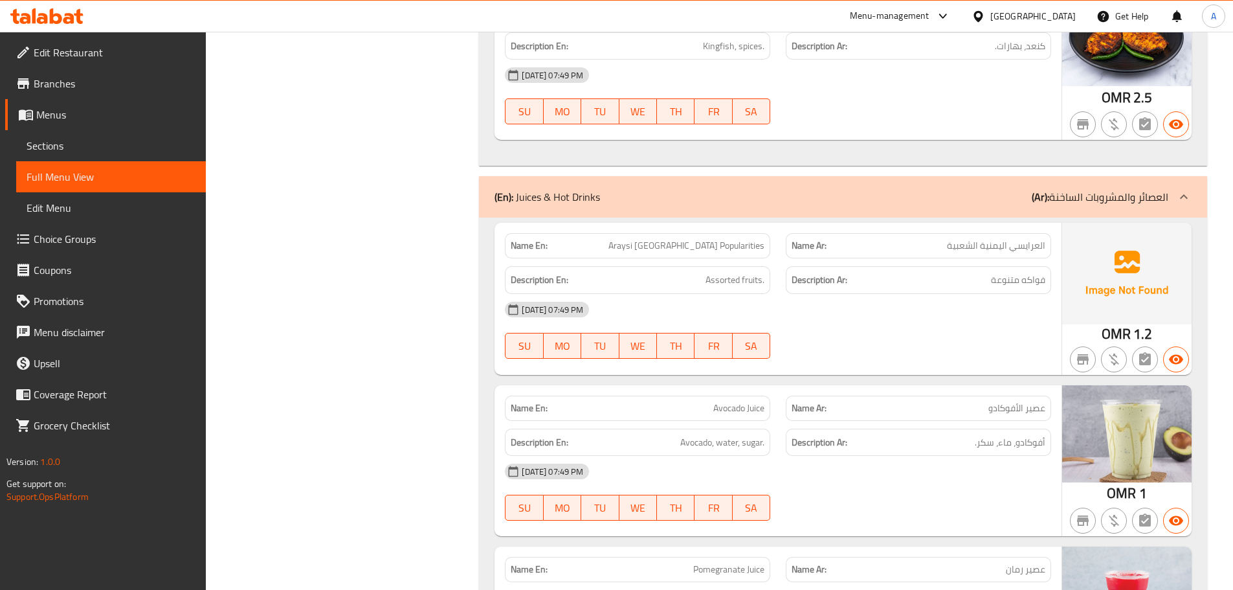
click at [1038, 239] on span "العرايسي اليمنية الشعبية" at bounding box center [996, 246] width 98 height 14
drag, startPoint x: 1038, startPoint y: 143, endPoint x: 963, endPoint y: 147, distance: 74.6
click at [972, 239] on span "العرايسي اليمنية الشعبية" at bounding box center [996, 246] width 98 height 14
drag, startPoint x: 959, startPoint y: 208, endPoint x: 837, endPoint y: 184, distance: 124.0
click at [958, 294] on div "12-09-2025 07:49 PM" at bounding box center [778, 309] width 562 height 31
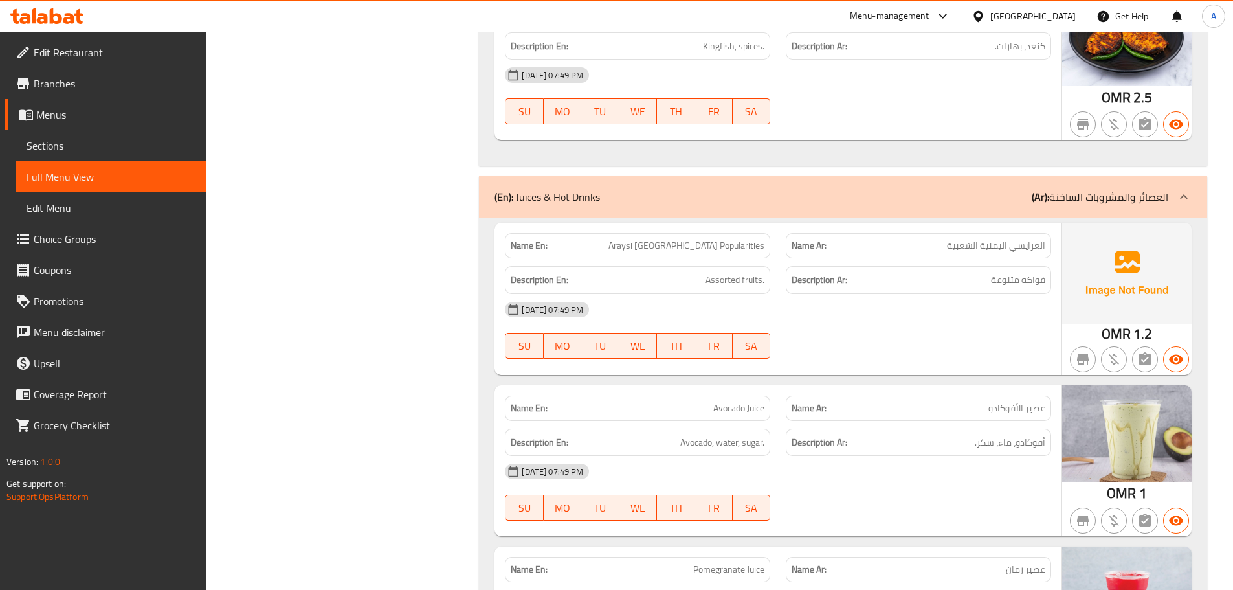
drag, startPoint x: 667, startPoint y: 134, endPoint x: 794, endPoint y: 151, distance: 128.0
click at [782, 225] on div "Name En: Araysi Yemen Popularities Name Ar: العرايسي اليمنية الشعبية" at bounding box center [778, 245] width 562 height 41
drag, startPoint x: 867, startPoint y: 207, endPoint x: 843, endPoint y: 215, distance: 25.2
click at [868, 294] on div "12-09-2025 07:49 PM" at bounding box center [778, 309] width 562 height 31
click at [1031, 272] on span "فواكه متنوعة" at bounding box center [1018, 280] width 54 height 16
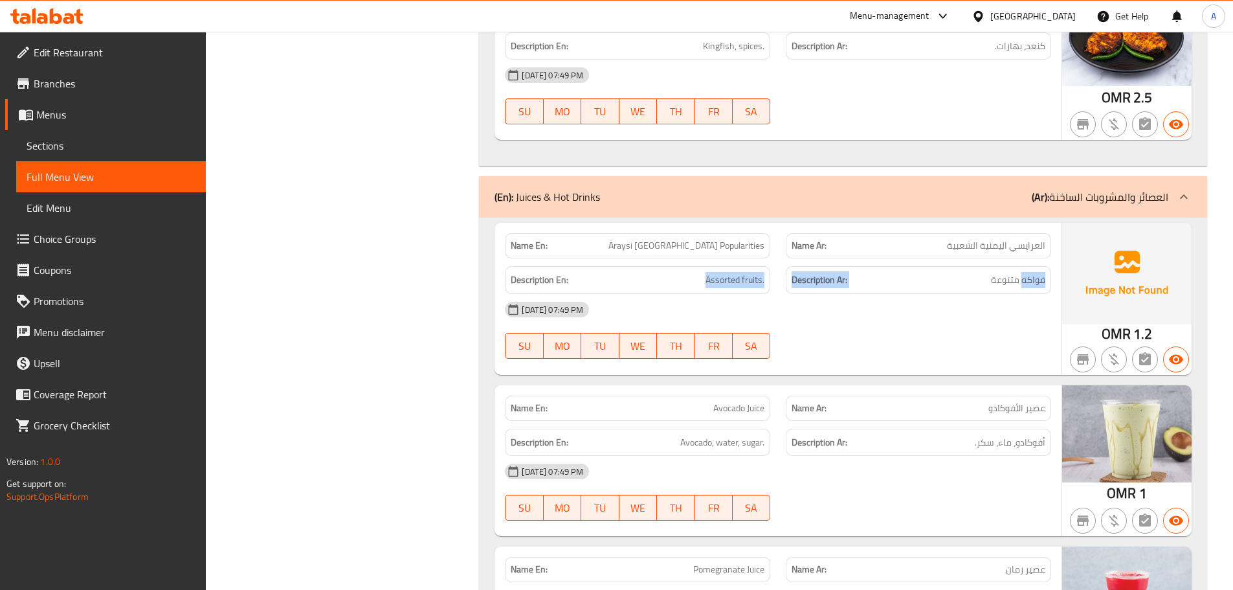
drag, startPoint x: 1031, startPoint y: 172, endPoint x: 646, endPoint y: 166, distance: 384.6
click at [646, 258] on div "Description En: Assorted fruits. Description Ar: فواكه متنوعة" at bounding box center [778, 279] width 562 height 43
drag, startPoint x: 794, startPoint y: 208, endPoint x: 690, endPoint y: 145, distance: 121.1
click at [792, 294] on div "12-09-2025 07:49 PM" at bounding box center [778, 309] width 562 height 31
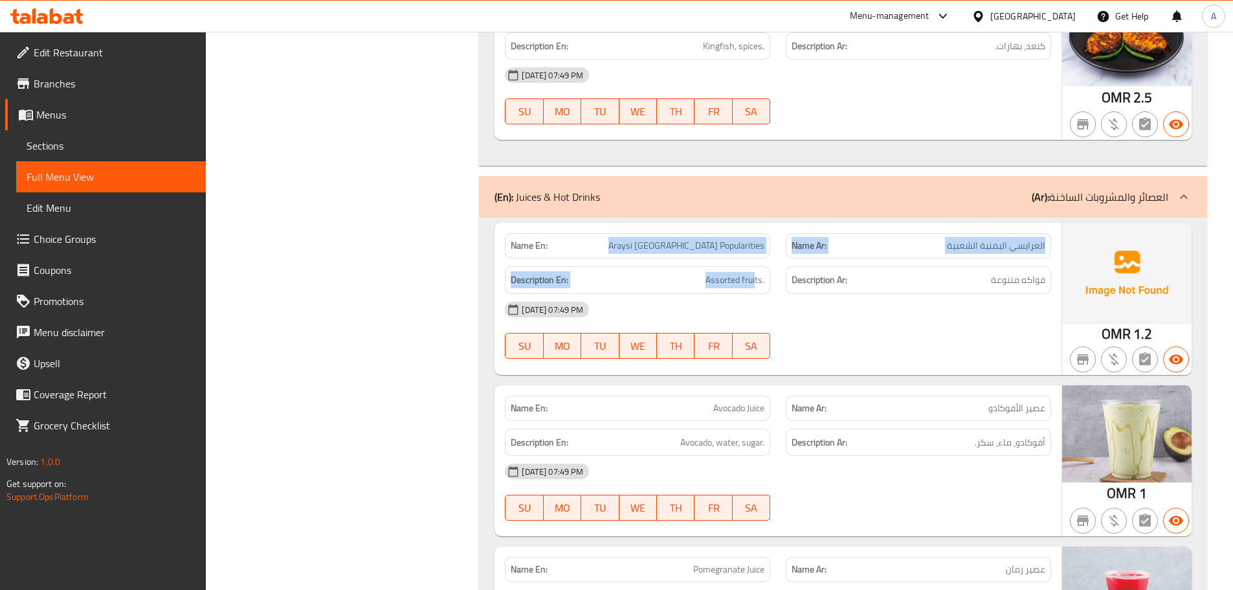
drag, startPoint x: 658, startPoint y: 120, endPoint x: 818, endPoint y: 166, distance: 167.0
click at [799, 223] on div "Name En: Araysi Yemen Popularities Name Ar: العرايسي اليمنية الشعبية Descriptio…" at bounding box center [778, 298] width 567 height 151
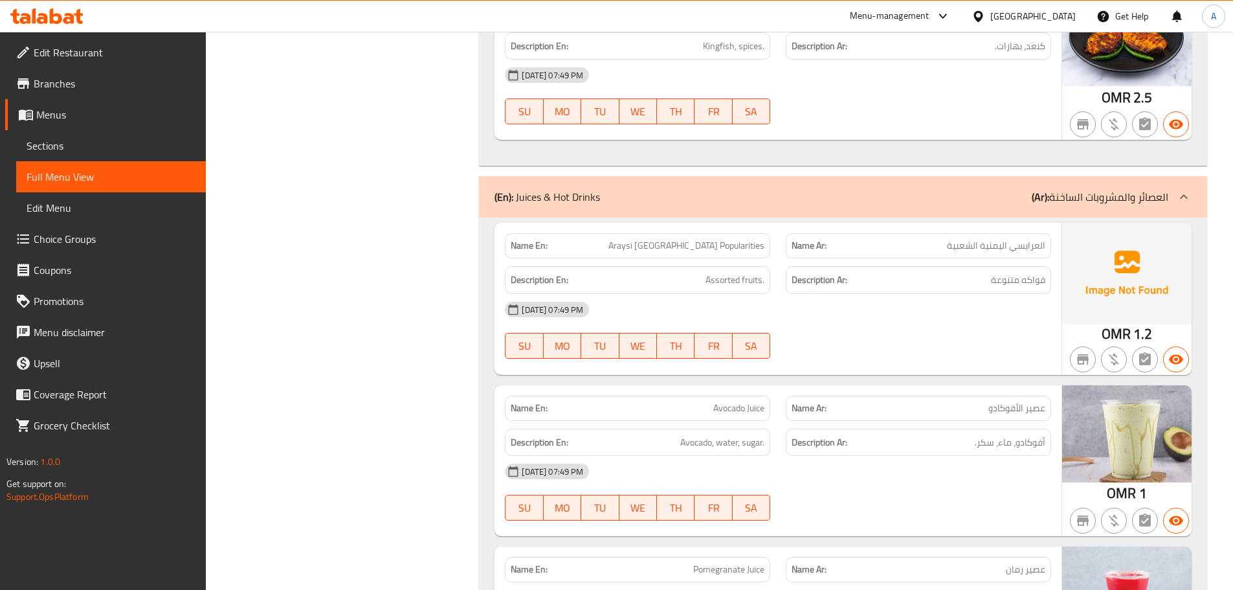
click at [847, 294] on div "12-09-2025 07:49 PM" at bounding box center [778, 309] width 562 height 31
drag, startPoint x: 652, startPoint y: 140, endPoint x: 791, endPoint y: 170, distance: 142.2
click at [772, 223] on div "Name En: Araysi Yemen Popularities Name Ar: العرايسي اليمنية الشعبية Descriptio…" at bounding box center [778, 298] width 567 height 151
drag, startPoint x: 853, startPoint y: 209, endPoint x: 844, endPoint y: 225, distance: 18.3
click at [855, 294] on div "12-09-2025 07:49 PM" at bounding box center [778, 309] width 562 height 31
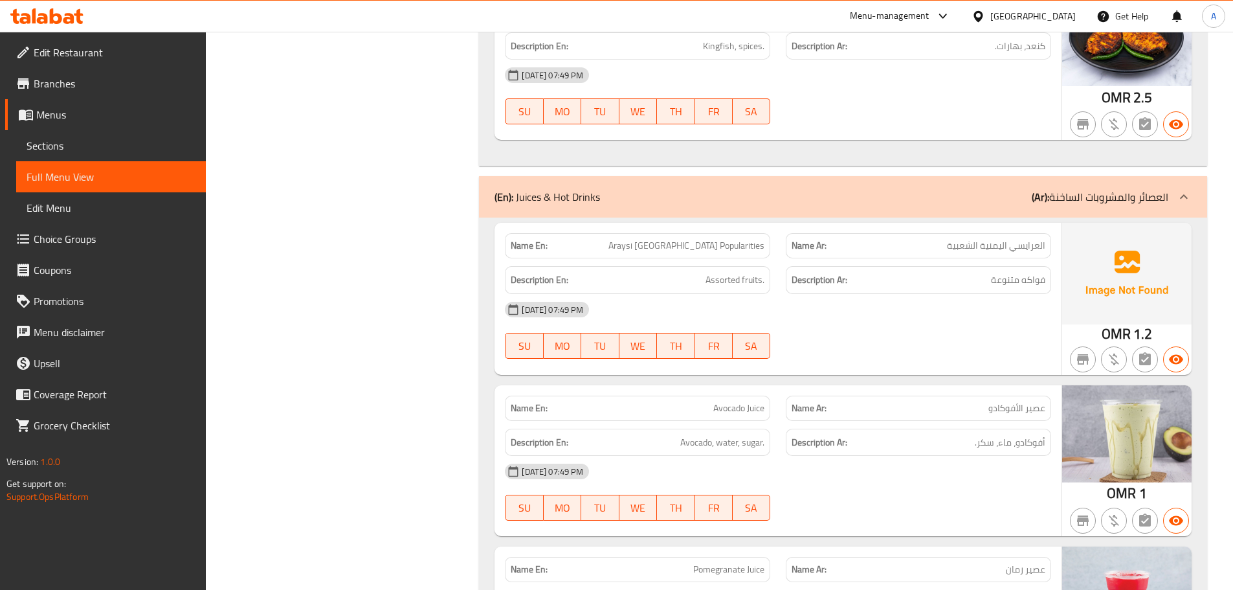
click at [961, 239] on span "العرايسي اليمنية الشعبية" at bounding box center [996, 246] width 98 height 14
click at [952, 239] on span "العرايسي اليمنية الشعبية" at bounding box center [996, 246] width 98 height 14
drag, startPoint x: 644, startPoint y: 132, endPoint x: 744, endPoint y: 140, distance: 100.6
click at [734, 239] on p "Name En: Araysi Yemen Popularities" at bounding box center [638, 246] width 254 height 14
click at [938, 294] on div "12-09-2025 07:49 PM" at bounding box center [778, 309] width 562 height 31
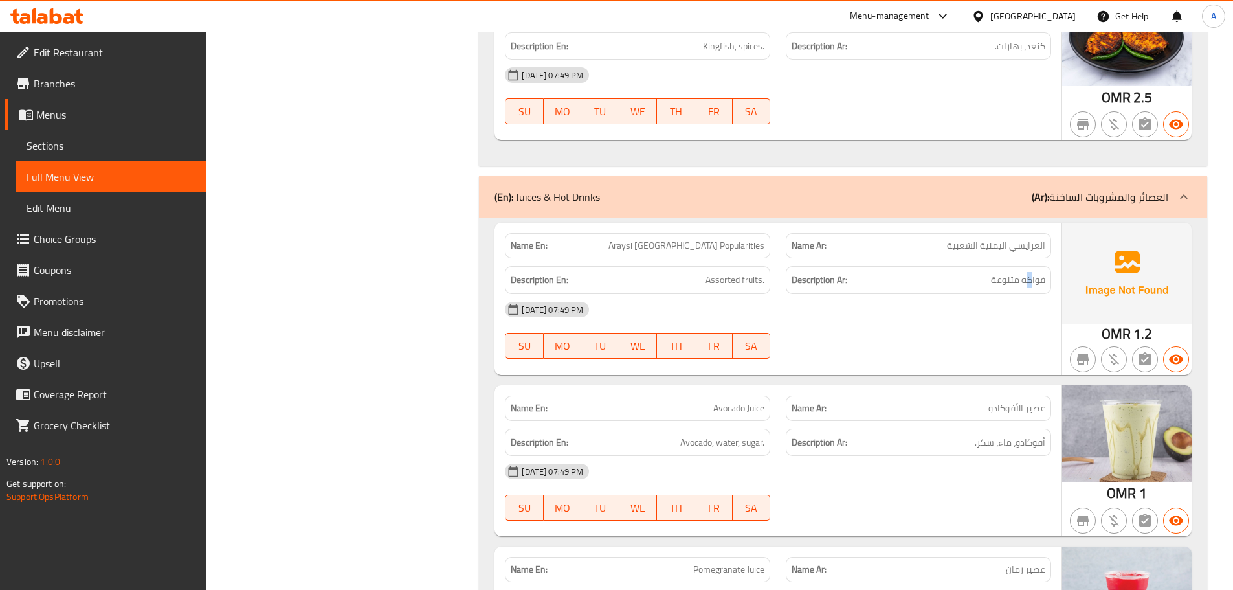
drag, startPoint x: 1031, startPoint y: 170, endPoint x: 951, endPoint y: 172, distance: 79.7
click at [964, 272] on h6 "Description Ar: فواكه متنوعة" at bounding box center [919, 280] width 254 height 16
drag, startPoint x: 706, startPoint y: 167, endPoint x: 857, endPoint y: 212, distance: 157.5
click at [801, 223] on div "Name En: Araysi Yemen Popularities Name Ar: العرايسي اليمنية الشعبية Descriptio…" at bounding box center [778, 298] width 567 height 151
click at [862, 294] on div "12-09-2025 07:49 PM SU MO TU WE TH FR SA" at bounding box center [778, 330] width 562 height 73
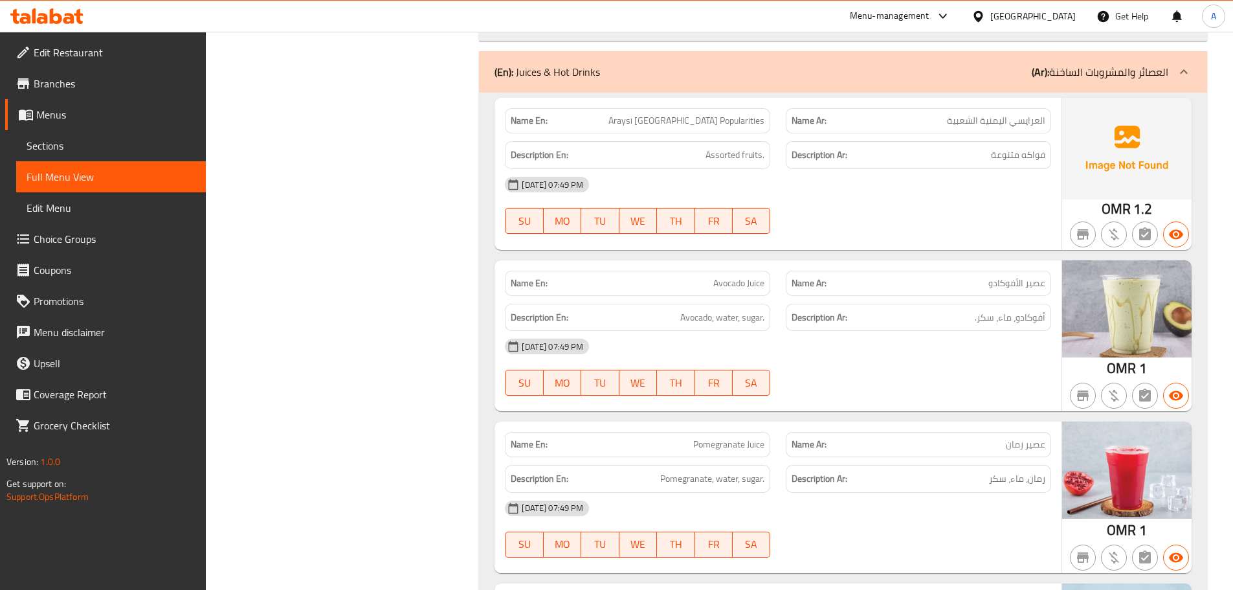
scroll to position [14890, 0]
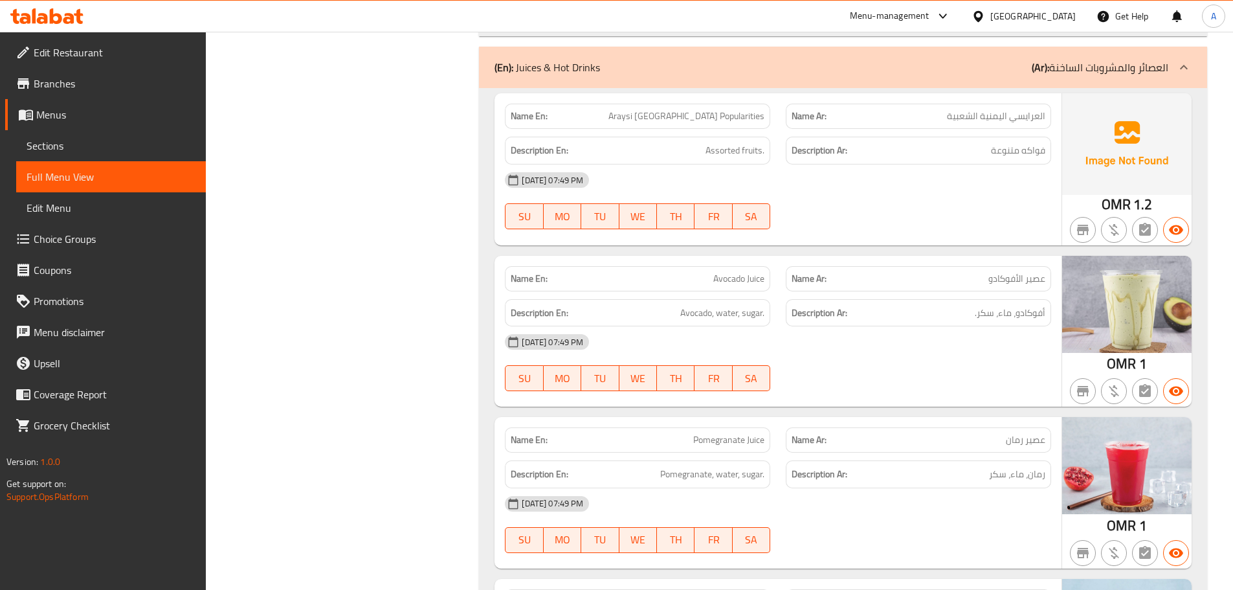
drag, startPoint x: 721, startPoint y: 177, endPoint x: 868, endPoint y: 229, distance: 156.0
click at [743, 266] on div "Name En: Avocado Juice" at bounding box center [637, 278] width 265 height 25
click at [1004, 305] on span "أفوكادو، ماء، سكر." at bounding box center [1010, 313] width 71 height 16
drag, startPoint x: 1004, startPoint y: 207, endPoint x: 719, endPoint y: 207, distance: 285.5
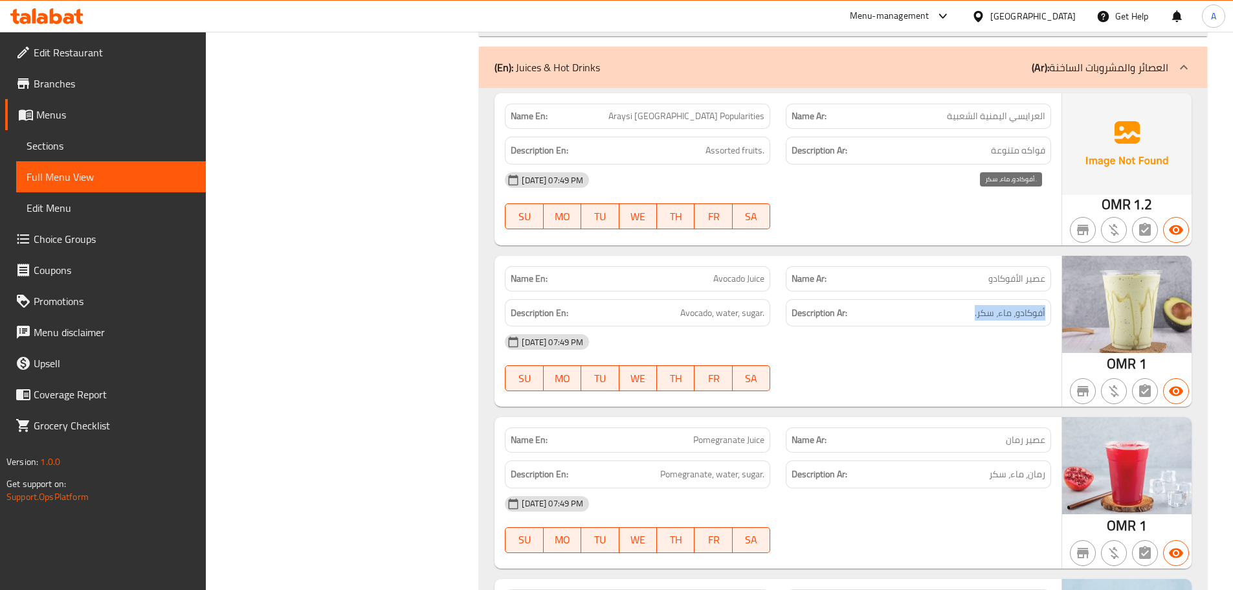
click at [996, 305] on span "أفوكادو، ماء، سكر." at bounding box center [1010, 313] width 71 height 16
drag, startPoint x: 699, startPoint y: 208, endPoint x: 868, endPoint y: 258, distance: 176.8
click at [739, 256] on div "Name En: Avocado Juice Name Ar: عصير الأفوكادو Description En: Avocado, water, …" at bounding box center [778, 331] width 567 height 151
click at [868, 326] on div "12-09-2025 07:49 PM SU MO TU WE TH FR SA" at bounding box center [778, 362] width 562 height 73
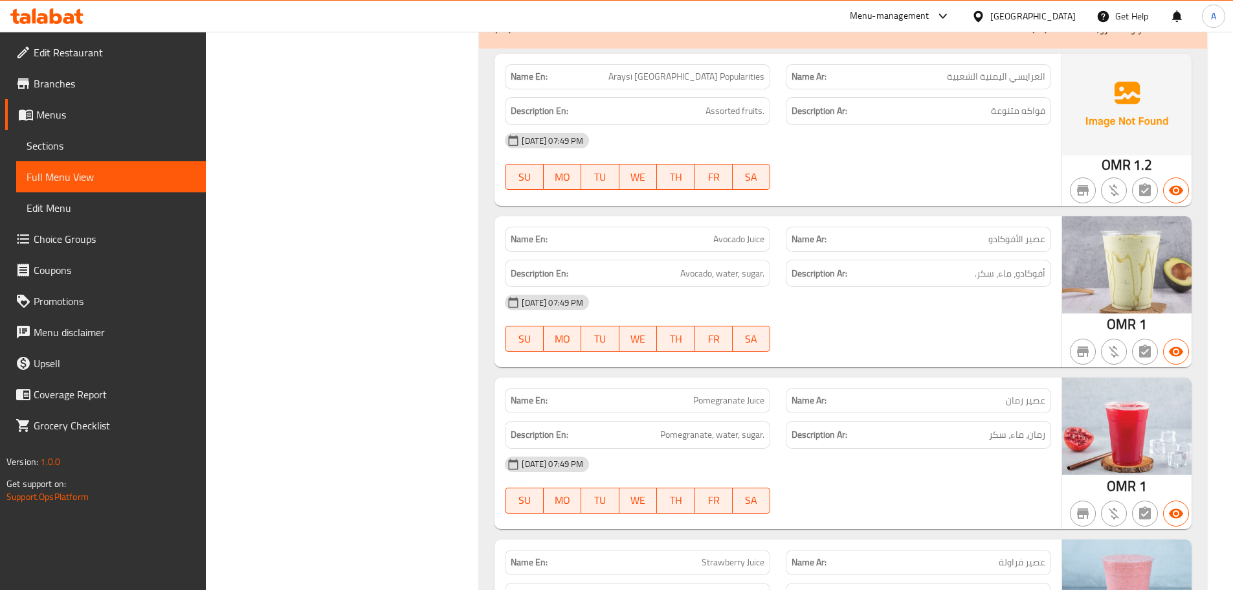
scroll to position [15020, 0]
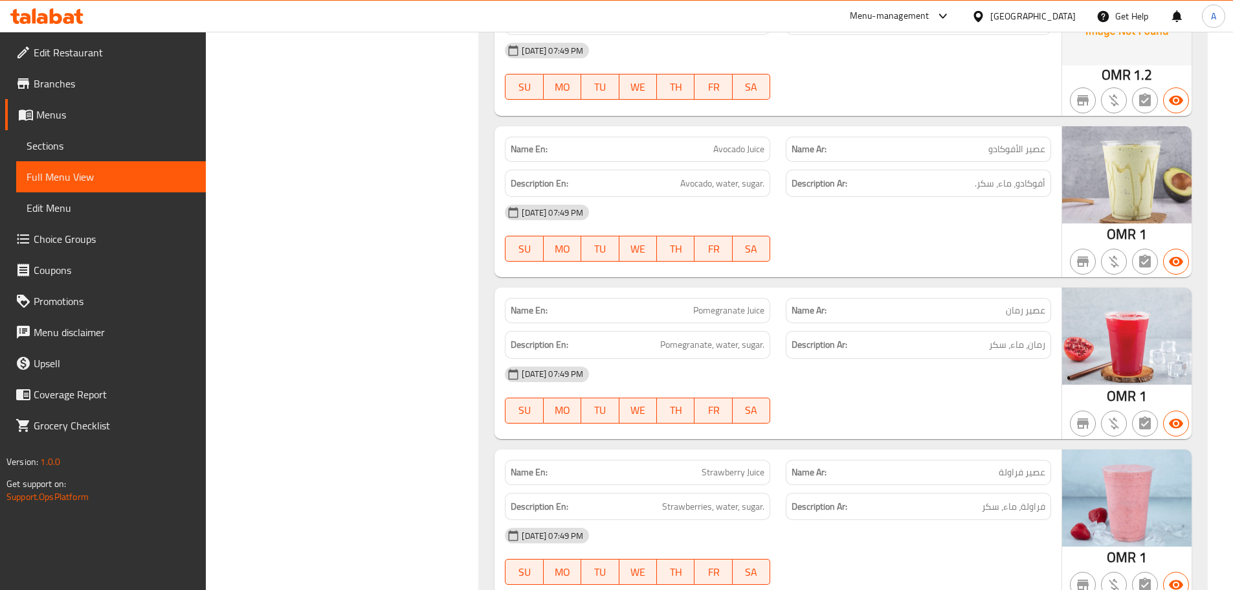
drag, startPoint x: 688, startPoint y: 203, endPoint x: 893, endPoint y: 251, distance: 210.6
click at [830, 287] on div "Name En: Pomegranate Juice Name Ar: عصير رمان Description En: Pomegranate, wate…" at bounding box center [778, 362] width 567 height 151
click at [907, 359] on div "12-09-2025 07:49 PM" at bounding box center [778, 374] width 562 height 31
click at [994, 337] on span "رمان، ماء، سكر" at bounding box center [1017, 345] width 56 height 16
drag, startPoint x: 937, startPoint y: 292, endPoint x: 789, endPoint y: 295, distance: 148.3
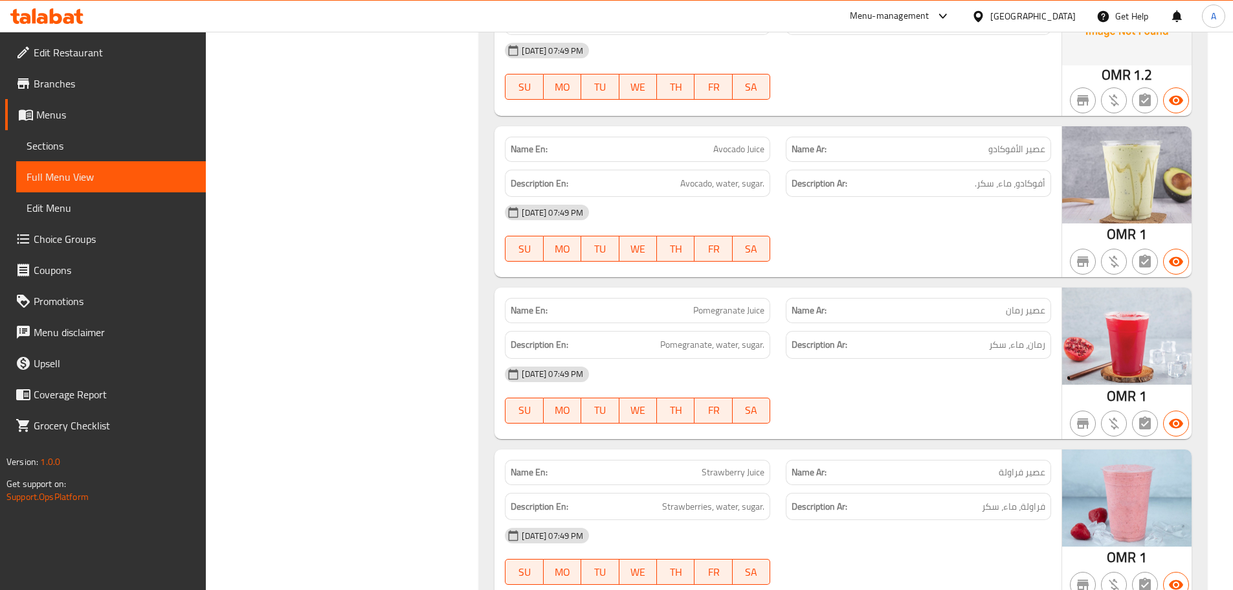
click at [934, 359] on div "12-09-2025 07:49 PM SU MO TU WE TH FR SA" at bounding box center [778, 395] width 562 height 73
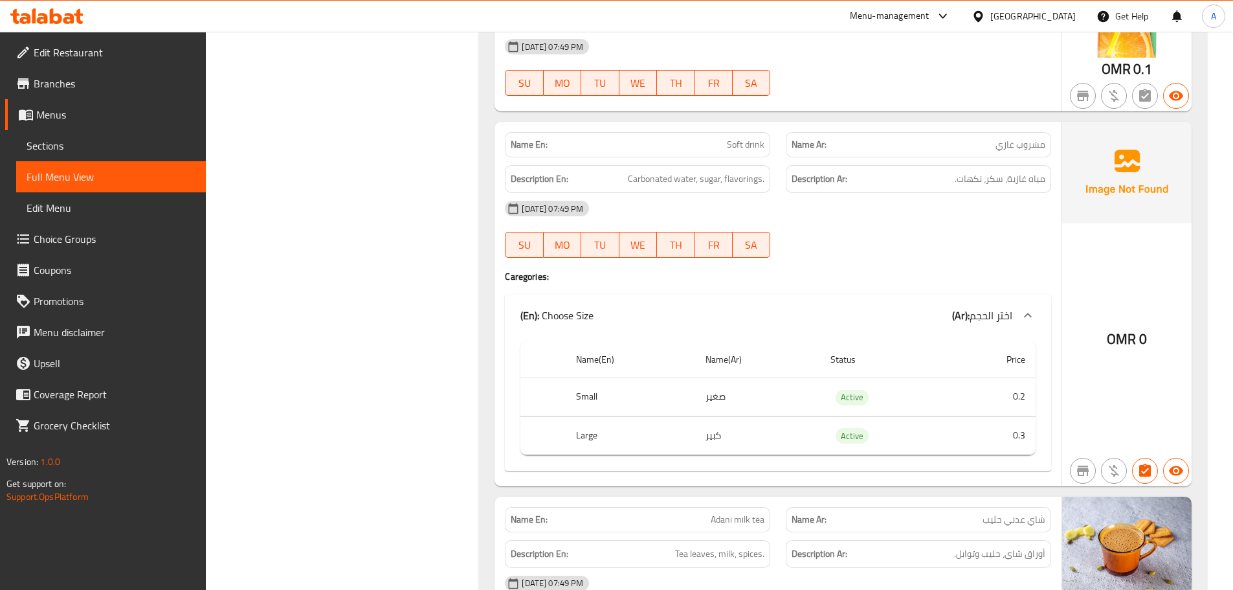
scroll to position [17773, 0]
drag, startPoint x: 662, startPoint y: 447, endPoint x: 816, endPoint y: 453, distance: 154.8
click at [790, 532] on div "Description En: Tea leaves, milk, spices. Description Ar: أوراق شاي، حليب وتواب…" at bounding box center [778, 553] width 562 height 43
click at [870, 539] on div "Description Ar: أوراق شاي، حليب وتوابل." at bounding box center [918, 553] width 265 height 28
drag, startPoint x: 1032, startPoint y: 445, endPoint x: 959, endPoint y: 462, distance: 75.1
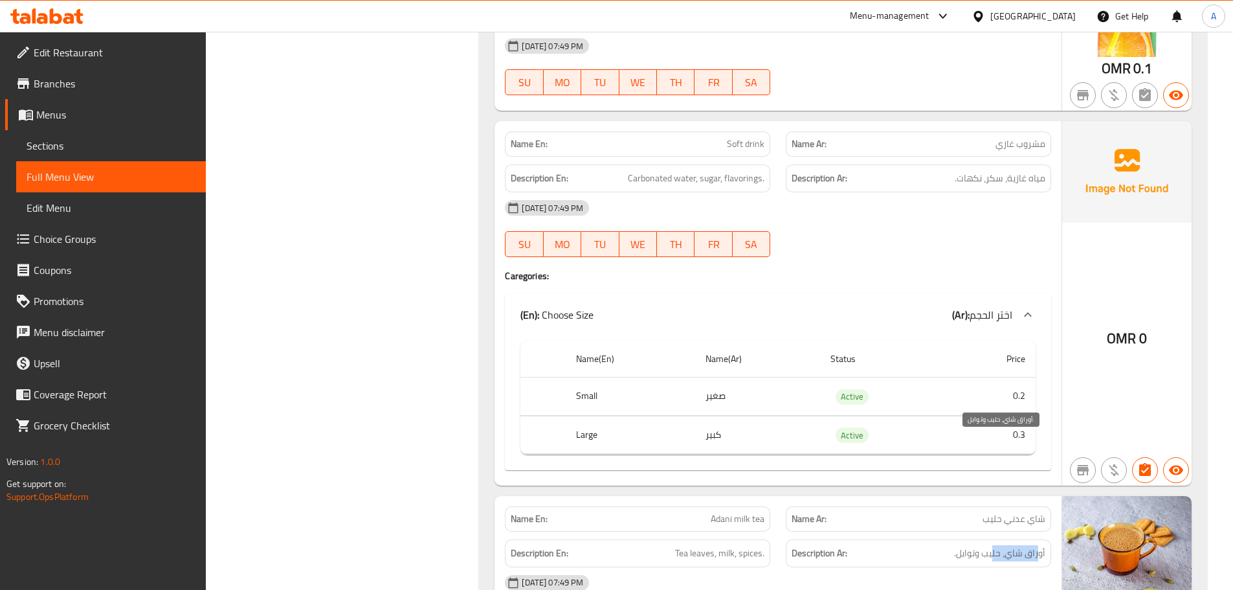
click at [988, 539] on div "Description Ar: أوراق شاي، حليب وتوابل." at bounding box center [918, 553] width 265 height 28
drag, startPoint x: 942, startPoint y: 480, endPoint x: 706, endPoint y: 462, distance: 236.3
click at [942, 567] on div "12-09-2025 07:49 PM" at bounding box center [778, 582] width 562 height 31
drag, startPoint x: 689, startPoint y: 448, endPoint x: 822, endPoint y: 469, distance: 134.4
click at [788, 532] on div "Description En: Tea leaves, milk, spices. Description Ar: أوراق شاي، حليب وتواب…" at bounding box center [778, 553] width 562 height 43
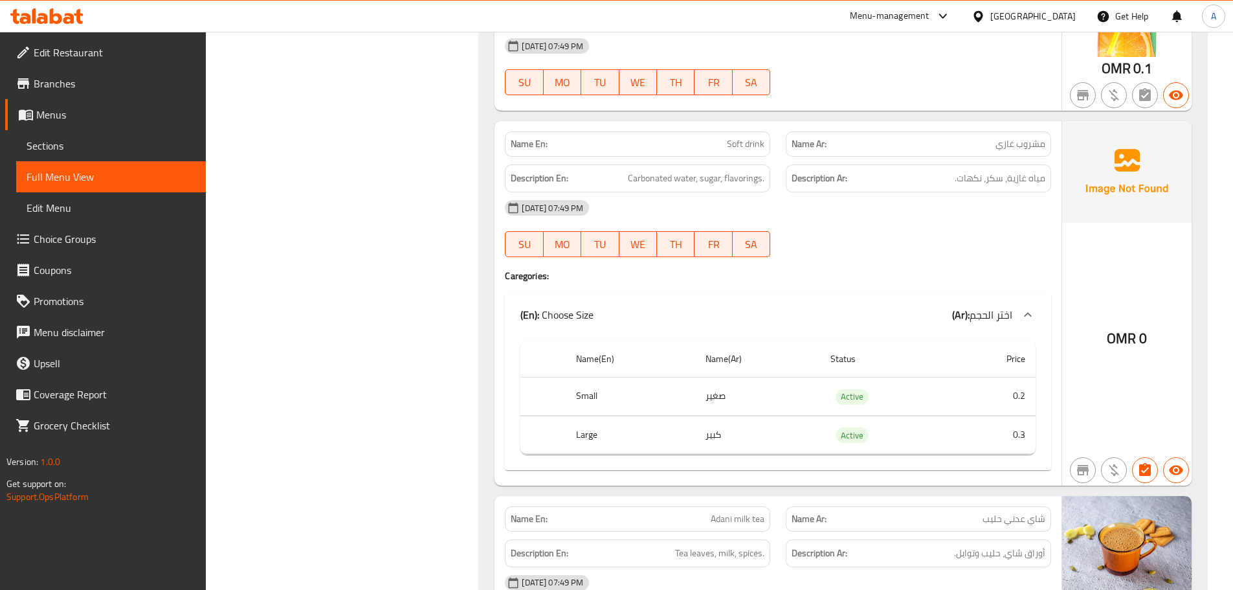
click at [822, 567] on div "12-09-2025 07:49 PM" at bounding box center [778, 582] width 562 height 31
drag, startPoint x: 984, startPoint y: 452, endPoint x: 966, endPoint y: 458, distance: 19.0
click at [971, 539] on div "Description Ar: أوراق شاي، حليب وتوابل." at bounding box center [918, 553] width 265 height 28
click at [965, 567] on div "12-09-2025 07:49 PM" at bounding box center [778, 582] width 562 height 31
drag, startPoint x: 961, startPoint y: 443, endPoint x: 1021, endPoint y: 443, distance: 59.6
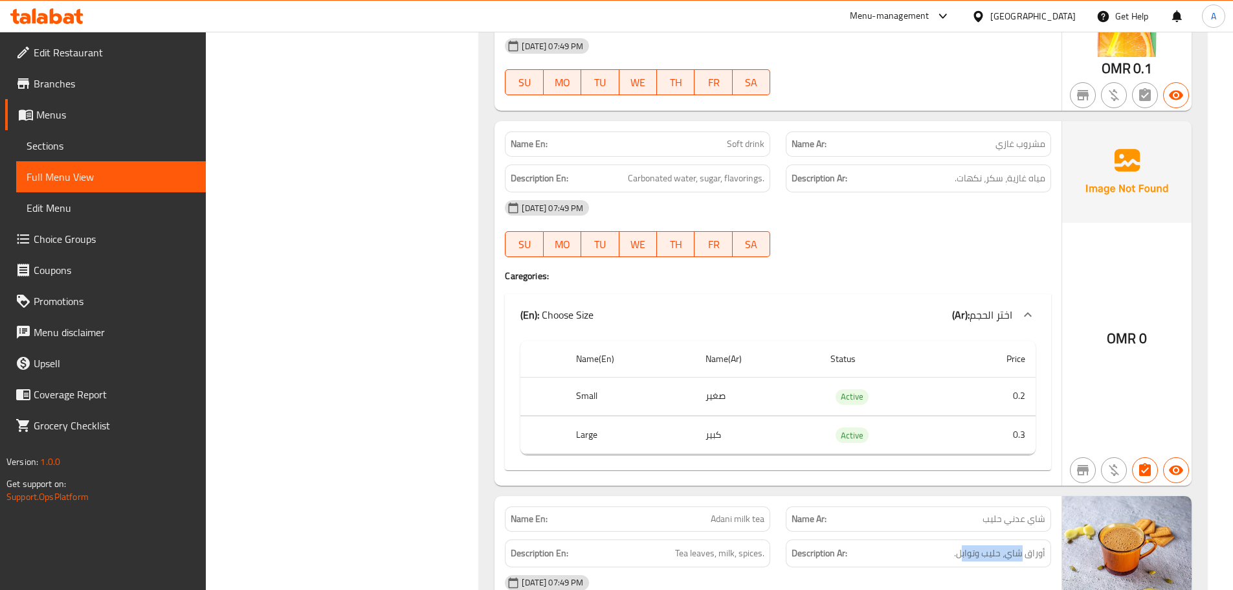
click at [1020, 545] on span "أوراق شاي، حليب وتوابل." at bounding box center [999, 553] width 91 height 16
drag, startPoint x: 1018, startPoint y: 473, endPoint x: 991, endPoint y: 473, distance: 27.8
click at [1017, 567] on div "12-09-2025 07:49 PM" at bounding box center [778, 582] width 562 height 31
click at [719, 512] on span "Adani milk tea" at bounding box center [738, 519] width 54 height 14
drag, startPoint x: 719, startPoint y: 410, endPoint x: 756, endPoint y: 405, distance: 37.3
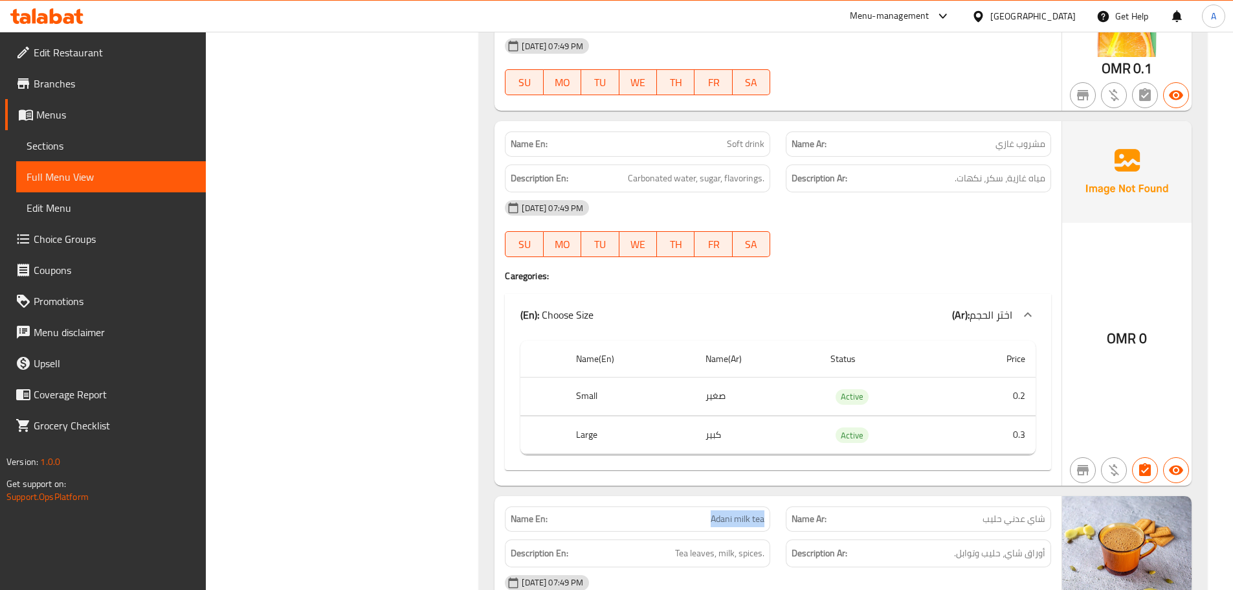
click at [756, 512] on span "Adani milk tea" at bounding box center [738, 519] width 54 height 14
copy span "Adani milk tea"
click at [64, 140] on span "Sections" at bounding box center [111, 146] width 169 height 16
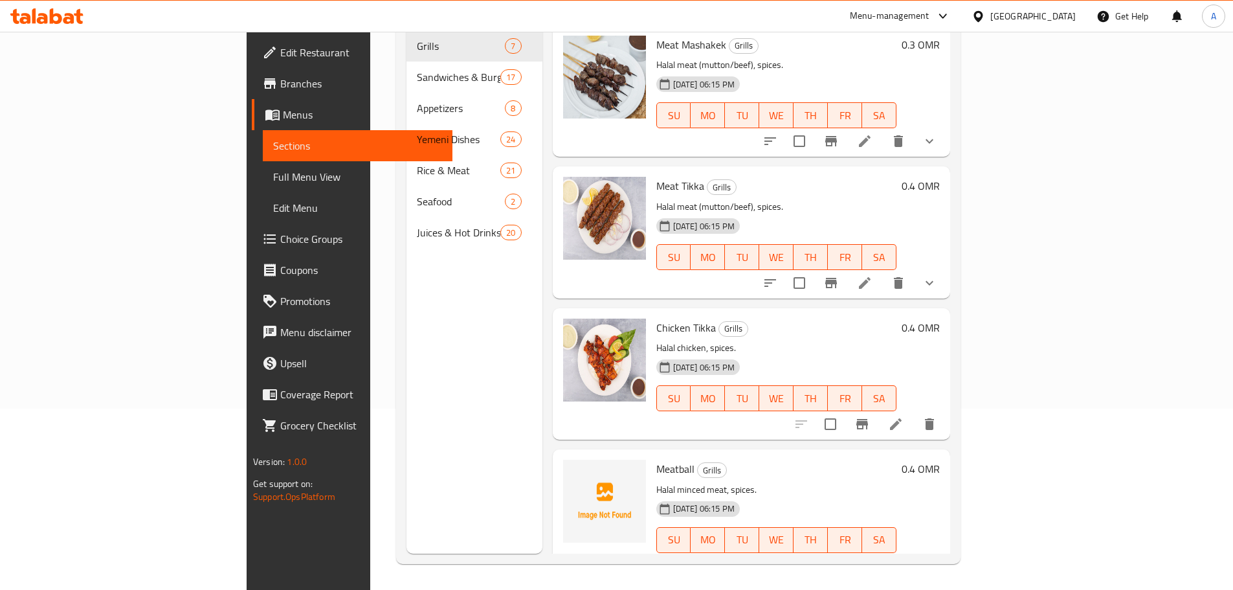
scroll to position [181, 0]
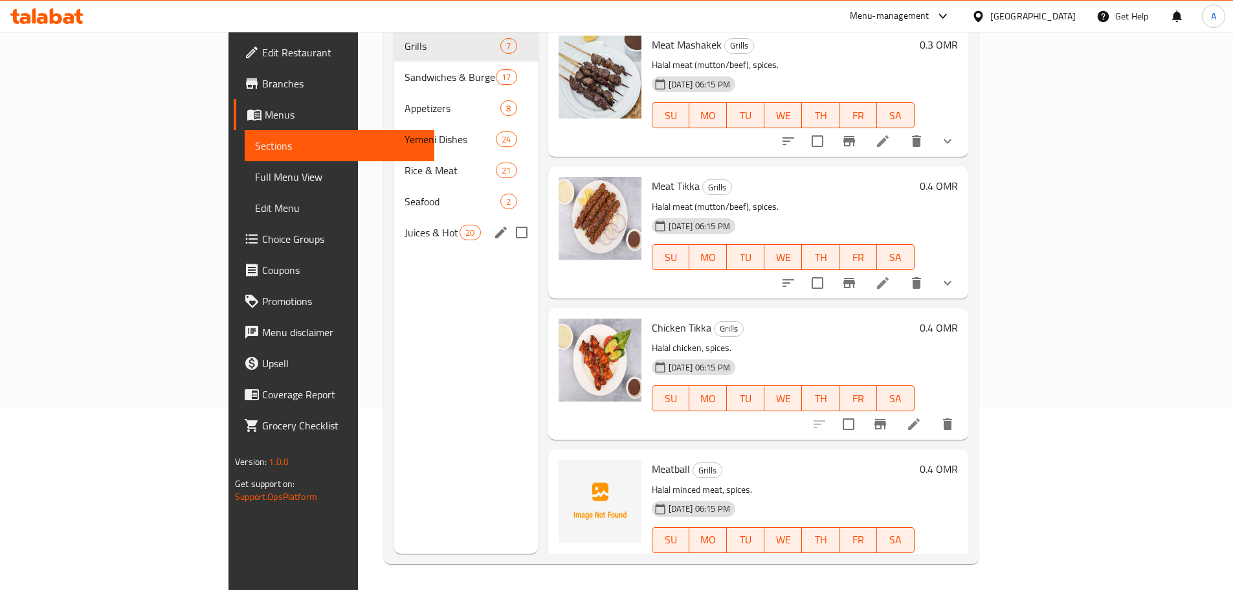
click at [405, 225] on span "Juices & Hot Drinks" at bounding box center [432, 233] width 55 height 16
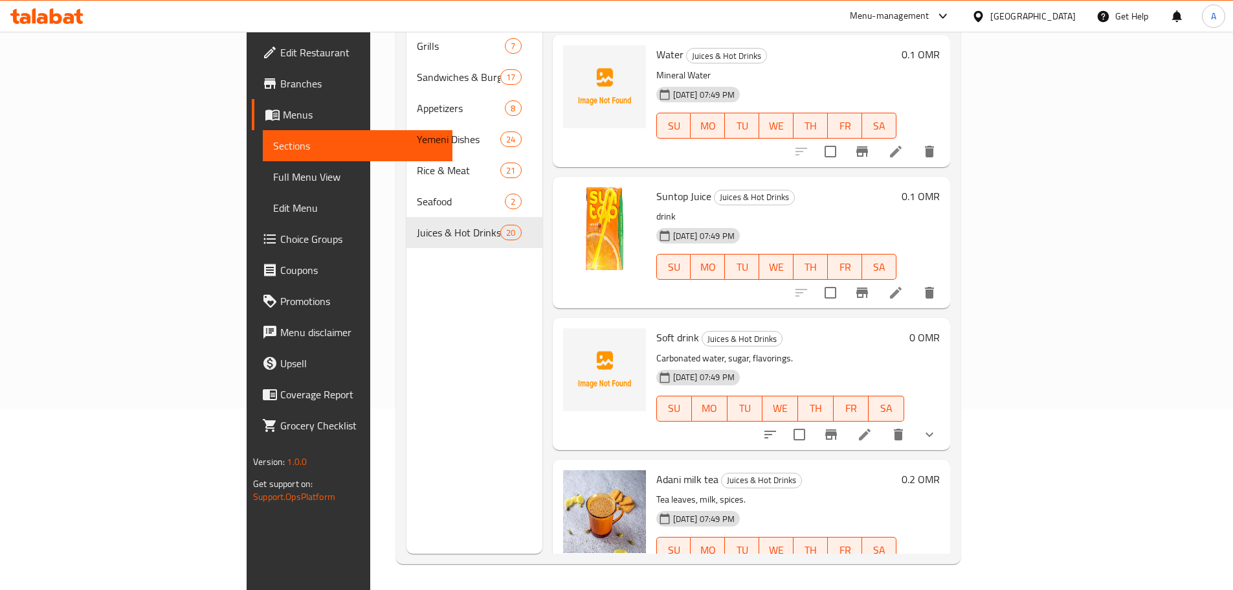
scroll to position [2142, 0]
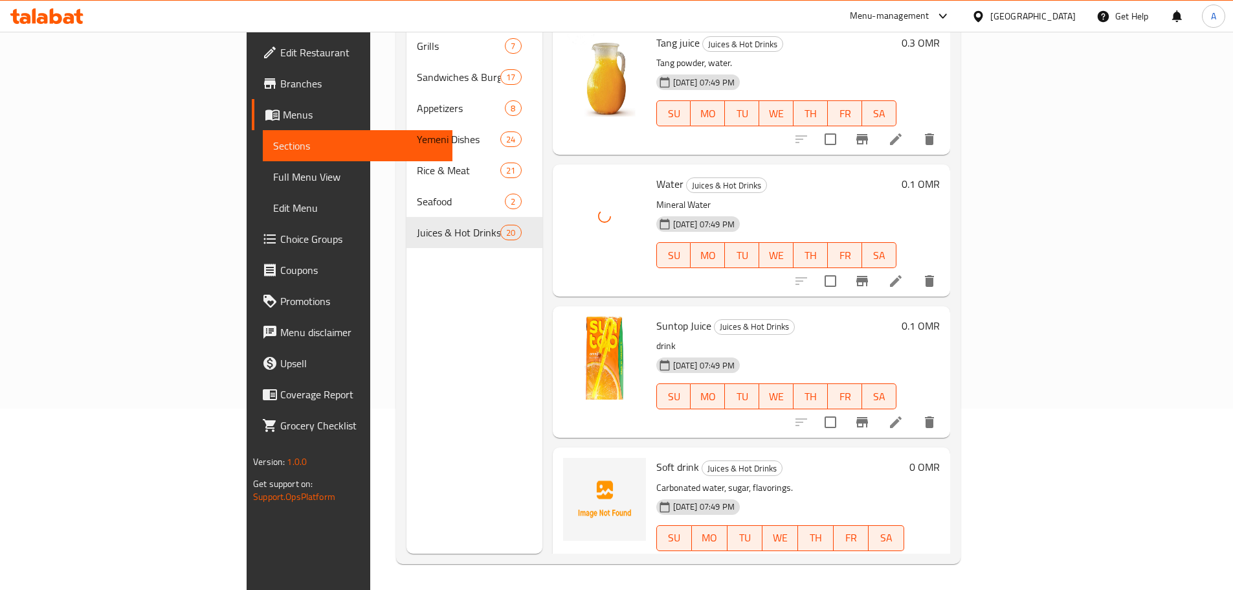
click at [768, 175] on h6 "Water Juices & Hot Drinks" at bounding box center [776, 184] width 240 height 18
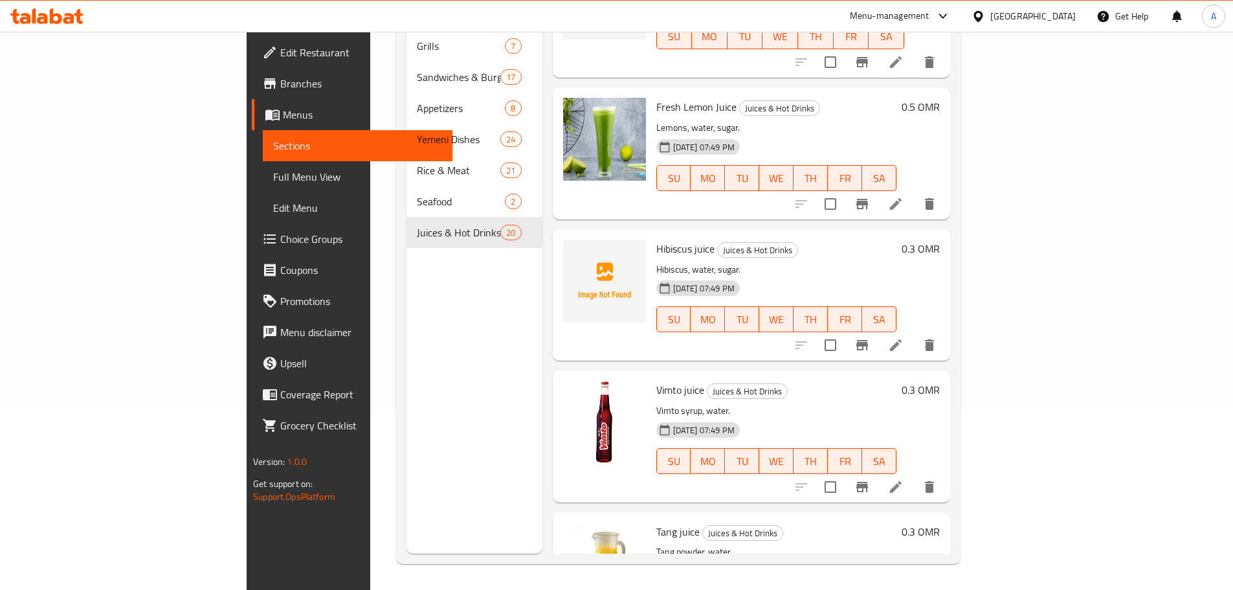
scroll to position [1624, 0]
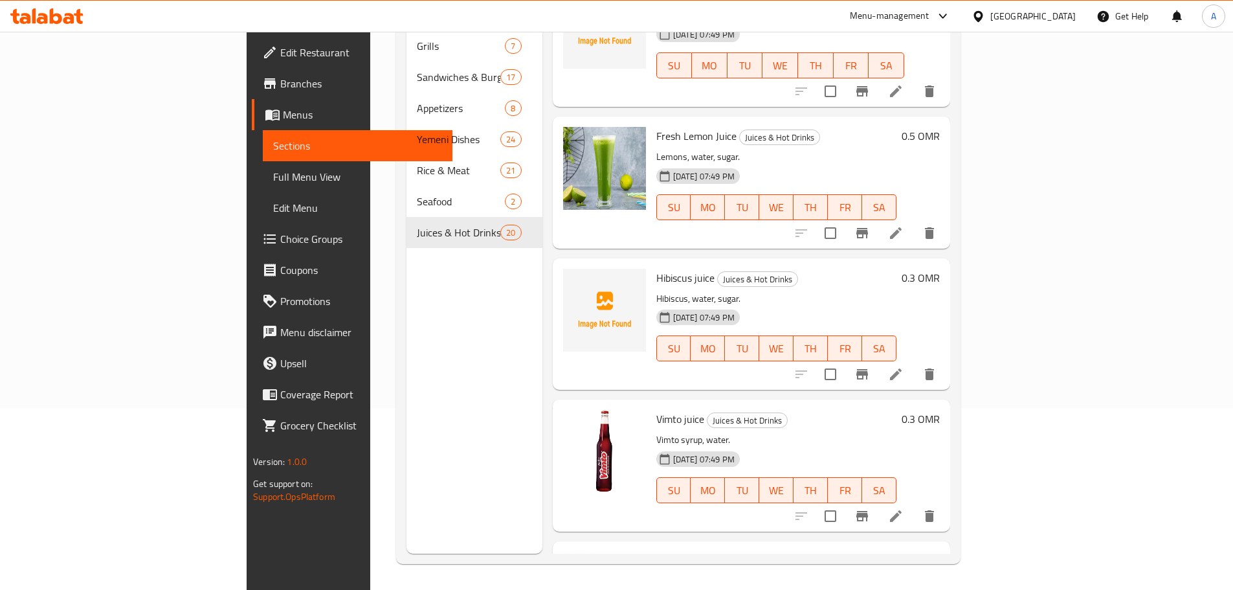
click at [656, 268] on span "Hibiscus juice" at bounding box center [685, 277] width 58 height 19
drag, startPoint x: 615, startPoint y: 236, endPoint x: 631, endPoint y: 238, distance: 16.2
click at [656, 268] on span "Hibiscus juice" at bounding box center [685, 277] width 58 height 19
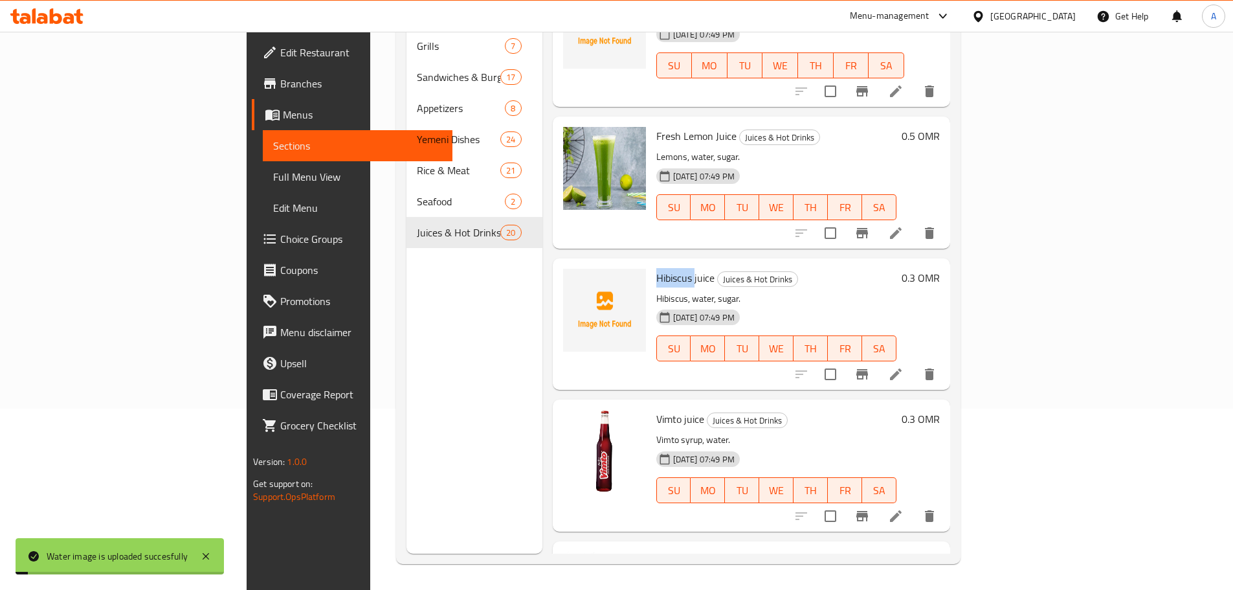
click at [656, 268] on span "Hibiscus juice" at bounding box center [685, 277] width 58 height 19
drag, startPoint x: 624, startPoint y: 242, endPoint x: 642, endPoint y: 242, distance: 18.1
click at [656, 268] on span "Hibiscus juice" at bounding box center [685, 277] width 58 height 19
copy span "Hibiscus juice"
click at [866, 291] on p "Hibiscus, water, sugar." at bounding box center [776, 299] width 240 height 16
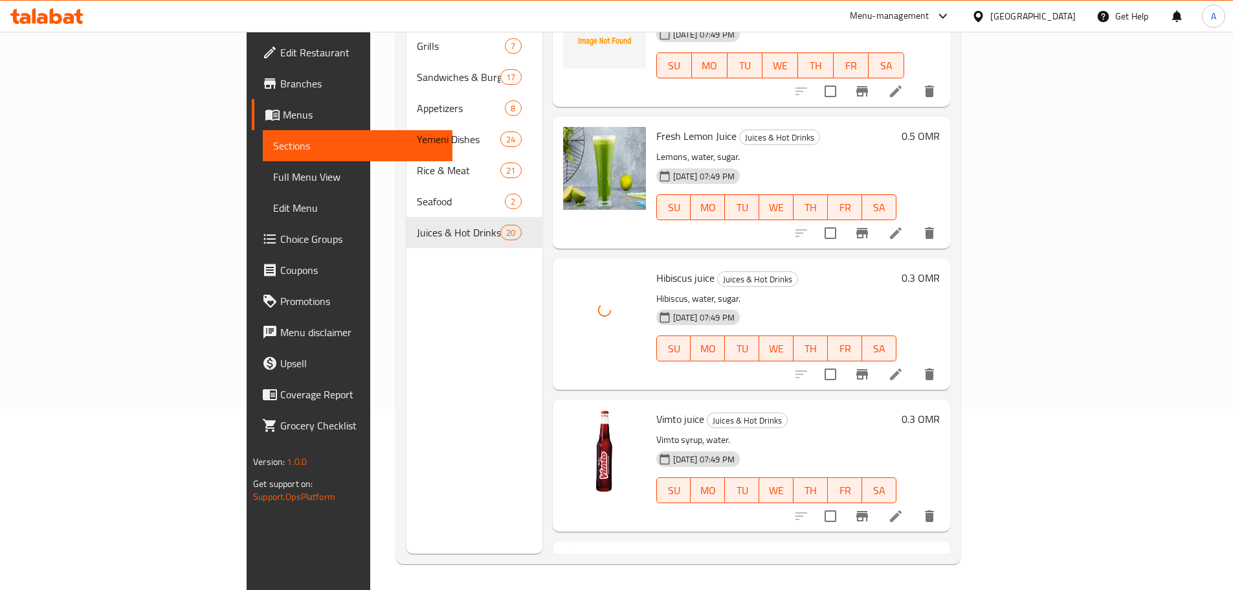
click at [793, 291] on p "Hibiscus, water, sugar." at bounding box center [776, 299] width 240 height 16
drag, startPoint x: 601, startPoint y: 238, endPoint x: 663, endPoint y: 239, distance: 61.5
click at [658, 269] on h6 "Hibiscus juice Juices & Hot Drinks" at bounding box center [776, 278] width 240 height 18
click at [761, 304] on div "12-09-2025 07:49 PM SU MO TU WE TH FR SA" at bounding box center [776, 339] width 251 height 70
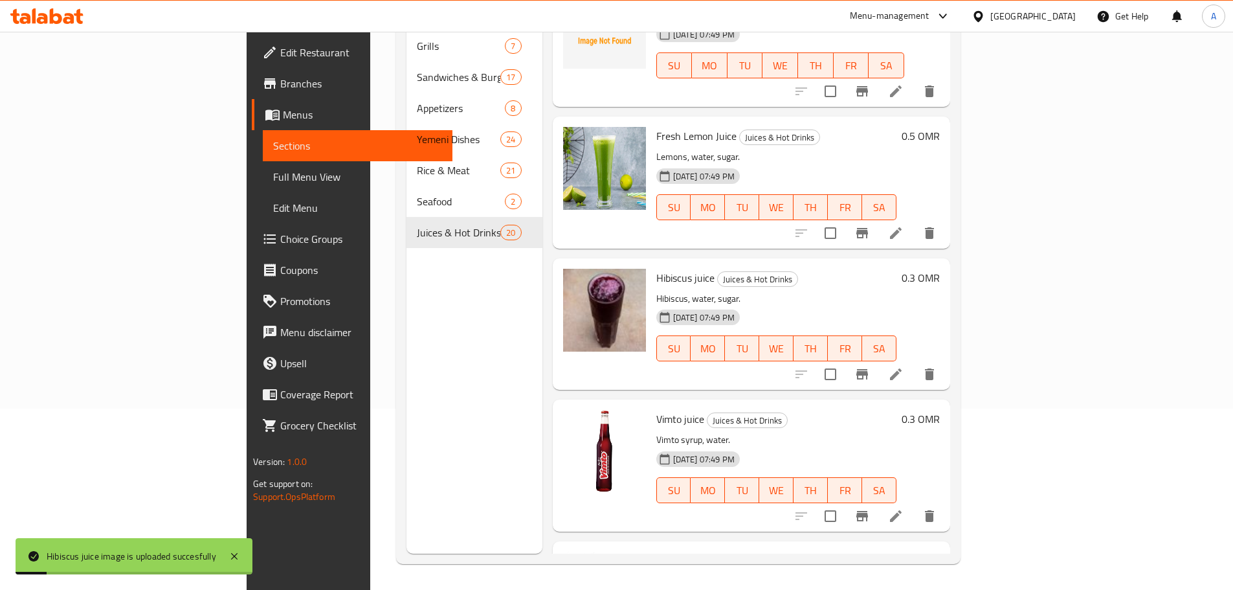
scroll to position [1300, 0]
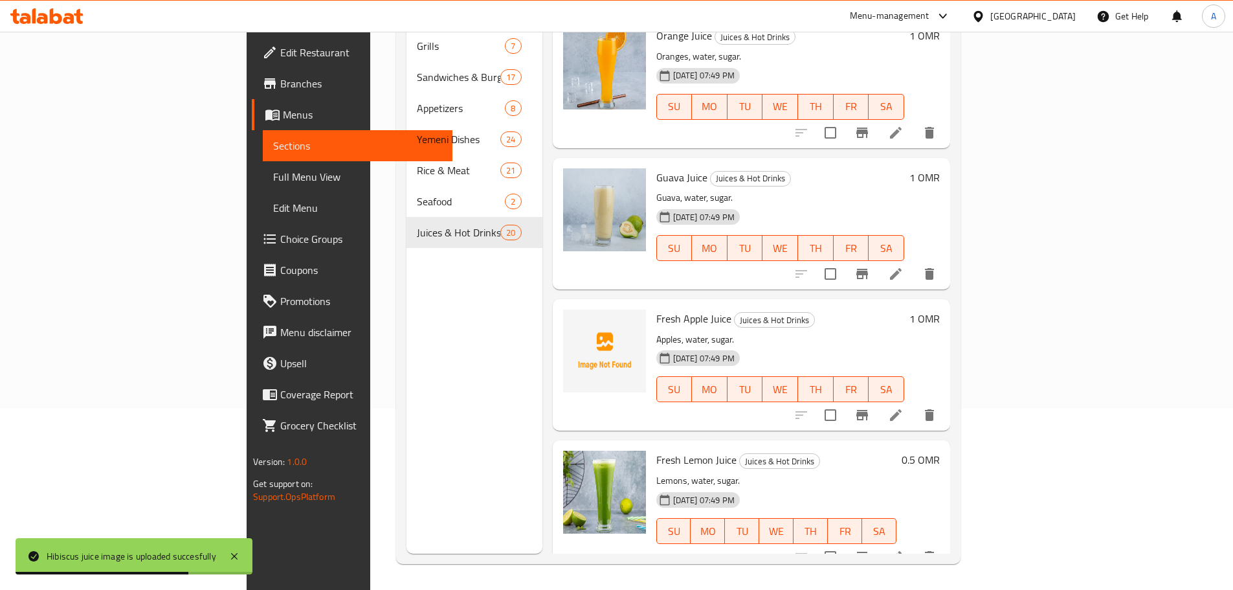
click at [656, 309] on span "Fresh Apple Juice" at bounding box center [693, 318] width 75 height 19
drag, startPoint x: 631, startPoint y: 280, endPoint x: 653, endPoint y: 280, distance: 22.7
click at [656, 309] on span "Fresh Apple Juice" at bounding box center [693, 318] width 75 height 19
copy span "Apple Juice"
click at [819, 331] on p "Apples, water, sugar." at bounding box center [780, 339] width 248 height 16
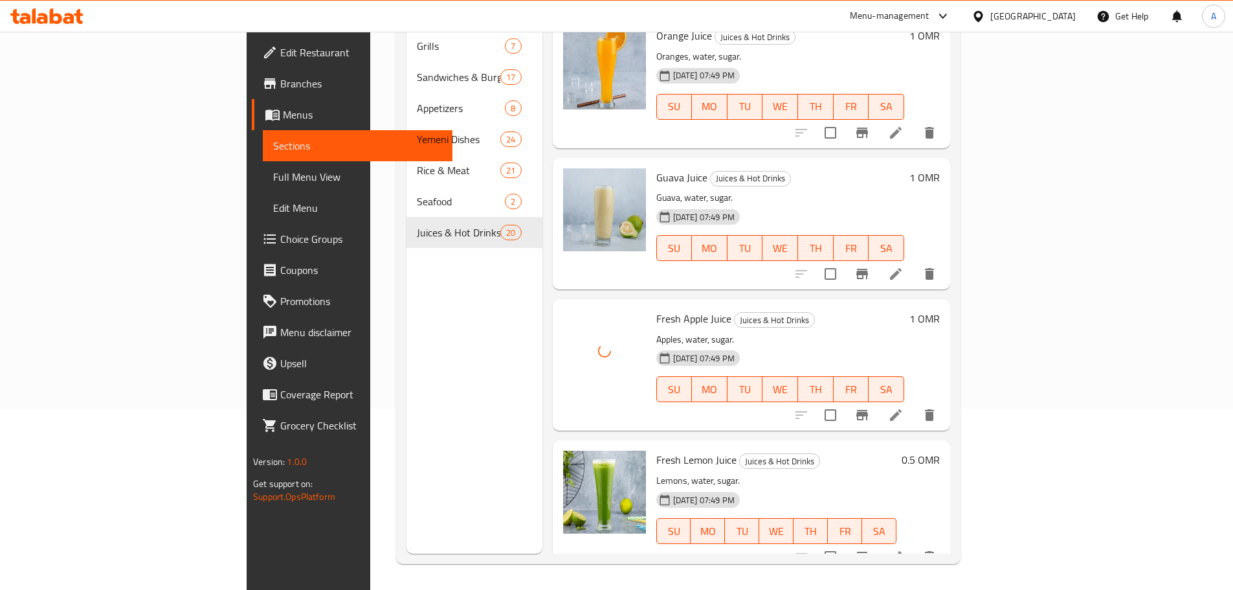
click at [898, 331] on p "Apples, water, sugar." at bounding box center [780, 339] width 248 height 16
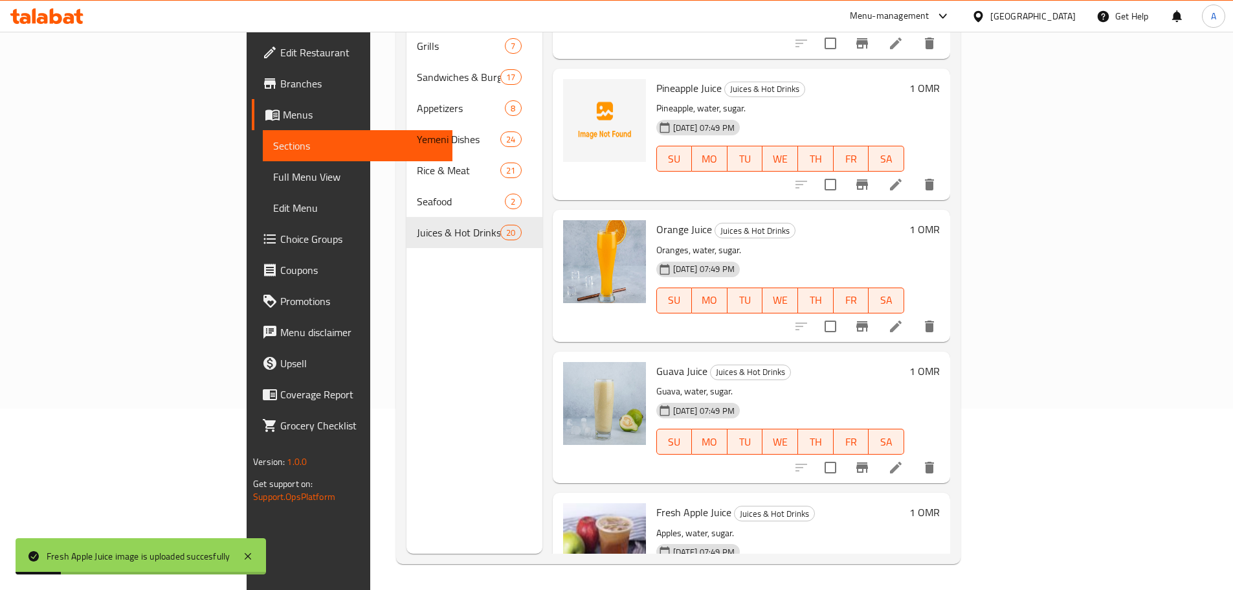
scroll to position [976, 0]
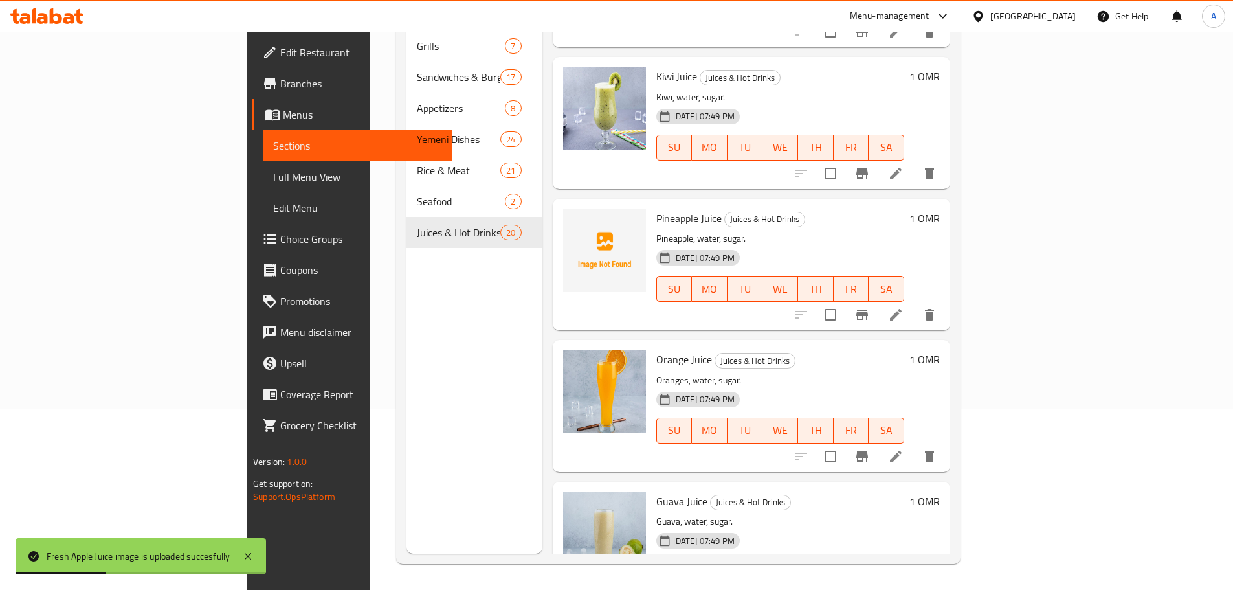
click at [656, 208] on span "Pineapple Juice" at bounding box center [688, 217] width 65 height 19
copy span "Pineapple Juice"
drag, startPoint x: 612, startPoint y: 185, endPoint x: 651, endPoint y: 185, distance: 38.2
click at [656, 208] on span "Pineapple Juice" at bounding box center [688, 217] width 65 height 19
click at [860, 245] on div "12-09-2025 07:49 PM SU MO TU WE TH FR SA" at bounding box center [780, 280] width 258 height 70
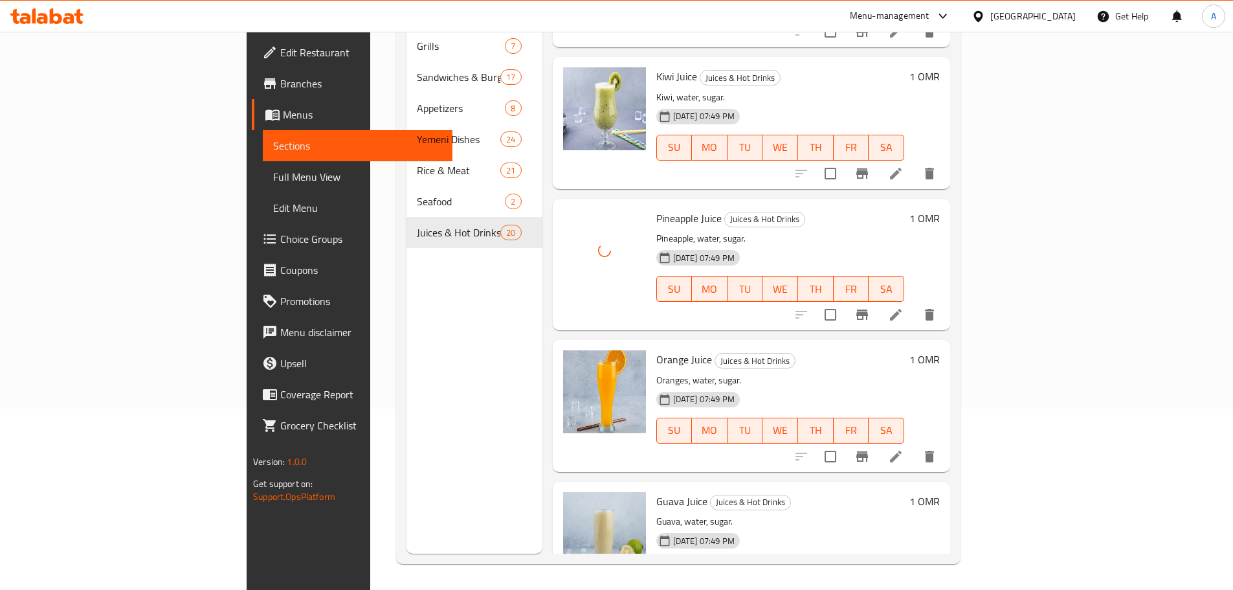
click at [796, 245] on div "12-09-2025 07:49 PM SU MO TU WE TH FR SA" at bounding box center [780, 280] width 258 height 70
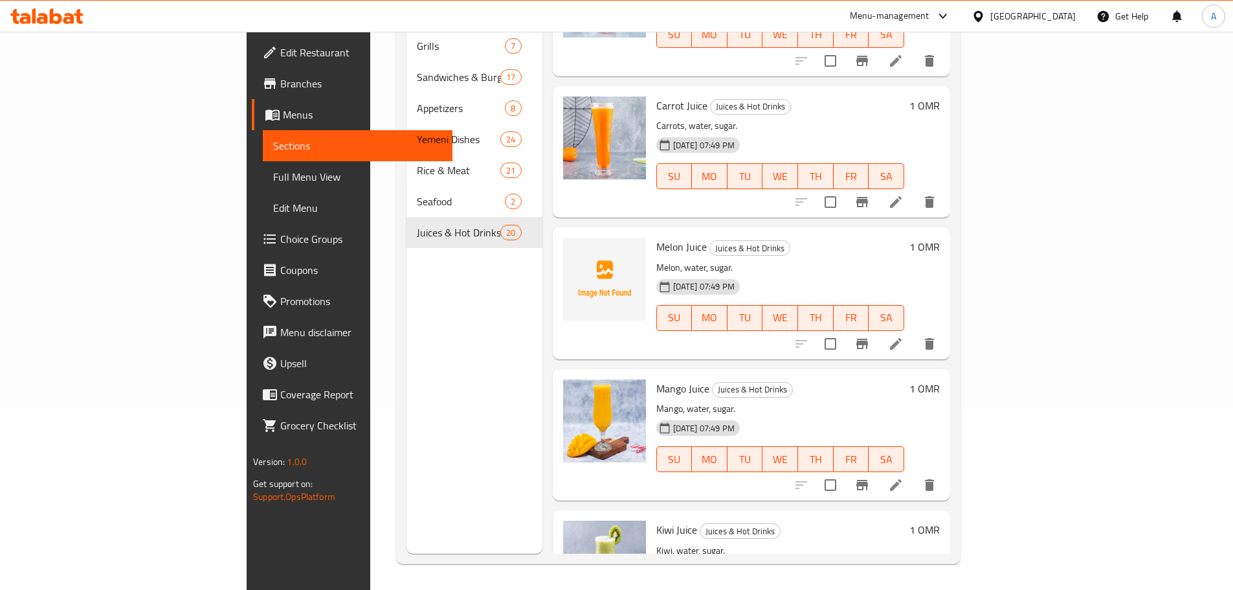
scroll to position [458, 0]
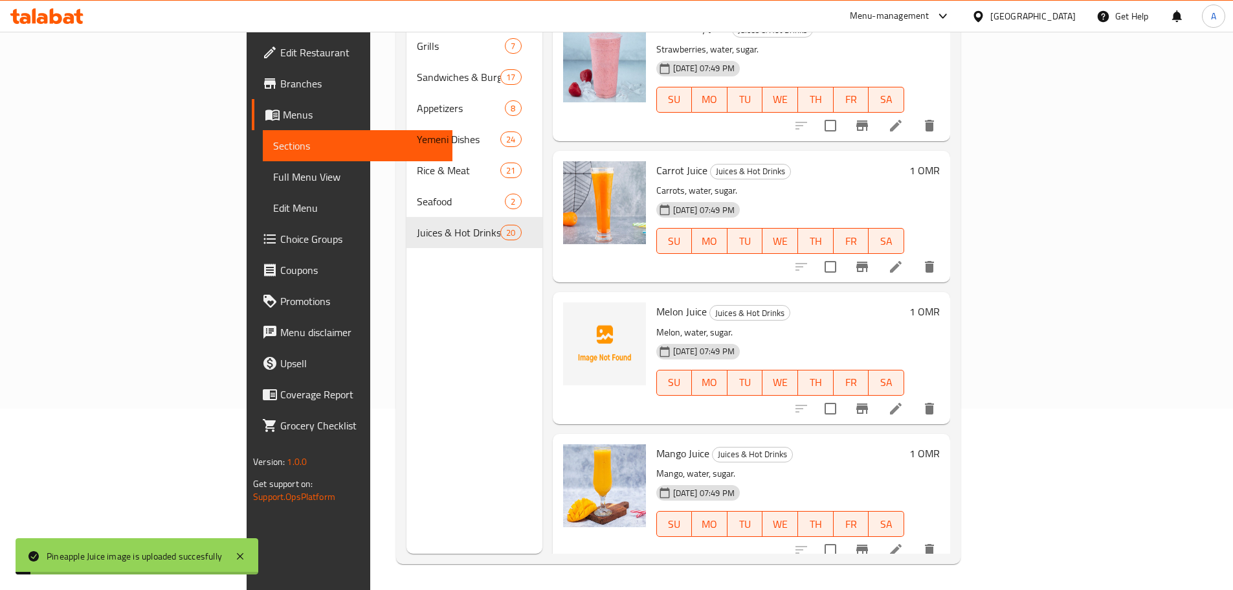
click at [656, 302] on span "Melon Juice" at bounding box center [681, 311] width 50 height 19
drag, startPoint x: 606, startPoint y: 274, endPoint x: 644, endPoint y: 273, distance: 37.6
click at [656, 302] on span "Melon Juice" at bounding box center [681, 311] width 50 height 19
copy h6 "Melon Juice"
click at [830, 297] on div "Melon Juice Juices & Hot Drinks Melon, water, sugar. 12-09-2025 07:49 PM SU MO …" at bounding box center [780, 357] width 258 height 121
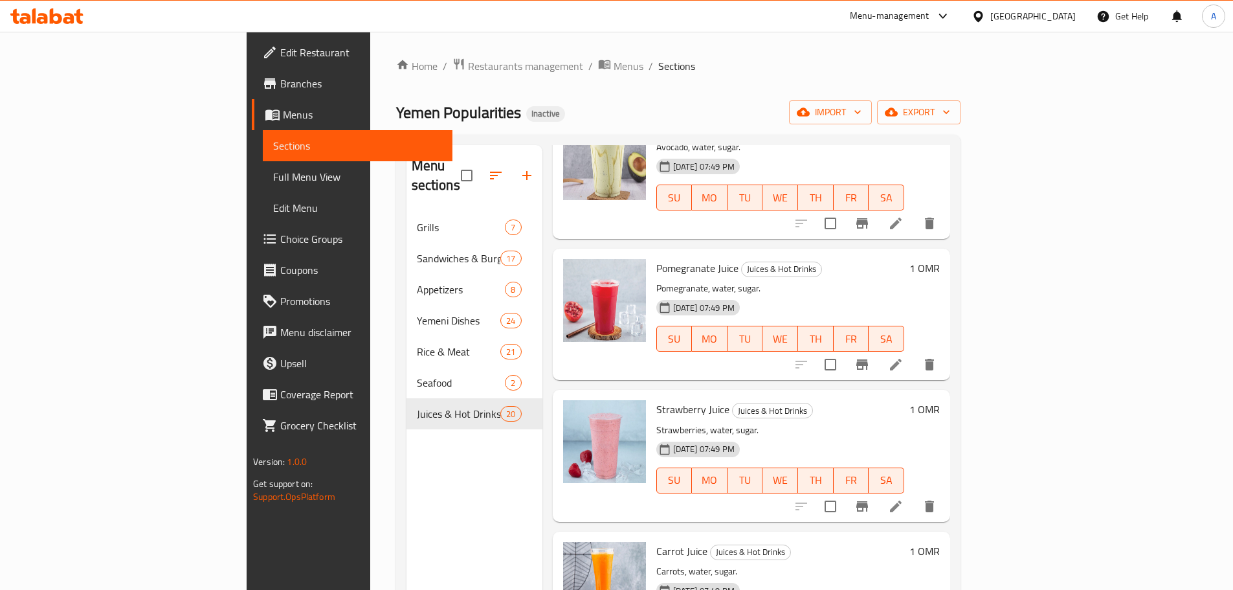
scroll to position [518, 0]
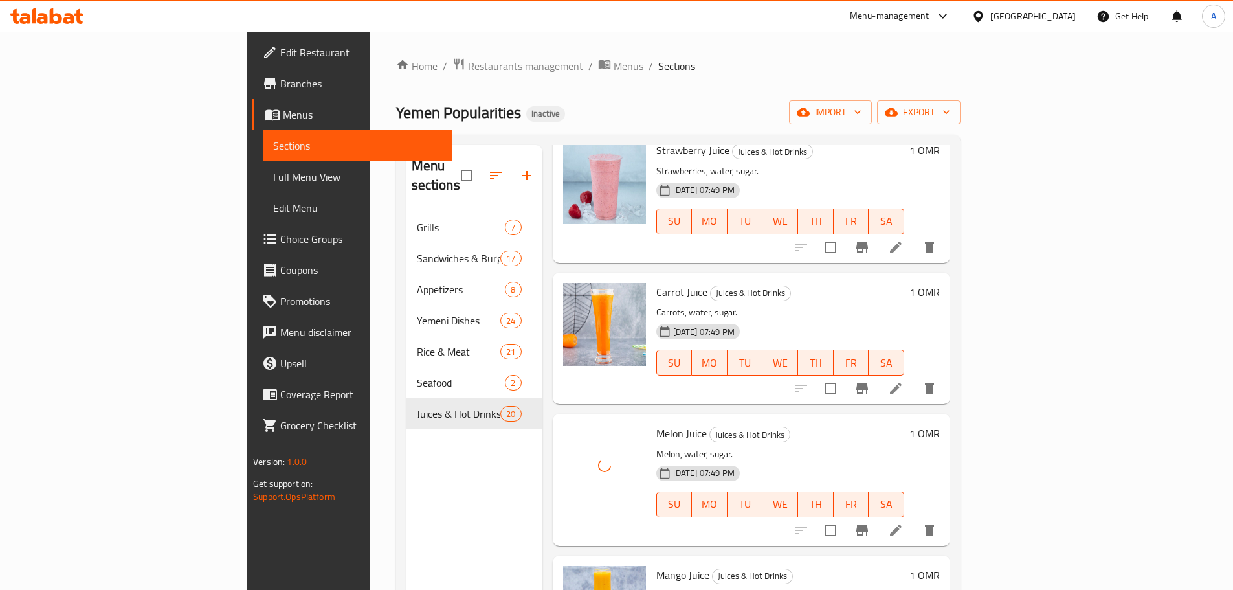
click at [900, 419] on div "Melon Juice Juices & Hot Drinks Melon, water, sugar. 12-09-2025 07:49 PM SU MO …" at bounding box center [780, 479] width 258 height 121
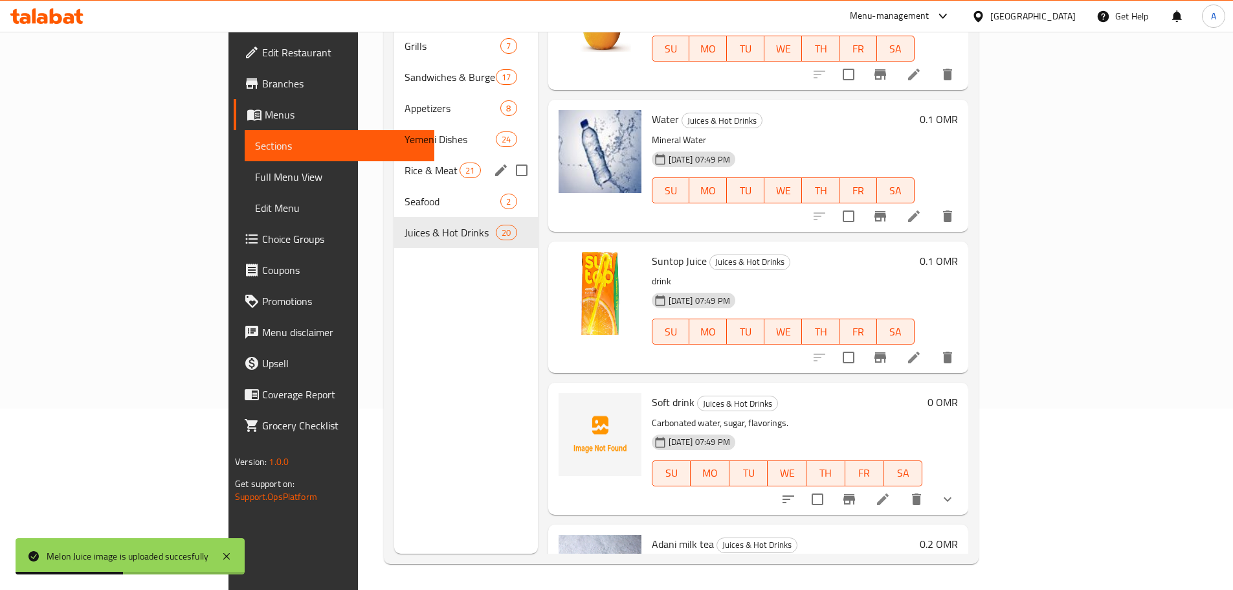
scroll to position [52, 0]
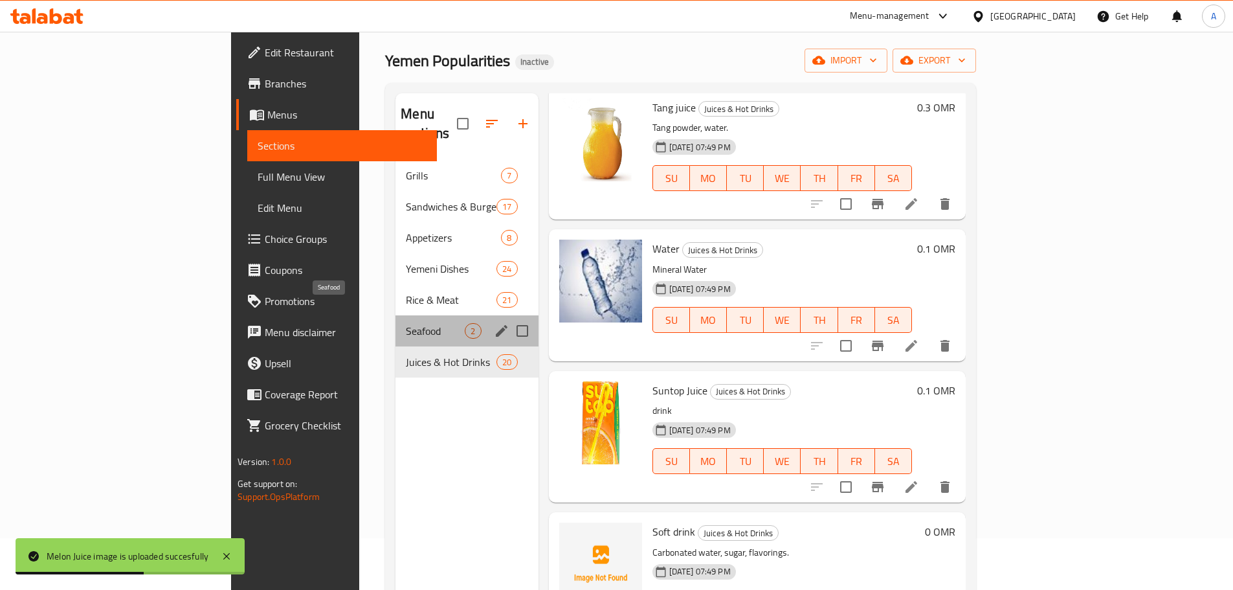
click at [406, 323] on span "Seafood" at bounding box center [435, 331] width 59 height 16
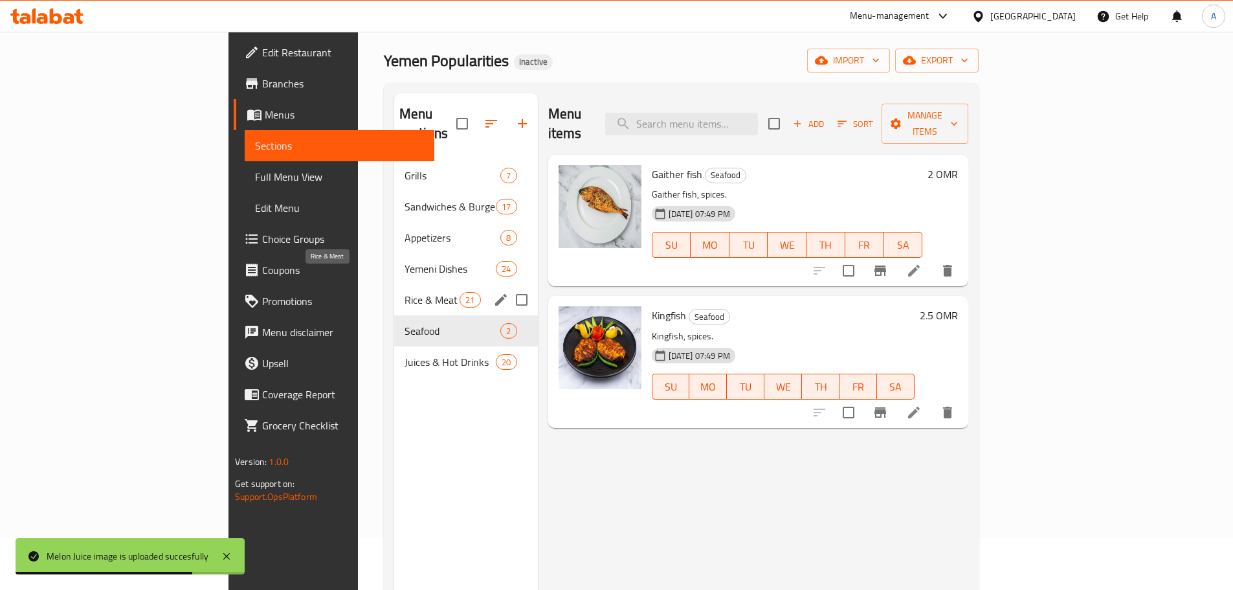
click at [405, 292] on span "Rice & Meat" at bounding box center [432, 300] width 55 height 16
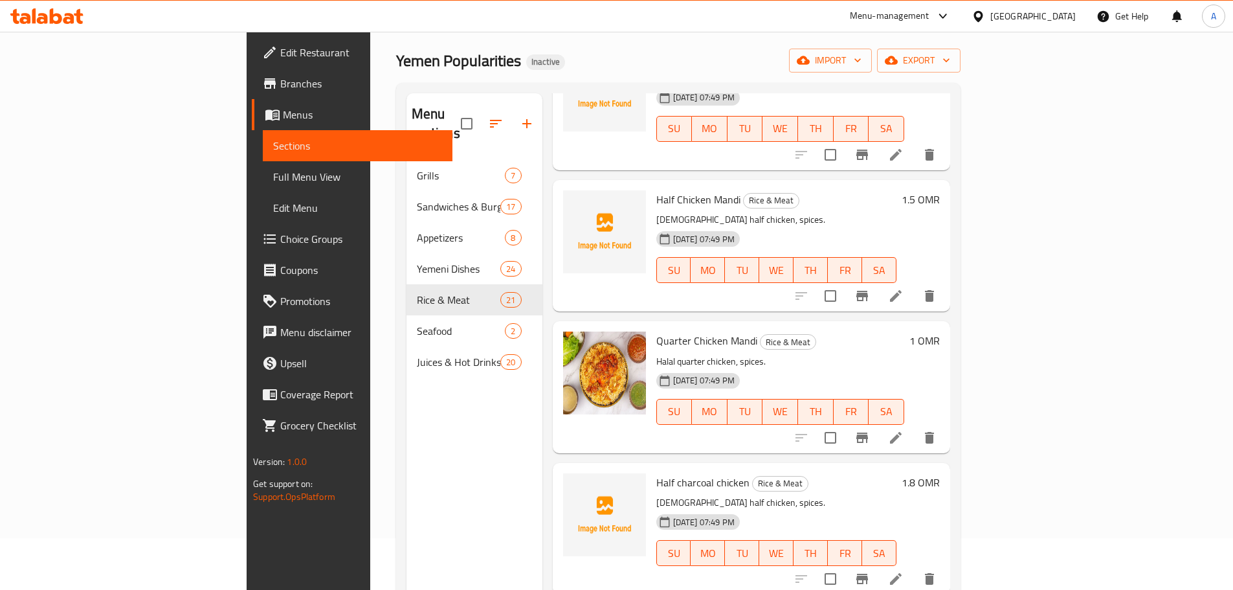
scroll to position [712, 0]
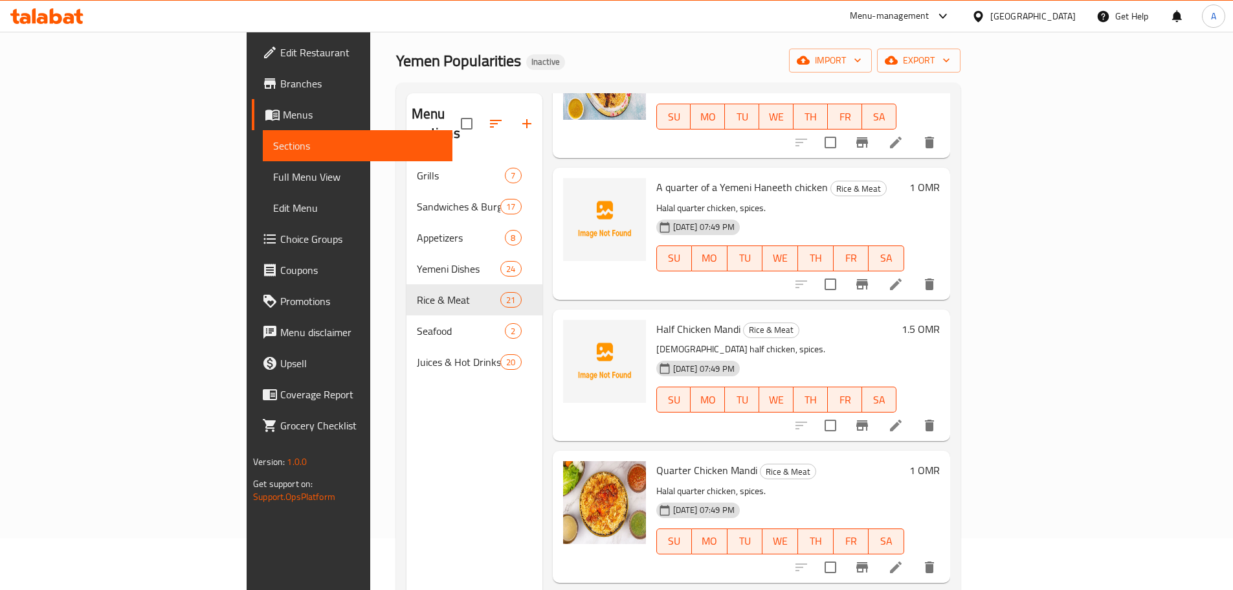
click at [656, 319] on span "Half Chicken Mandi" at bounding box center [698, 328] width 84 height 19
drag, startPoint x: 607, startPoint y: 289, endPoint x: 664, endPoint y: 289, distance: 57.6
click at [664, 319] on span "Half Chicken Mandi" at bounding box center [698, 328] width 84 height 19
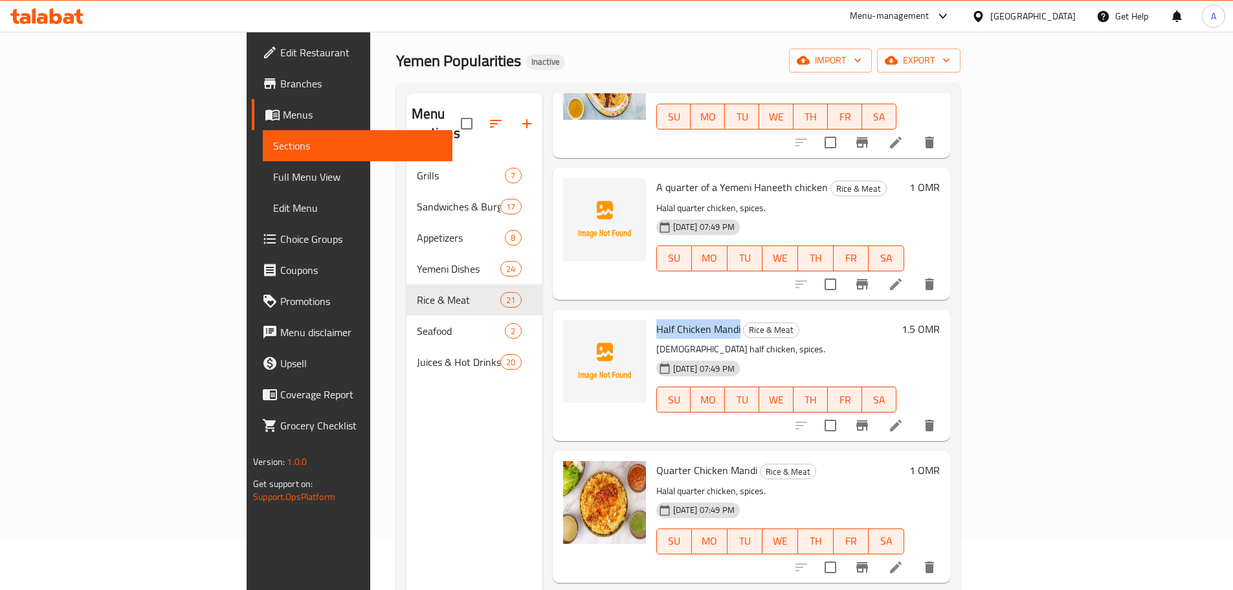
copy span "Half Chicken Mandi"
click at [840, 309] on div "Half Chicken Mandi Rice & Meat Halal half chicken, spices. 12-09-2025 07:49 PM …" at bounding box center [752, 374] width 398 height 131
click at [788, 315] on div "Half Chicken Mandi Rice & Meat Halal half chicken, spices. 12-09-2025 07:49 PM …" at bounding box center [776, 375] width 251 height 121
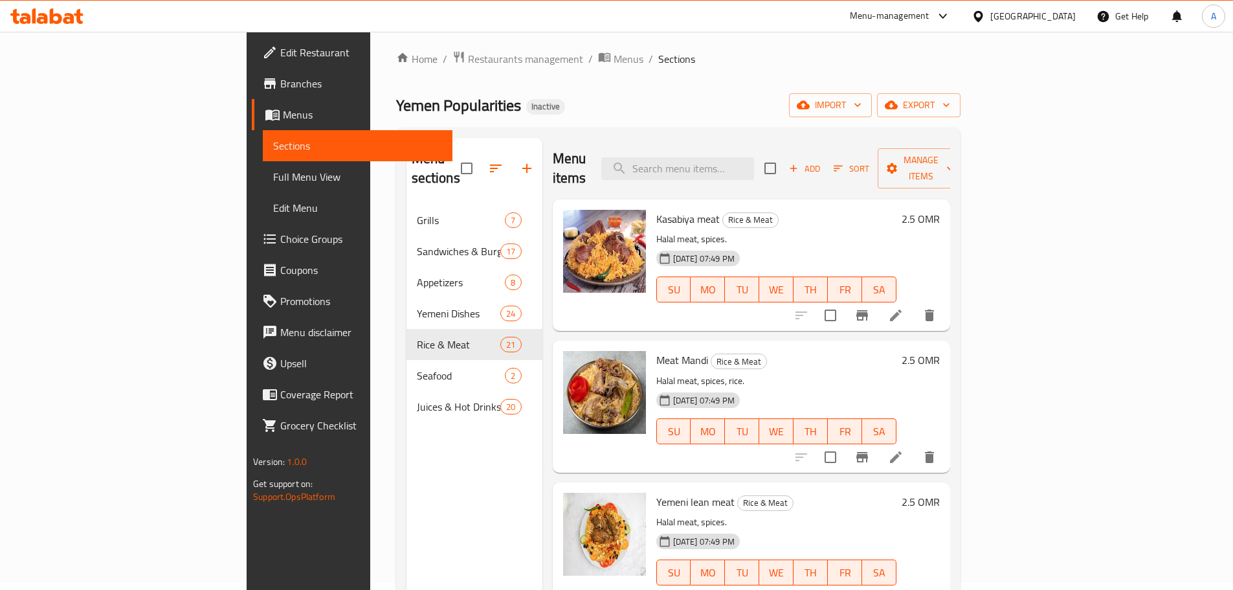
scroll to position [0, 0]
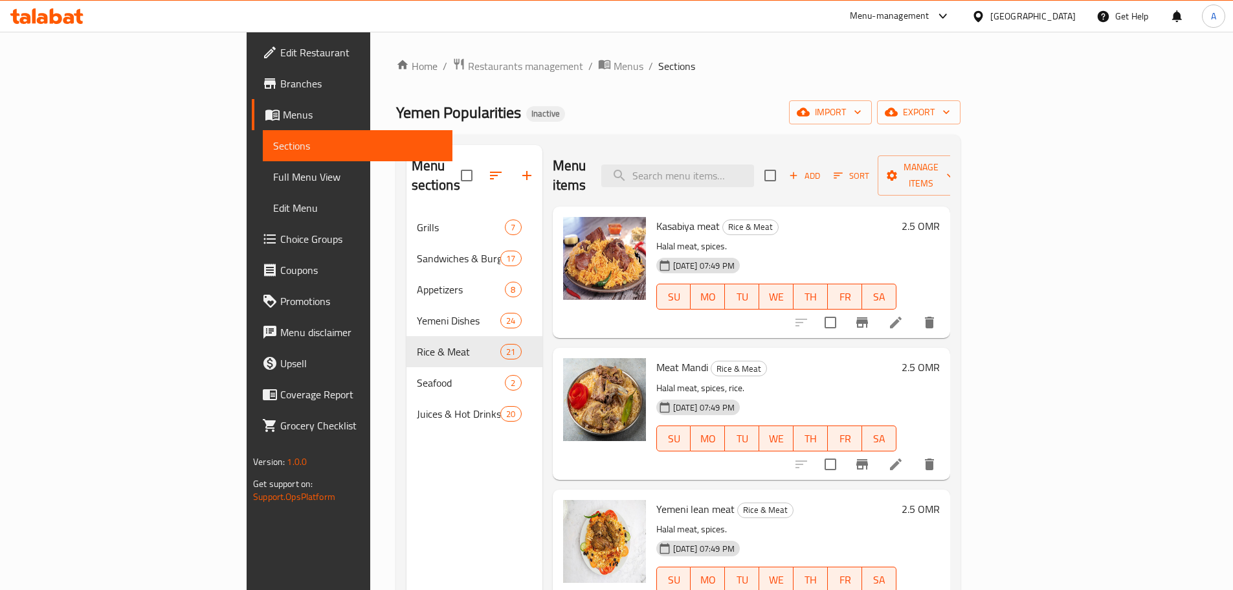
drag, startPoint x: 278, startPoint y: 111, endPoint x: 478, endPoint y: 113, distance: 200.7
click at [396, 113] on h2 "Yemen Popularities Inactive" at bounding box center [480, 112] width 169 height 21
drag, startPoint x: 613, startPoint y: 107, endPoint x: 594, endPoint y: 104, distance: 19.6
click at [612, 107] on div "Yemen Popularities Inactive import export" at bounding box center [678, 112] width 565 height 24
click at [898, 110] on icon "button" at bounding box center [891, 112] width 13 height 8
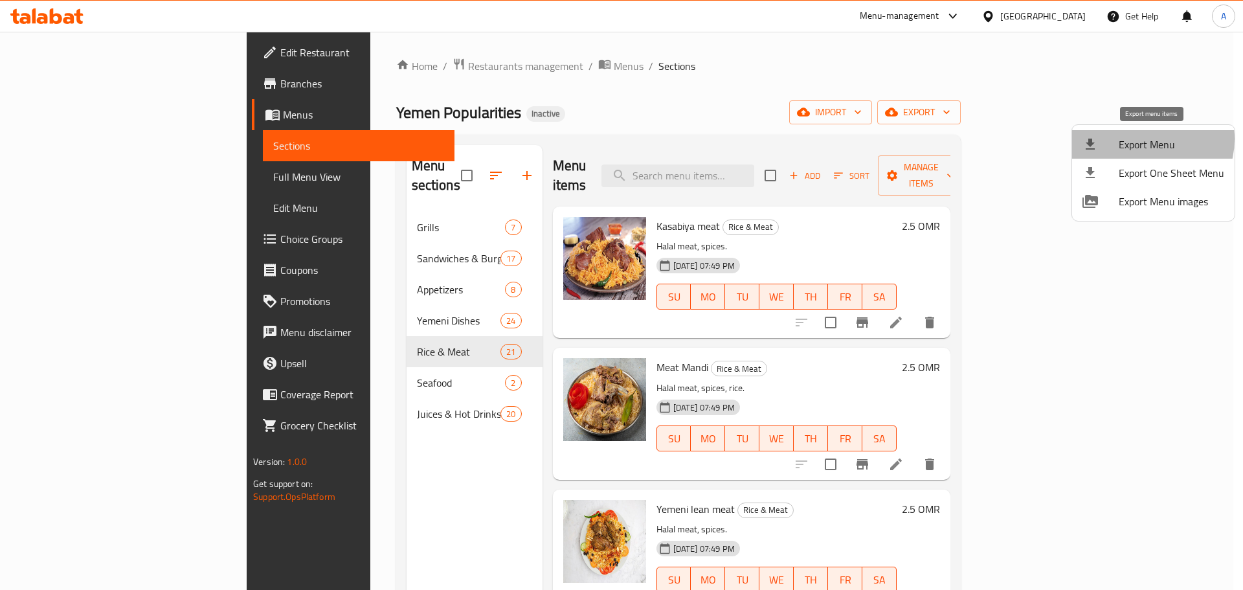
click at [1145, 139] on span "Export Menu" at bounding box center [1172, 145] width 106 height 16
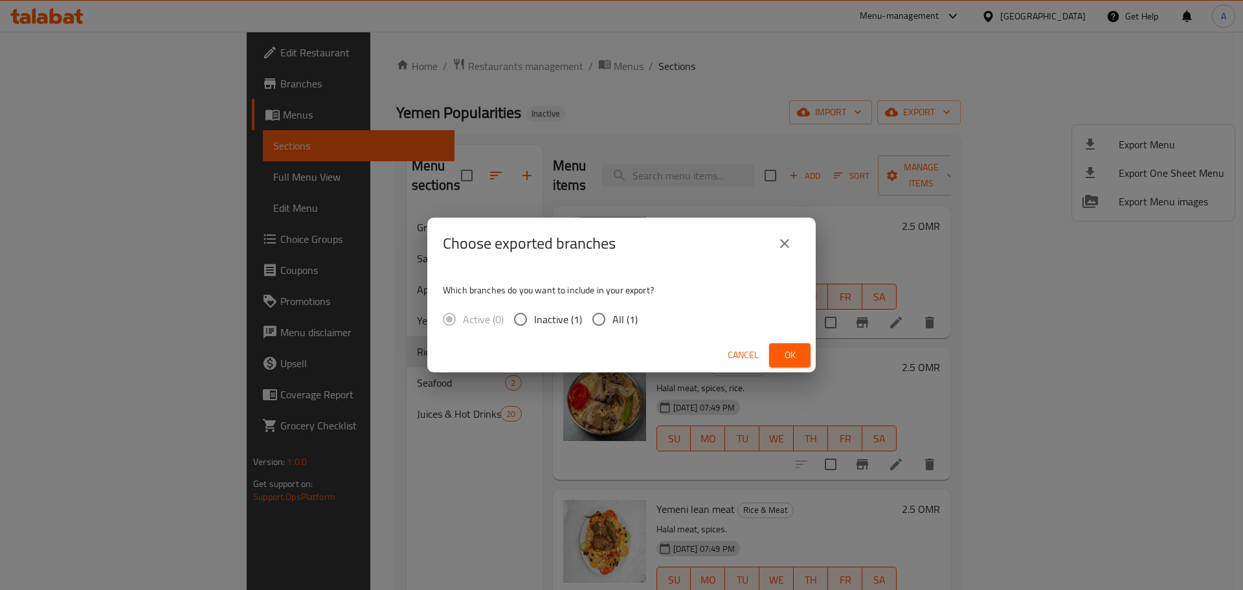
click at [789, 243] on icon "close" at bounding box center [785, 244] width 16 height 16
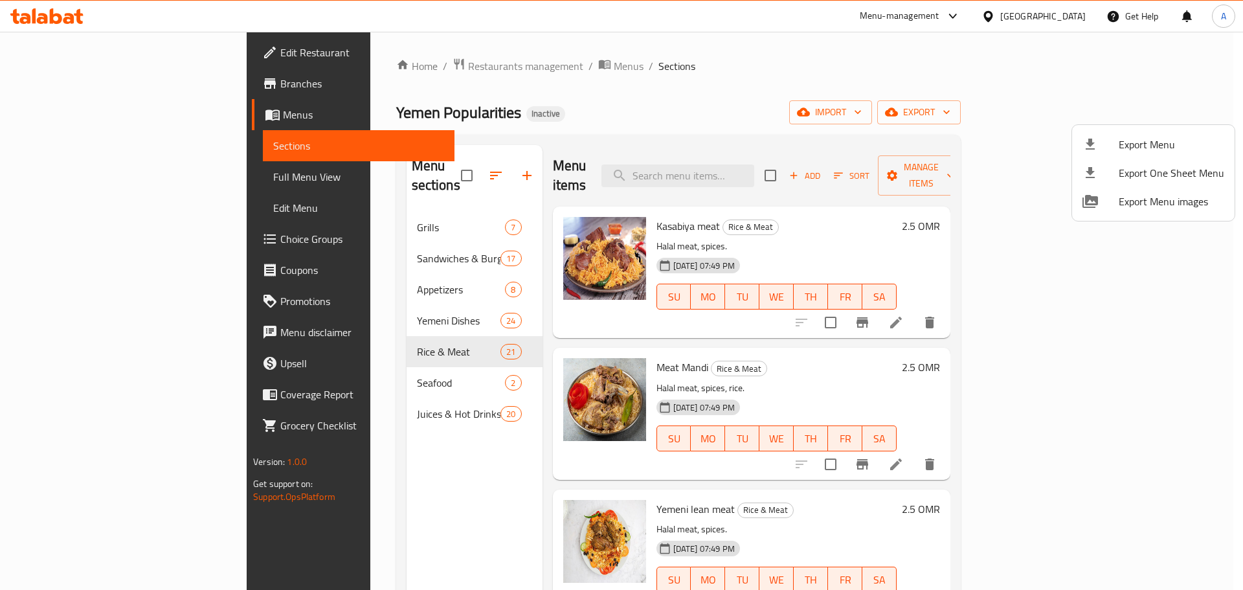
drag, startPoint x: 760, startPoint y: 114, endPoint x: 531, endPoint y: 120, distance: 229.3
click at [757, 113] on div at bounding box center [621, 295] width 1243 height 590
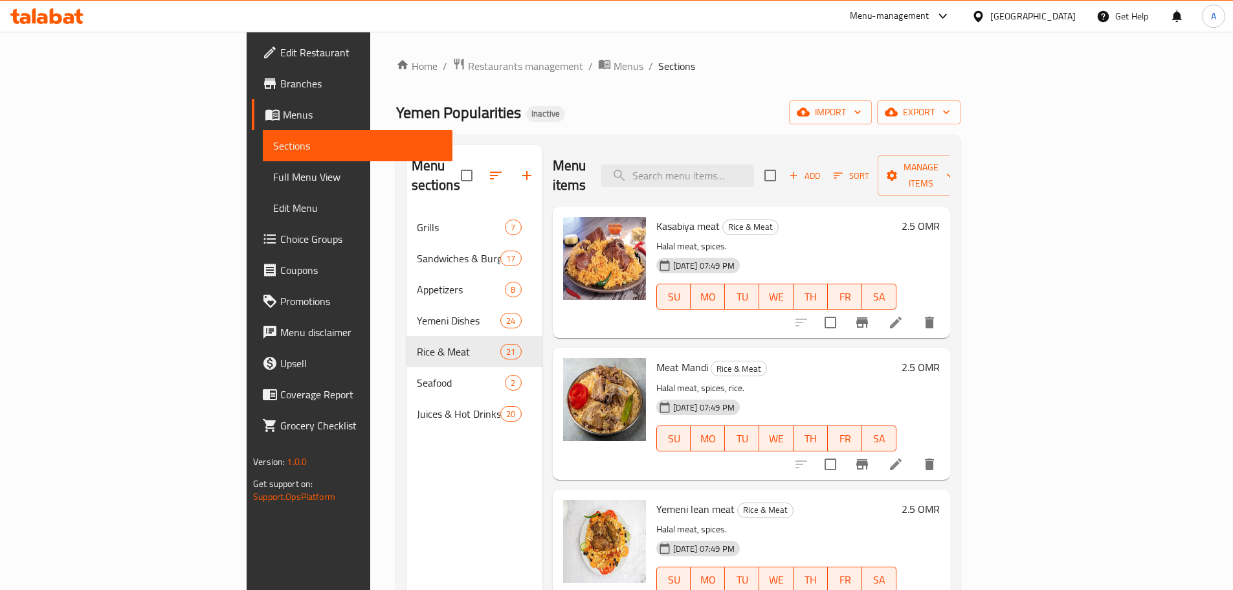
drag, startPoint x: 266, startPoint y: 111, endPoint x: 412, endPoint y: 109, distance: 146.3
click at [396, 110] on span "Yemen Popularities" at bounding box center [458, 112] width 125 height 29
click at [605, 109] on div "Yemen Popularities Inactive import export" at bounding box center [678, 112] width 565 height 24
click at [950, 110] on span "export" at bounding box center [919, 112] width 63 height 16
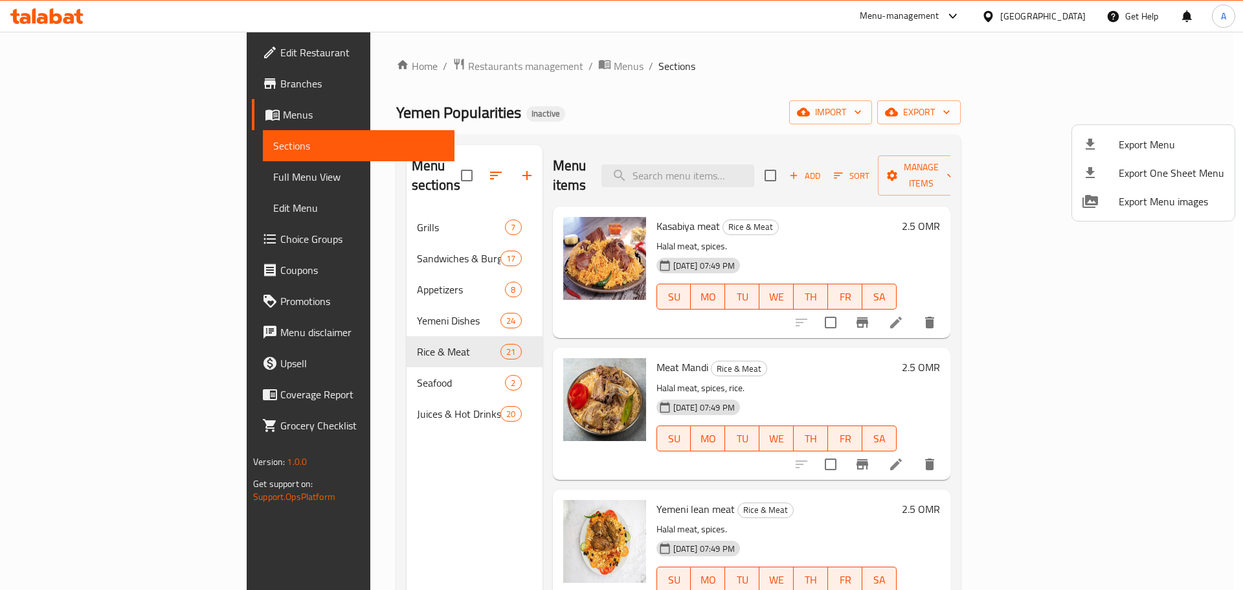
drag, startPoint x: 761, startPoint y: 90, endPoint x: 293, endPoint y: 122, distance: 469.2
click at [752, 90] on div at bounding box center [621, 295] width 1243 height 590
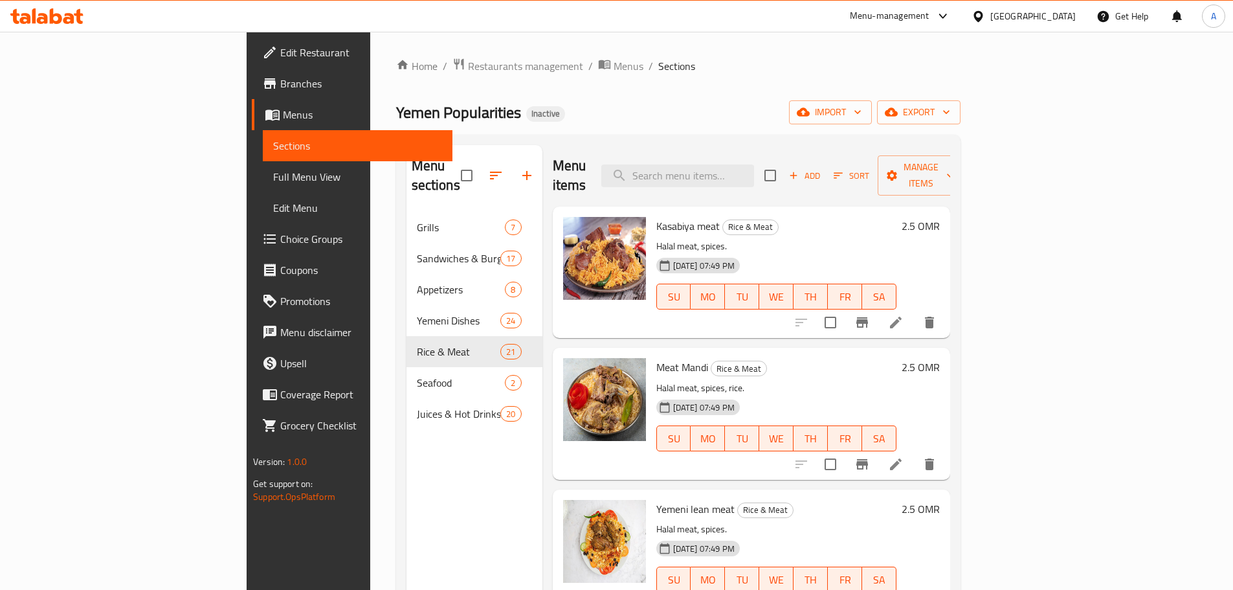
drag, startPoint x: 309, startPoint y: 116, endPoint x: 504, endPoint y: 98, distance: 195.7
click at [396, 116] on span "Yemen Popularities" at bounding box center [458, 112] width 125 height 29
click at [623, 91] on div "Home / Restaurants management / Menus / Sections Yemen Popularities Inactive im…" at bounding box center [678, 402] width 565 height 688
click at [719, 172] on input "search" at bounding box center [677, 175] width 153 height 23
paste input "Mix Grilled Dishes of Yemen"
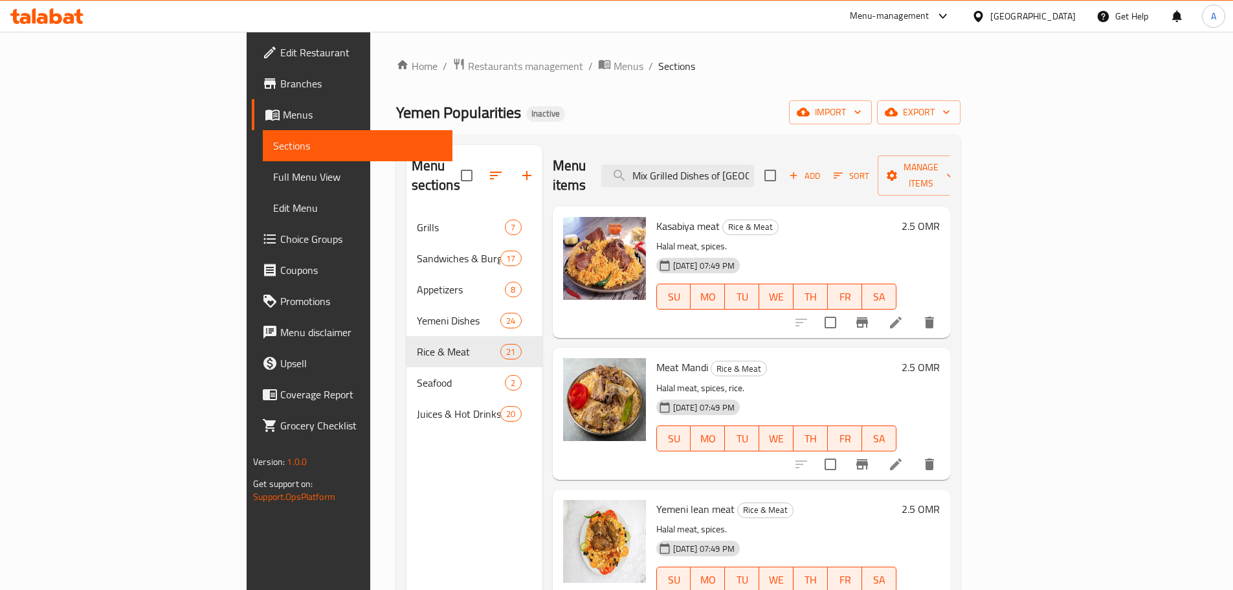
scroll to position [0, 4]
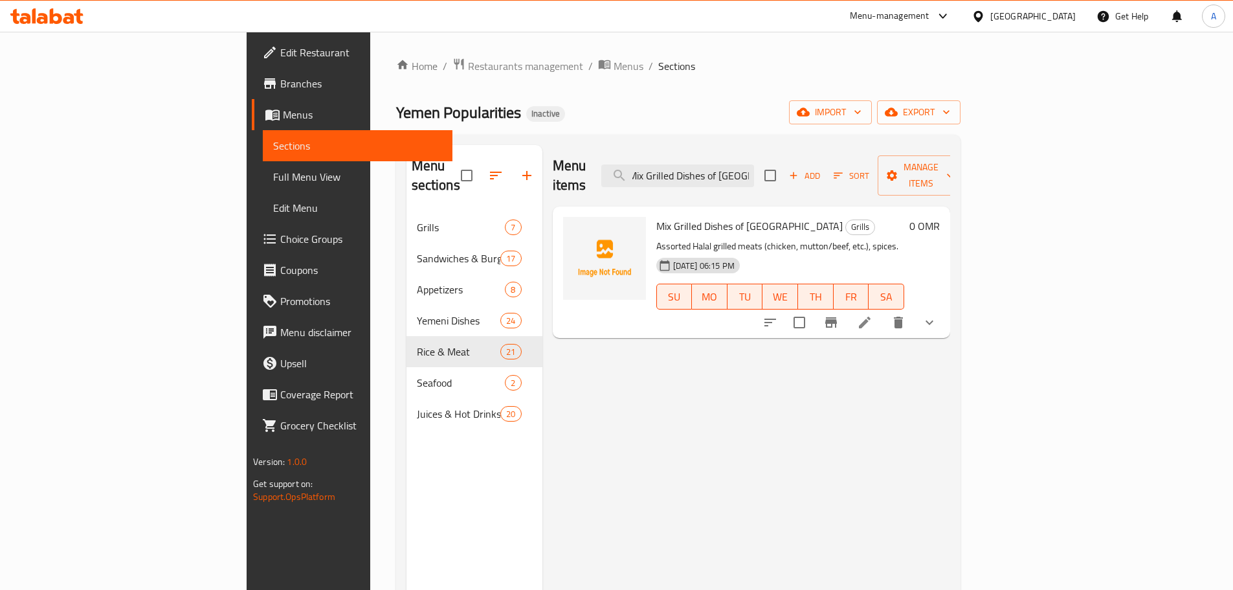
type input "Mix Grilled Dishes of Yemen"
click at [871, 317] on icon at bounding box center [865, 323] width 12 height 12
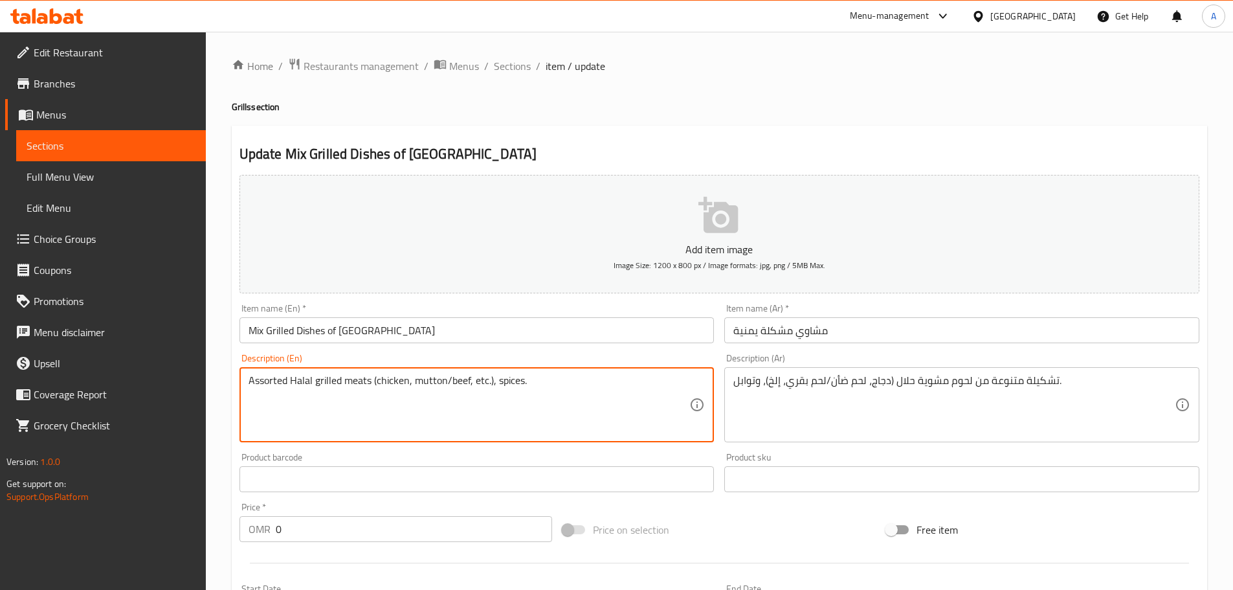
click at [453, 380] on textarea "Assorted Halal grilled meats (chicken, mutton/beef, etc.), spices." at bounding box center [470, 405] width 442 height 62
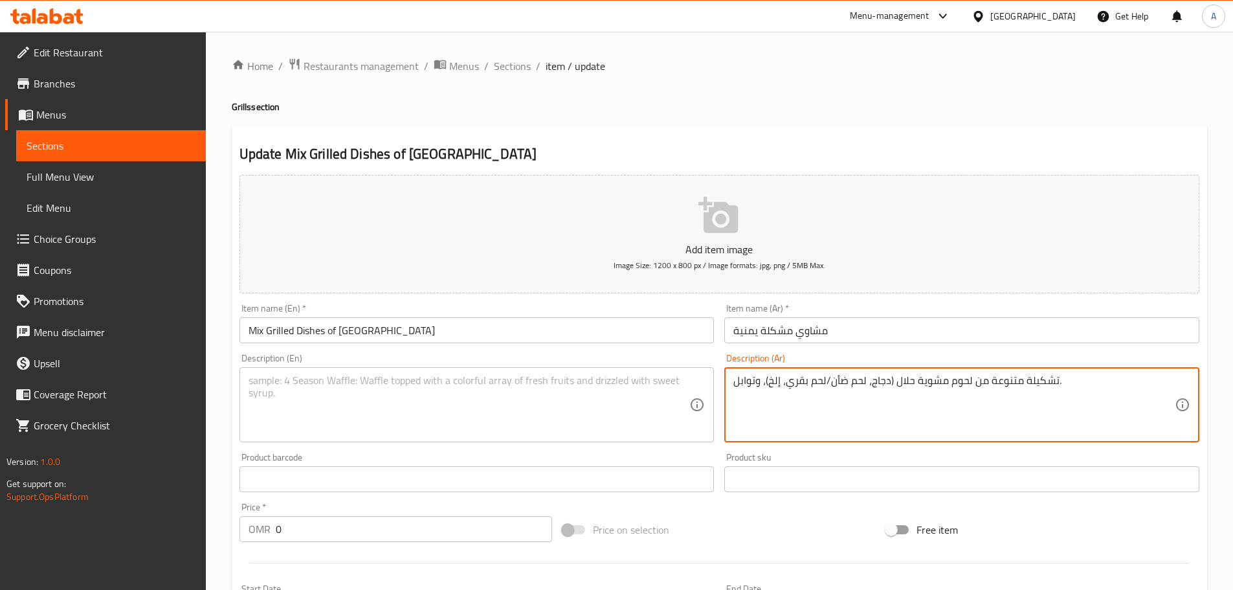
click at [883, 376] on textarea "تشكيلة متنوعة من لحوم مشوية حلال (دجاج، لحم ضأن/لحم بقري، إلخ)، وتوابل." at bounding box center [955, 405] width 442 height 62
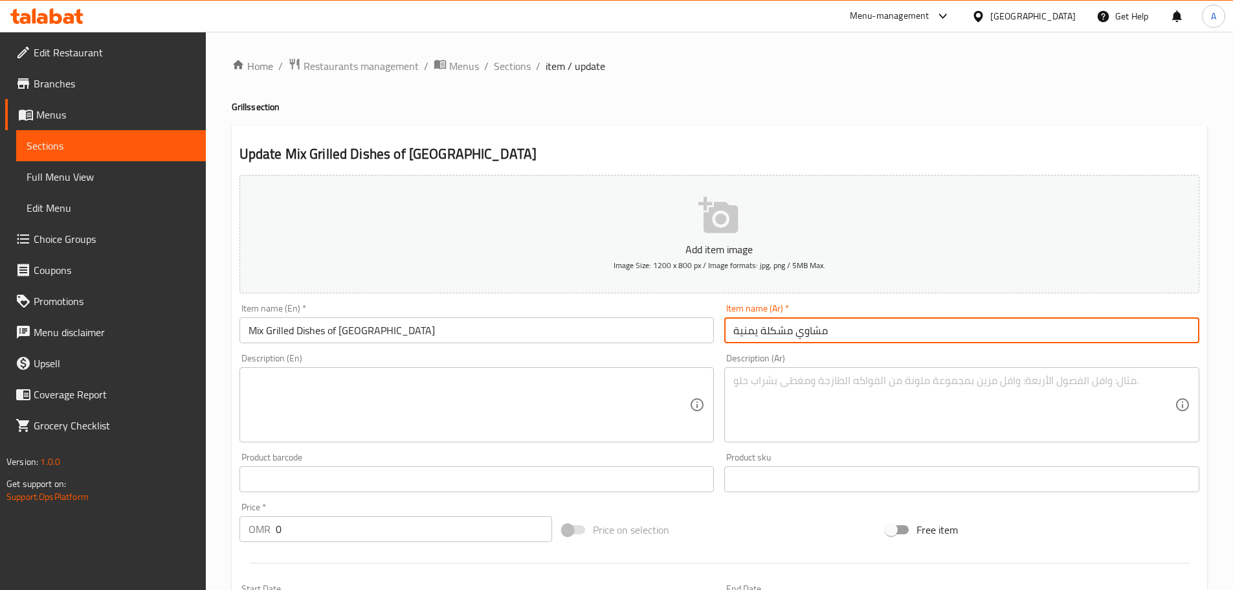
click at [870, 333] on input "مشاوي مشكلة يمنية" at bounding box center [961, 330] width 475 height 26
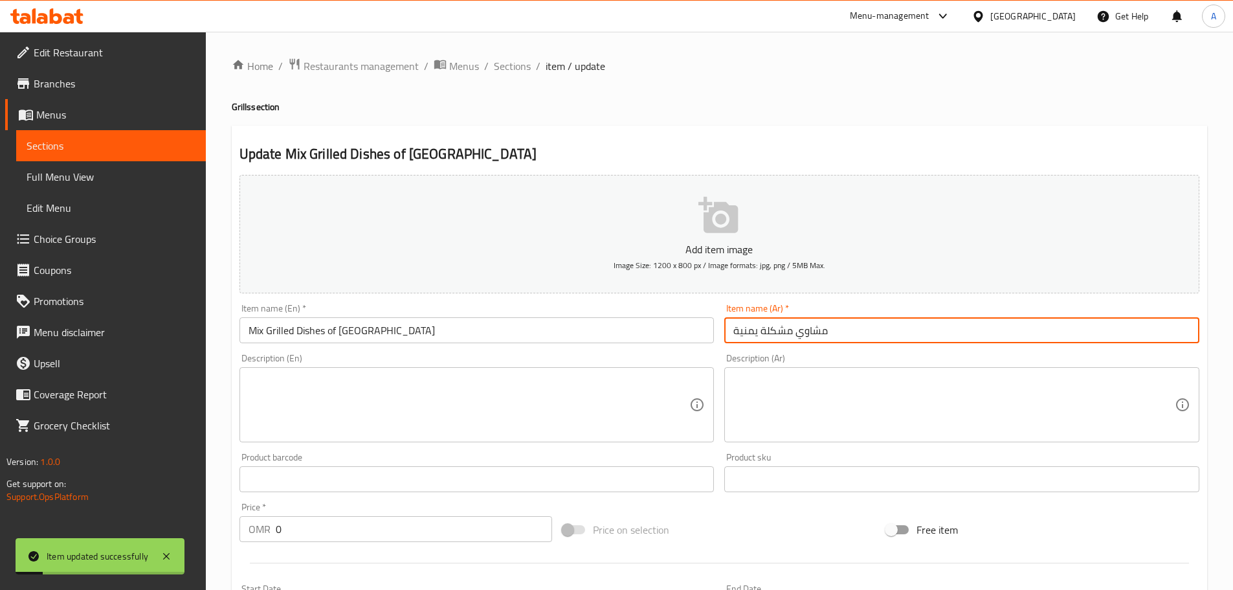
click at [629, 136] on div "Update Mix Grilled Dishes of Yemen Add item image Image Size: 1200 x 800 px / I…" at bounding box center [720, 513] width 976 height 775
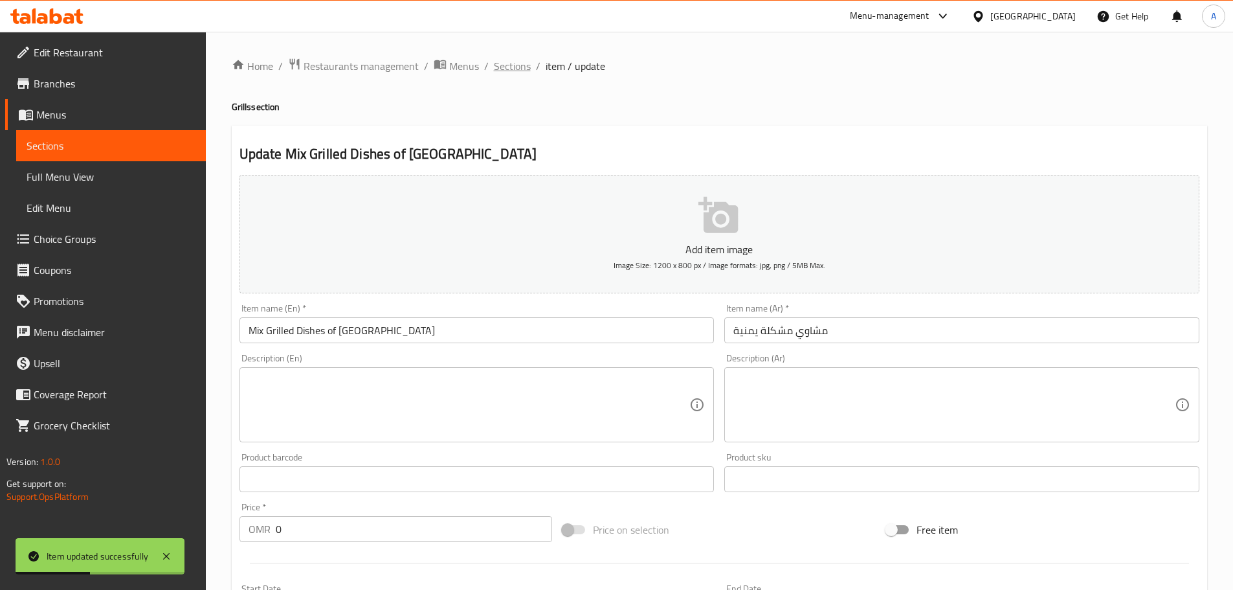
click at [505, 66] on span "Sections" at bounding box center [512, 66] width 37 height 16
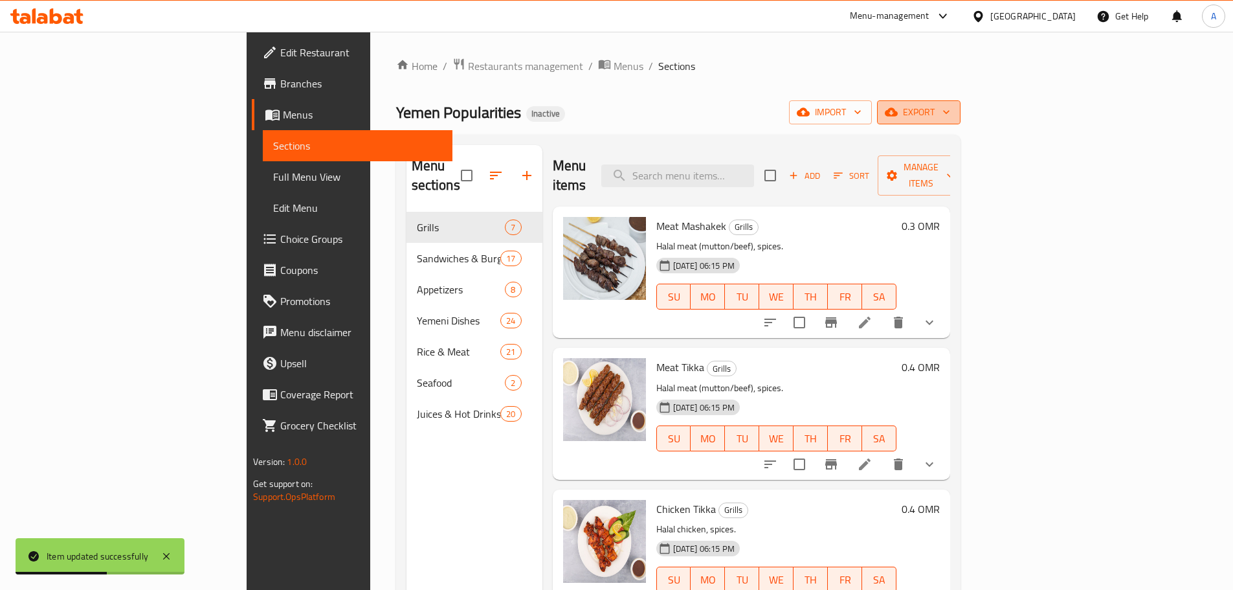
click at [950, 109] on span "export" at bounding box center [919, 112] width 63 height 16
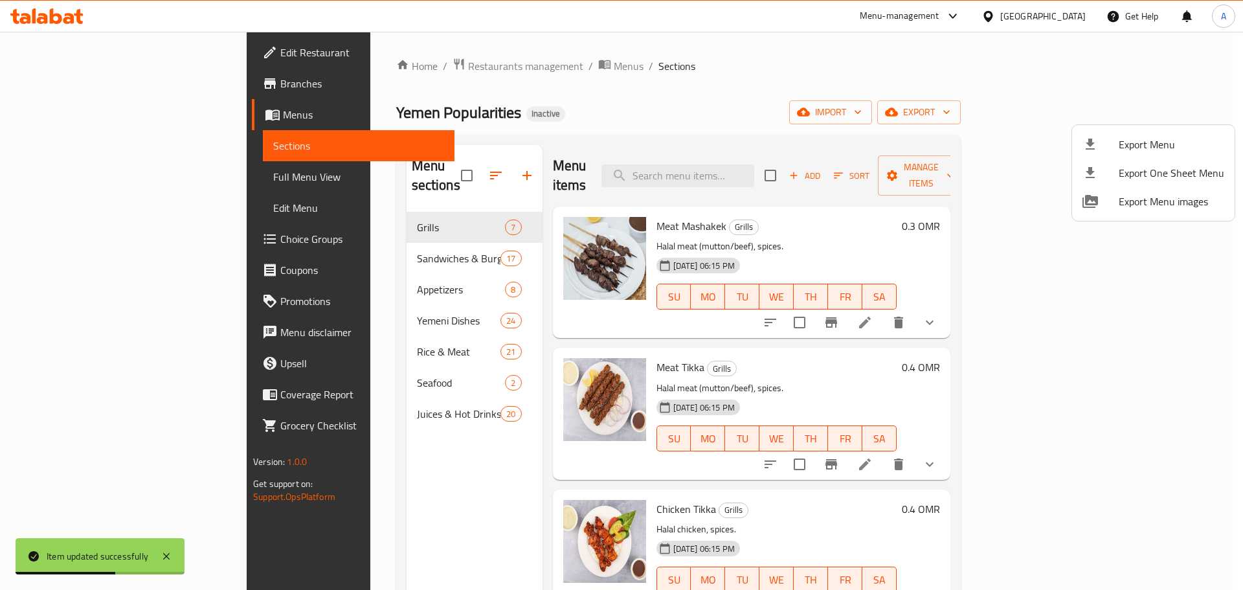
click at [1144, 141] on span "Export Menu" at bounding box center [1172, 145] width 106 height 16
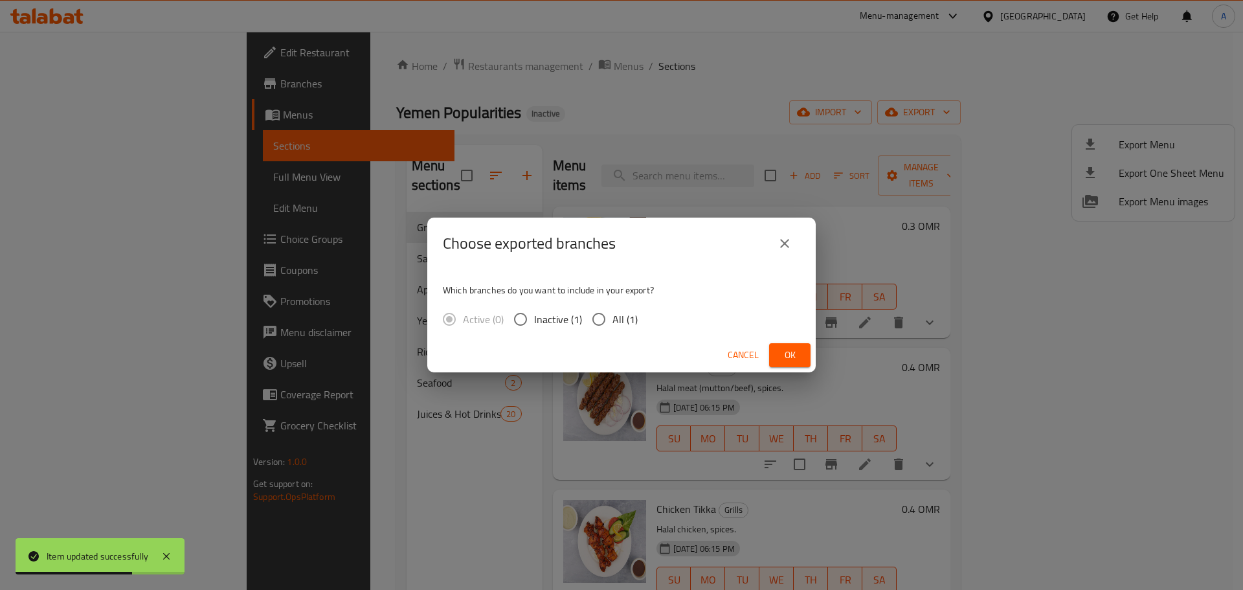
click at [611, 313] on input "All (1)" at bounding box center [598, 319] width 27 height 27
radio input "true"
click at [800, 353] on span "Ok" at bounding box center [789, 355] width 21 height 16
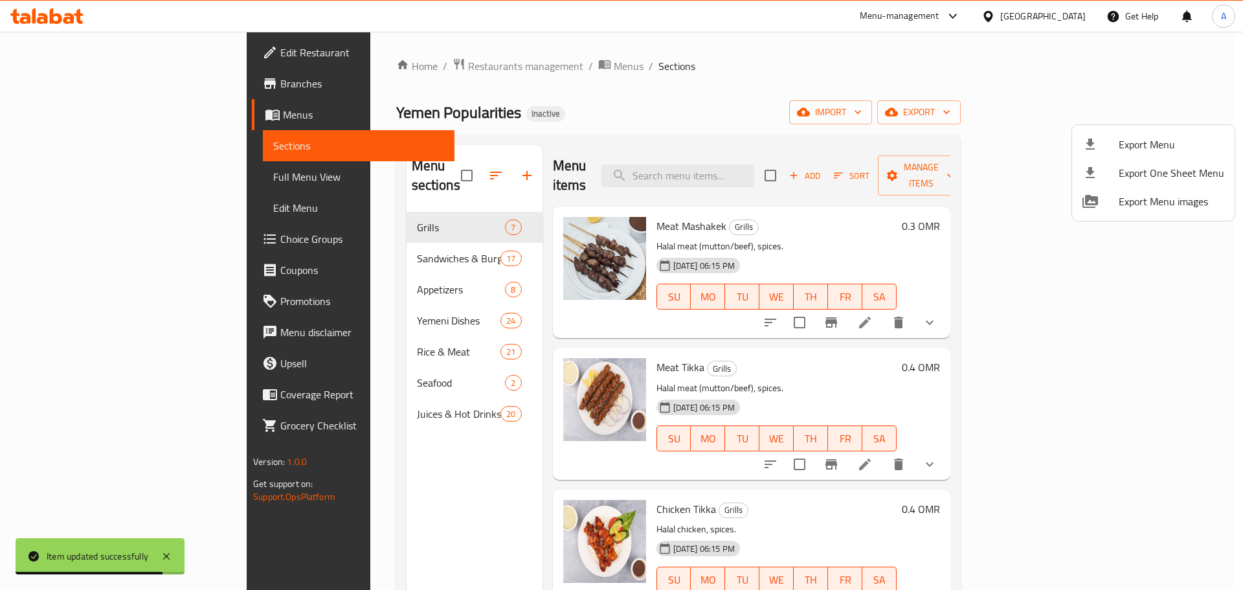
click at [809, 96] on div at bounding box center [621, 295] width 1243 height 590
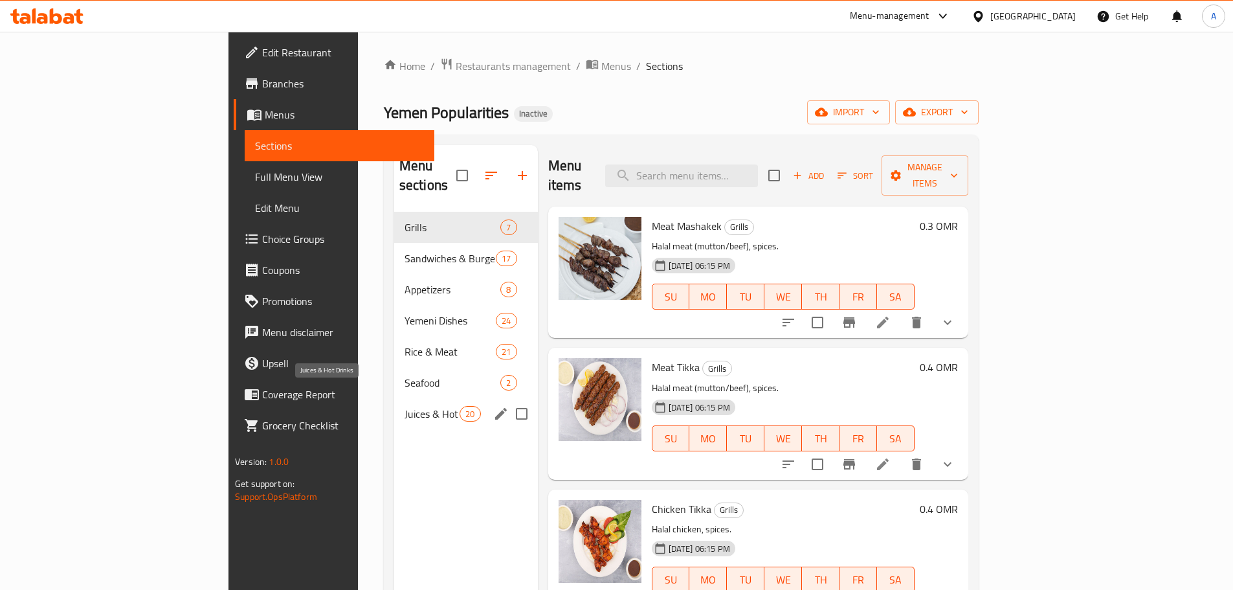
click at [405, 406] on span "Juices & Hot Drinks" at bounding box center [432, 414] width 55 height 16
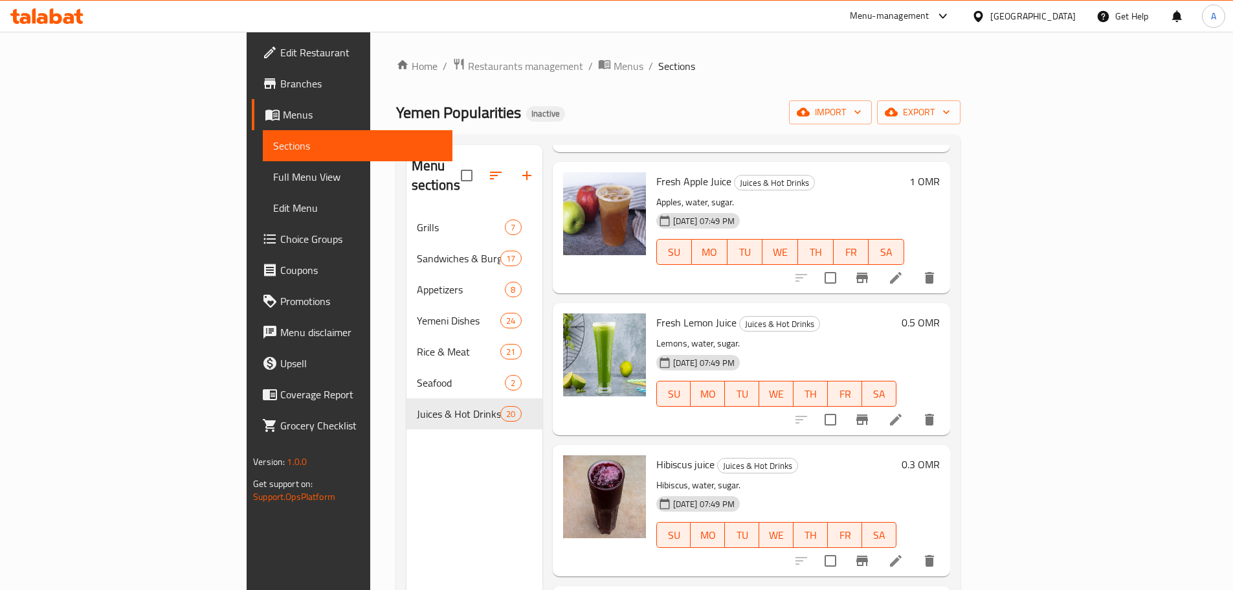
scroll to position [1813, 0]
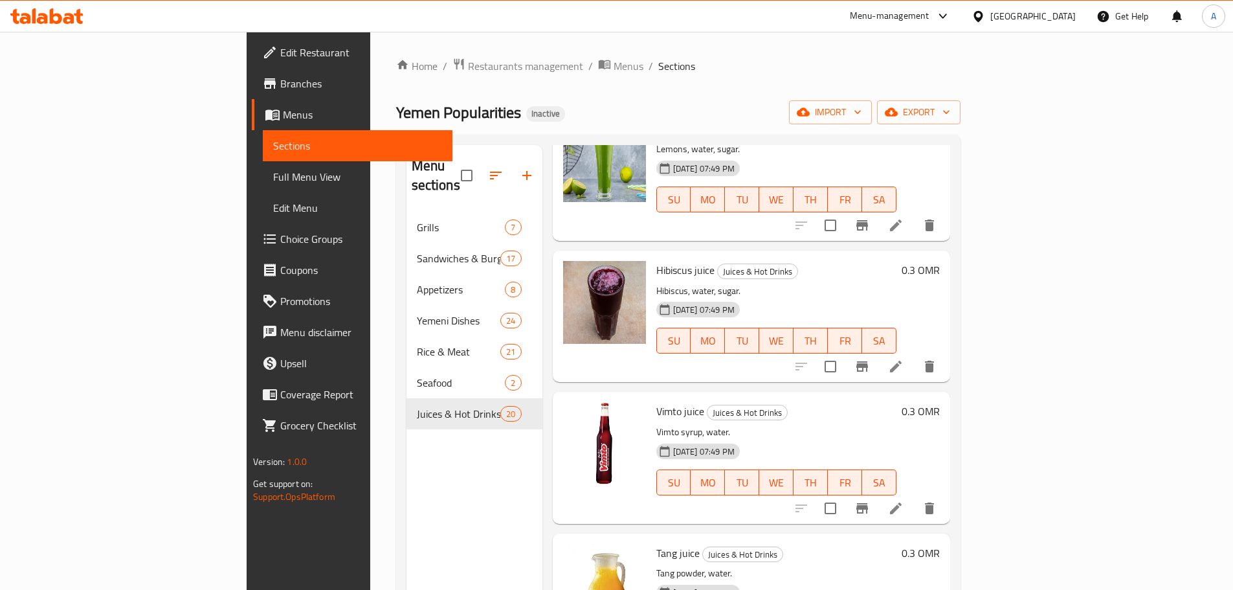
click at [656, 260] on span "Hibiscus juice" at bounding box center [685, 269] width 58 height 19
drag, startPoint x: 621, startPoint y: 239, endPoint x: 645, endPoint y: 238, distance: 24.6
click at [656, 260] on span "Hibiscus juice" at bounding box center [685, 269] width 58 height 19
click at [991, 19] on div at bounding box center [981, 16] width 19 height 14
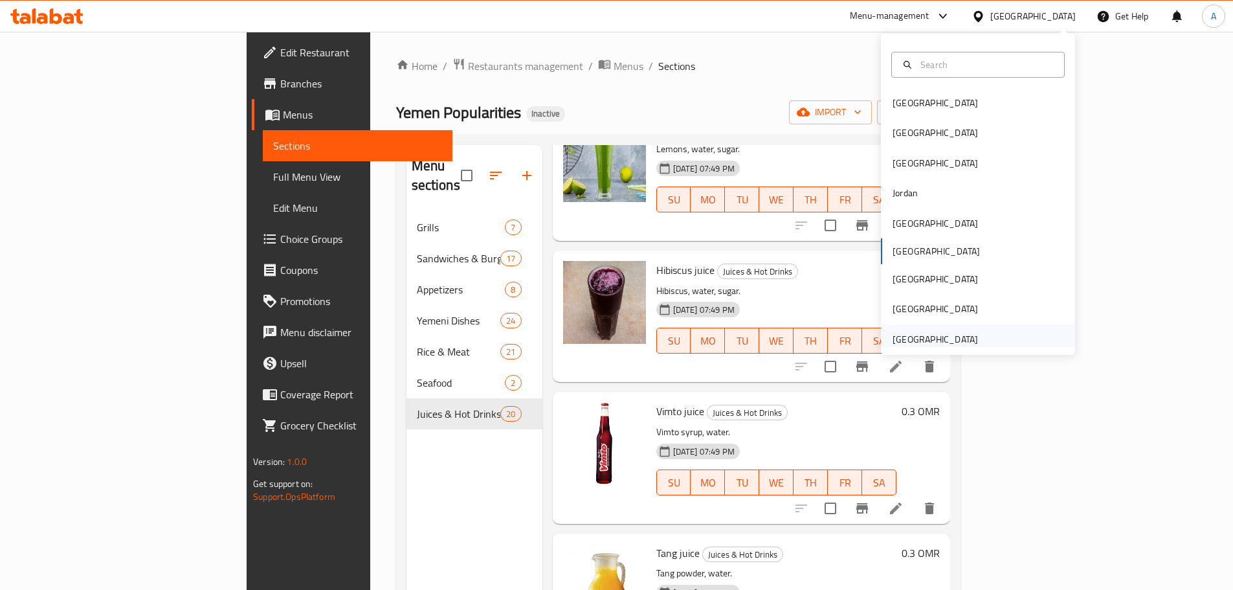
click at [932, 339] on div "[GEOGRAPHIC_DATA]" at bounding box center [935, 339] width 85 height 14
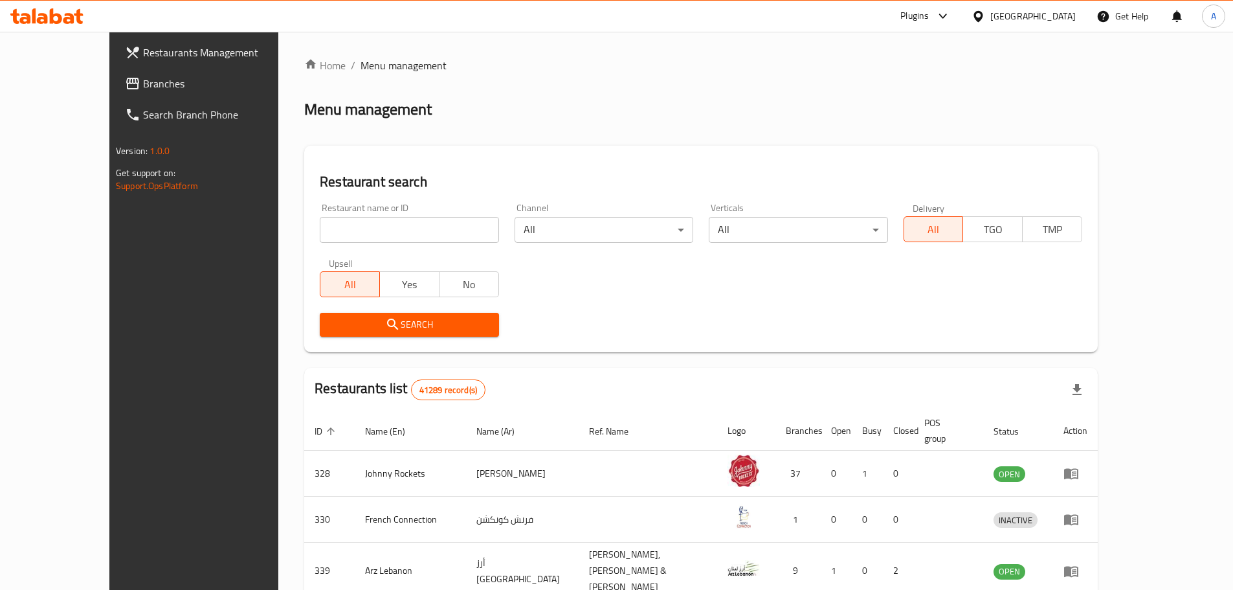
click at [143, 78] on span "Branches" at bounding box center [224, 84] width 162 height 16
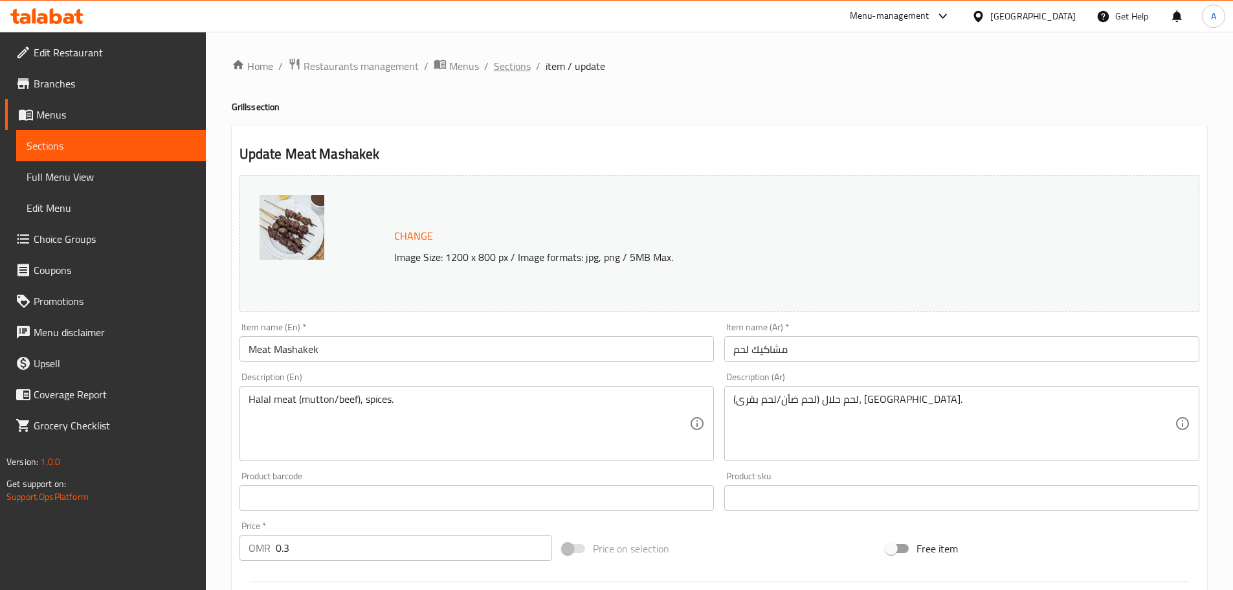
click at [521, 64] on span "Sections" at bounding box center [512, 66] width 37 height 16
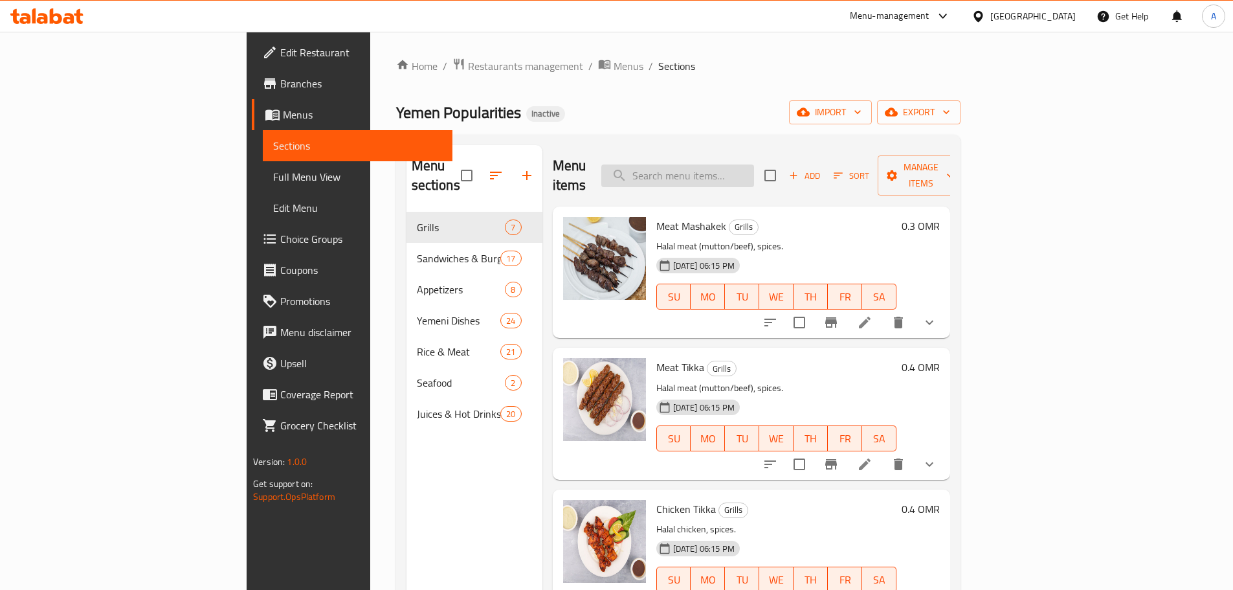
click at [732, 164] on input "search" at bounding box center [677, 175] width 153 height 23
paste input "Plain eggs"
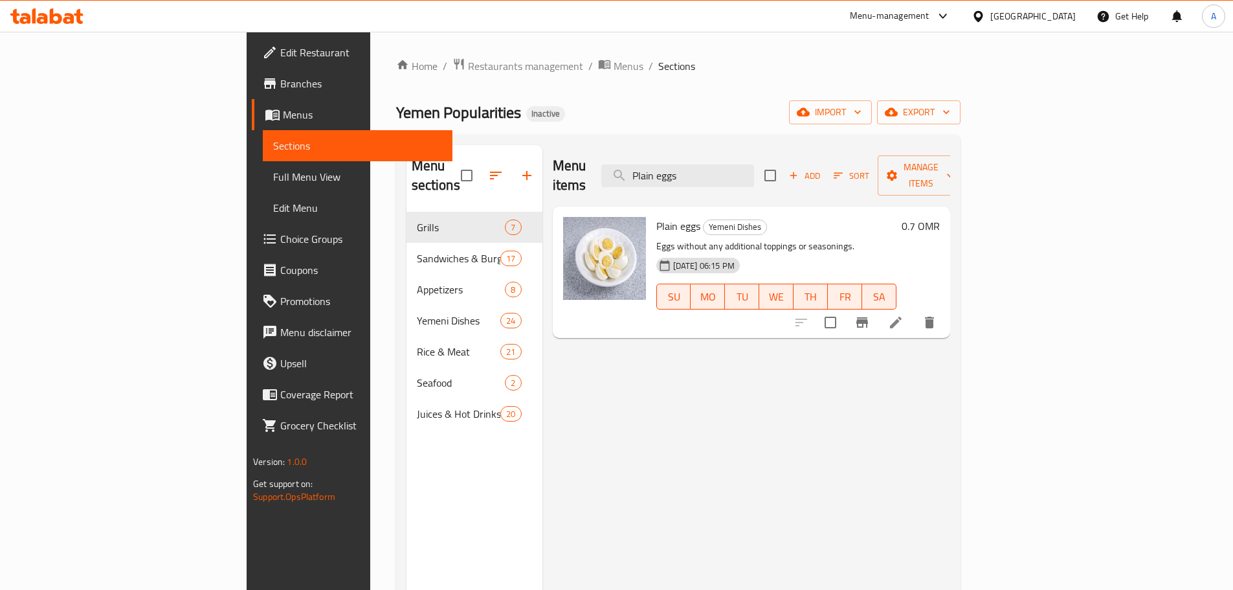
type input "Plain eggs"
click at [914, 311] on li at bounding box center [896, 322] width 36 height 23
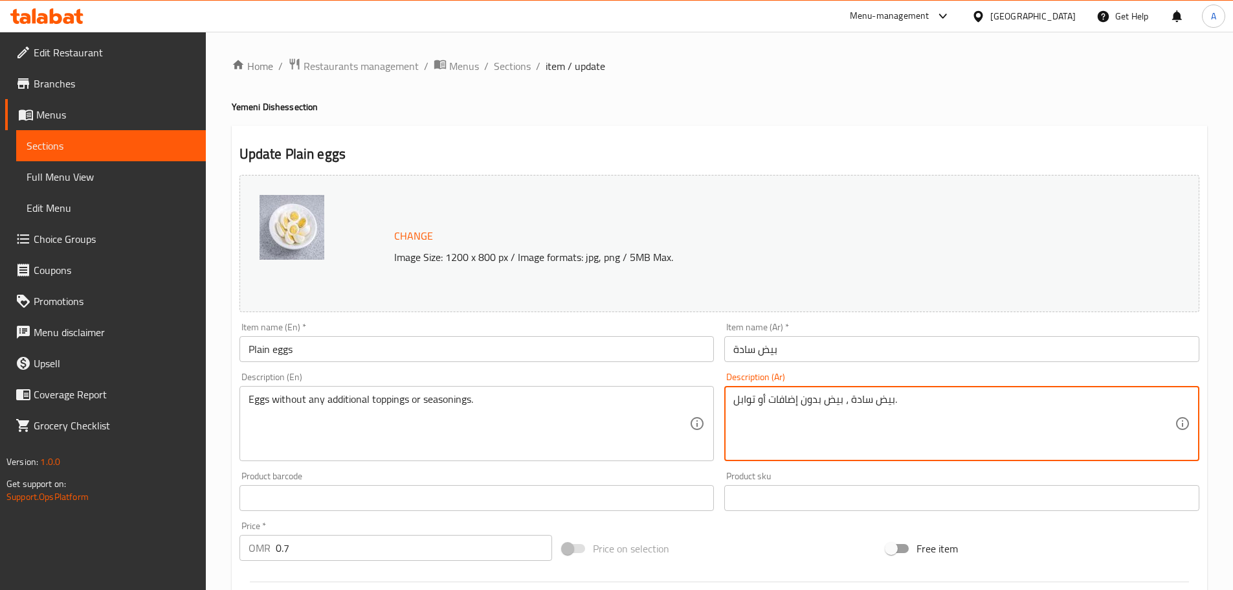
drag, startPoint x: 845, startPoint y: 396, endPoint x: 1180, endPoint y: 436, distance: 337.0
click at [882, 420] on textarea "بيض سادة ، بيض بدون إضافات أو توابل." at bounding box center [955, 424] width 442 height 62
drag, startPoint x: 847, startPoint y: 401, endPoint x: 895, endPoint y: 396, distance: 48.3
click at [895, 396] on textarea "بيض سادة ، بيض بدون إضافات أو توابل." at bounding box center [955, 424] width 442 height 62
click at [893, 396] on textarea "بيض سادة ، بيض بدون إضافات أو توابل." at bounding box center [955, 424] width 442 height 62
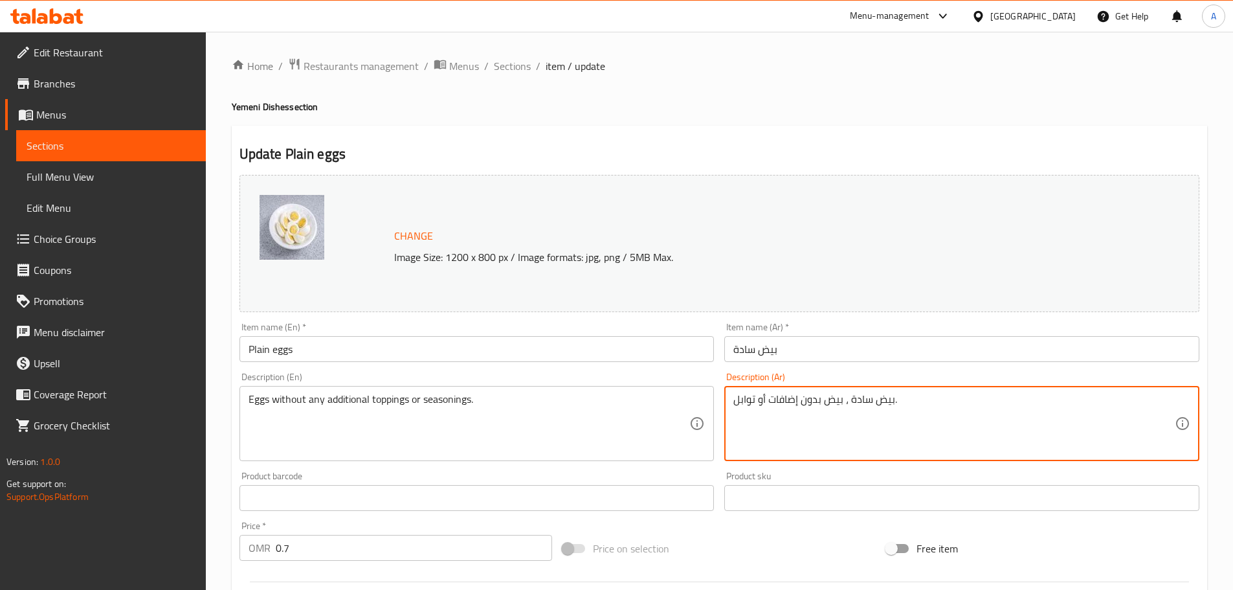
click at [891, 396] on textarea "بيض سادة ، بيض بدون إضافات أو توابل." at bounding box center [955, 424] width 442 height 62
click at [890, 396] on textarea "بيض سادة ، بيض بدون إضافات أو توابل." at bounding box center [955, 424] width 442 height 62
drag, startPoint x: 844, startPoint y: 402, endPoint x: 891, endPoint y: 394, distance: 47.9
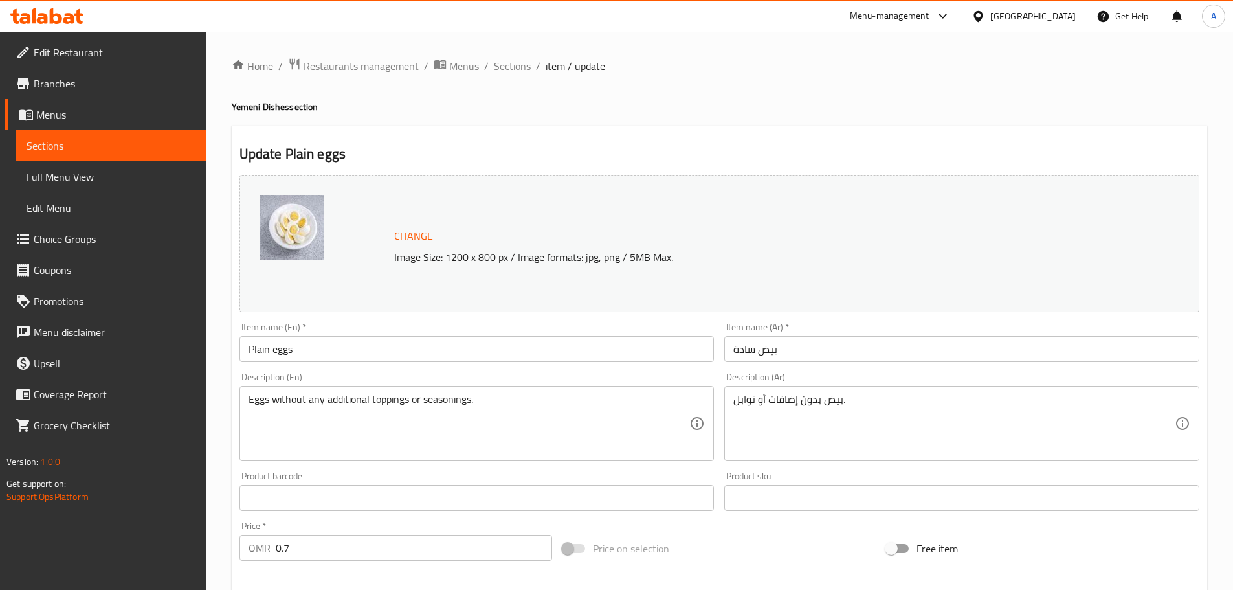
click at [859, 388] on div "بيض بدون إضافات أو توابل. Description (Ar)" at bounding box center [961, 423] width 475 height 75
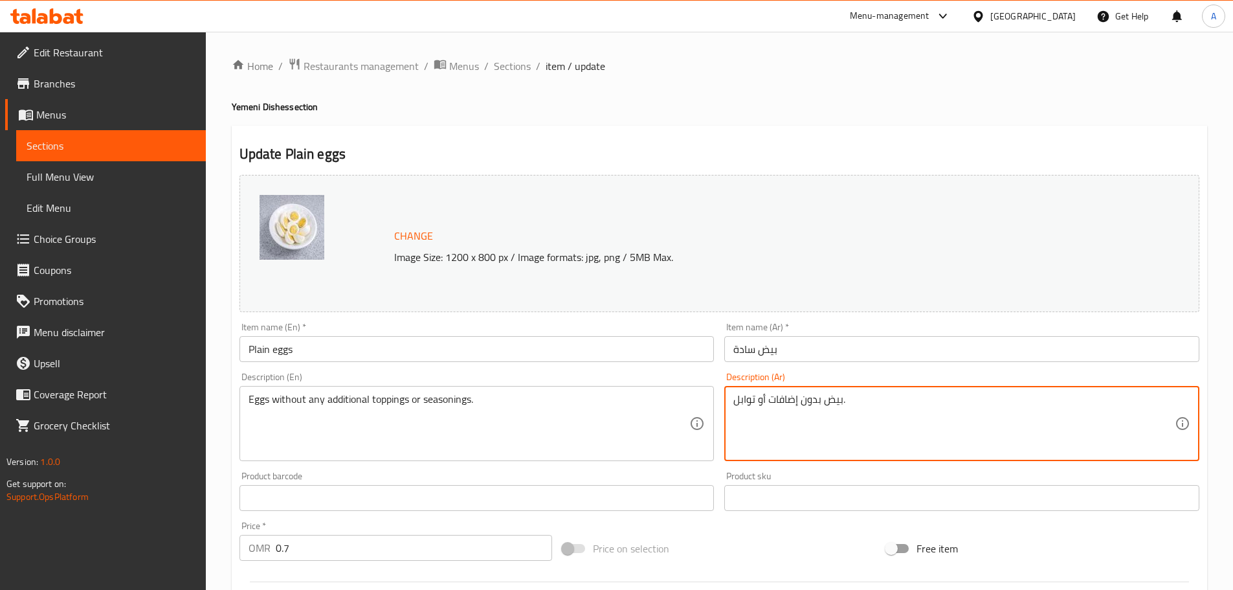
click at [857, 397] on textarea "بيض بدون إضافات أو توابل." at bounding box center [955, 424] width 442 height 62
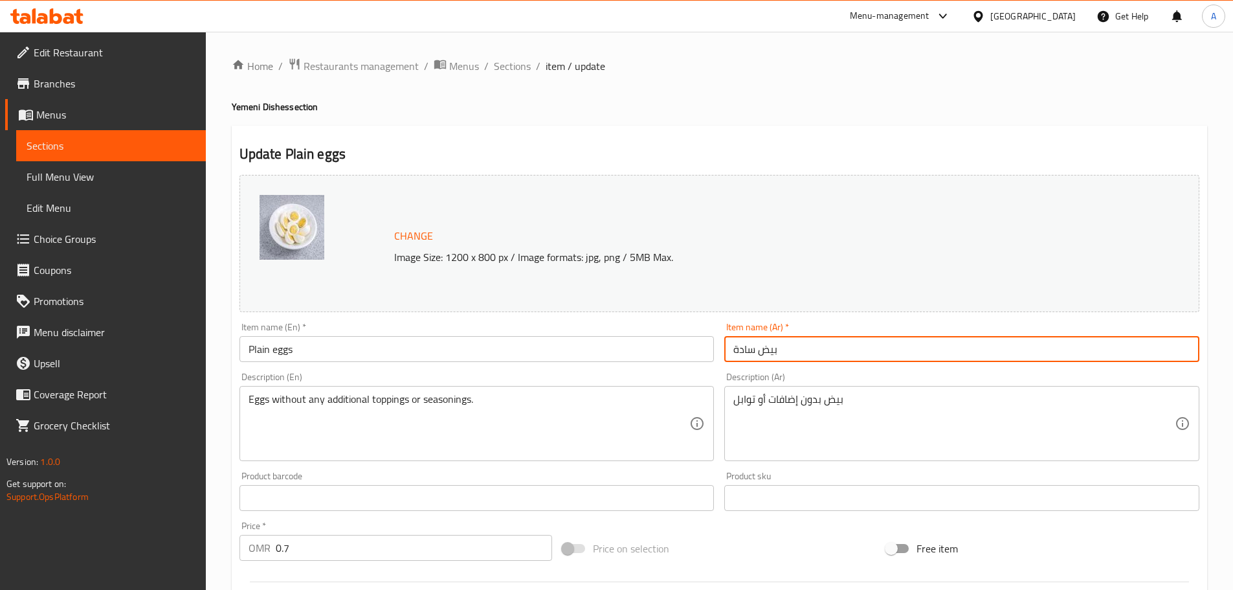
click at [821, 353] on input "بيض سادة" at bounding box center [961, 349] width 475 height 26
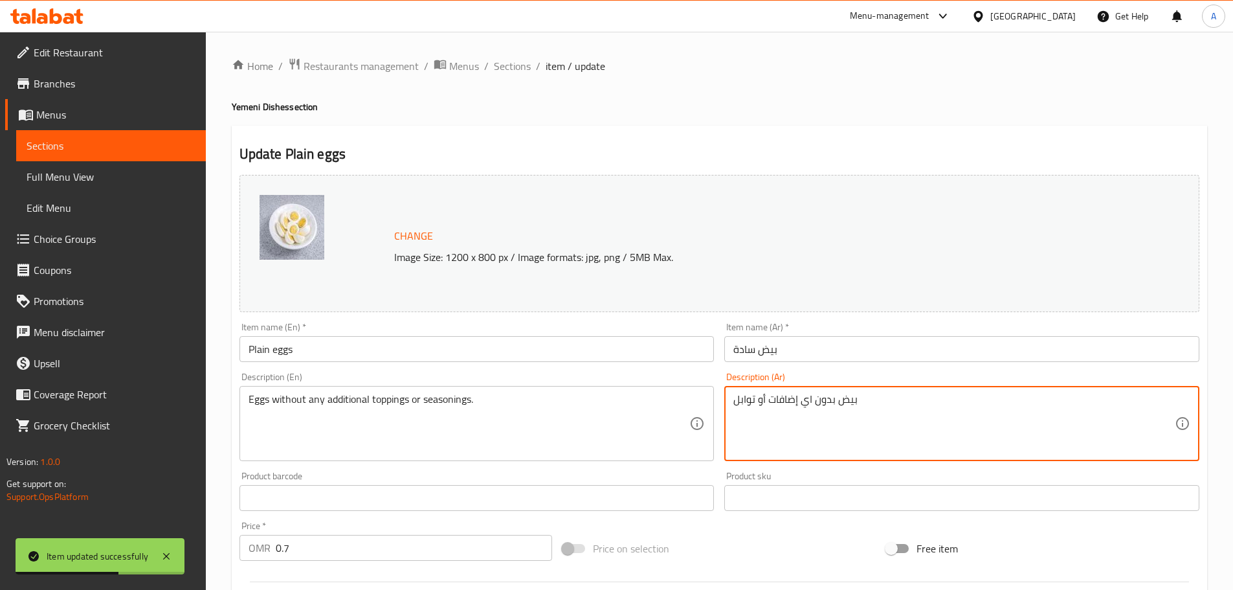
type textarea "بيض بدون اي إضافات أو توابل"
click at [819, 339] on input "بيض سادة" at bounding box center [961, 349] width 475 height 26
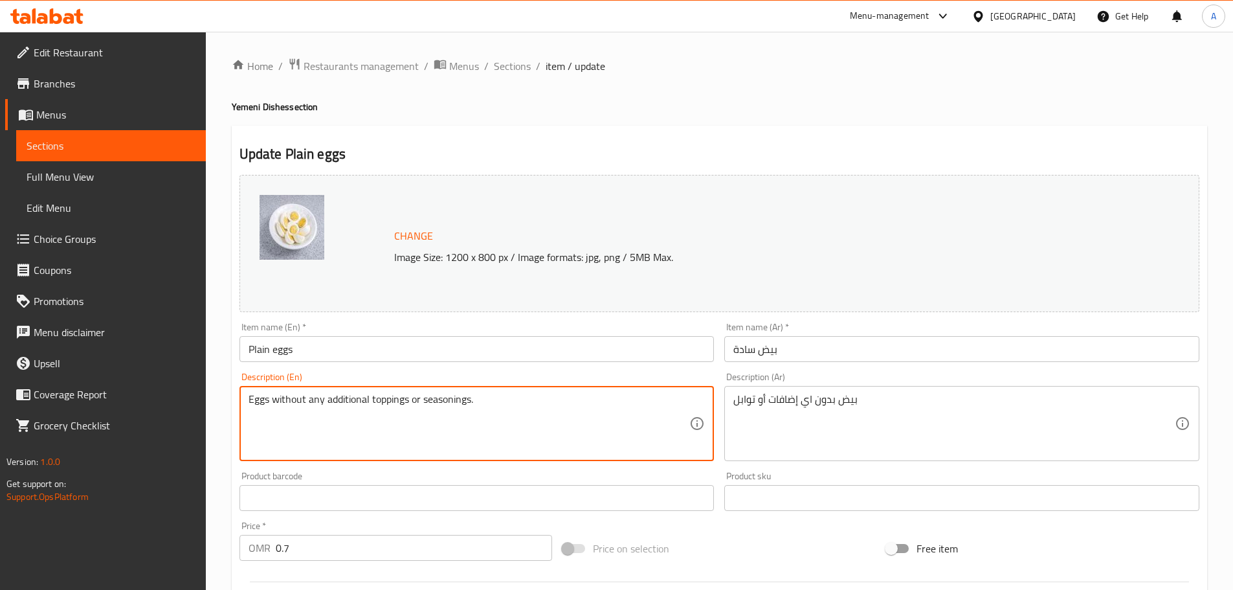
click at [315, 403] on textarea "Eggs without any additional toppings or seasonings." at bounding box center [470, 424] width 442 height 62
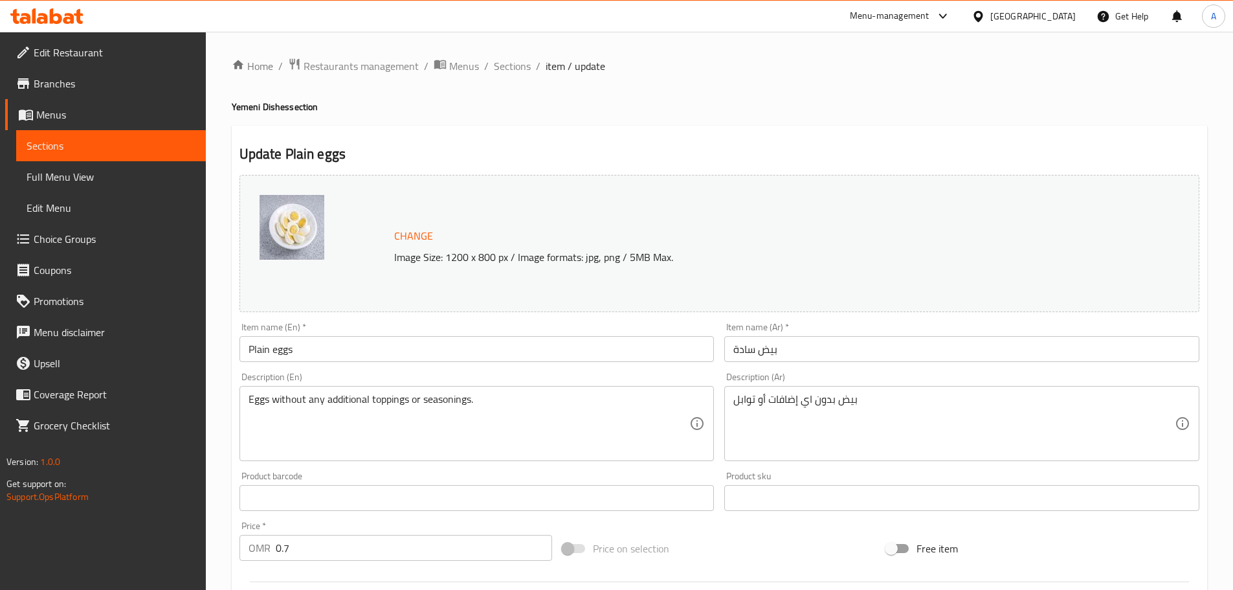
click at [870, 366] on div "Item name (Ar)   * بيض سادة Item name (Ar) *" at bounding box center [962, 342] width 486 height 50
click at [863, 358] on input "بيض سادة" at bounding box center [961, 349] width 475 height 26
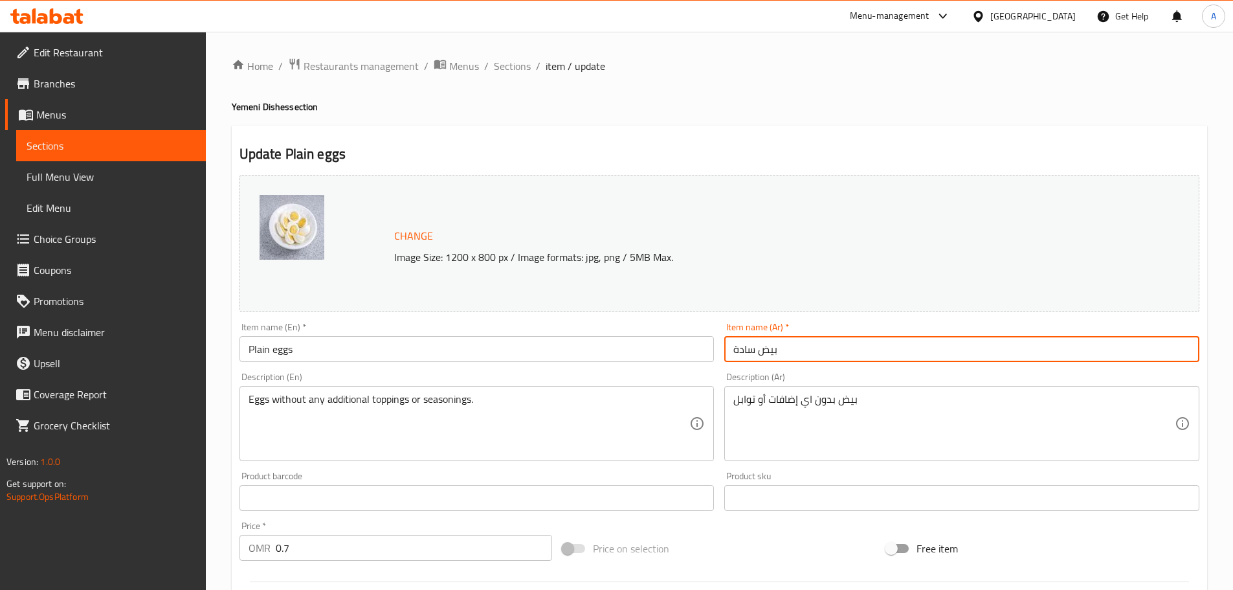
click at [513, 60] on span "Sections" at bounding box center [512, 66] width 37 height 16
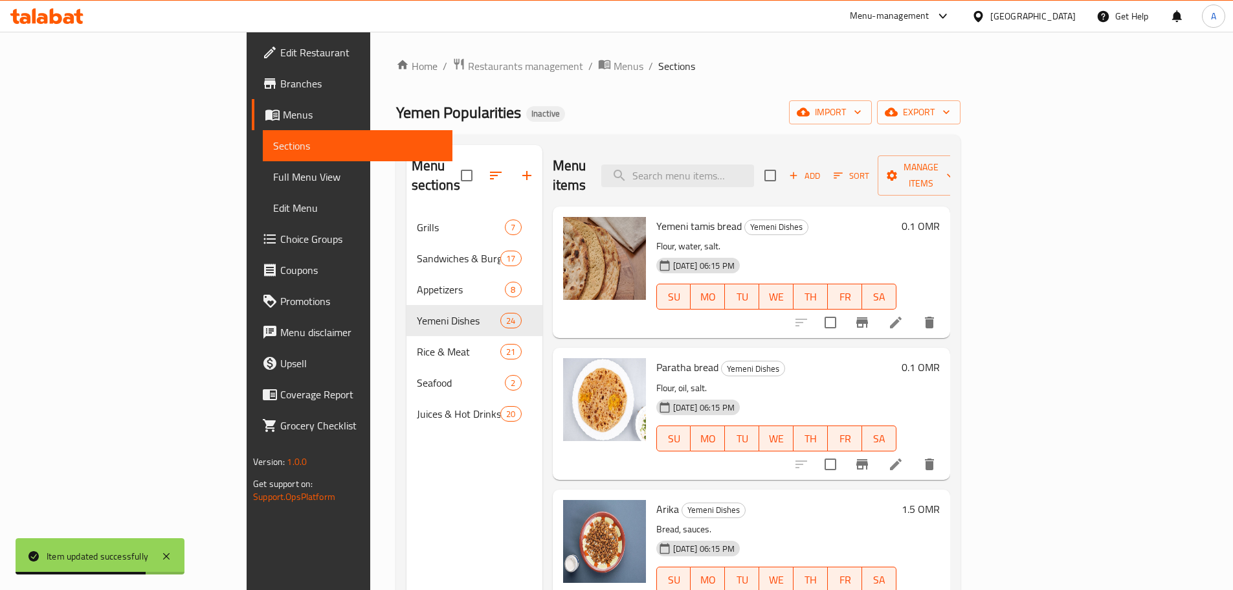
click at [744, 145] on div "Menu items Add Sort Manage items" at bounding box center [752, 176] width 398 height 62
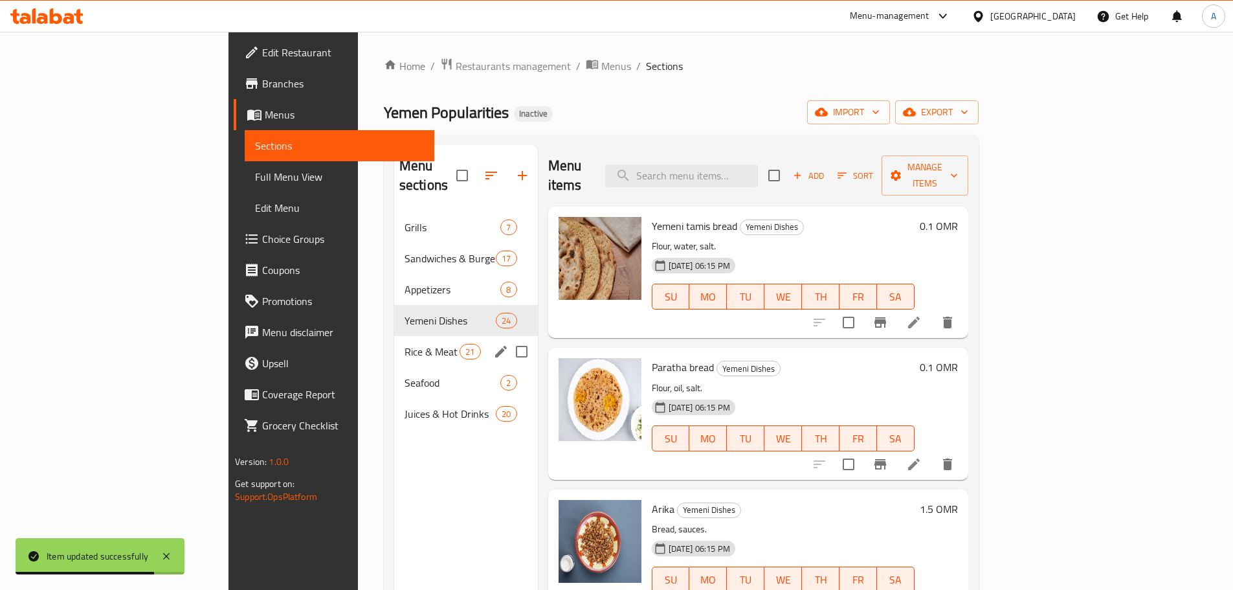
click at [405, 344] on span "Rice & Meat" at bounding box center [432, 352] width 55 height 16
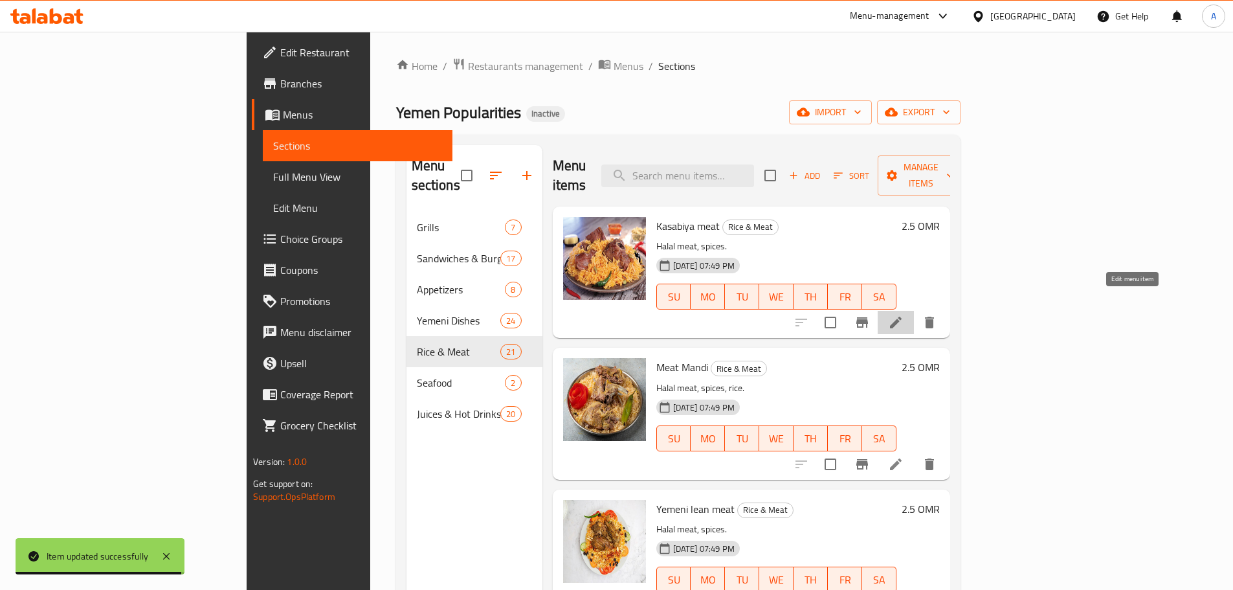
click at [902, 317] on icon at bounding box center [896, 323] width 12 height 12
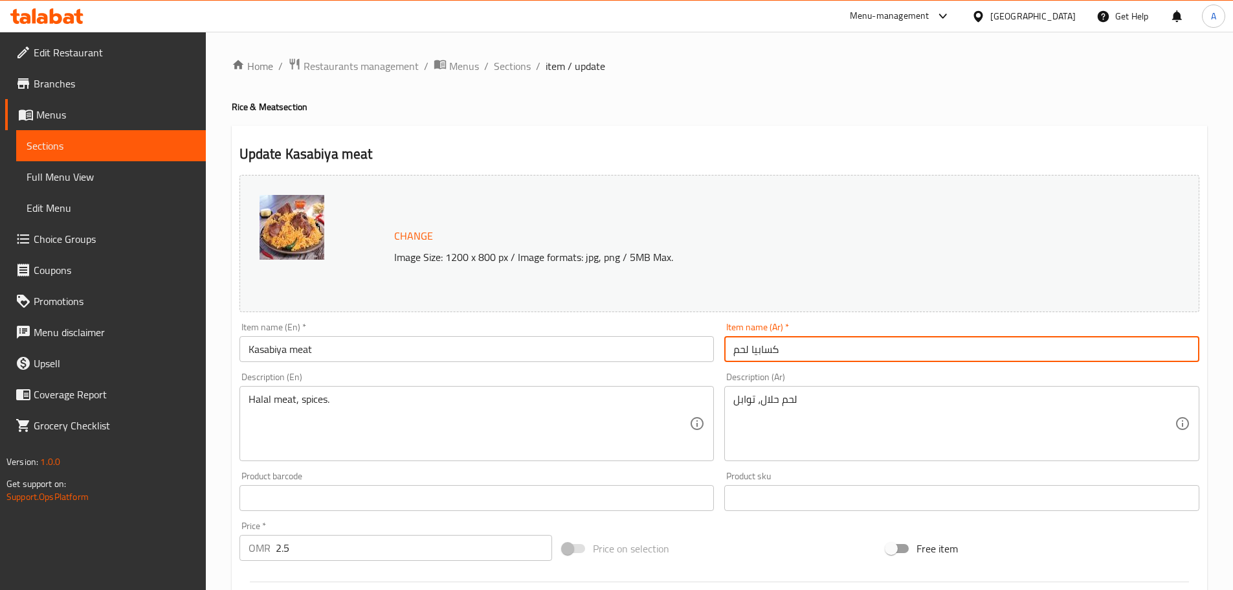
drag, startPoint x: 774, startPoint y: 350, endPoint x: 781, endPoint y: 350, distance: 7.2
click at [781, 350] on input "كسابيا لحم" at bounding box center [961, 349] width 475 height 26
click at [779, 352] on input "كسابيا لحم" at bounding box center [961, 349] width 475 height 26
type input "قصابيا لحم"
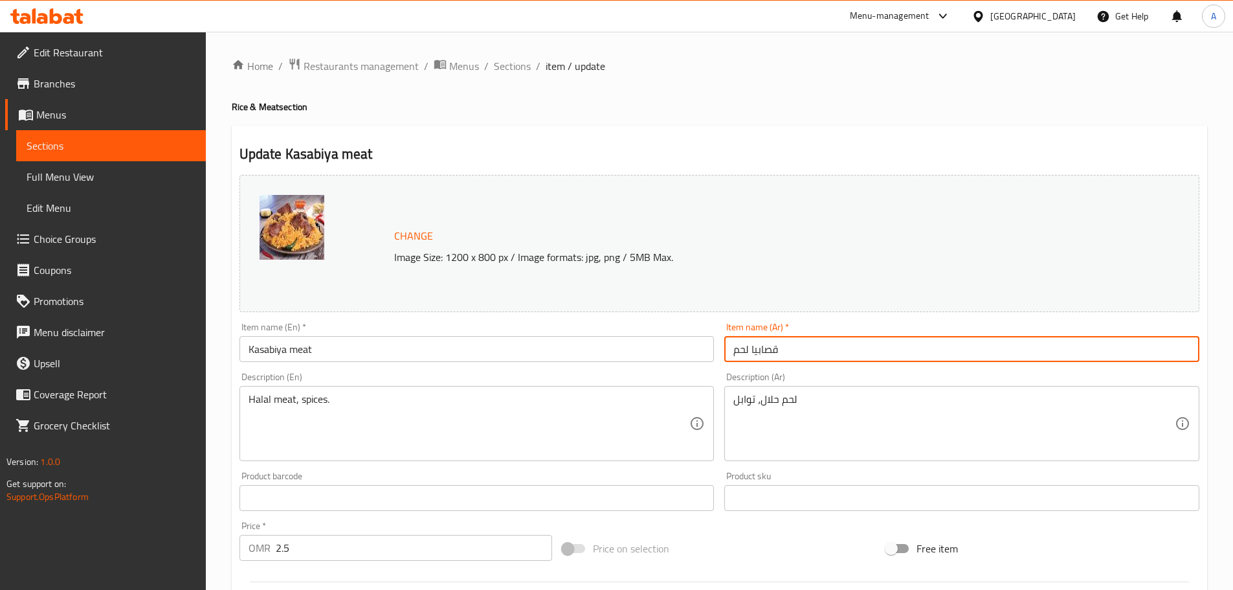
click at [809, 332] on div "Item name (Ar)   * قصابيا لحم Item name (Ar) *" at bounding box center [961, 341] width 475 height 39
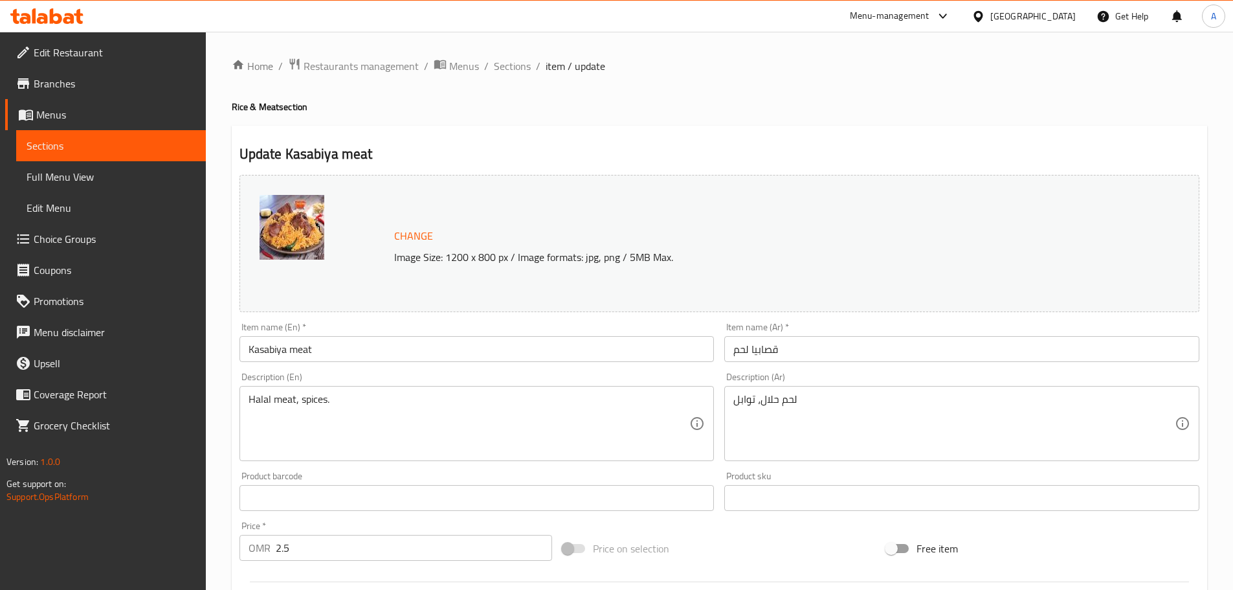
click at [801, 350] on input "قصابيا لحم" at bounding box center [961, 349] width 475 height 26
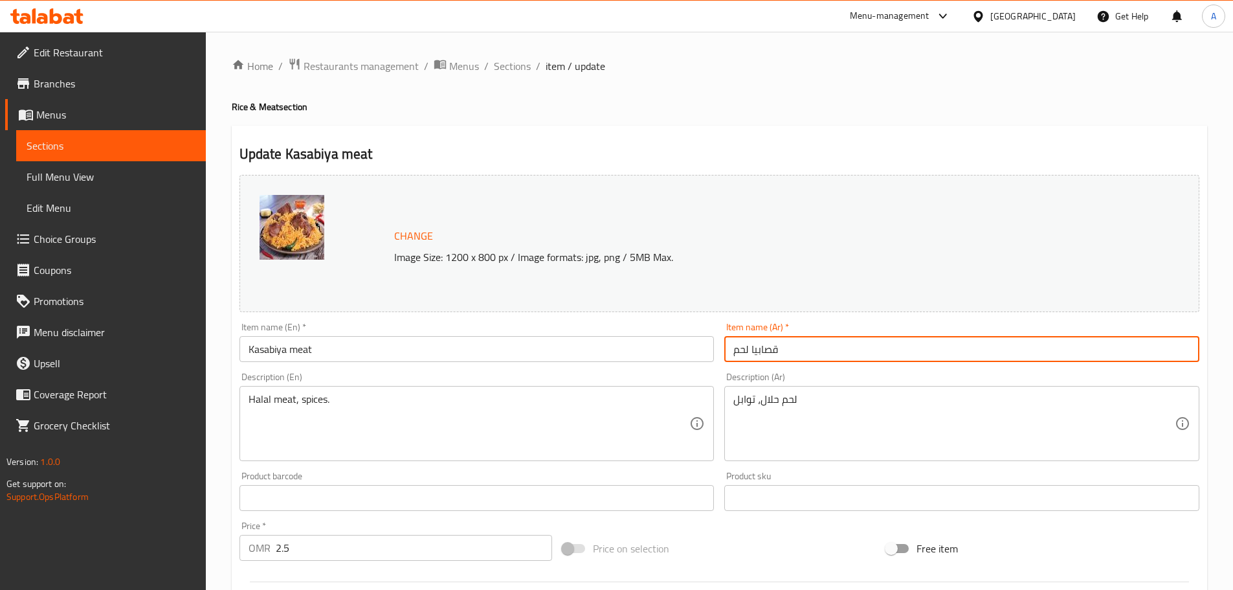
click at [801, 350] on input "قصابيا لحم" at bounding box center [961, 349] width 475 height 26
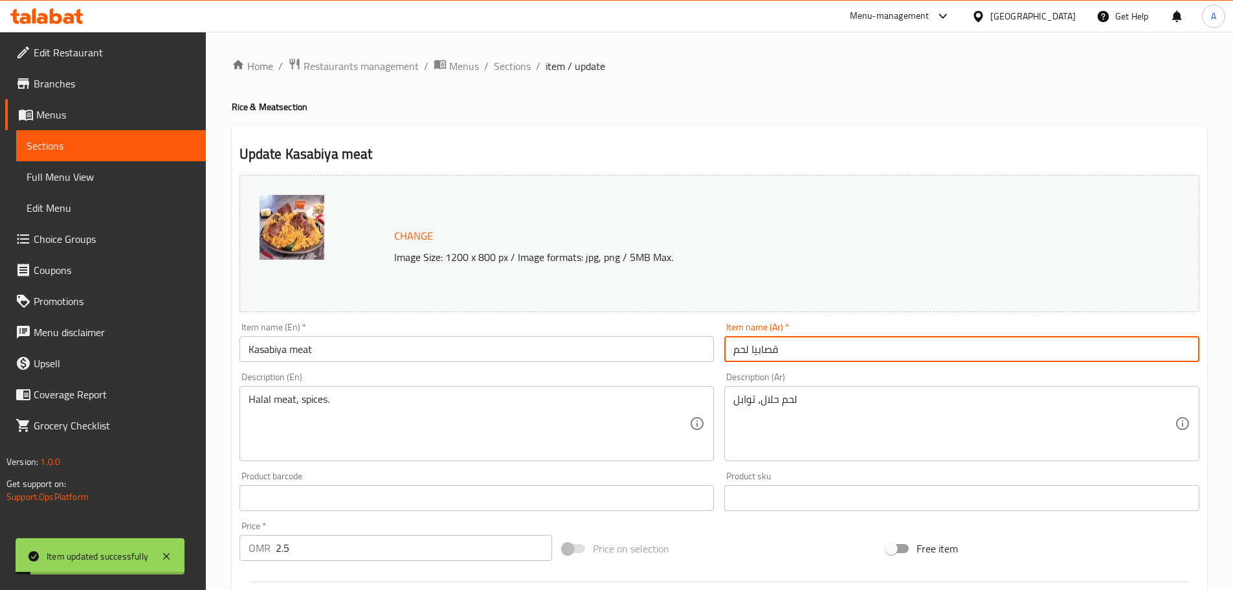
click at [776, 119] on div "Home / Restaurants management / Menus / Sections / item / update Rice & Meat se…" at bounding box center [720, 483] width 976 height 850
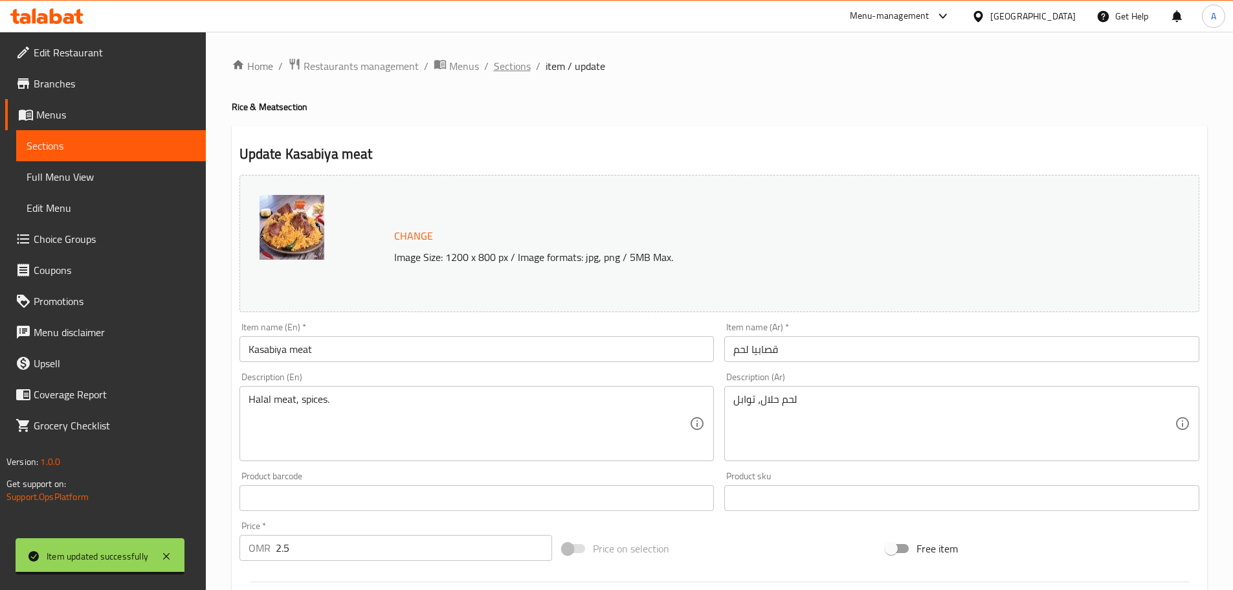
click at [508, 65] on span "Sections" at bounding box center [512, 66] width 37 height 16
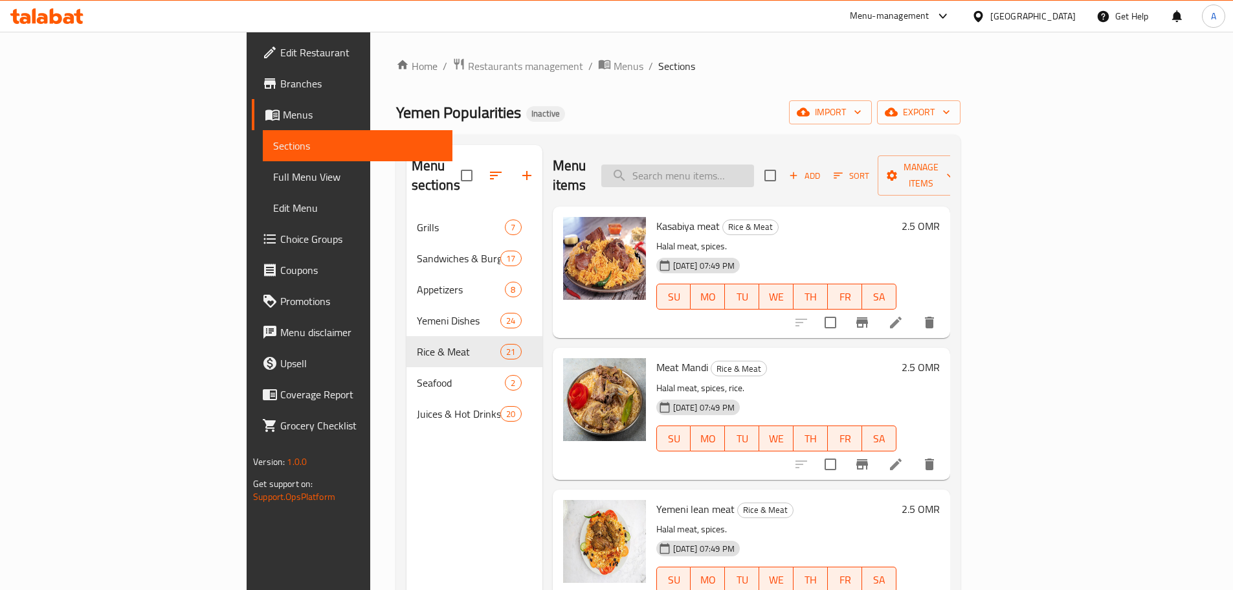
click at [754, 167] on input "search" at bounding box center [677, 175] width 153 height 23
paste input "Adani milk tea"
type input "Adani milk tea"
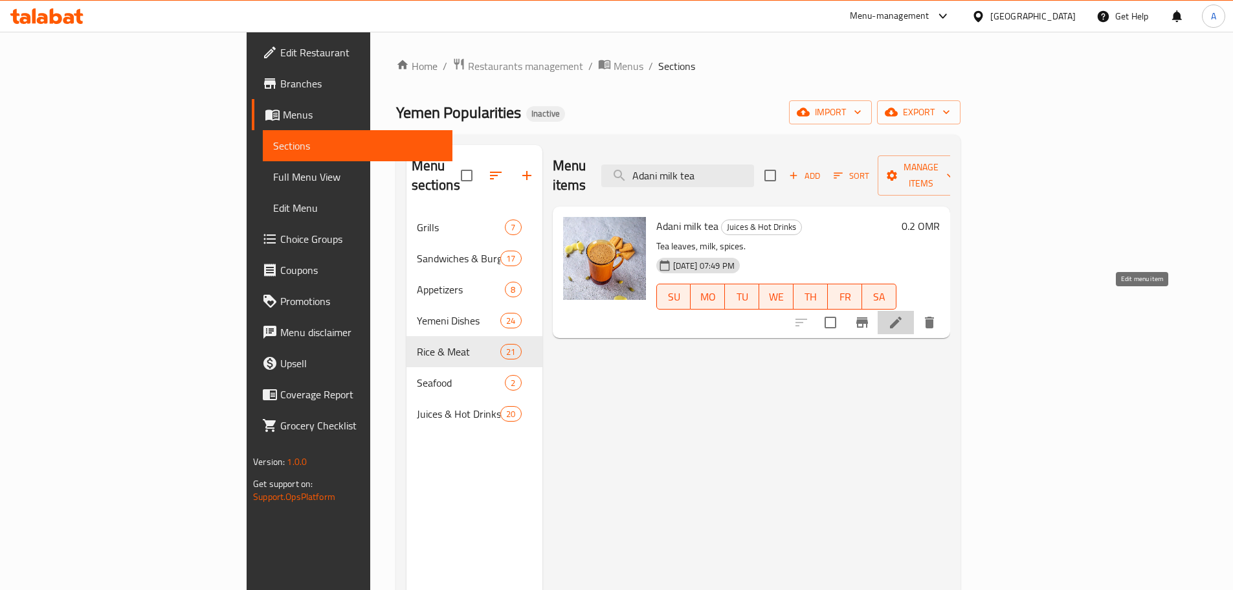
click at [904, 315] on icon at bounding box center [896, 323] width 16 height 16
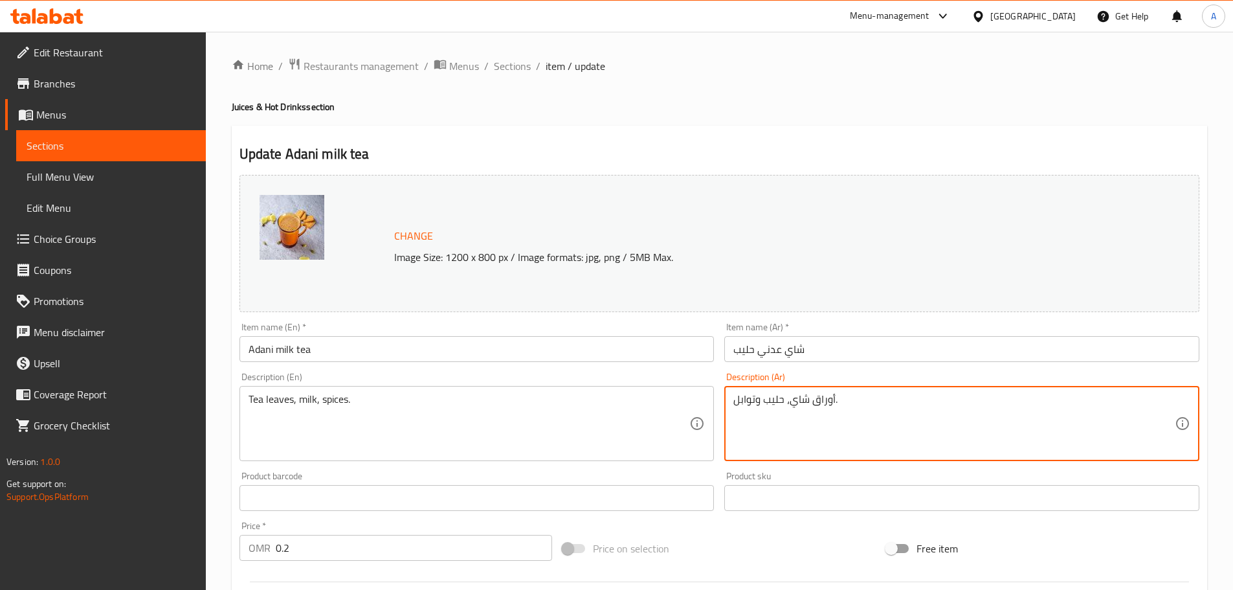
drag, startPoint x: 754, startPoint y: 399, endPoint x: 735, endPoint y: 399, distance: 19.4
type textarea "أوراق شاي، حليب وبهارات."
click at [818, 344] on input "شاي عدني حليب" at bounding box center [961, 349] width 475 height 26
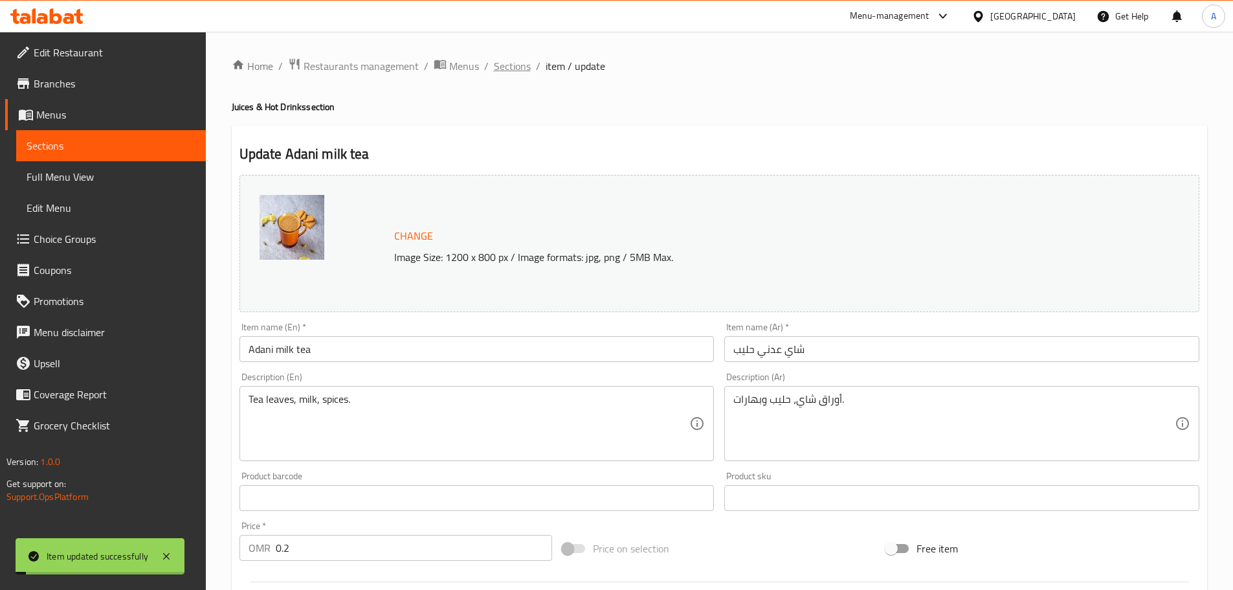
click at [516, 61] on span "Sections" at bounding box center [512, 66] width 37 height 16
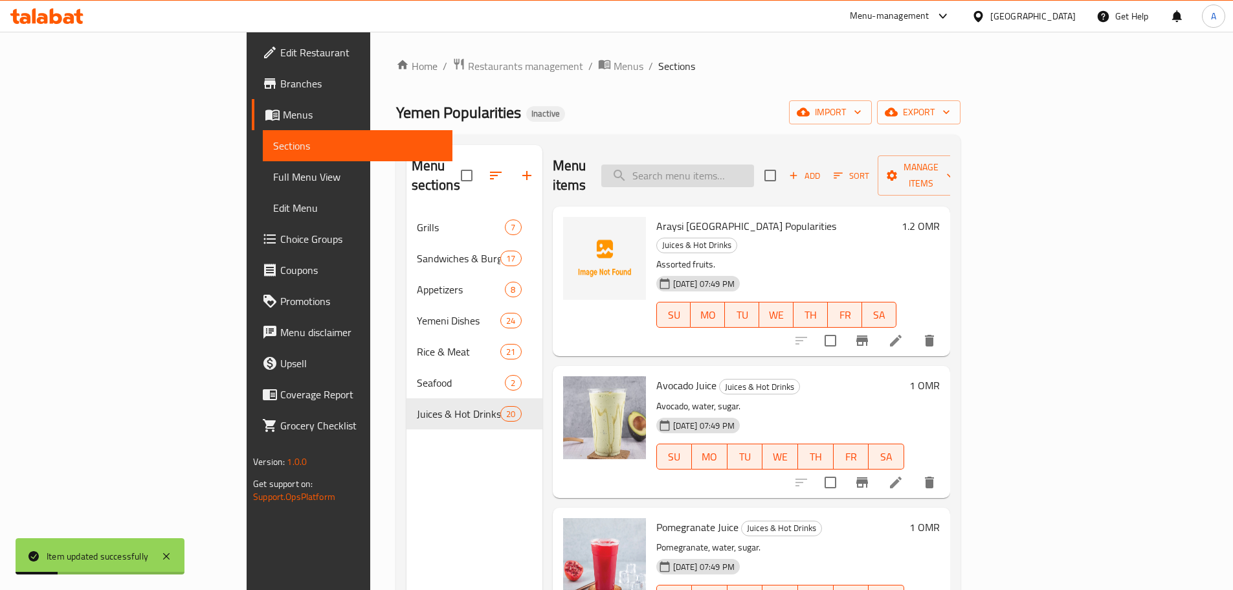
drag, startPoint x: 765, startPoint y: 163, endPoint x: 763, endPoint y: 170, distance: 6.8
click at [754, 164] on input "search" at bounding box center [677, 175] width 153 height 23
paste input "Mix Grilled Dishes of [GEOGRAPHIC_DATA]"
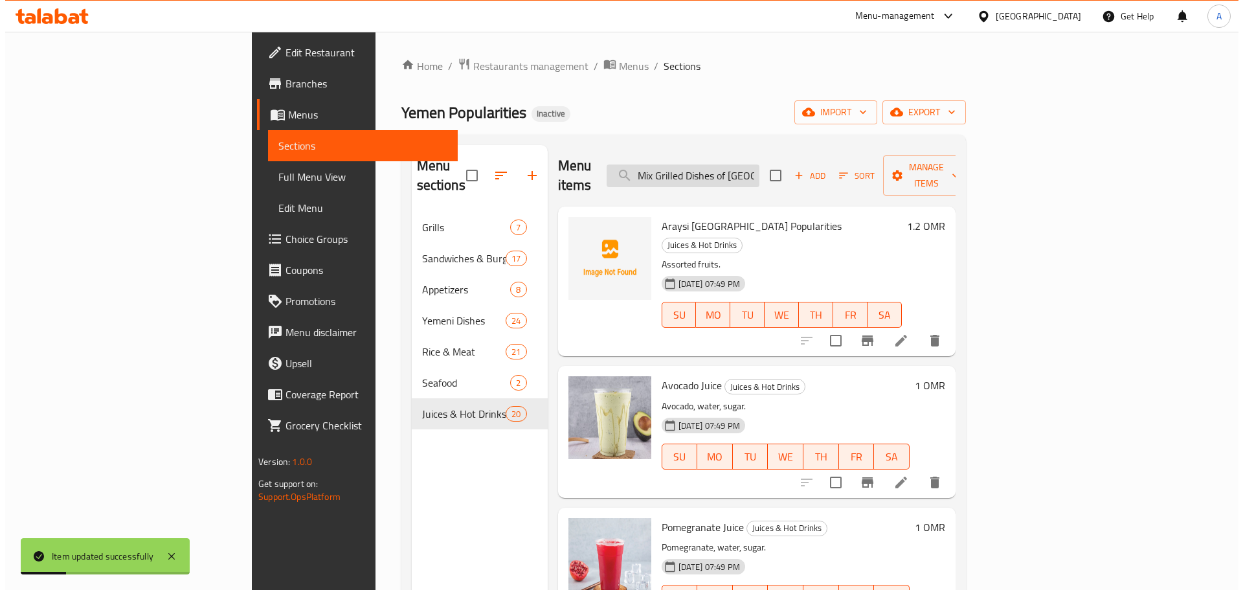
scroll to position [0, 4]
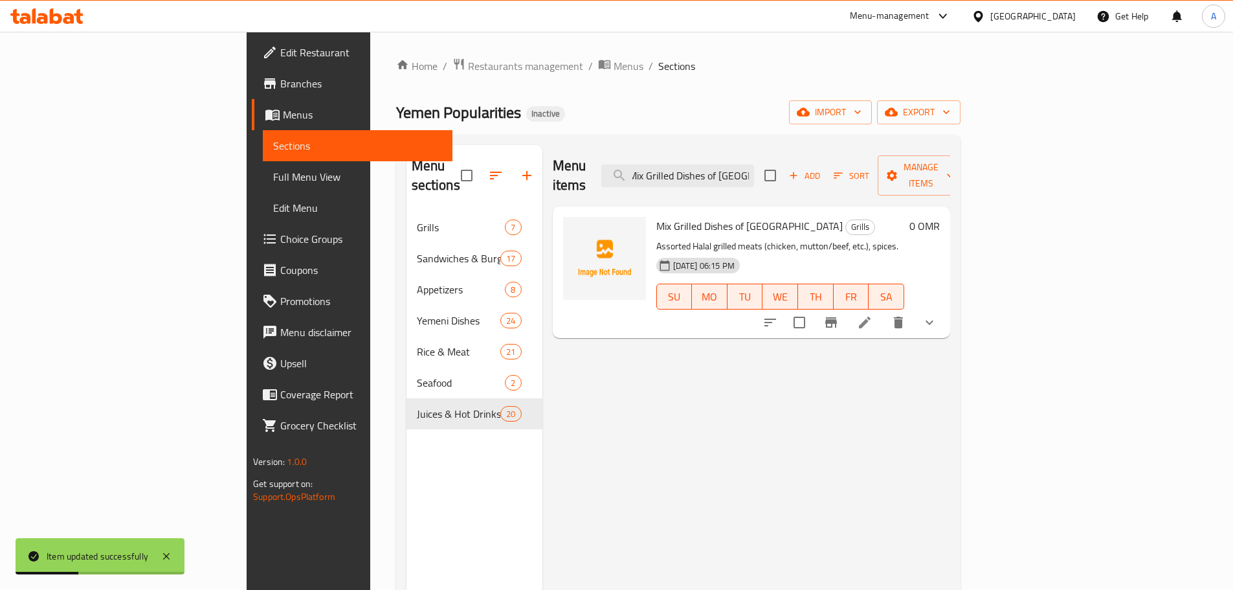
type input "Mix Grilled Dishes of [GEOGRAPHIC_DATA]"
click at [883, 311] on li at bounding box center [865, 322] width 36 height 23
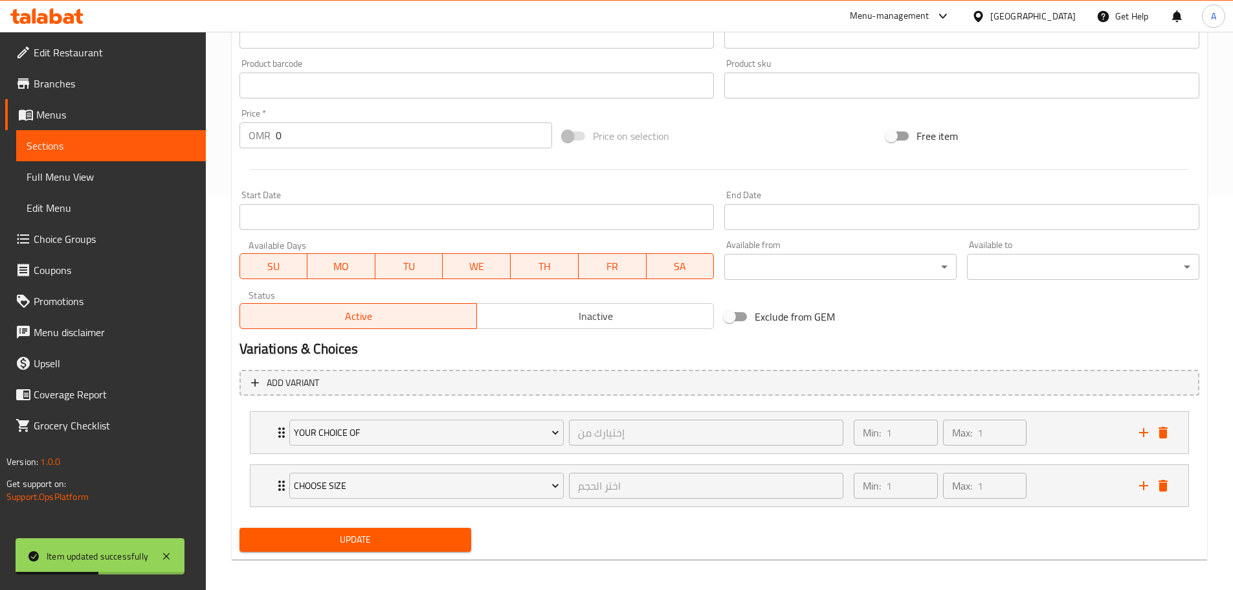
scroll to position [399, 0]
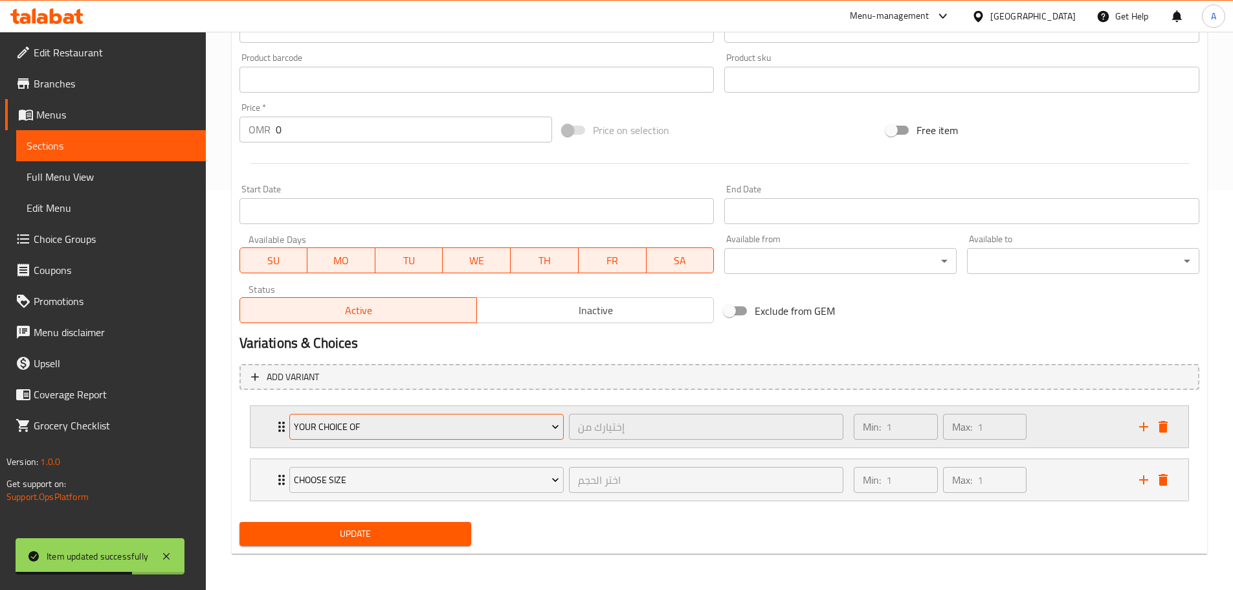
click at [409, 429] on span "Your choice of" at bounding box center [426, 427] width 265 height 16
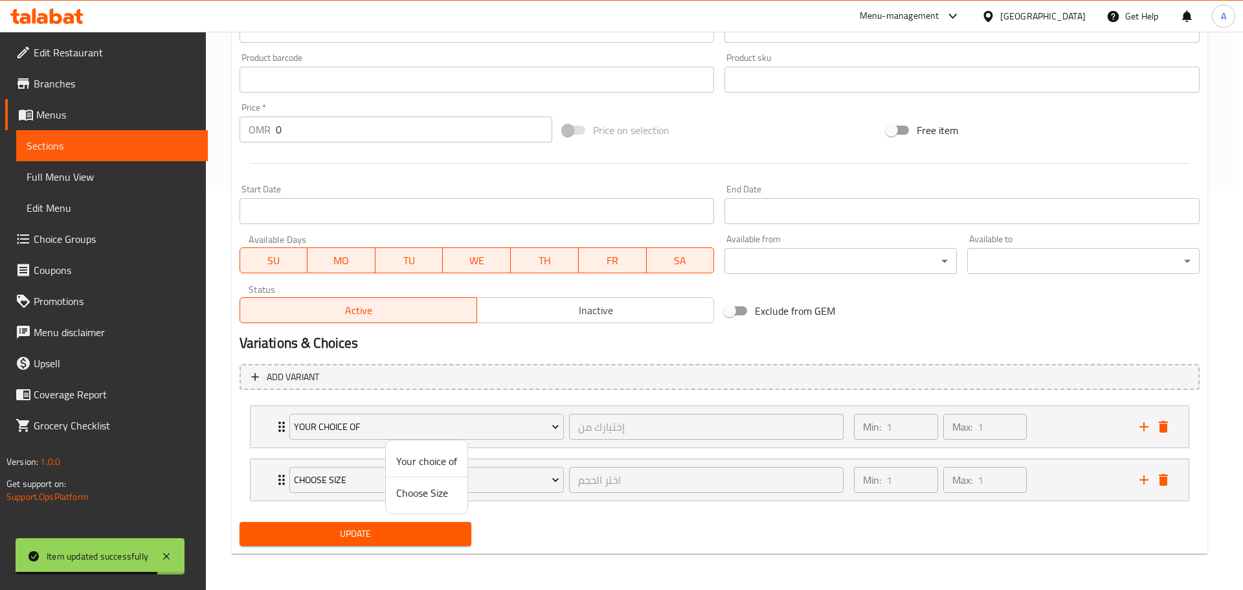
click at [281, 429] on div at bounding box center [621, 295] width 1243 height 590
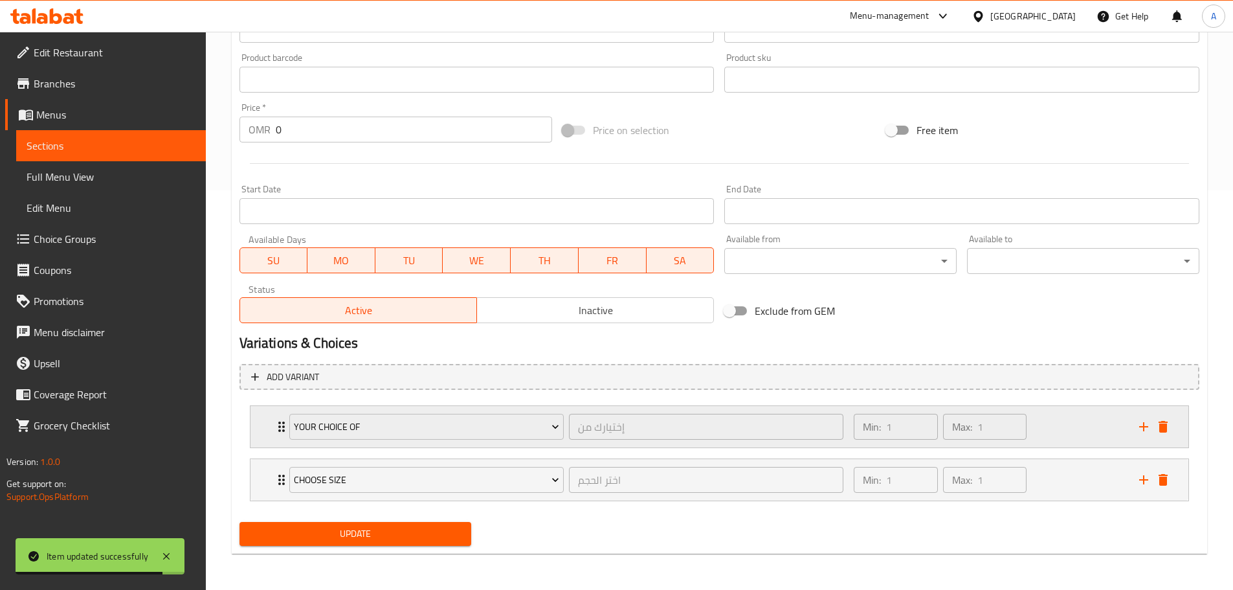
click at [274, 423] on icon "Expand" at bounding box center [282, 427] width 16 height 16
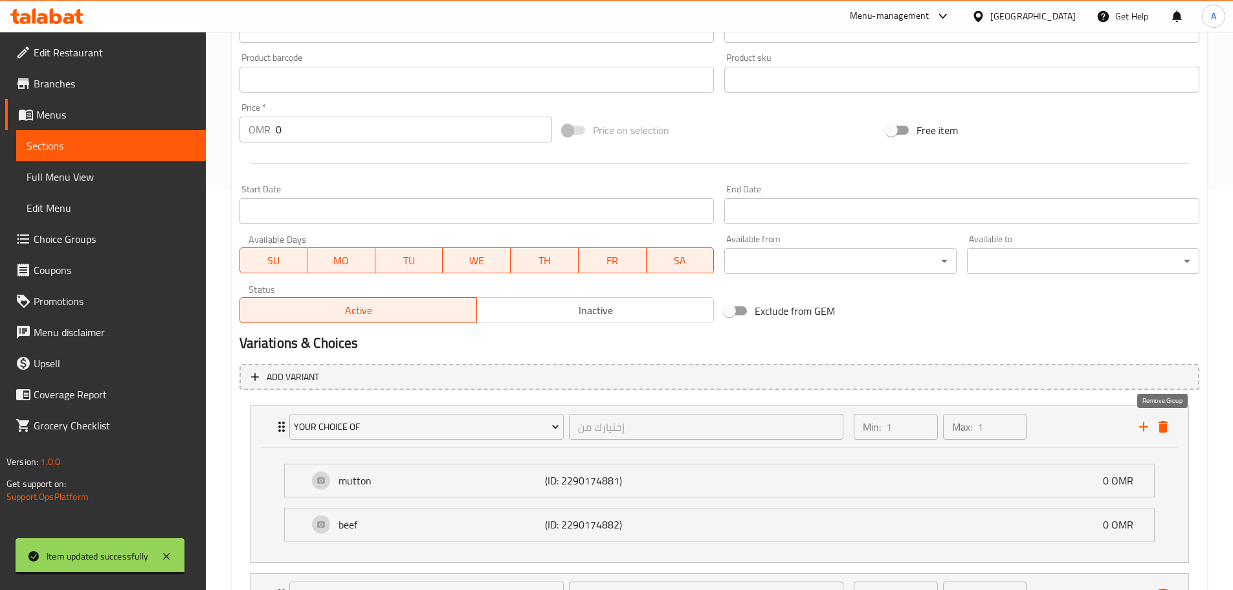
drag, startPoint x: 1164, startPoint y: 425, endPoint x: 934, endPoint y: 386, distance: 233.1
click at [1163, 425] on icon "delete" at bounding box center [1163, 427] width 9 height 12
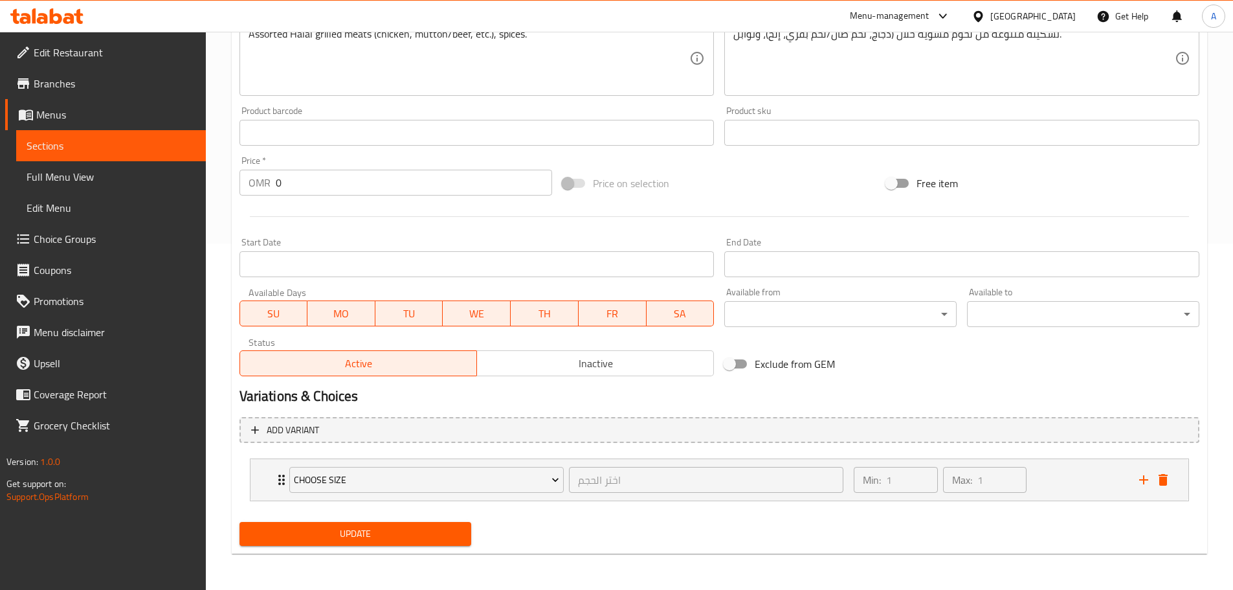
scroll to position [346, 0]
click at [381, 533] on span "Update" at bounding box center [356, 534] width 212 height 16
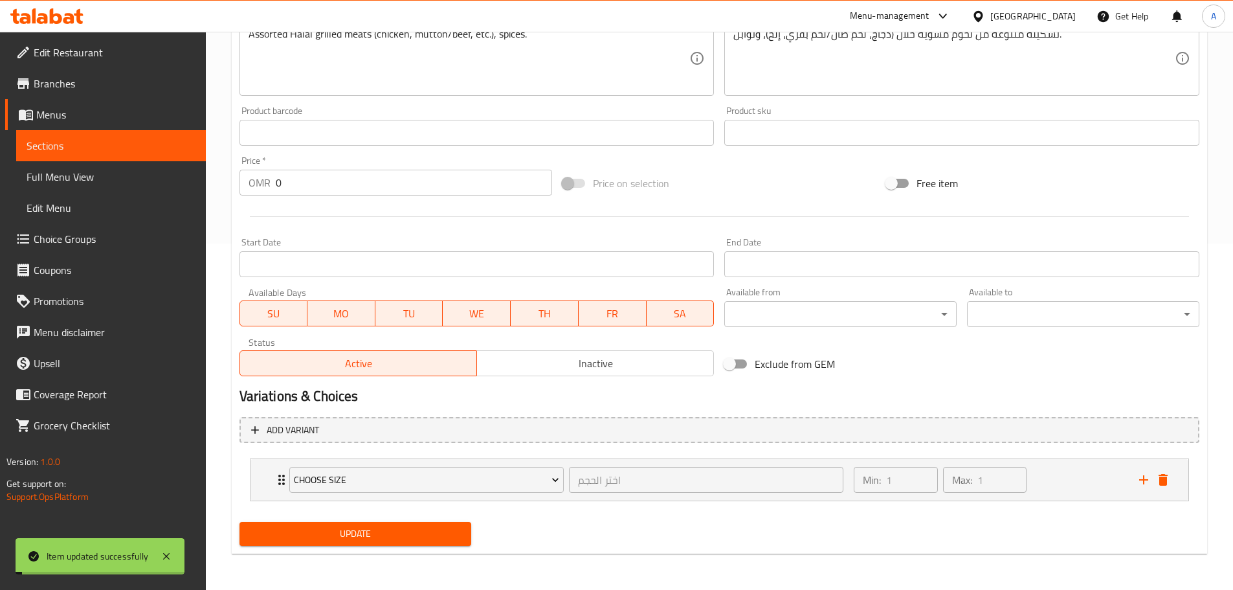
click at [75, 177] on span "Full Menu View" at bounding box center [111, 177] width 169 height 16
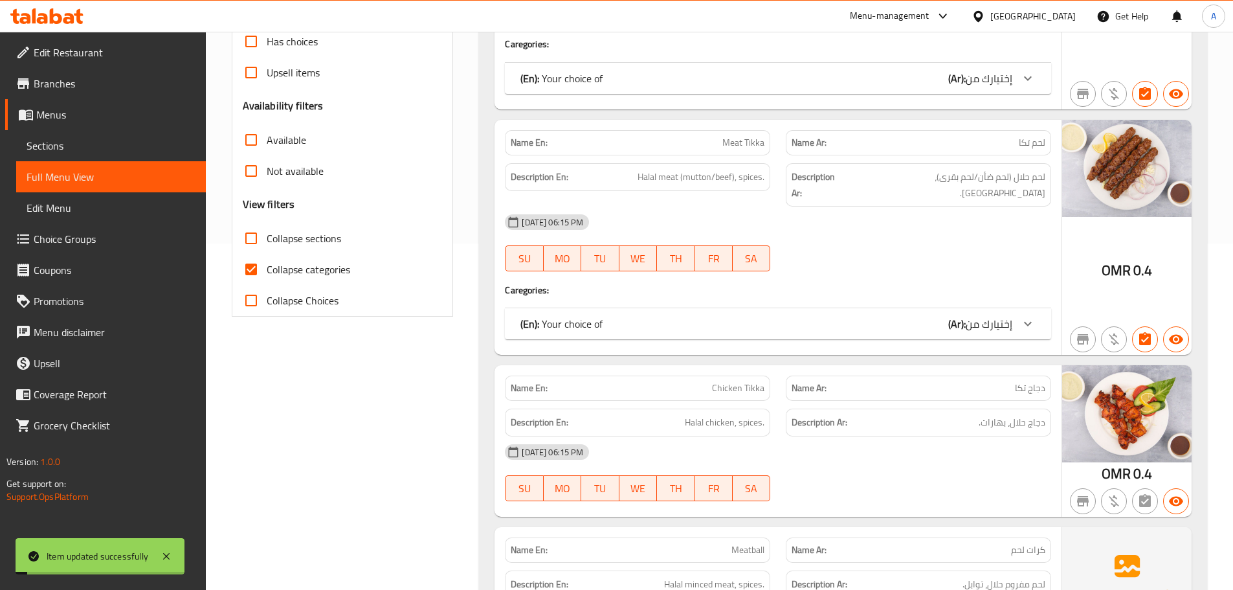
click at [245, 254] on input "Collapse categories" at bounding box center [251, 269] width 31 height 31
checkbox input "false"
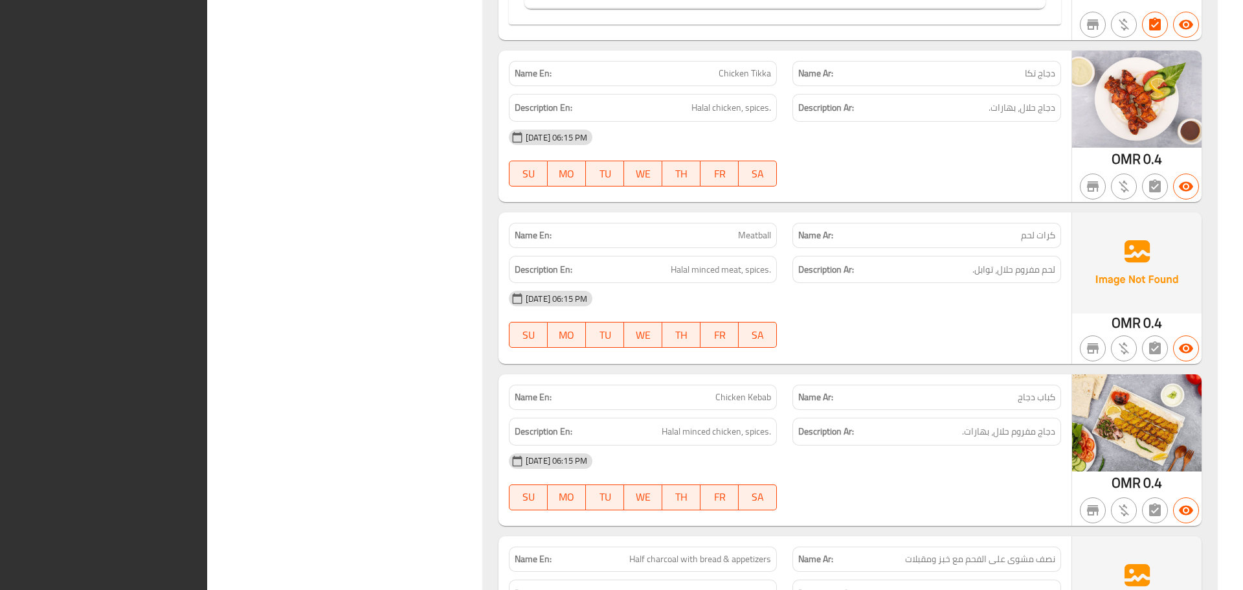
scroll to position [1379, 0]
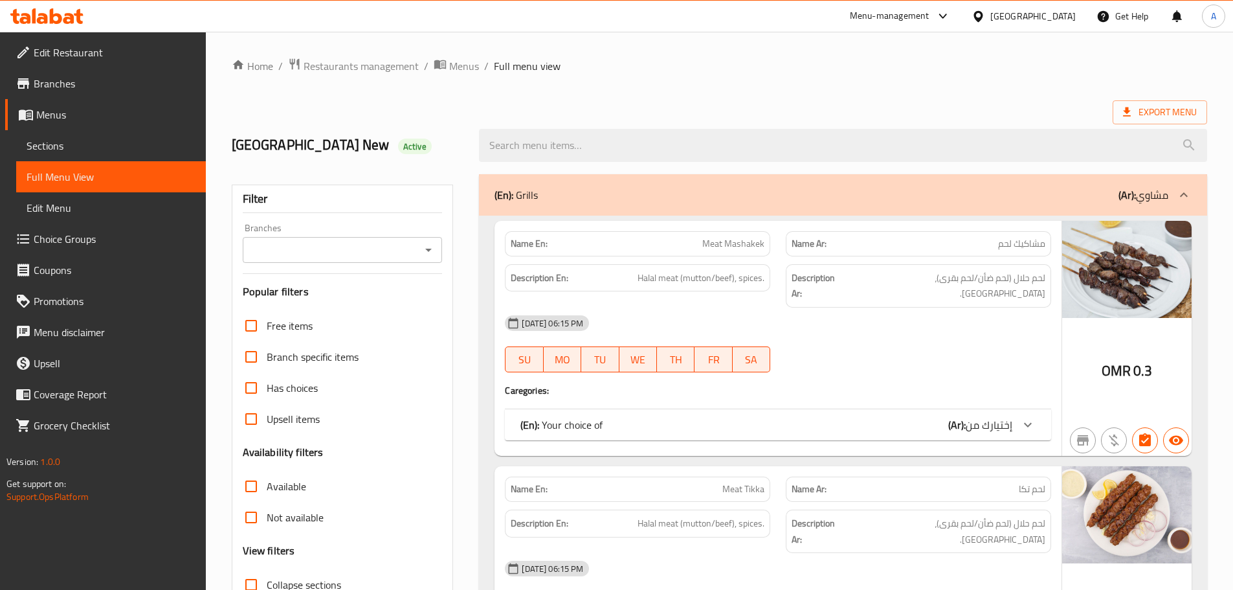
checkbox input "false"
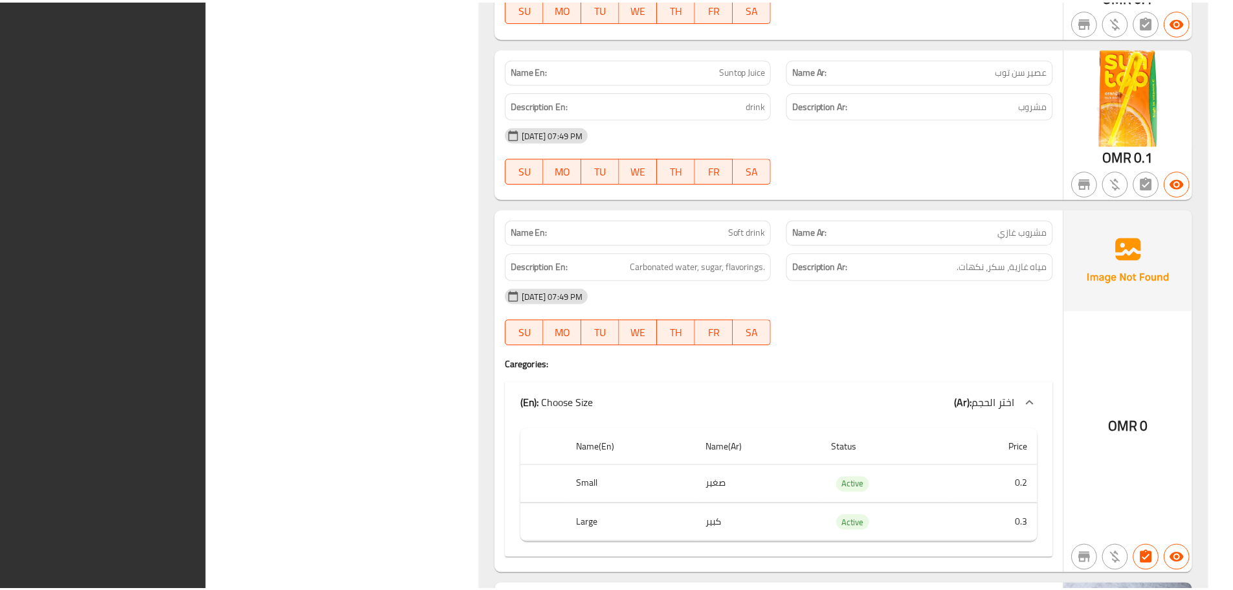
scroll to position [17570, 0]
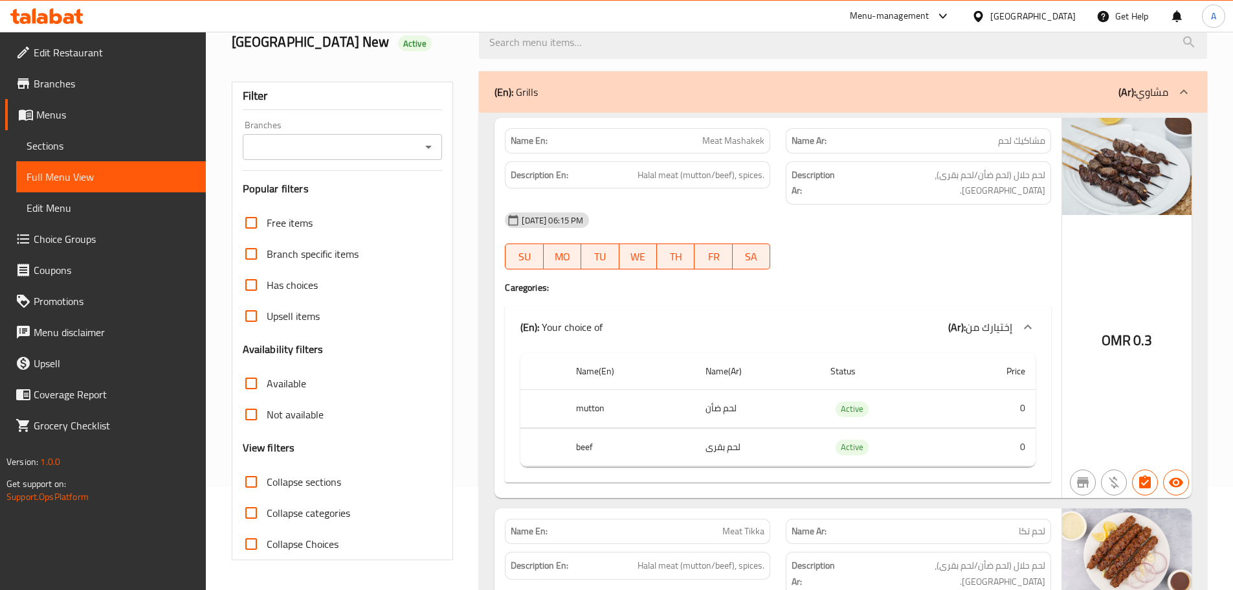
scroll to position [0, 0]
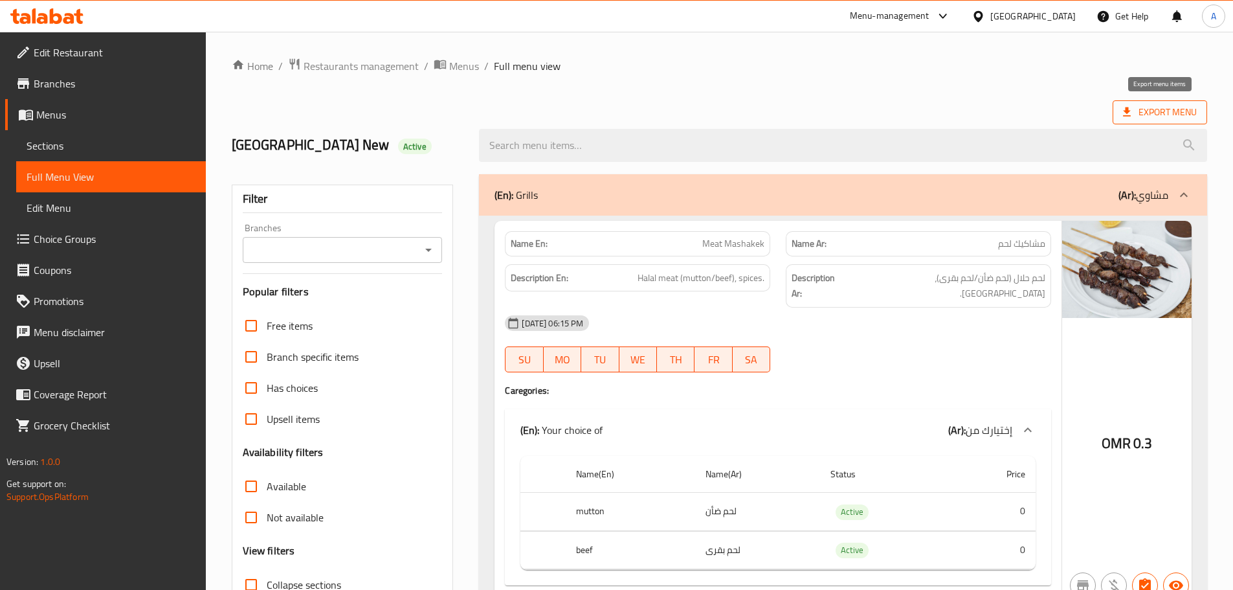
click at [1188, 103] on span "Export Menu" at bounding box center [1160, 112] width 95 height 24
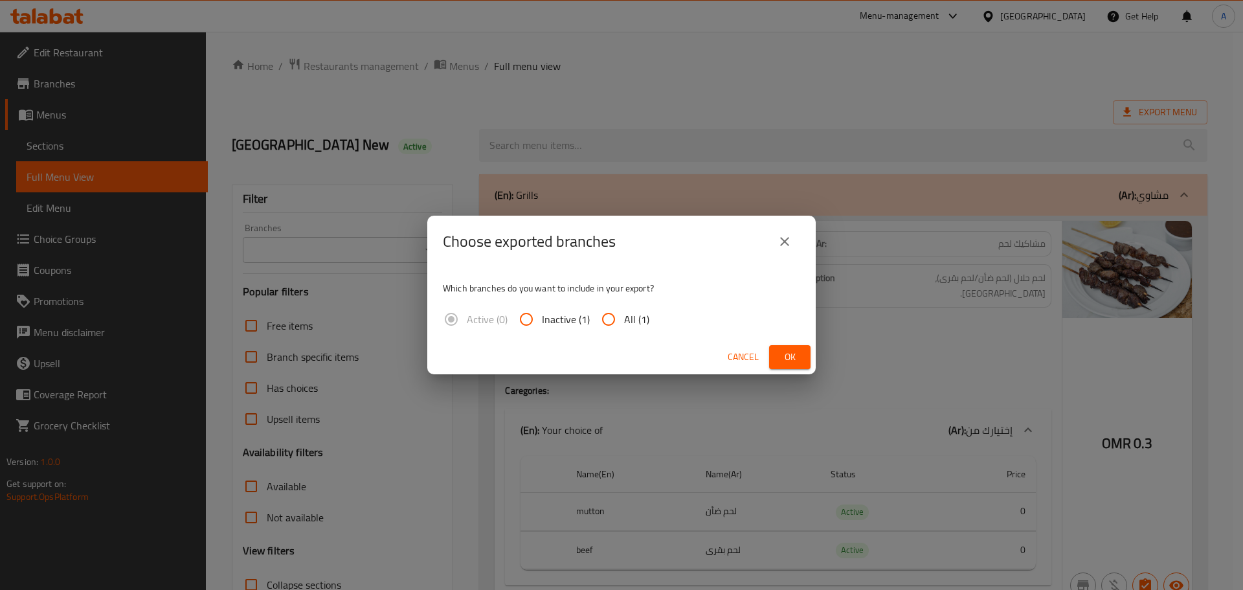
click at [629, 322] on span "All (1)" at bounding box center [636, 319] width 25 height 16
click at [624, 322] on input "All (1)" at bounding box center [608, 319] width 31 height 31
radio input "true"
click at [776, 362] on button "Ok" at bounding box center [789, 357] width 41 height 24
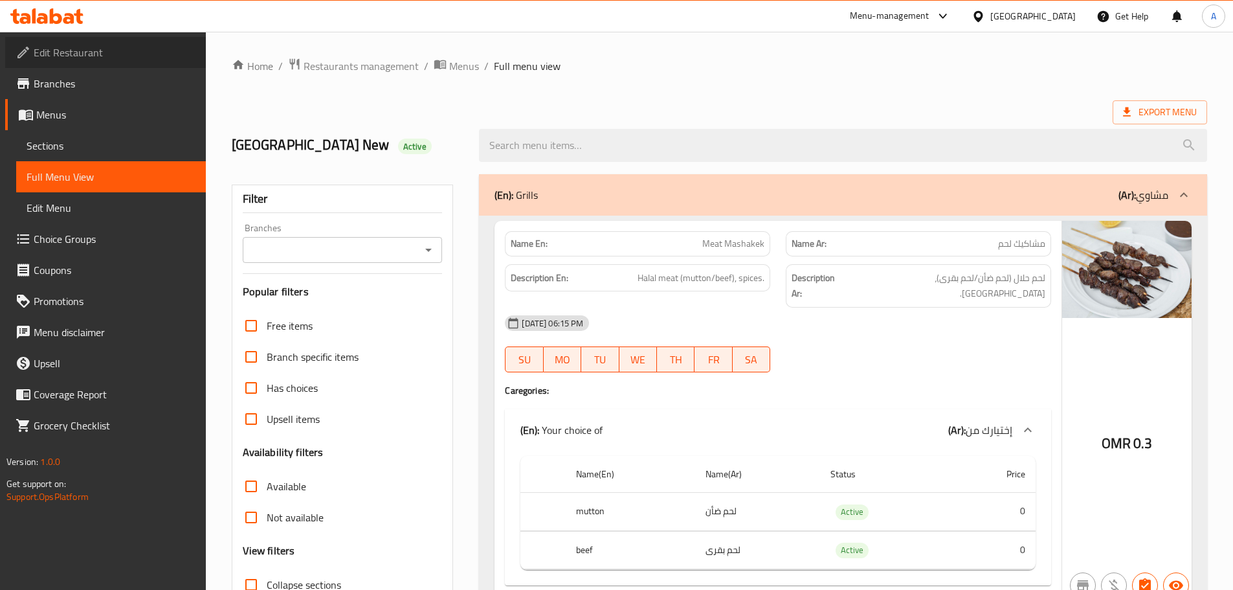
click at [60, 50] on span "Edit Restaurant" at bounding box center [115, 53] width 162 height 16
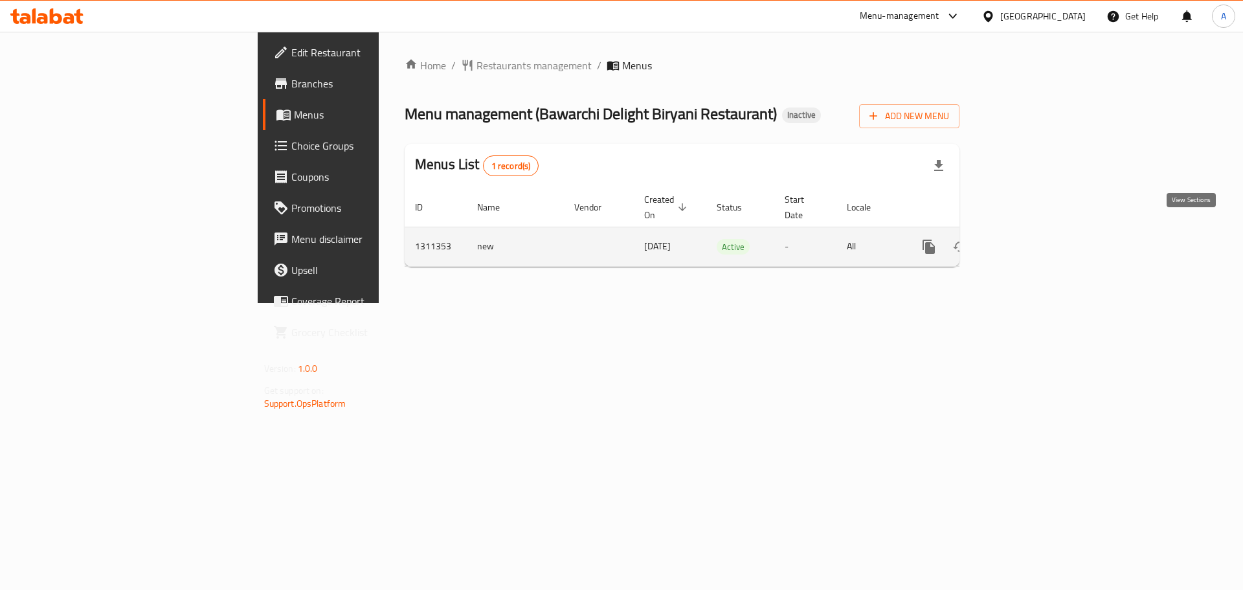
click at [1030, 239] on icon "enhanced table" at bounding box center [1022, 247] width 16 height 16
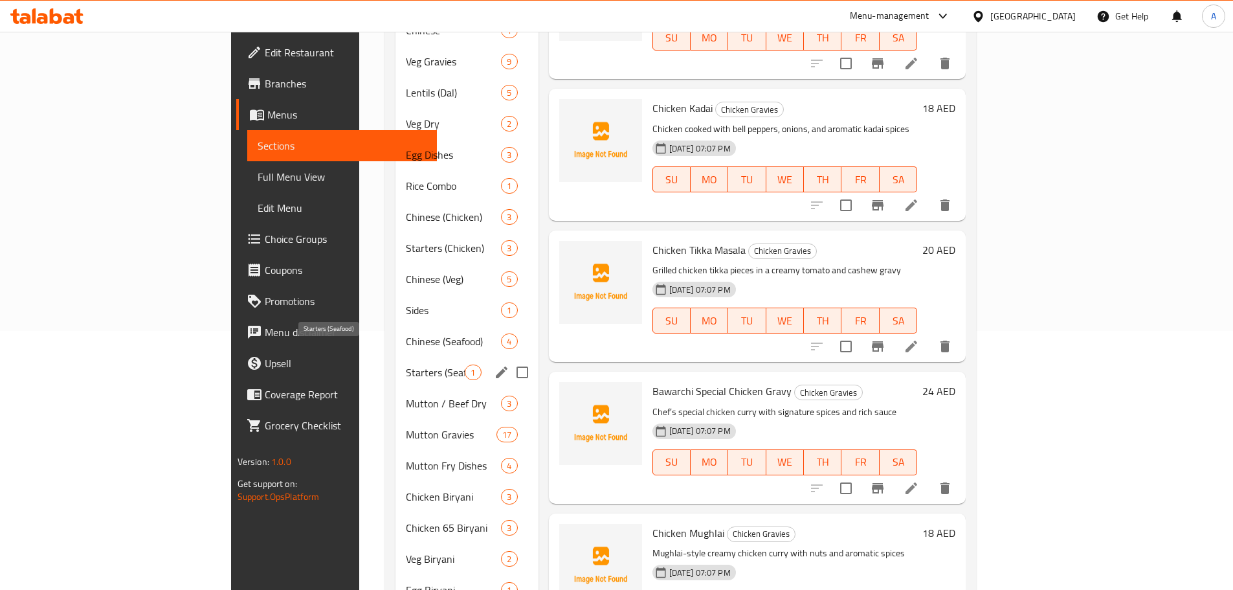
scroll to position [576, 0]
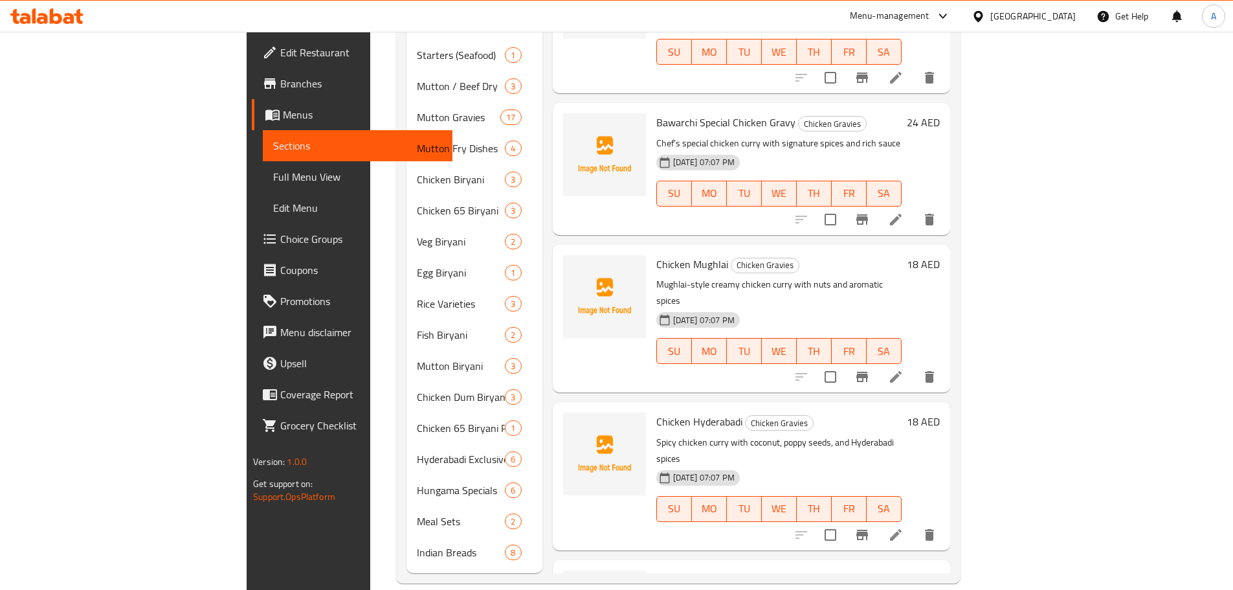
click at [273, 180] on span "Full Menu View" at bounding box center [357, 177] width 169 height 16
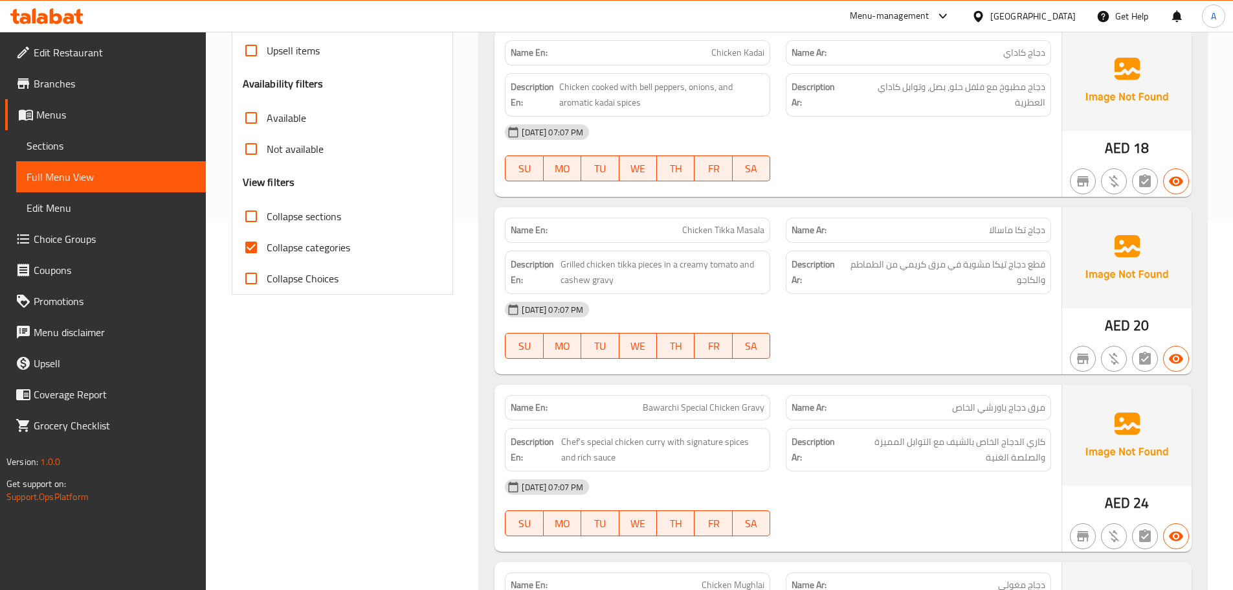
scroll to position [317, 0]
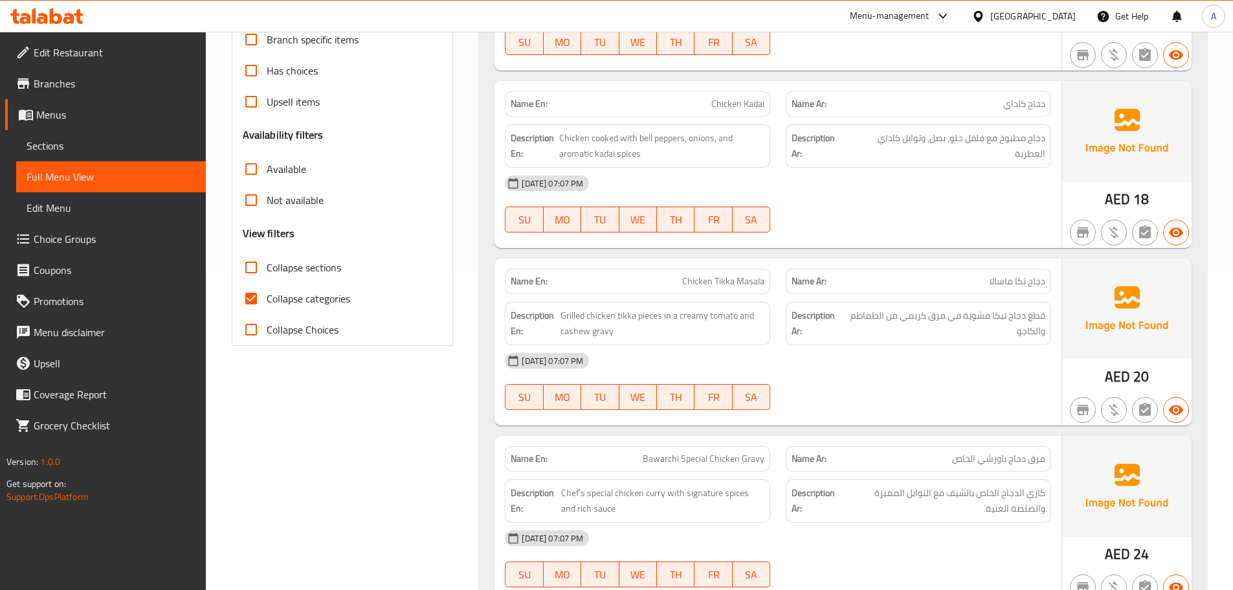
click at [251, 309] on input "Collapse categories" at bounding box center [251, 298] width 31 height 31
click at [252, 293] on input "Collapse categories" at bounding box center [251, 298] width 31 height 31
checkbox input "false"
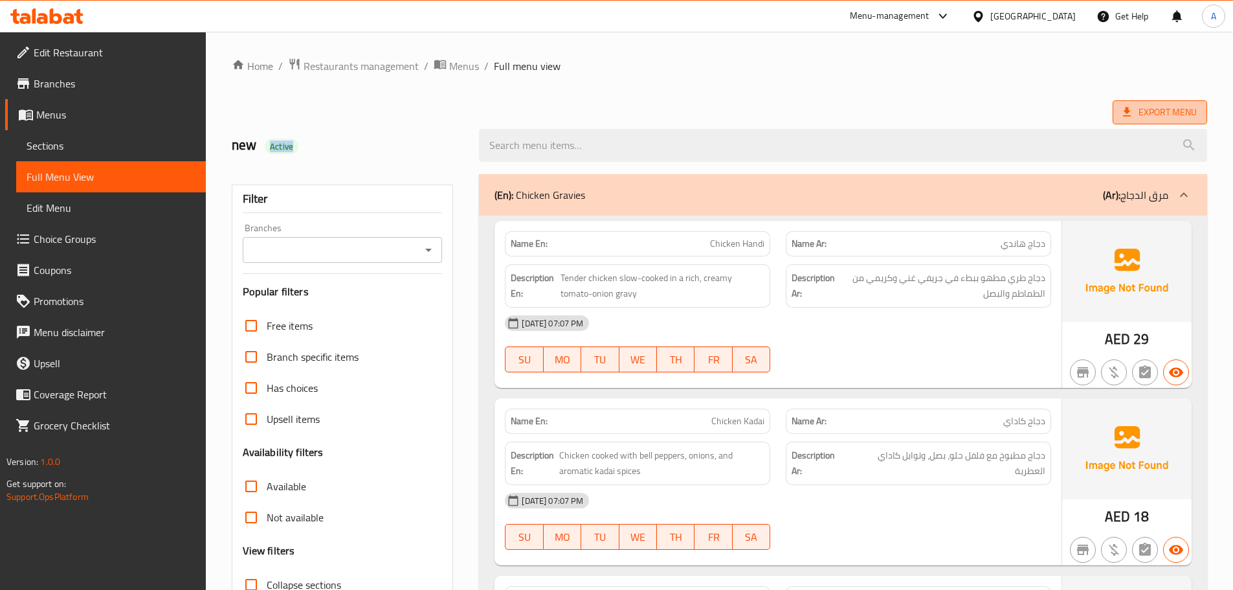
click at [1170, 108] on span "Export Menu" at bounding box center [1160, 112] width 74 height 16
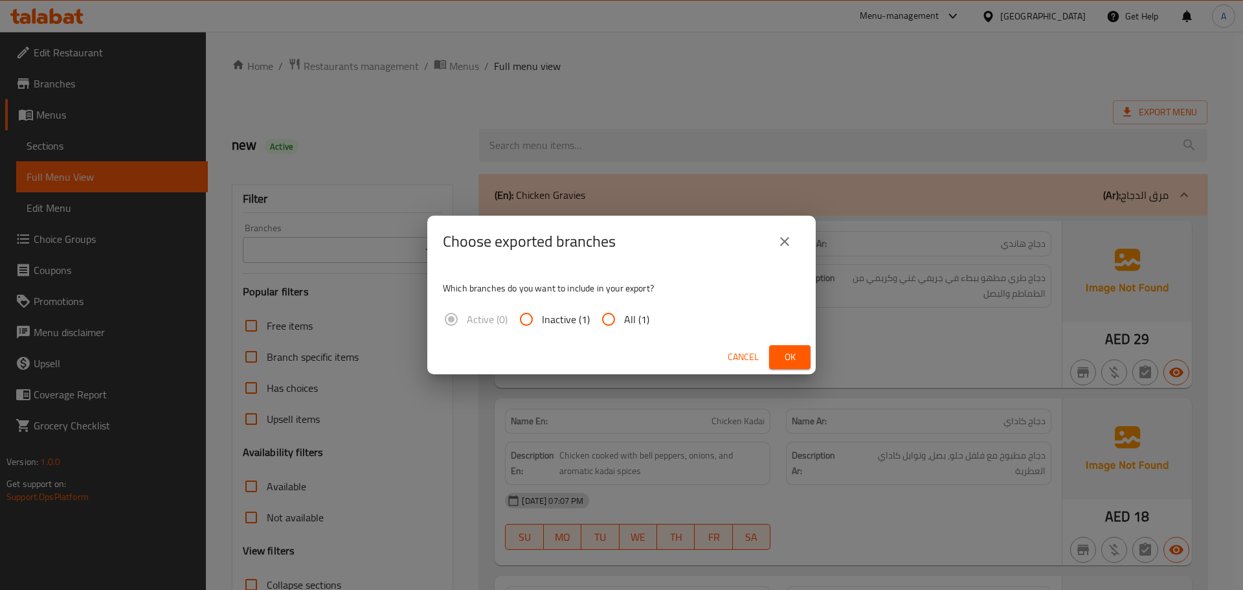
click at [589, 328] on div "Active (0) Inactive (1) All (1)" at bounding box center [551, 319] width 217 height 31
click at [612, 322] on input "All (1)" at bounding box center [608, 319] width 31 height 31
radio input "true"
click at [790, 348] on button "Ok" at bounding box center [789, 357] width 41 height 24
